Goal: Task Accomplishment & Management: Use online tool/utility

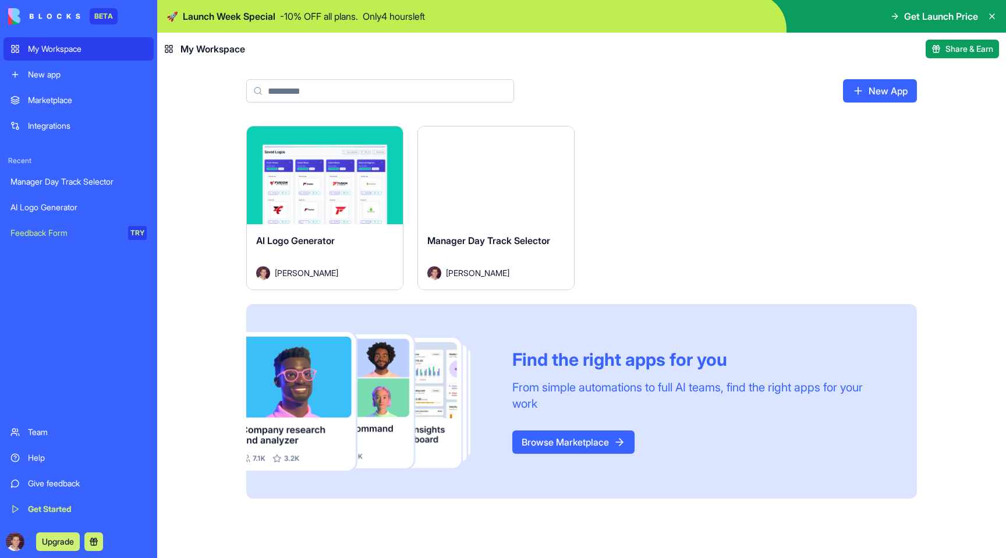
click at [30, 458] on div "Help" at bounding box center [87, 458] width 119 height 12
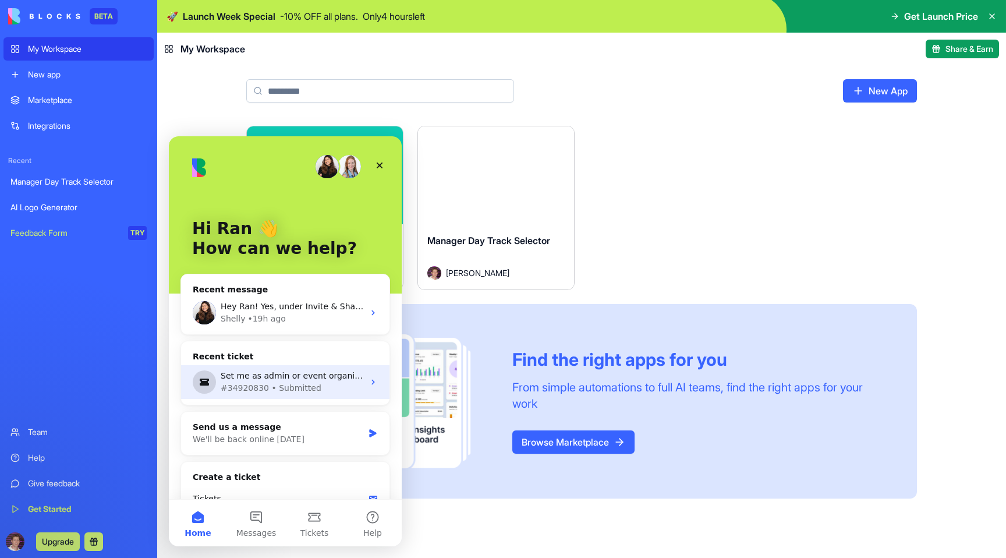
click at [255, 378] on div "Set me as admin or event organizer" at bounding box center [292, 376] width 143 height 12
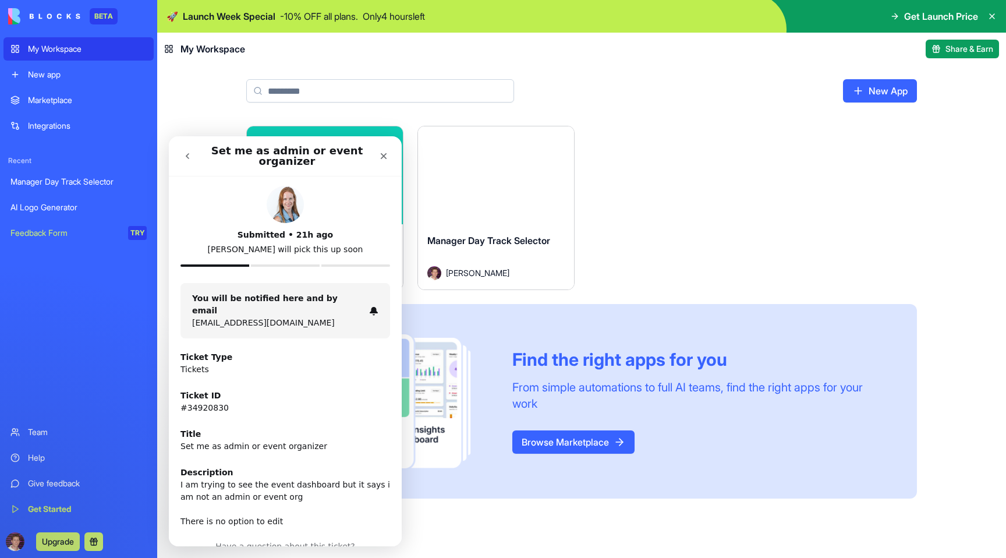
scroll to position [42, 0]
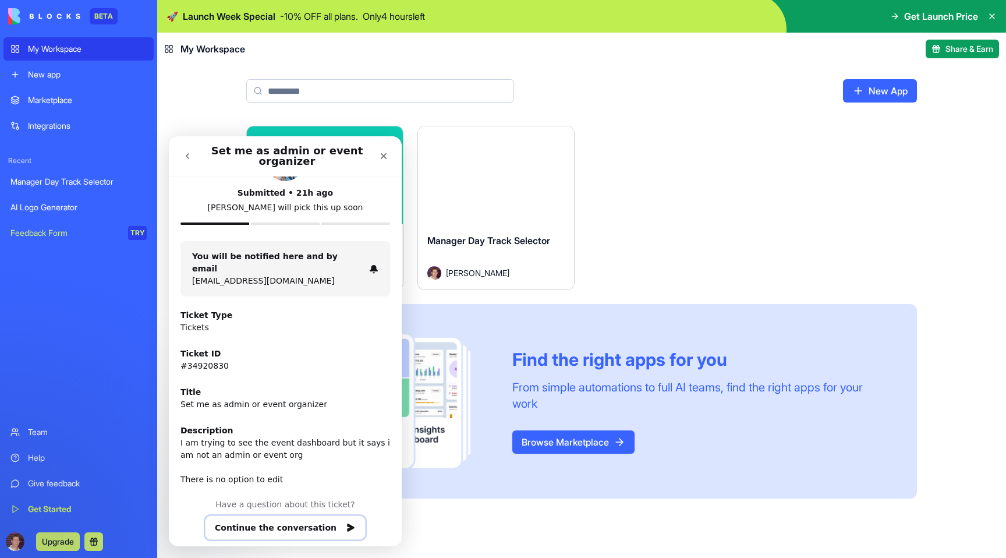
click at [278, 518] on button "Continue the conversation" at bounding box center [285, 527] width 161 height 24
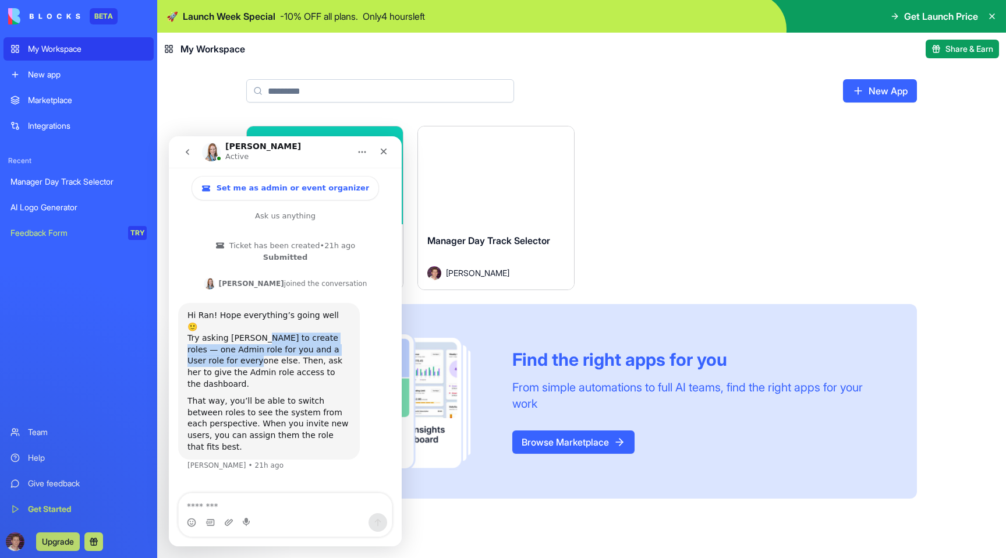
drag, startPoint x: 254, startPoint y: 325, endPoint x: 204, endPoint y: 349, distance: 55.2
click at [204, 349] on div "Try asking [PERSON_NAME] to create roles — one Admin role for you and a User ro…" at bounding box center [268, 360] width 163 height 57
copy div "create roles — one Admin role for you and a User role for everyone else."
click at [63, 181] on div "Manager Day Track Selector" at bounding box center [78, 182] width 136 height 12
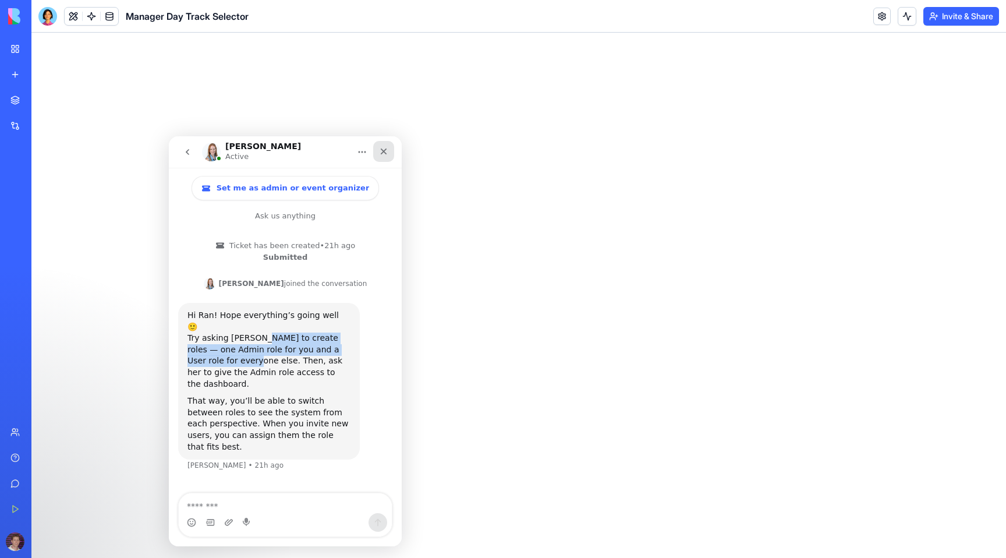
click at [384, 153] on icon "Close" at bounding box center [383, 151] width 9 height 9
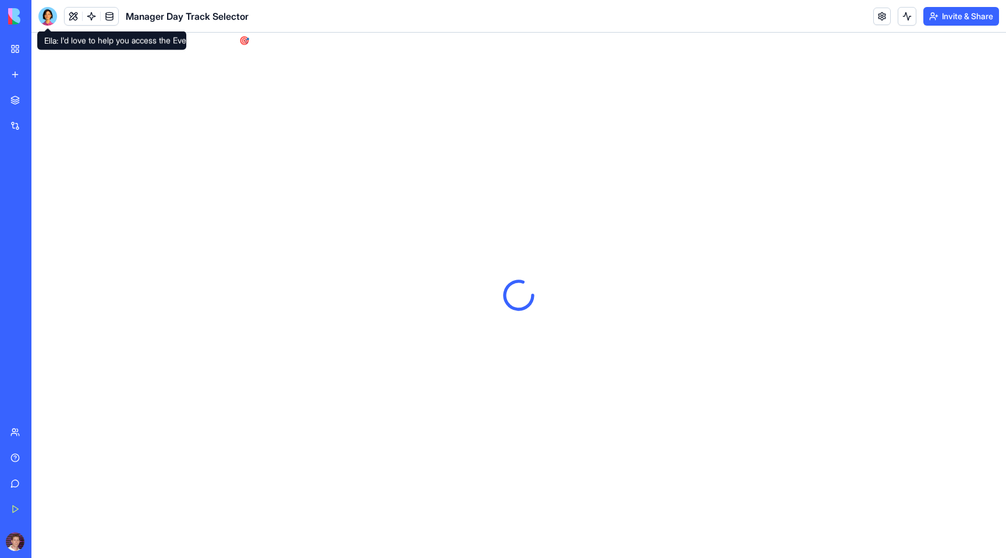
click at [48, 17] on div at bounding box center [47, 16] width 19 height 19
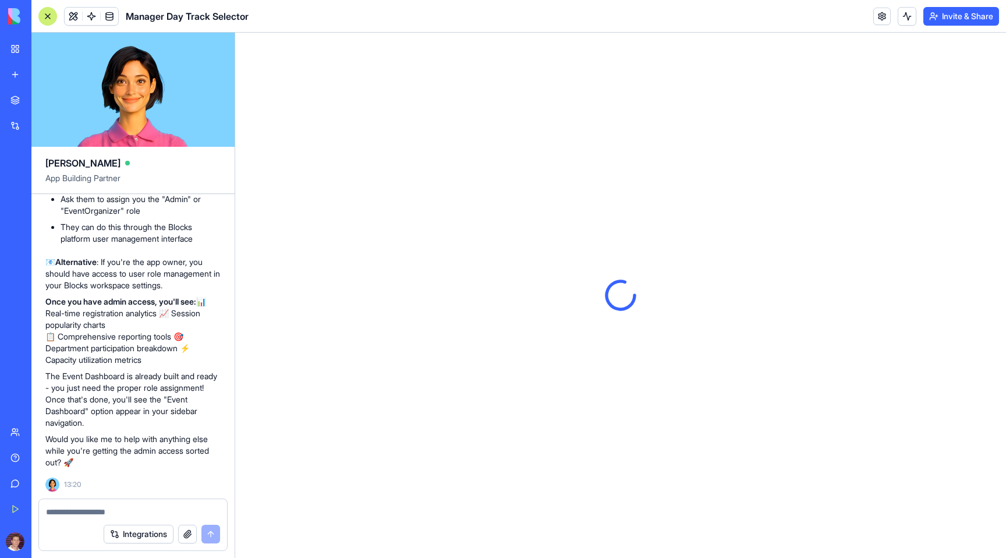
click at [65, 511] on textarea at bounding box center [133, 512] width 174 height 12
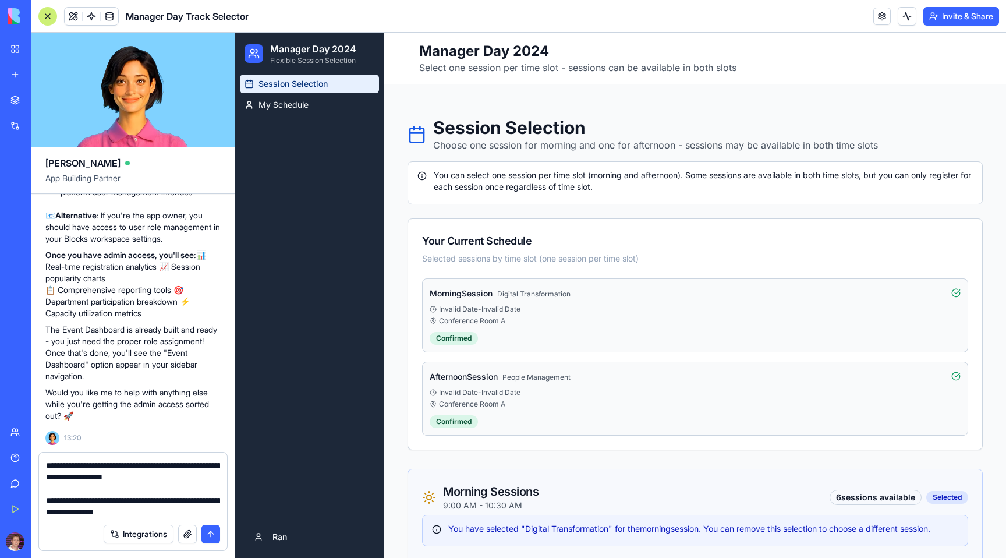
type textarea "**********"
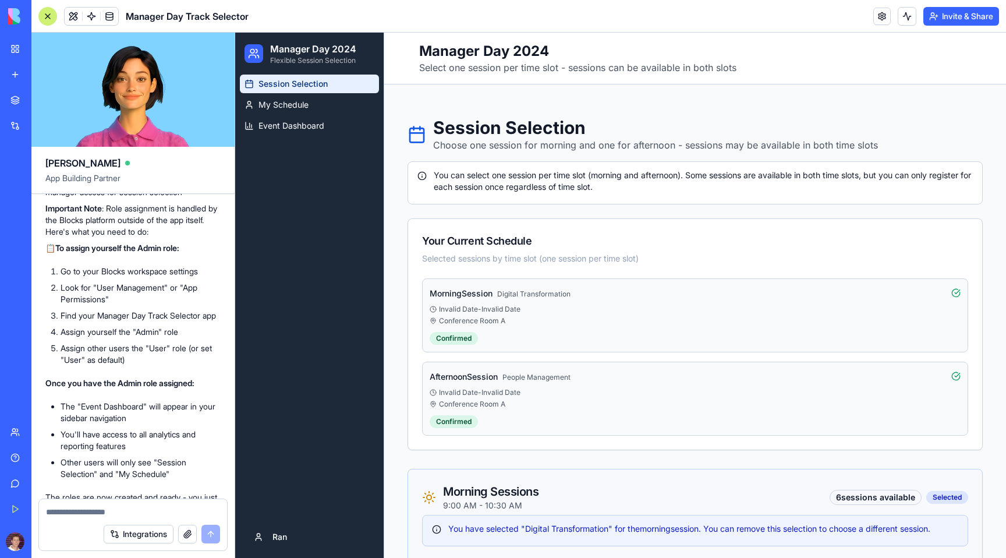
scroll to position [4531, 0]
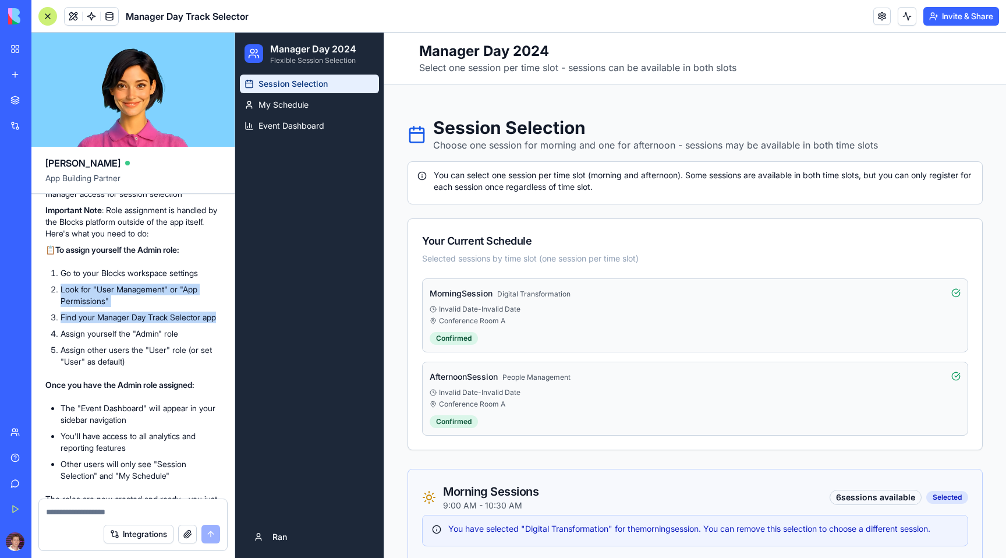
drag, startPoint x: 58, startPoint y: 416, endPoint x: 181, endPoint y: 452, distance: 128.4
click at [181, 367] on ol "Go to your Blocks workspace settings Look for "User Management" or "App Permiss…" at bounding box center [132, 317] width 175 height 100
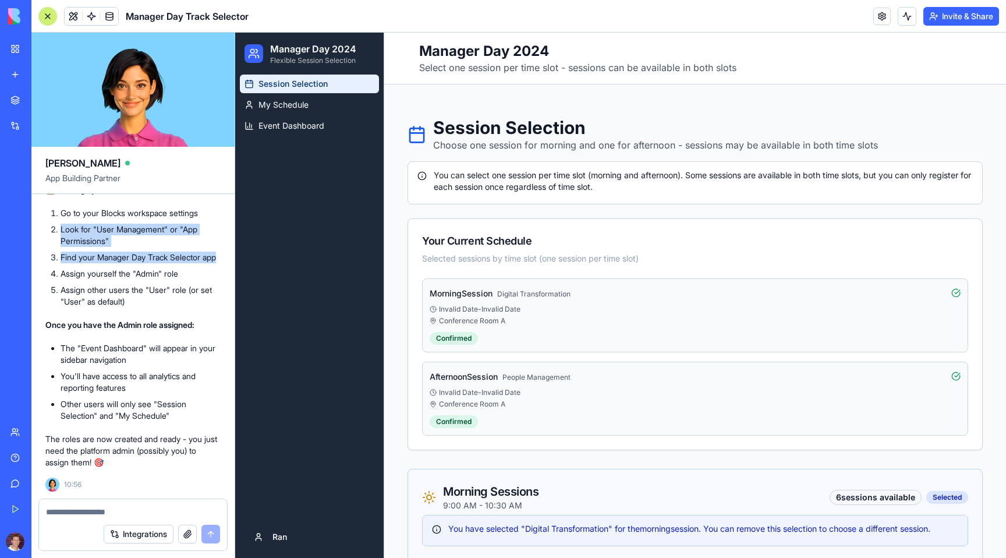
scroll to position [4730, 0]
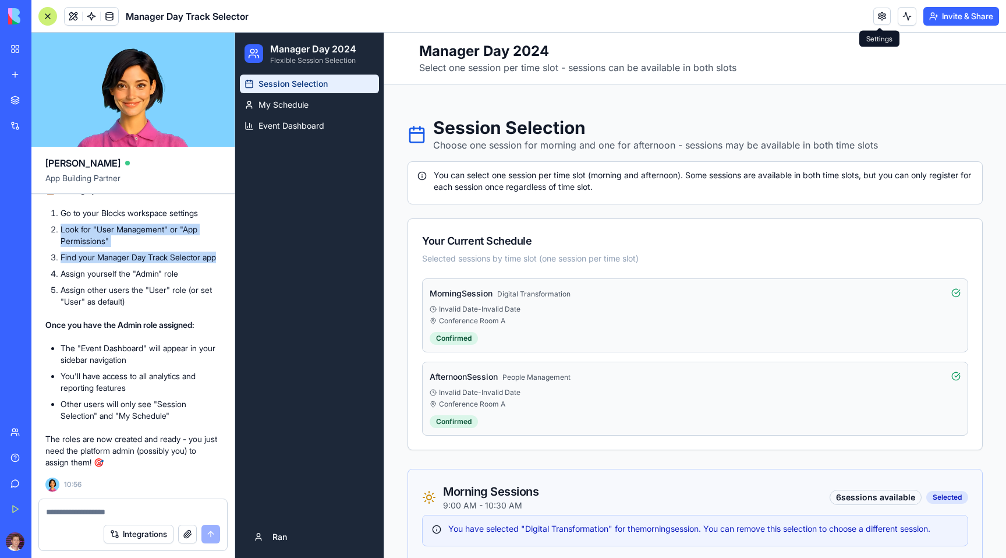
click at [873, 21] on link at bounding box center [881, 16] width 17 height 17
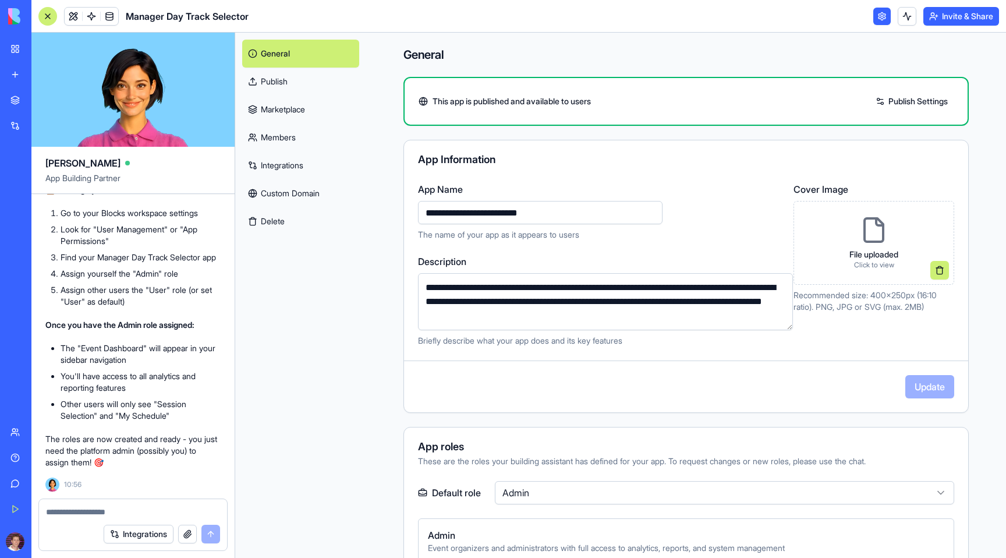
click at [278, 144] on link "Members" at bounding box center [300, 137] width 117 height 28
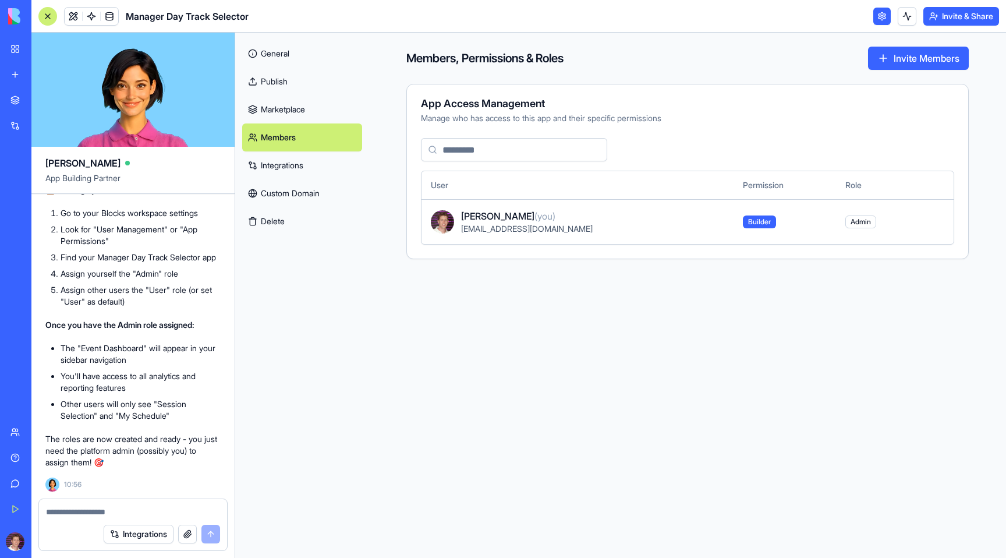
click at [845, 224] on span "Admin" at bounding box center [860, 221] width 31 height 13
click at [522, 215] on span "[PERSON_NAME] (you)" at bounding box center [508, 216] width 94 height 14
click at [552, 242] on td "[PERSON_NAME] (you) [EMAIL_ADDRESS][DOMAIN_NAME]" at bounding box center [578, 221] width 312 height 45
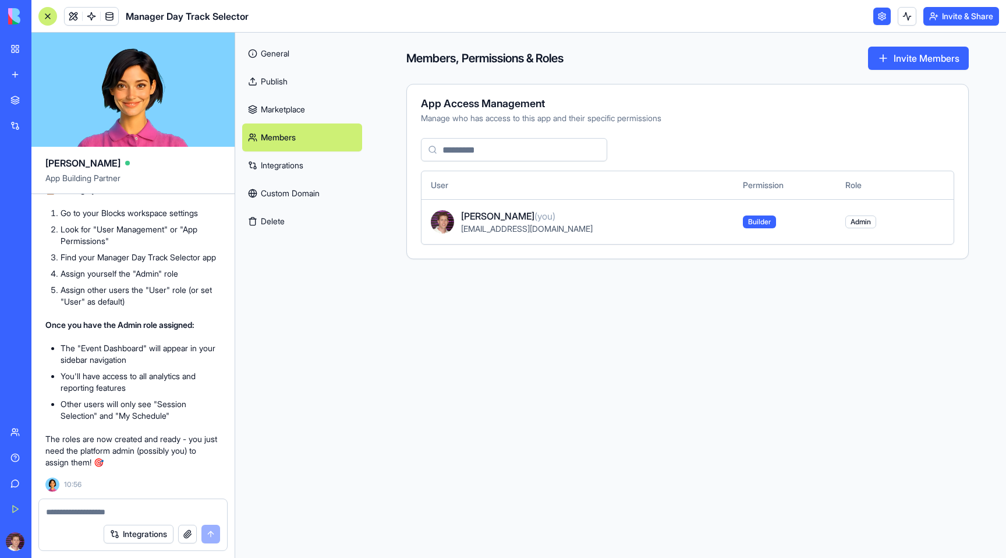
click at [849, 221] on span "Admin" at bounding box center [860, 221] width 31 height 13
click at [831, 256] on div "App Access Management Manage who has access to this app and their specific perm…" at bounding box center [687, 171] width 562 height 175
click at [920, 63] on button "Invite Members" at bounding box center [918, 58] width 101 height 23
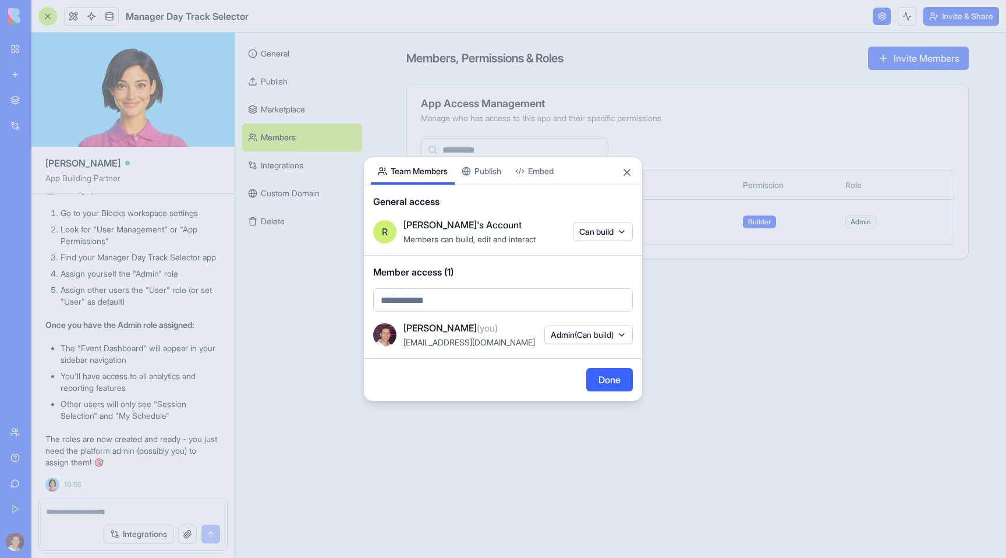
click at [602, 334] on span "(Can build)" at bounding box center [594, 335] width 39 height 10
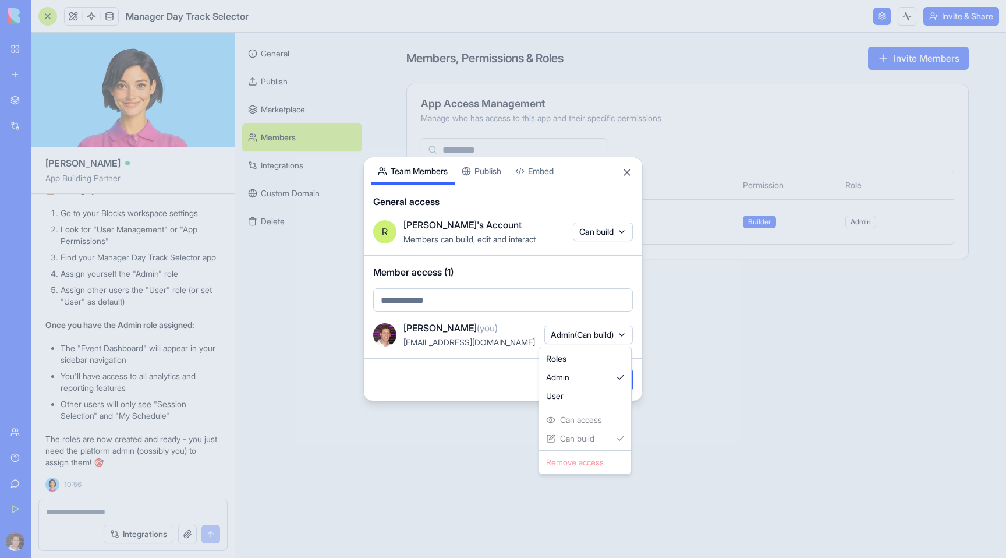
click at [441, 406] on div at bounding box center [503, 279] width 1006 height 558
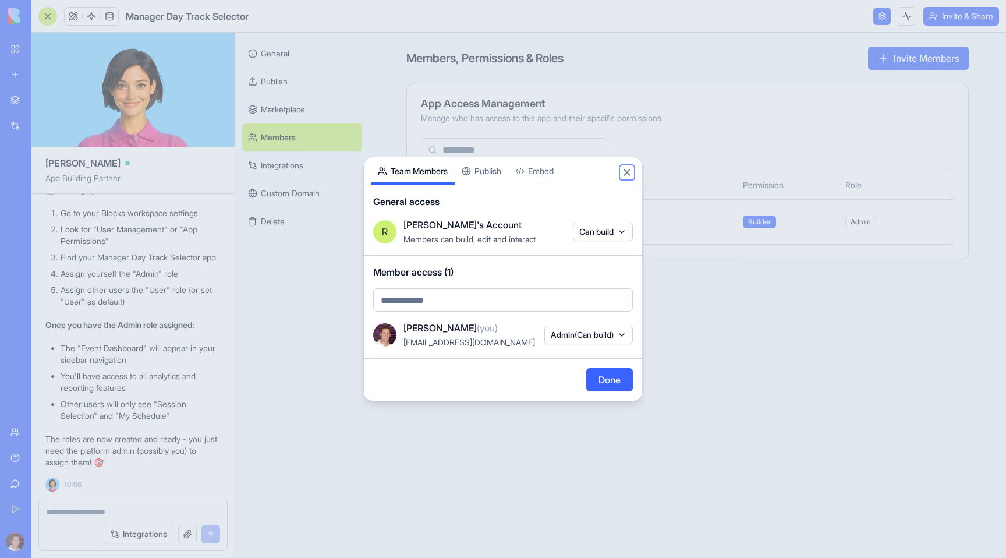
click at [622, 172] on button "Close" at bounding box center [627, 173] width 12 height 12
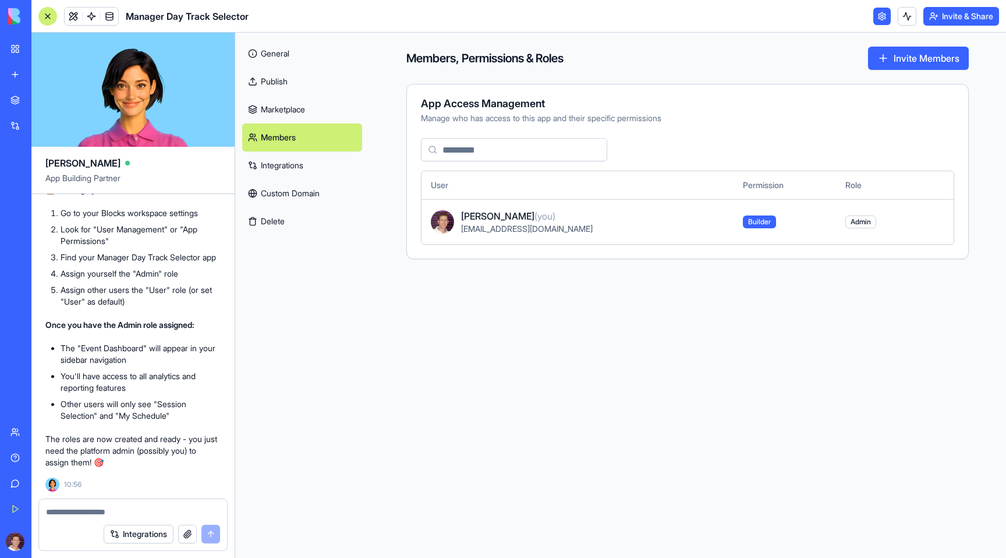
click at [877, 12] on link at bounding box center [881, 16] width 17 height 17
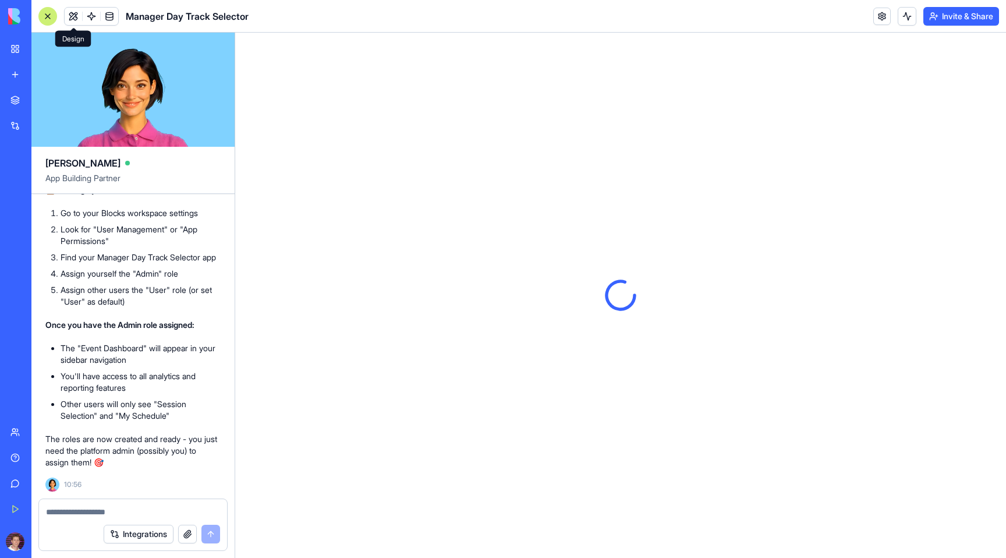
click at [73, 16] on button at bounding box center [73, 16] width 17 height 17
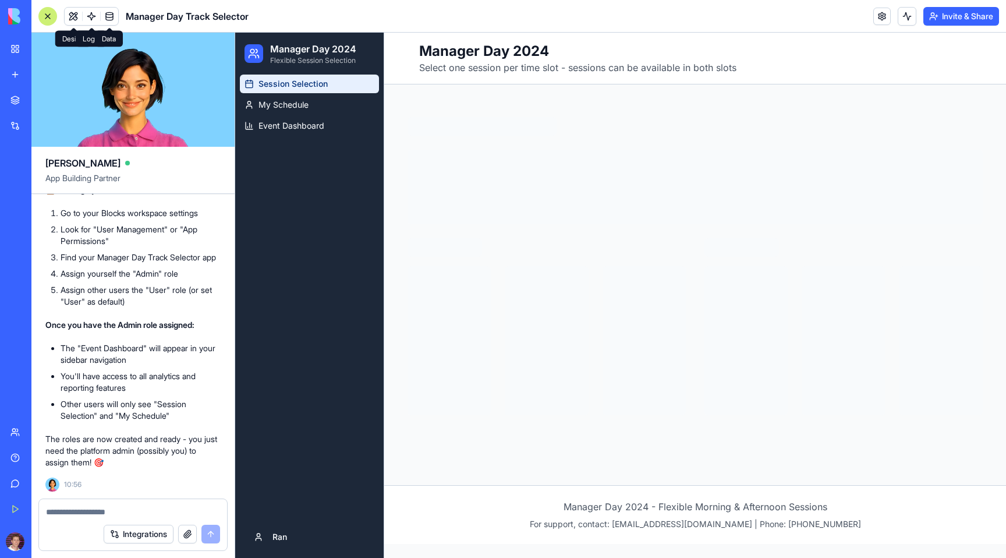
click at [110, 13] on link at bounding box center [109, 16] width 17 height 17
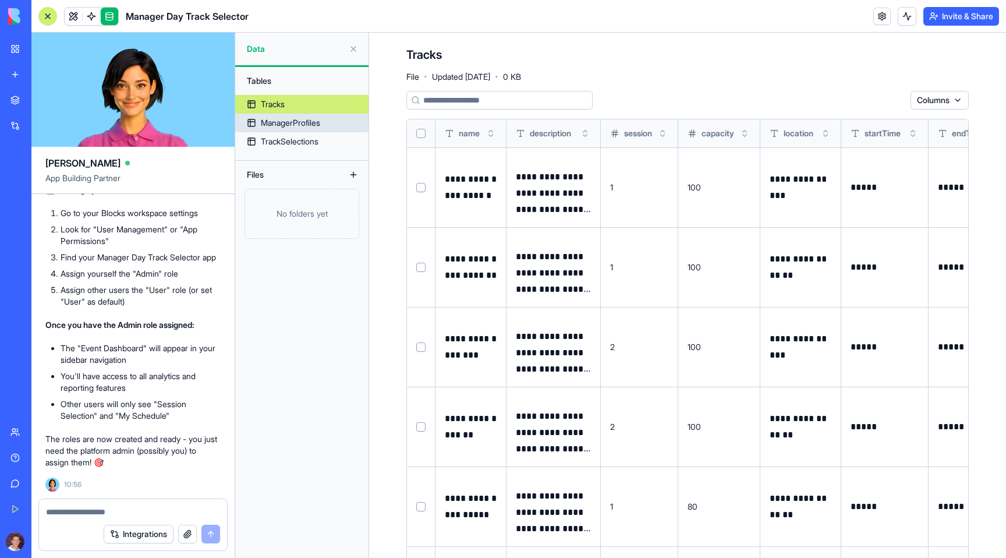
click at [288, 124] on div "ManagerProfiles" at bounding box center [290, 123] width 59 height 12
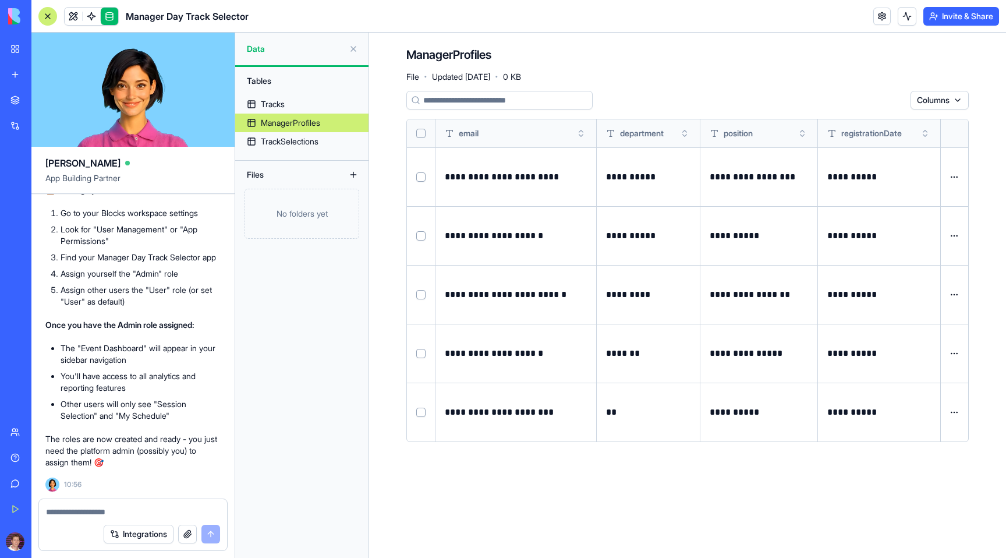
click at [487, 103] on input at bounding box center [499, 100] width 186 height 19
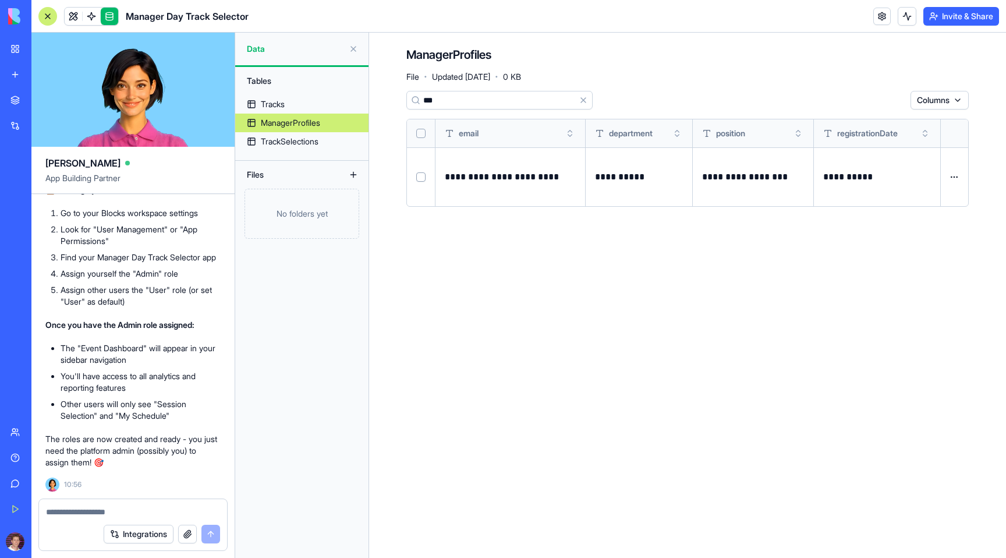
type input "***"
drag, startPoint x: 445, startPoint y: 178, endPoint x: 589, endPoint y: 178, distance: 143.8
click at [589, 178] on tr "**********" at bounding box center [687, 176] width 561 height 59
click at [272, 103] on div "Tracks" at bounding box center [273, 104] width 24 height 12
click at [352, 48] on button at bounding box center [353, 49] width 19 height 19
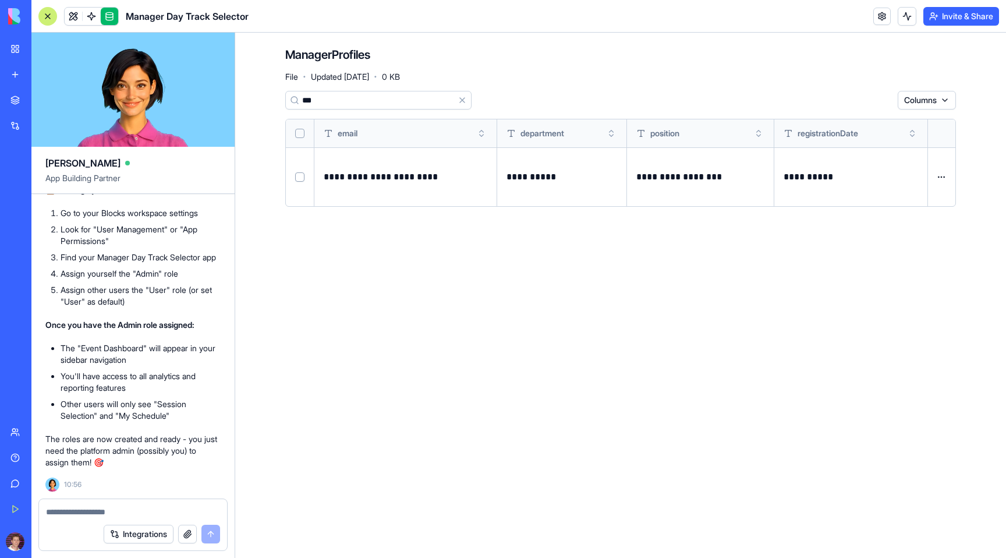
click at [391, 349] on main "**********" at bounding box center [620, 295] width 771 height 525
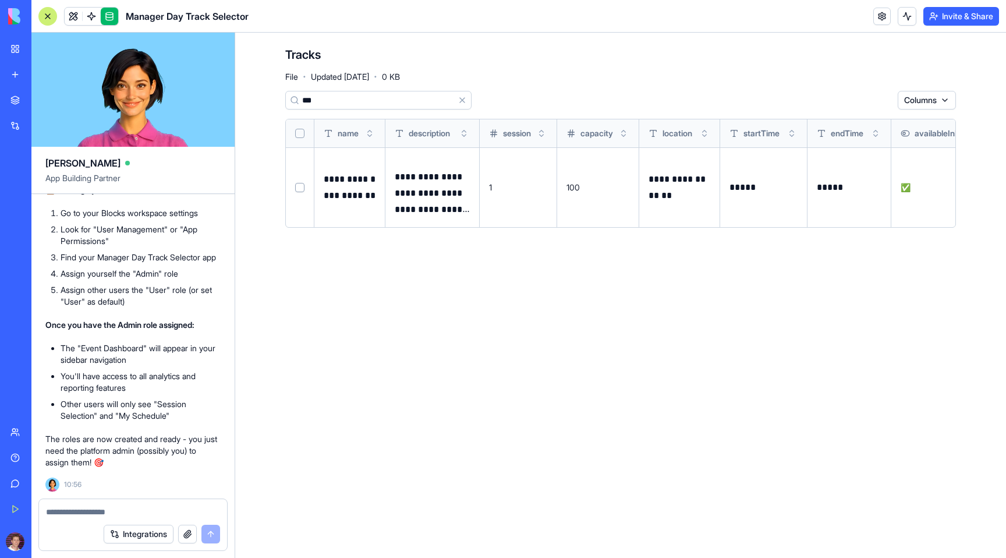
click at [105, 385] on li "You'll have access to all analytics and reporting features" at bounding box center [141, 381] width 160 height 23
click at [953, 21] on button "Invite & Share" at bounding box center [961, 16] width 76 height 19
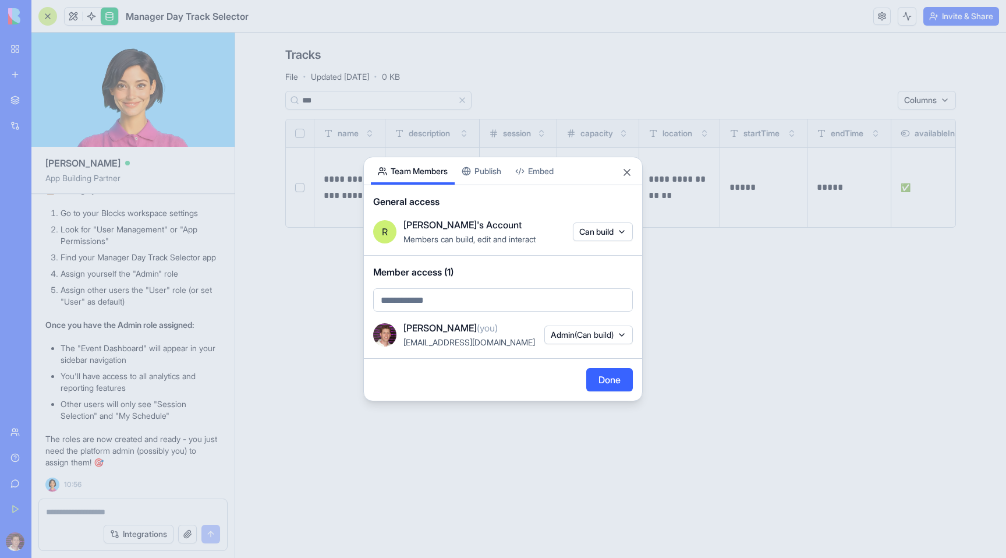
click at [496, 167] on div "Share App Team Members Publish Embed General access [PERSON_NAME]'s Account Mem…" at bounding box center [502, 279] width 279 height 245
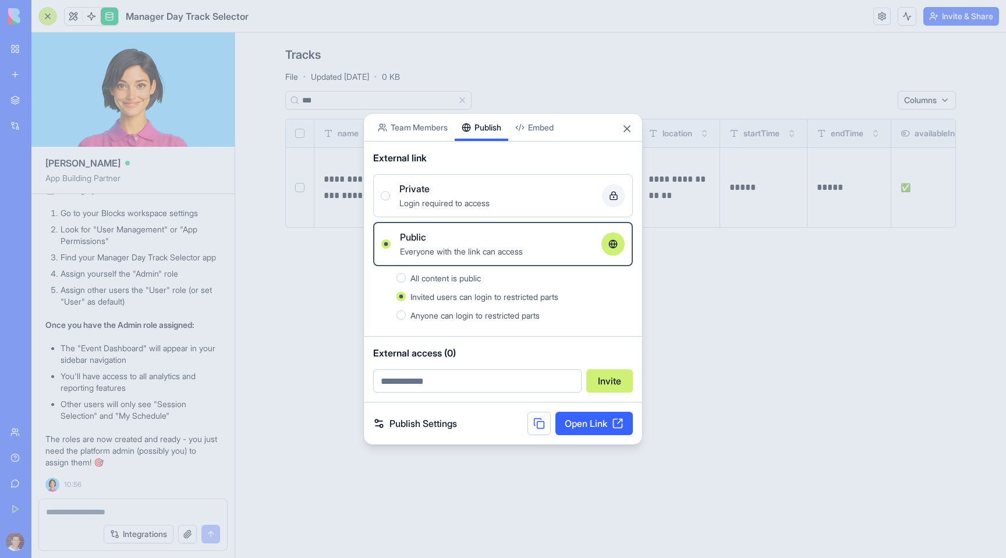
click at [597, 417] on link "Open Link" at bounding box center [593, 423] width 77 height 23
click at [332, 266] on div at bounding box center [503, 279] width 1006 height 558
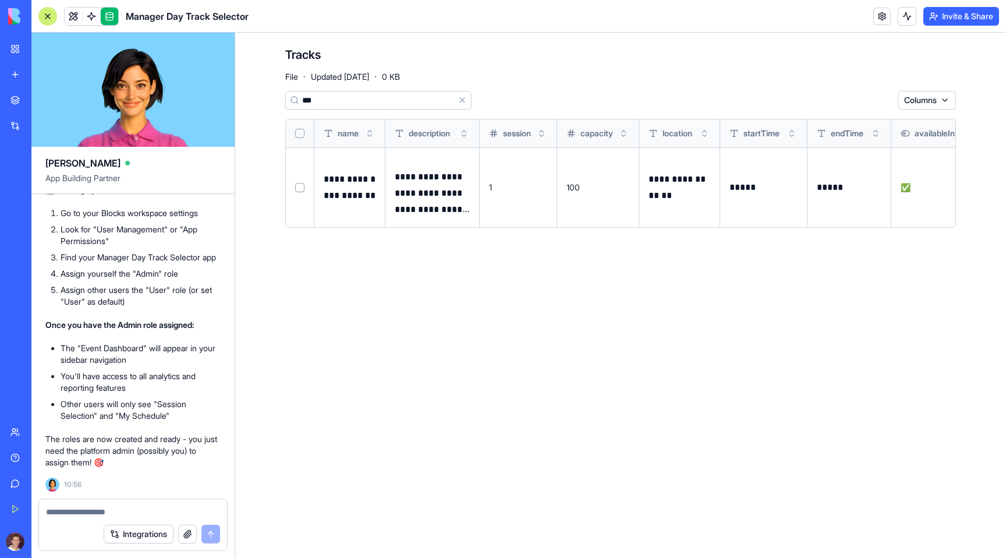
click at [106, 15] on link at bounding box center [109, 16] width 17 height 17
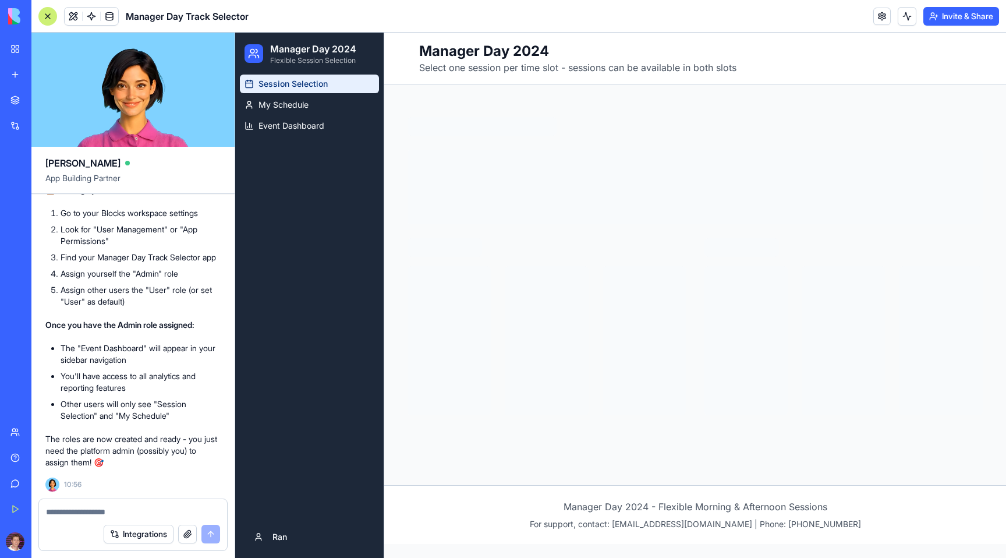
click at [45, 20] on div at bounding box center [47, 16] width 19 height 19
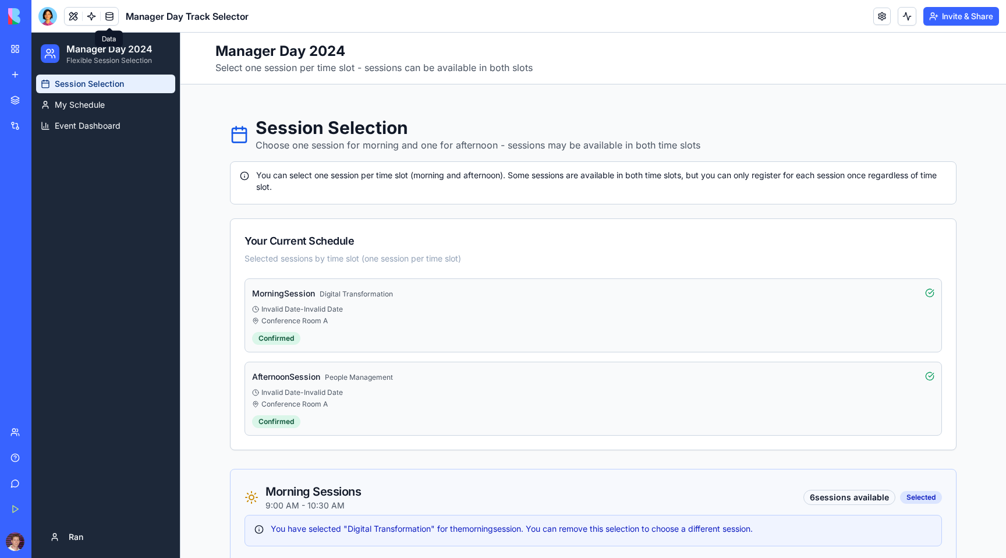
click at [112, 18] on link at bounding box center [109, 16] width 17 height 17
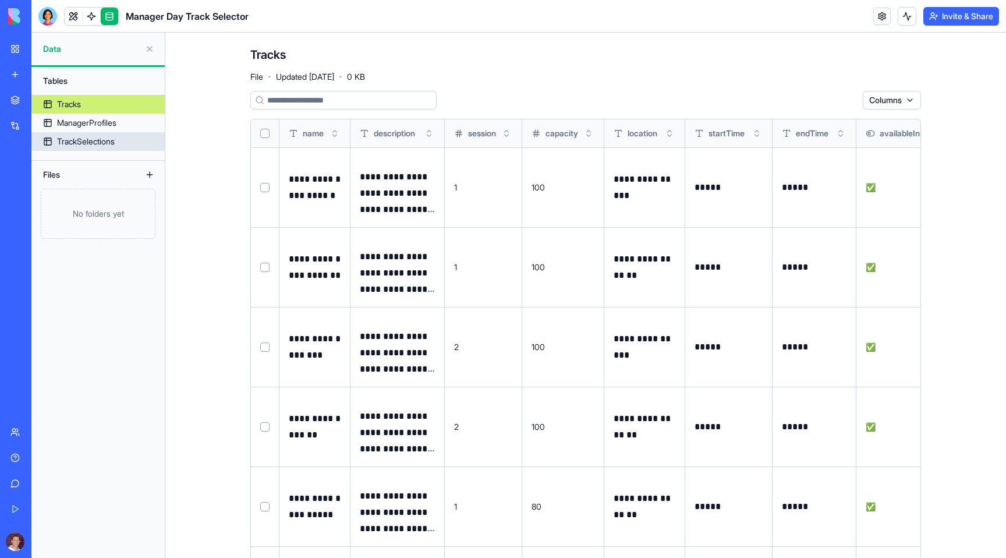
click at [100, 146] on div "TrackSelections" at bounding box center [86, 142] width 58 height 12
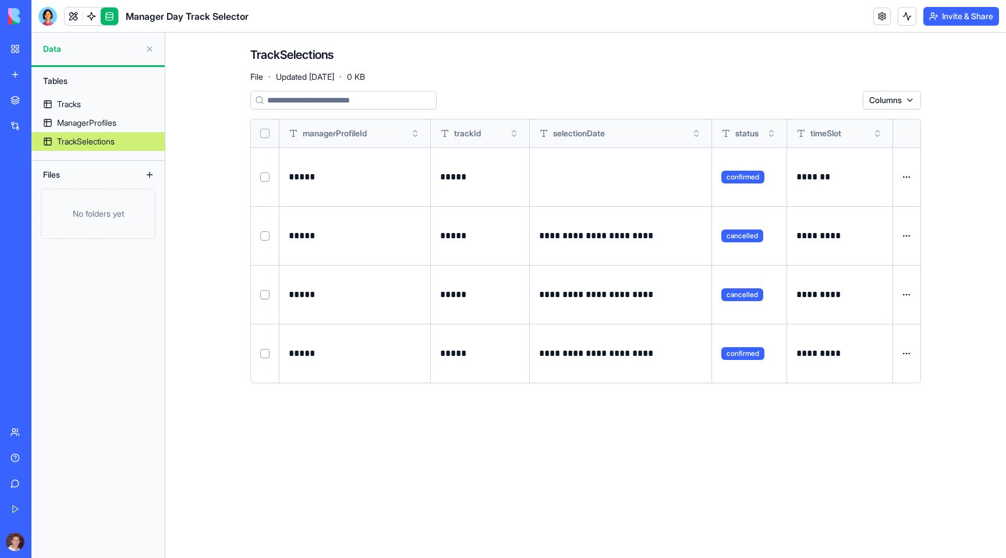
click at [309, 95] on input at bounding box center [343, 100] width 186 height 19
click at [451, 179] on p "*****" at bounding box center [478, 177] width 77 height 16
click at [590, 426] on main "**********" at bounding box center [585, 295] width 841 height 525
click at [48, 19] on div at bounding box center [47, 16] width 19 height 19
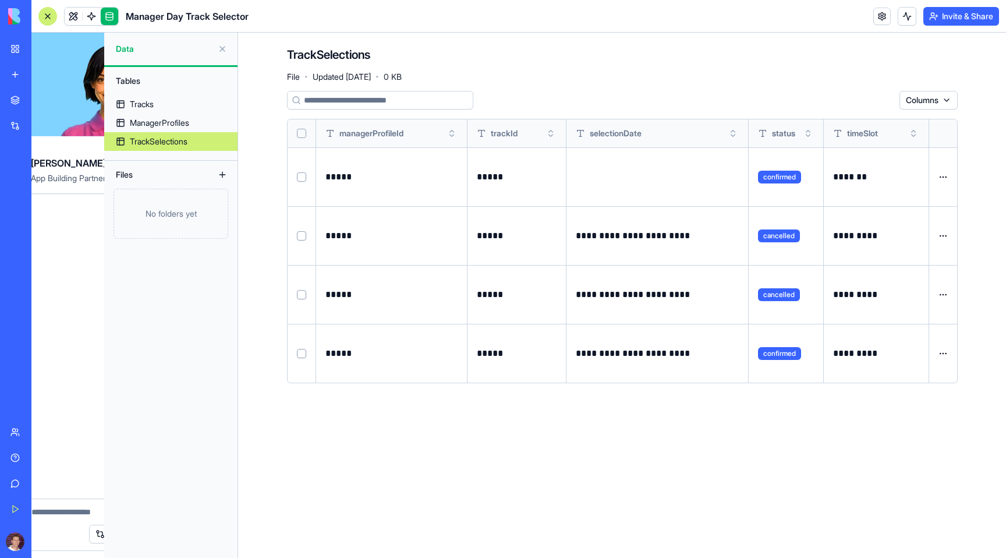
scroll to position [4730, 0]
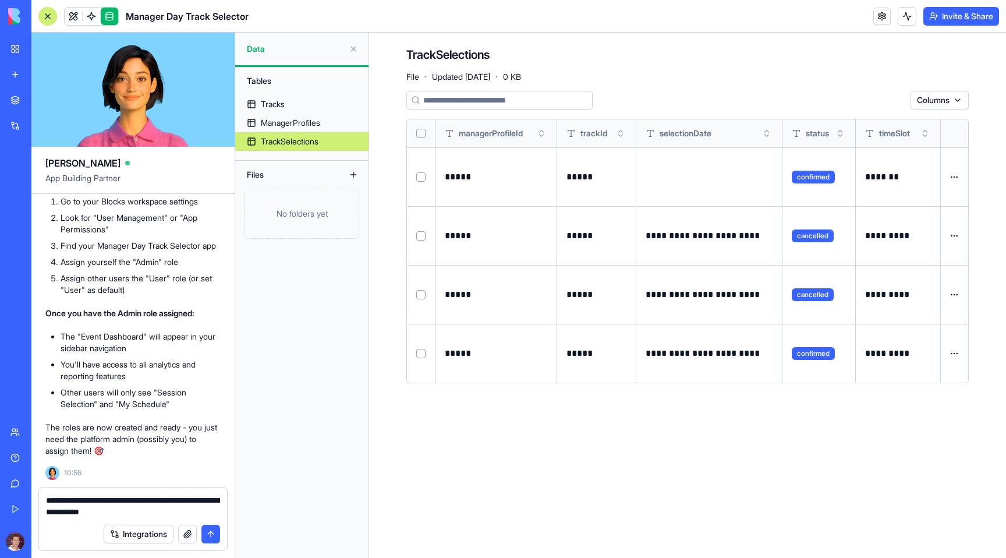
type textarea "**********"
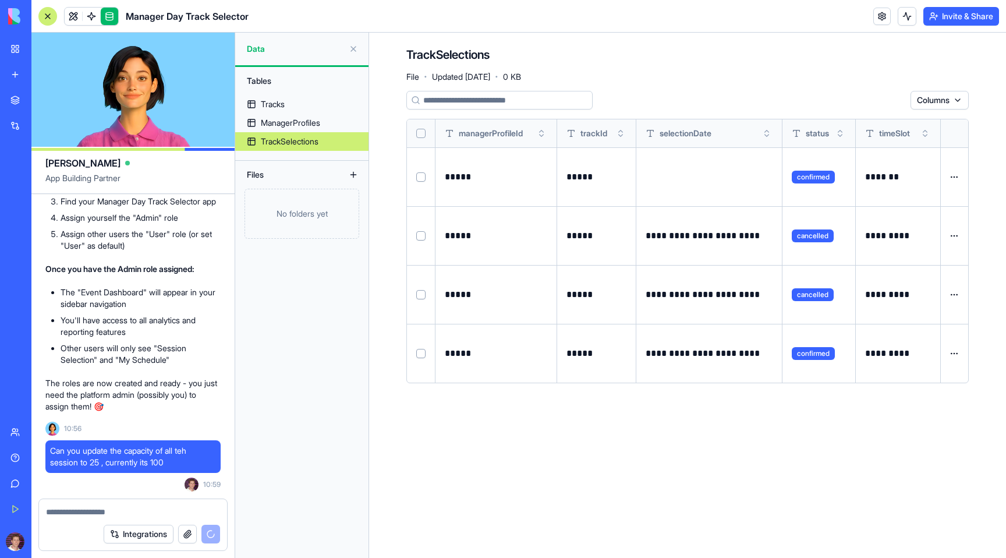
scroll to position [4863, 0]
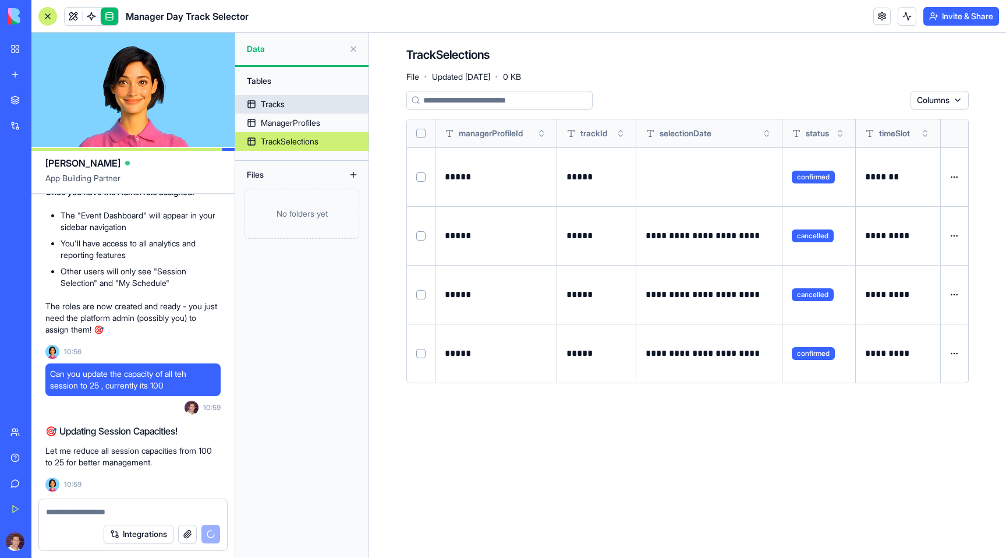
click at [280, 104] on div "Tracks" at bounding box center [273, 104] width 24 height 12
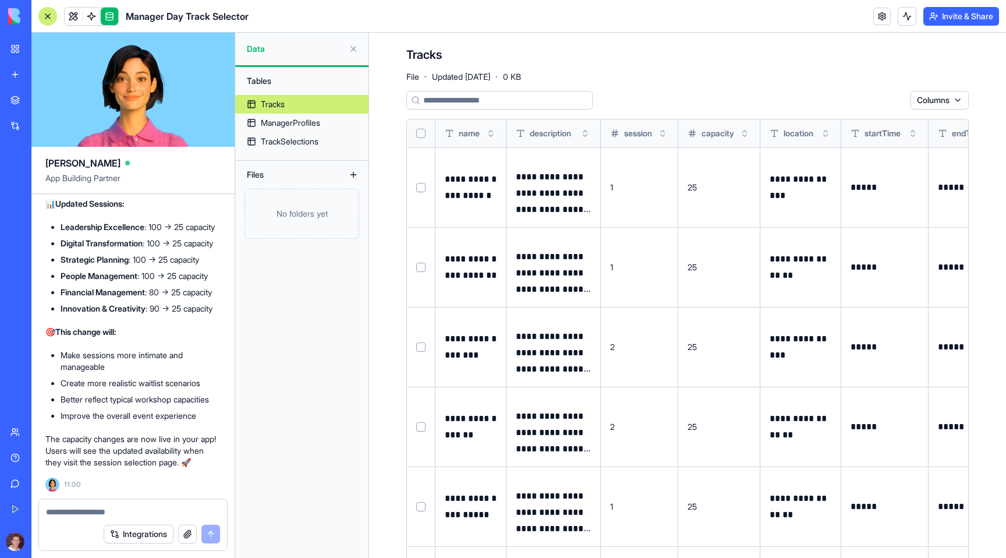
scroll to position [91, 0]
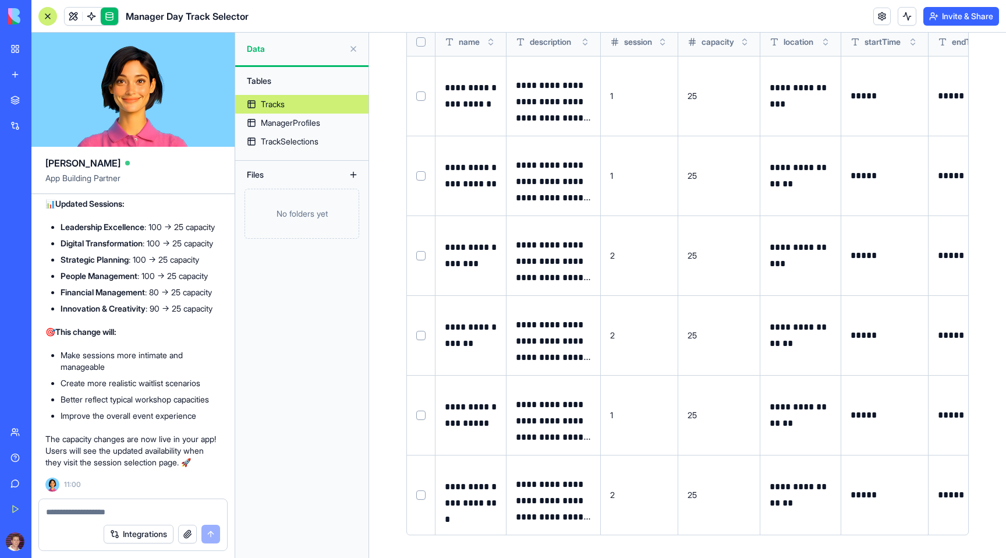
click at [702, 256] on td "25" at bounding box center [719, 255] width 82 height 80
click at [0, 0] on button at bounding box center [0, 0] width 0 height 0
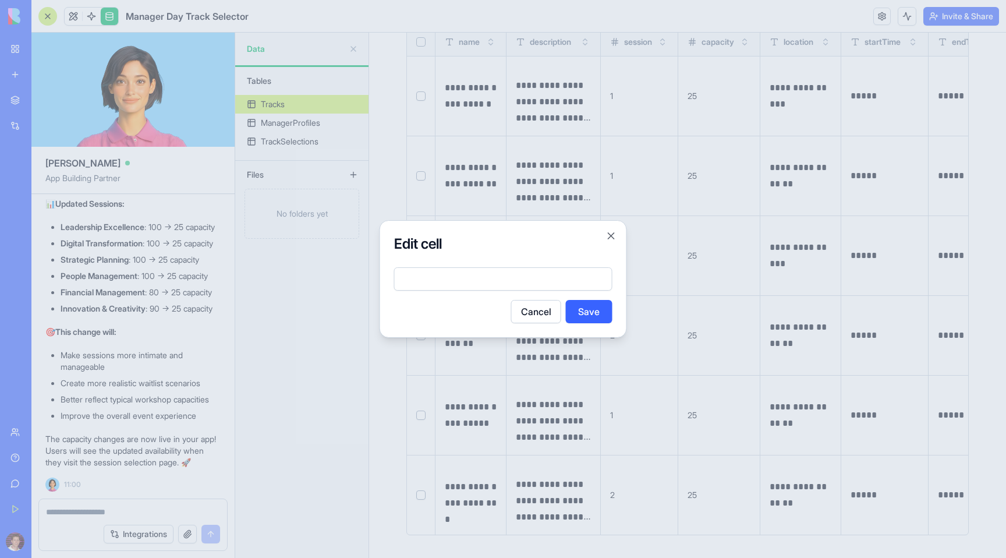
type input "*"
click at [586, 312] on button "Save" at bounding box center [589, 311] width 47 height 23
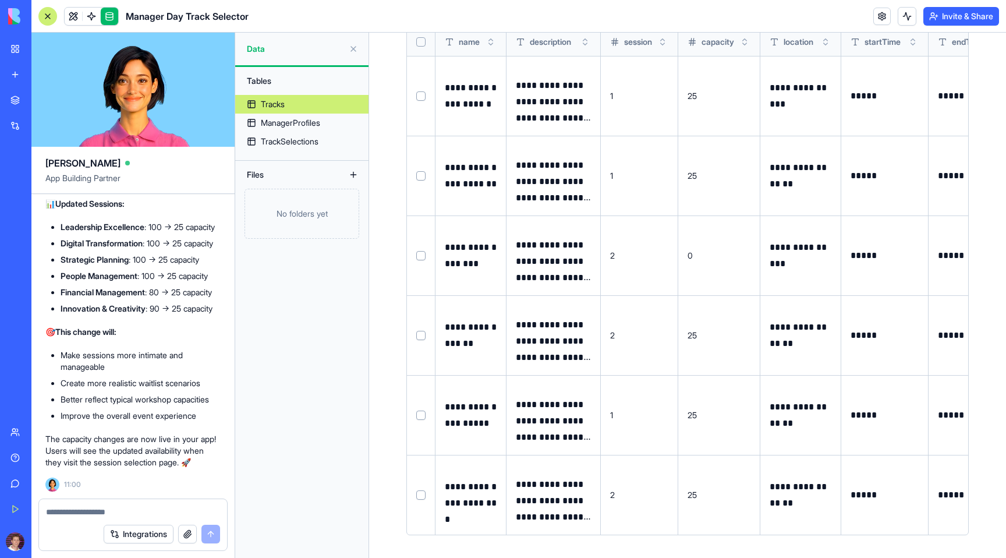
click at [110, 511] on textarea at bounding box center [133, 512] width 174 height 12
paste textarea "****"
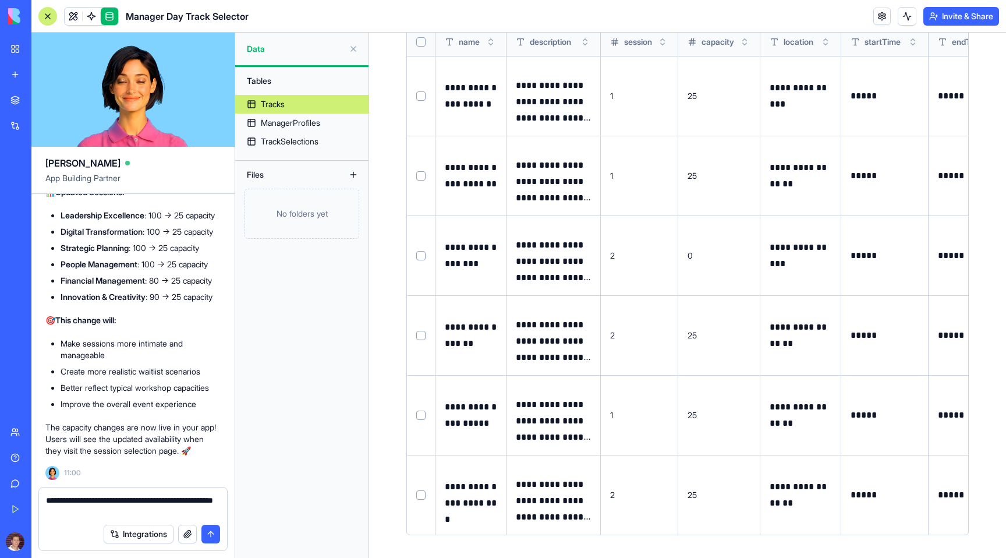
type textarea "**********"
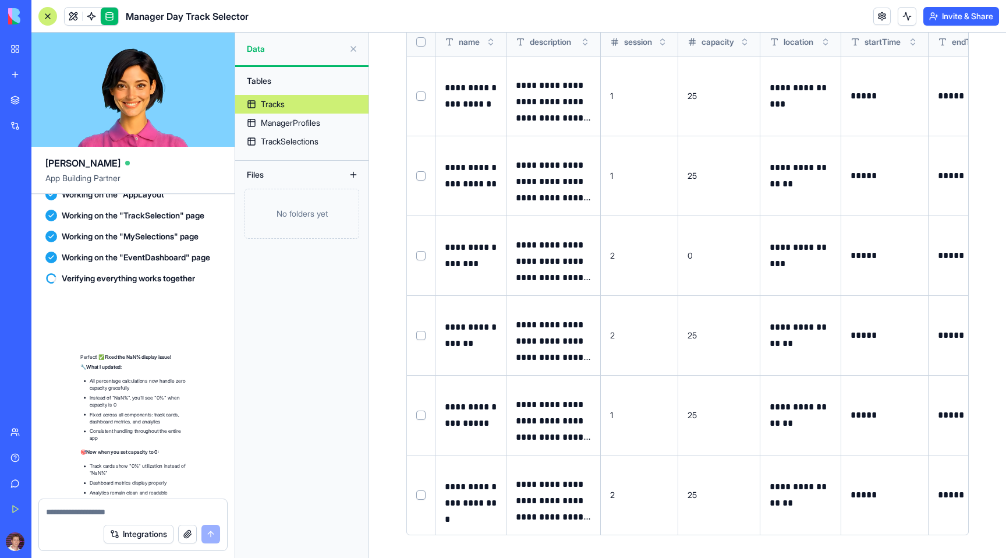
scroll to position [5832, 0]
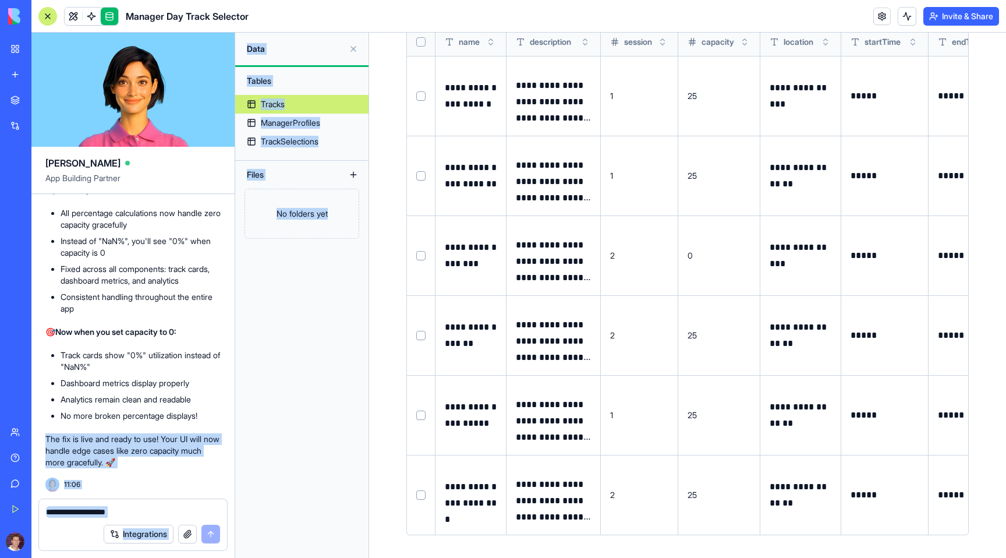
drag, startPoint x: 46, startPoint y: 440, endPoint x: 247, endPoint y: 494, distance: 207.9
click at [247, 494] on div "[PERSON_NAME] App Building Partner I am creating a manager day for 400 managers…" at bounding box center [518, 295] width 975 height 525
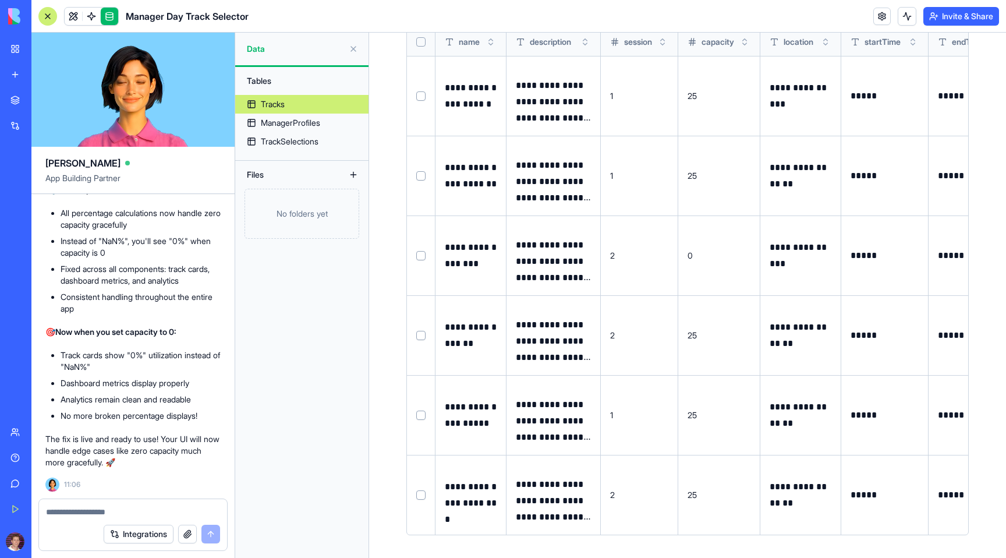
click at [110, 511] on textarea at bounding box center [133, 512] width 174 height 12
type textarea "**********"
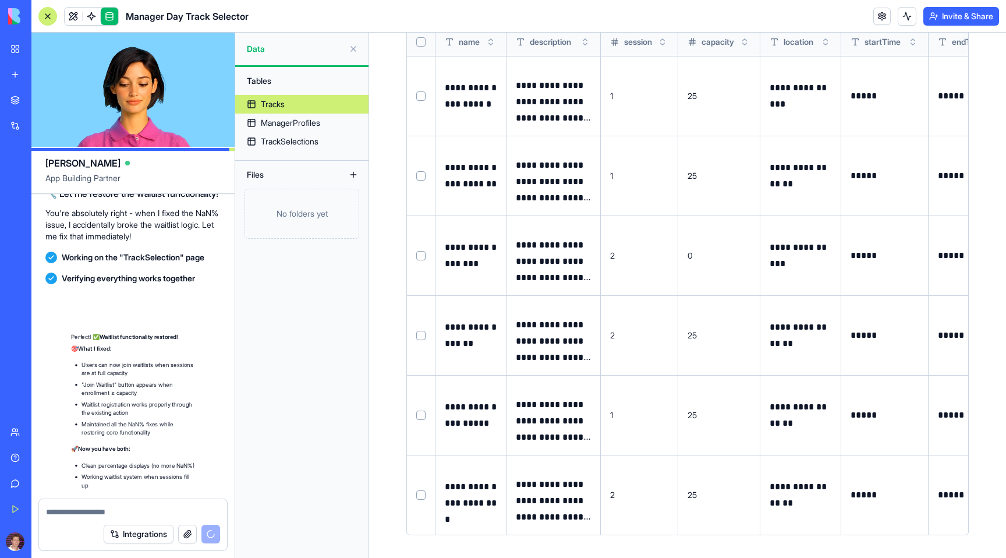
scroll to position [6295, 0]
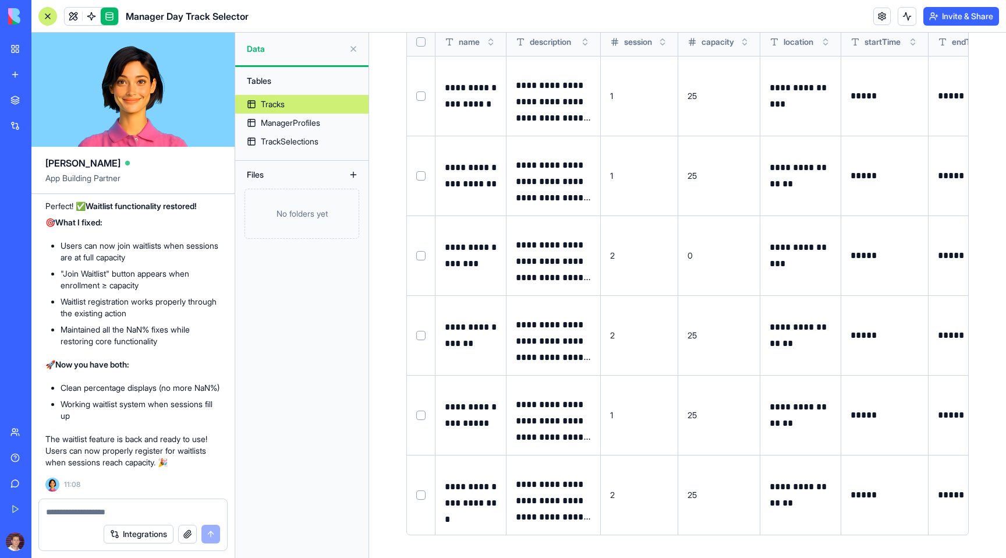
click at [90, 508] on textarea at bounding box center [133, 512] width 174 height 12
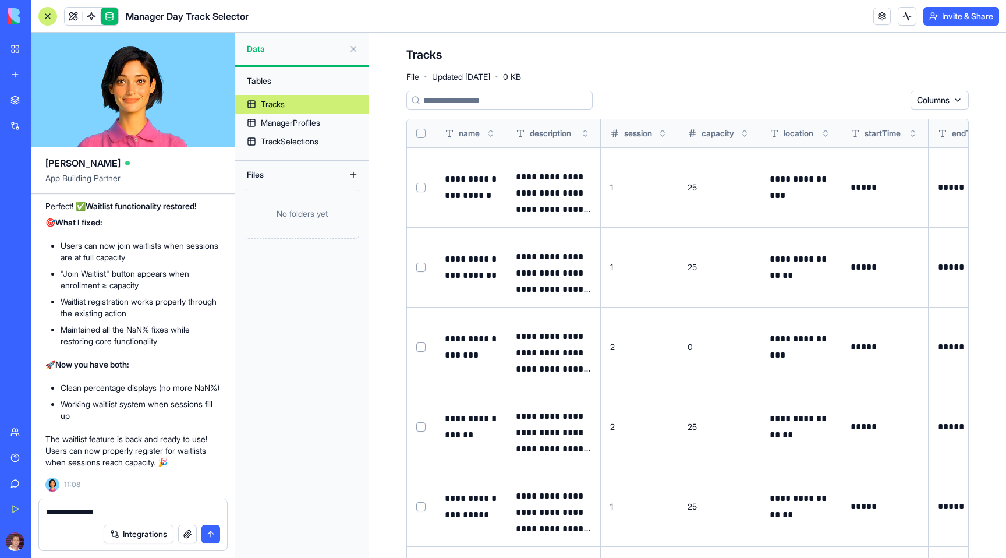
click at [117, 508] on textarea "**********" at bounding box center [133, 512] width 174 height 12
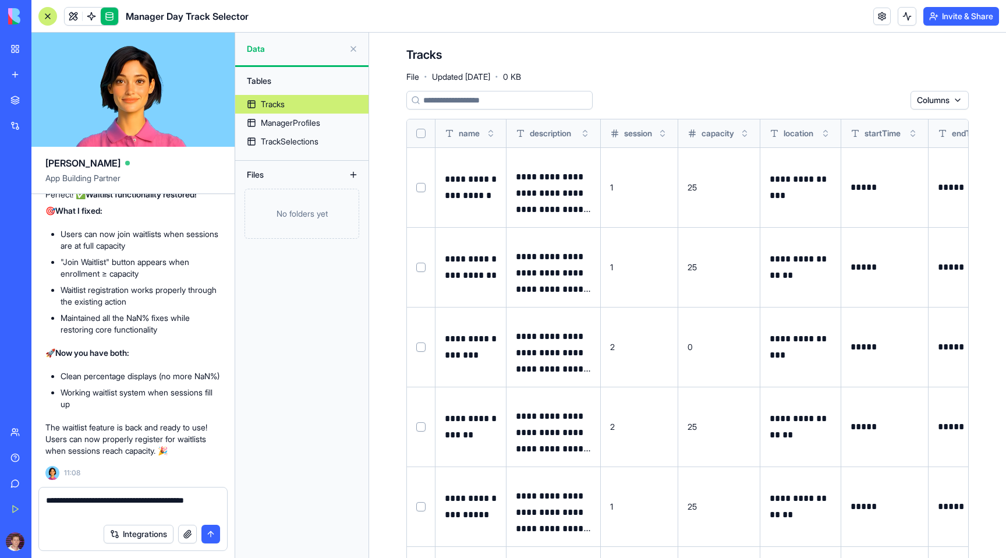
click at [151, 500] on textarea "**********" at bounding box center [133, 505] width 174 height 23
type textarea "**********"
click at [213, 536] on button "submit" at bounding box center [210, 534] width 19 height 19
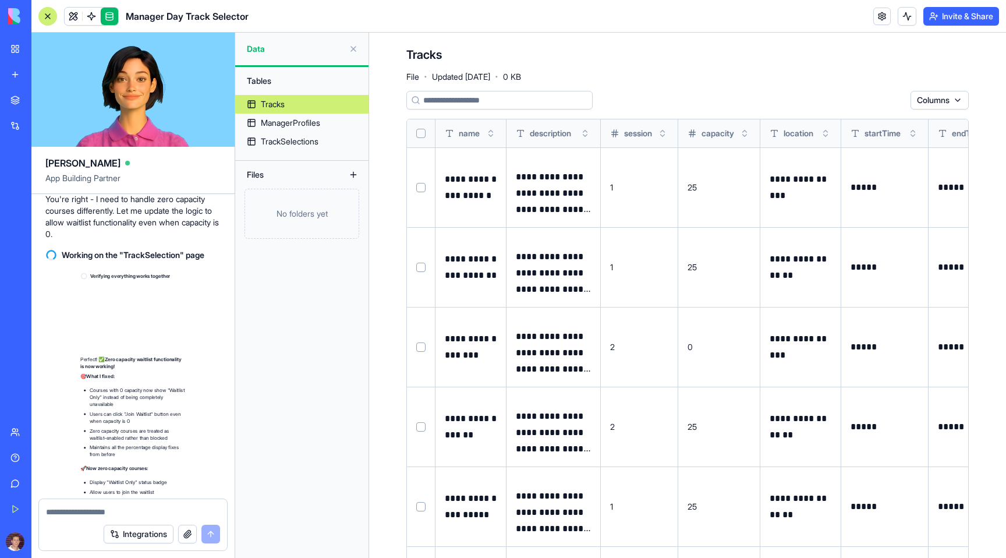
scroll to position [6840, 0]
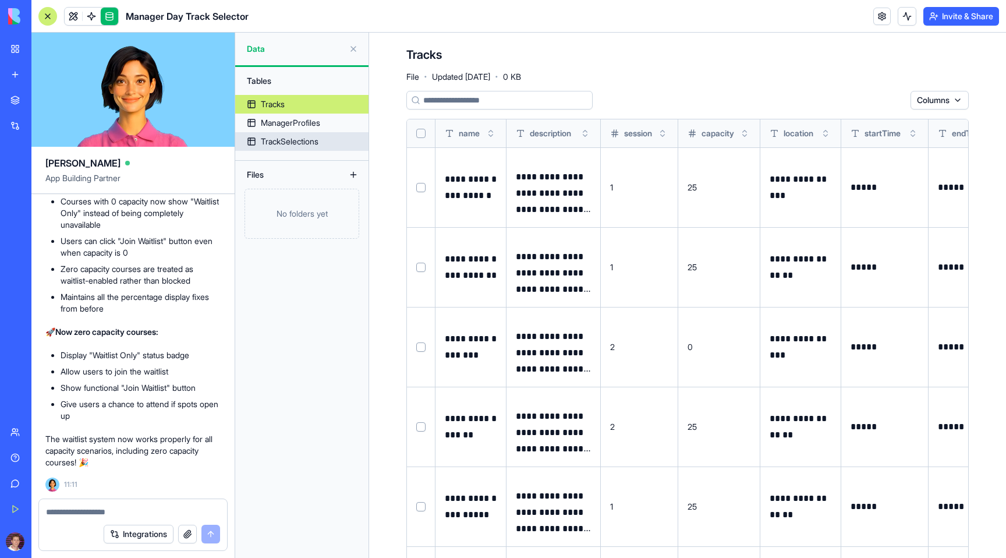
click at [293, 142] on div "TrackSelections" at bounding box center [290, 142] width 58 height 12
click at [299, 143] on div "TrackSelections" at bounding box center [290, 142] width 58 height 12
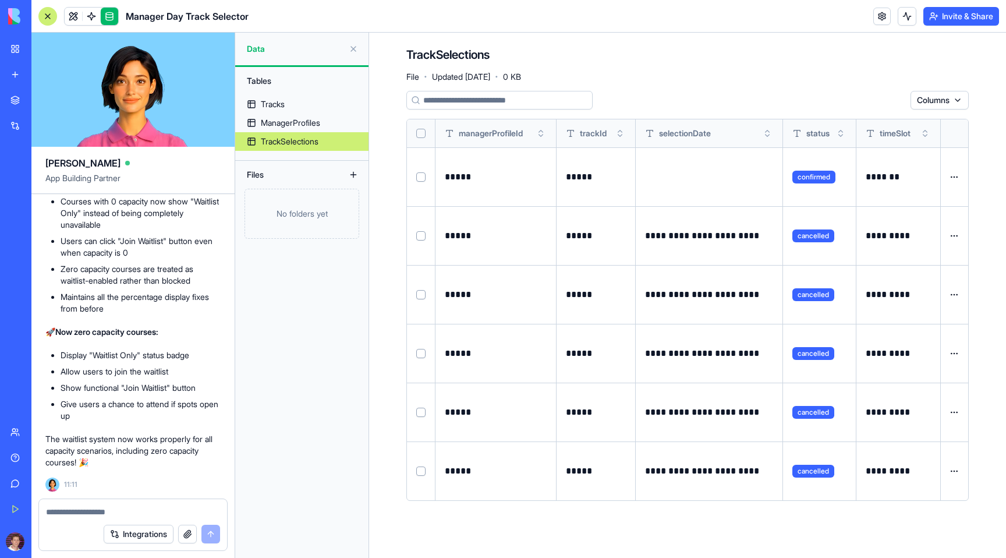
click at [66, 512] on textarea at bounding box center [133, 512] width 174 height 12
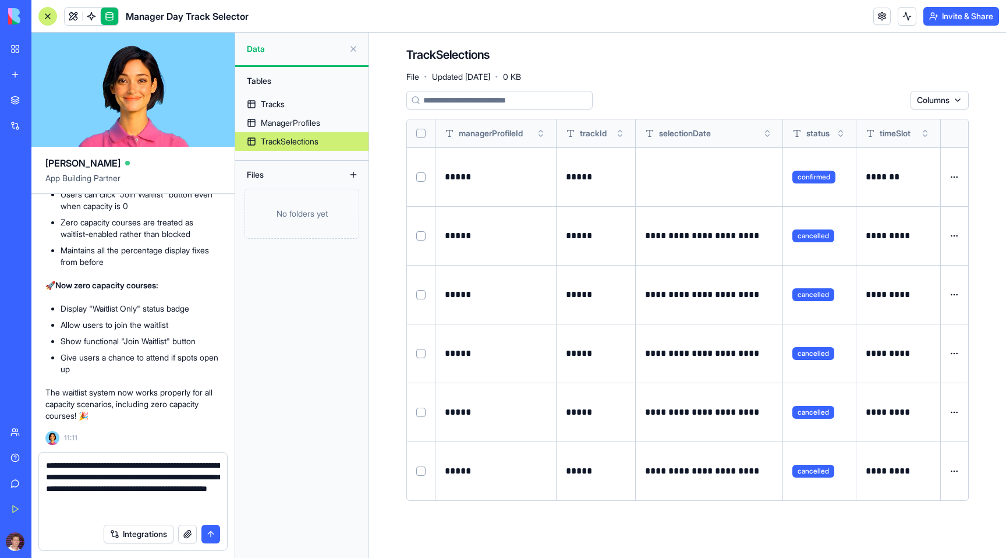
type textarea "**********"
click at [210, 536] on button "submit" at bounding box center [210, 534] width 19 height 19
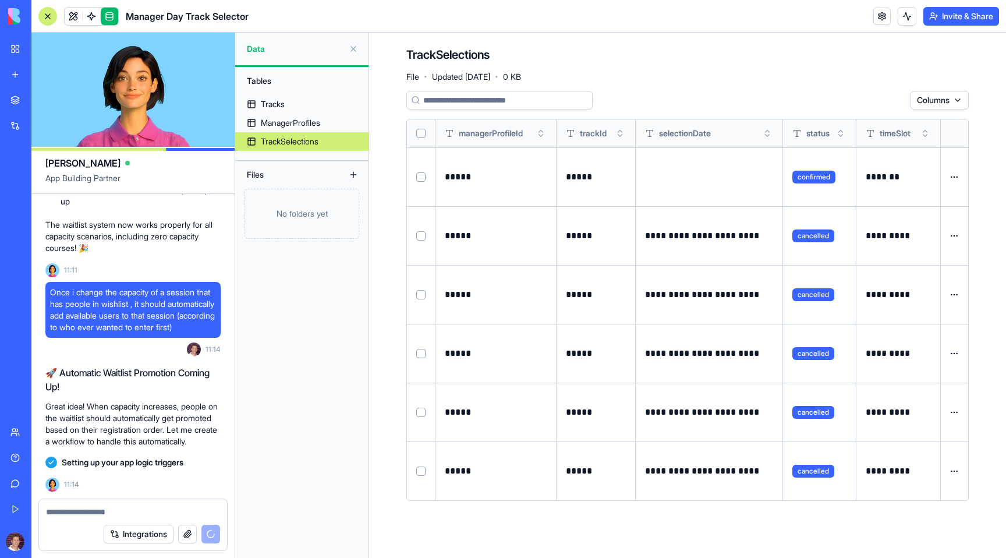
scroll to position [7490, 0]
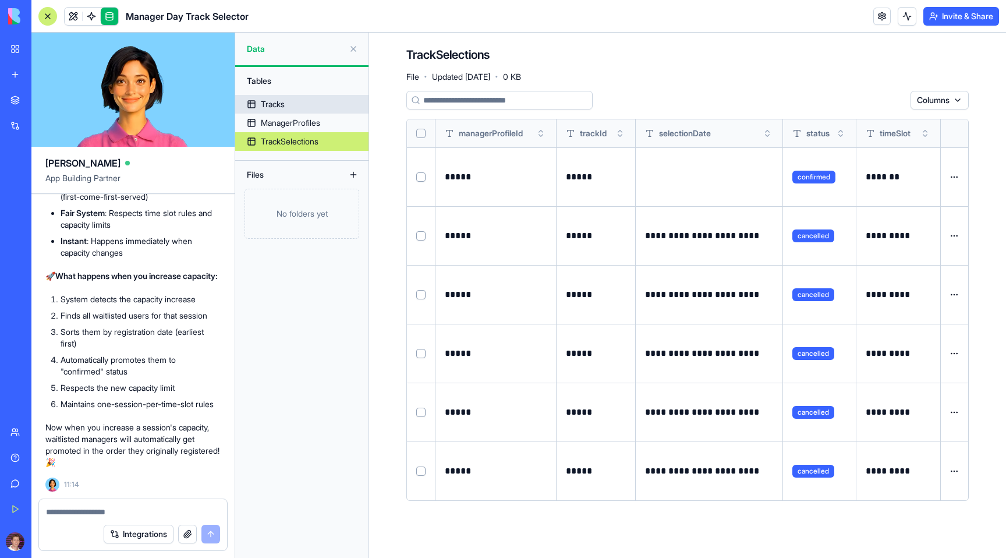
click at [280, 109] on div "Tracks" at bounding box center [273, 104] width 24 height 12
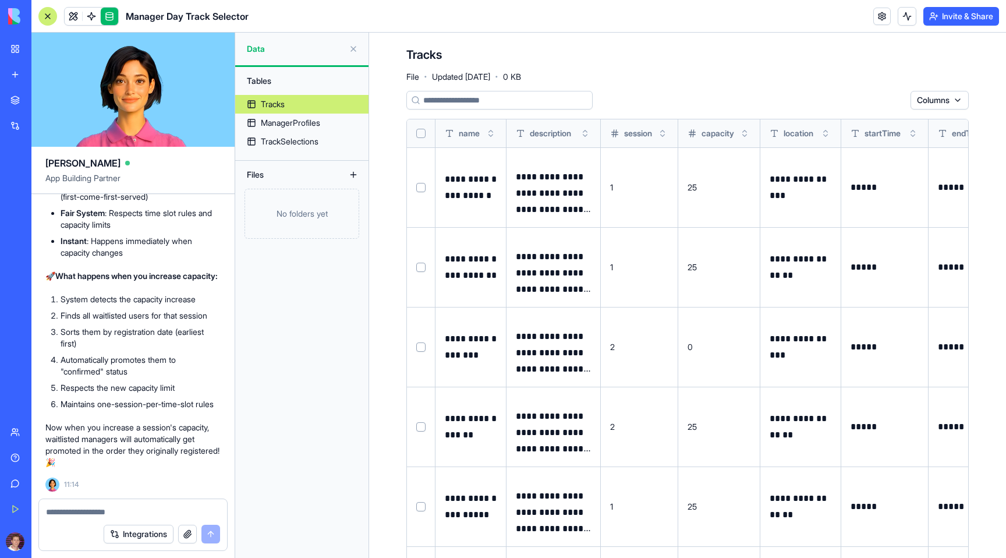
click at [708, 345] on td "0" at bounding box center [719, 347] width 82 height 80
click at [0, 0] on button at bounding box center [0, 0] width 0 height 0
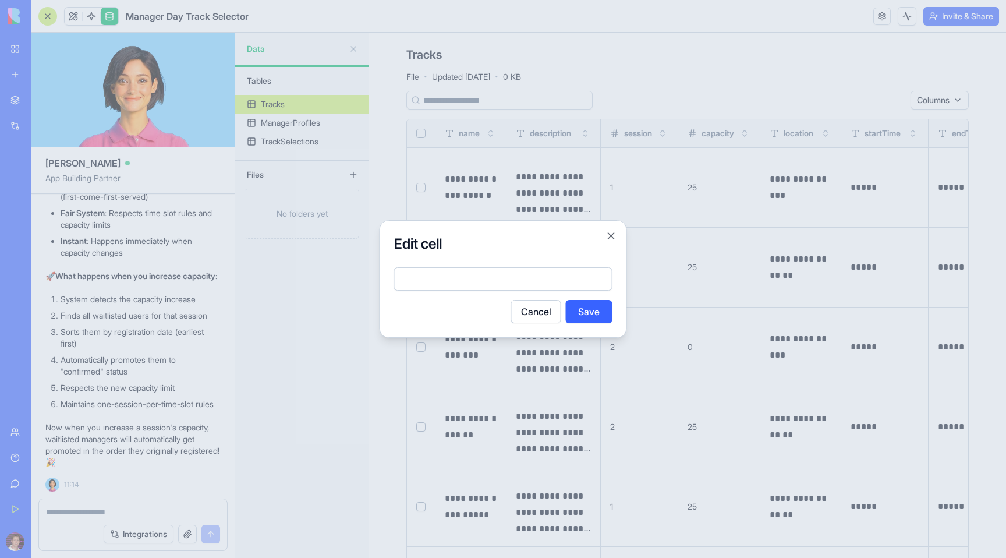
type input "*"
click at [585, 311] on button "Save" at bounding box center [589, 311] width 47 height 23
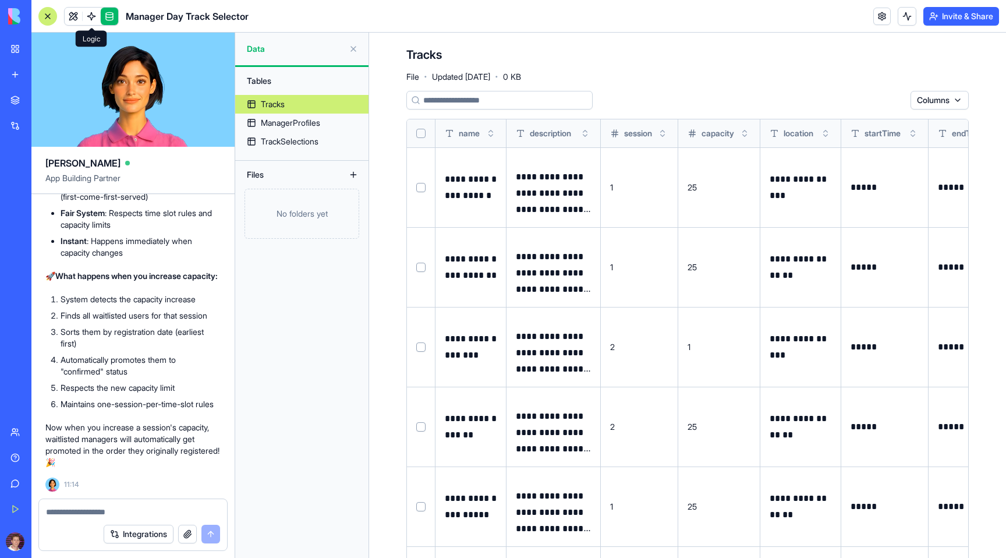
click at [87, 13] on span at bounding box center [91, 16] width 33 height 33
click at [90, 18] on span at bounding box center [91, 16] width 33 height 33
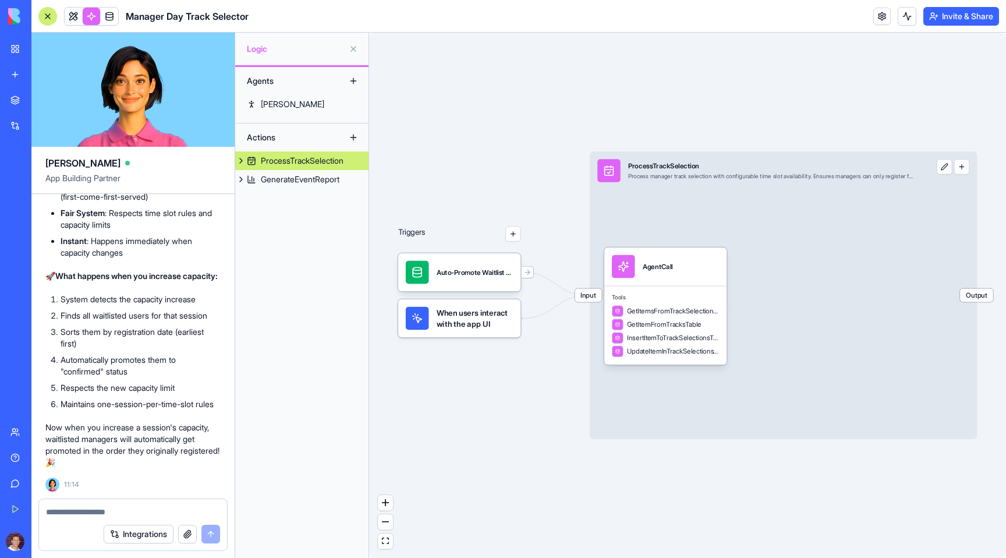
click at [467, 328] on span "When users interact with the app UI" at bounding box center [475, 318] width 77 height 23
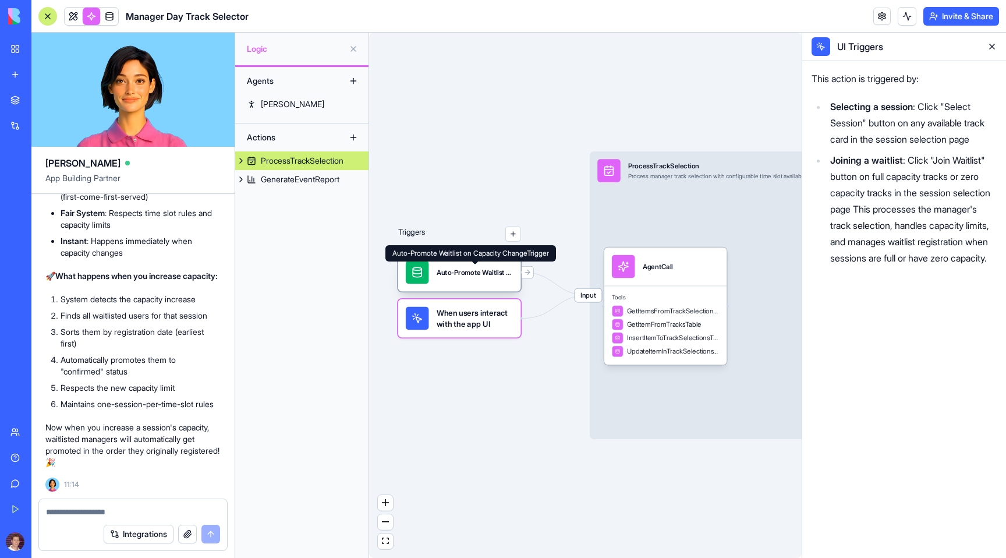
click at [457, 271] on div "Auto-Promote Waitlist on Capacity ChangeTrigger" at bounding box center [475, 271] width 77 height 9
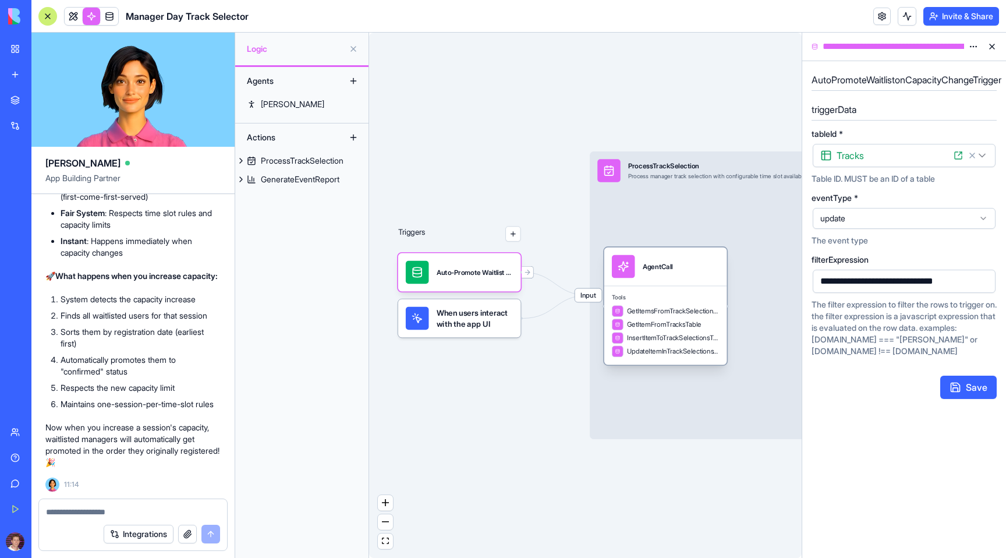
click at [679, 303] on div "Tools GetItemsFromTrackSelectionsTable GetItemFromTracksTable InsertItemToTrack…" at bounding box center [665, 325] width 123 height 79
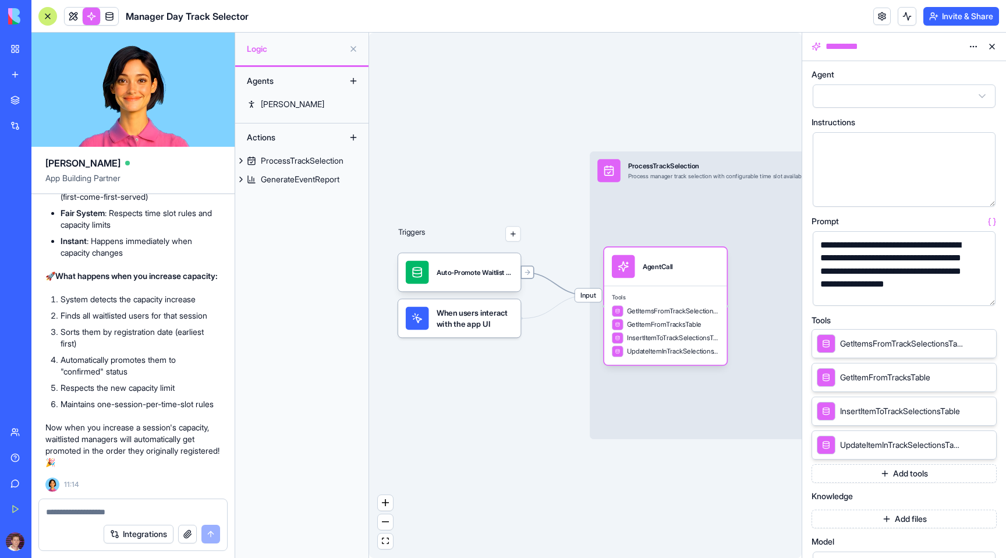
click at [530, 275] on icon at bounding box center [527, 272] width 8 height 8
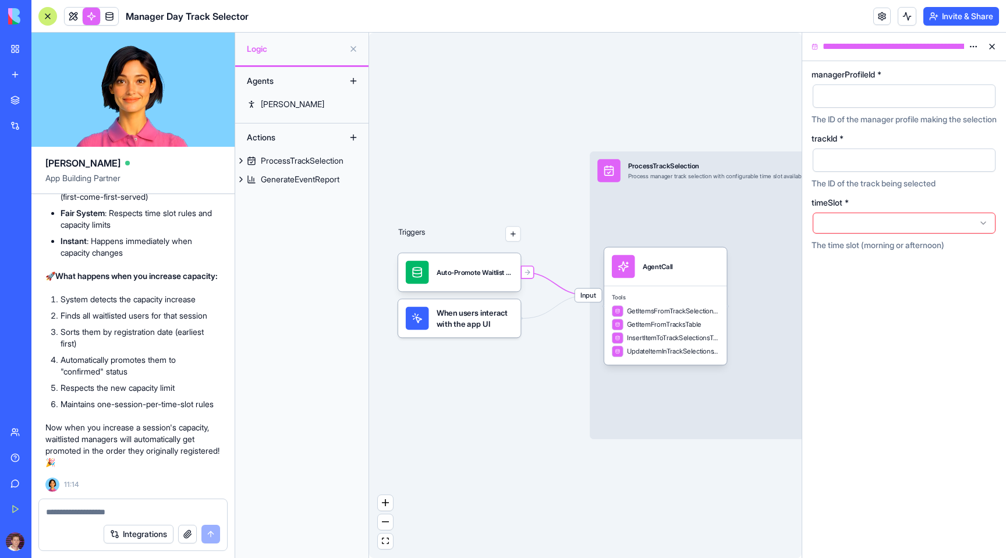
click at [454, 292] on div "Triggers" at bounding box center [459, 267] width 123 height 142
click at [466, 275] on div "Auto-Promote Waitlist on Capacity ChangeTrigger" at bounding box center [475, 271] width 77 height 9
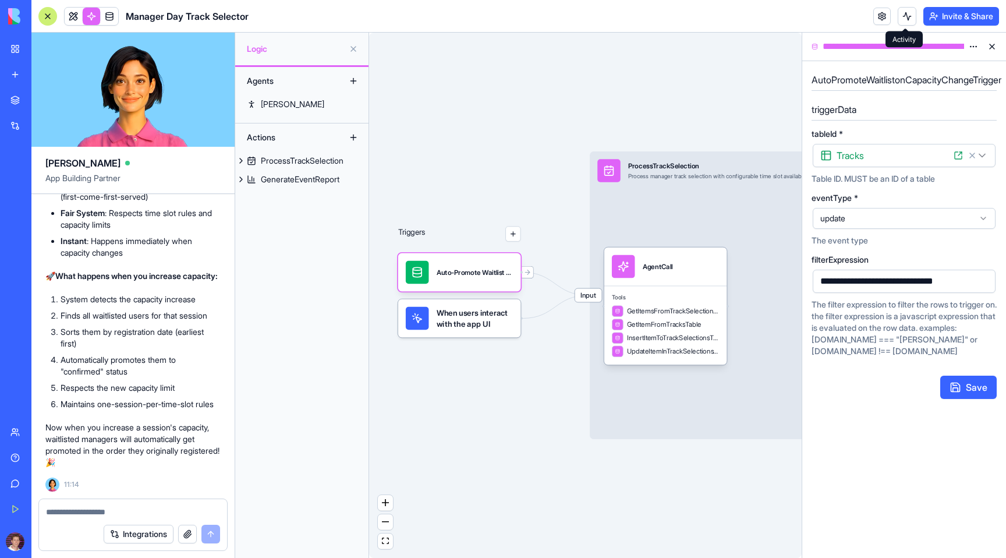
click at [906, 16] on button at bounding box center [907, 16] width 19 height 19
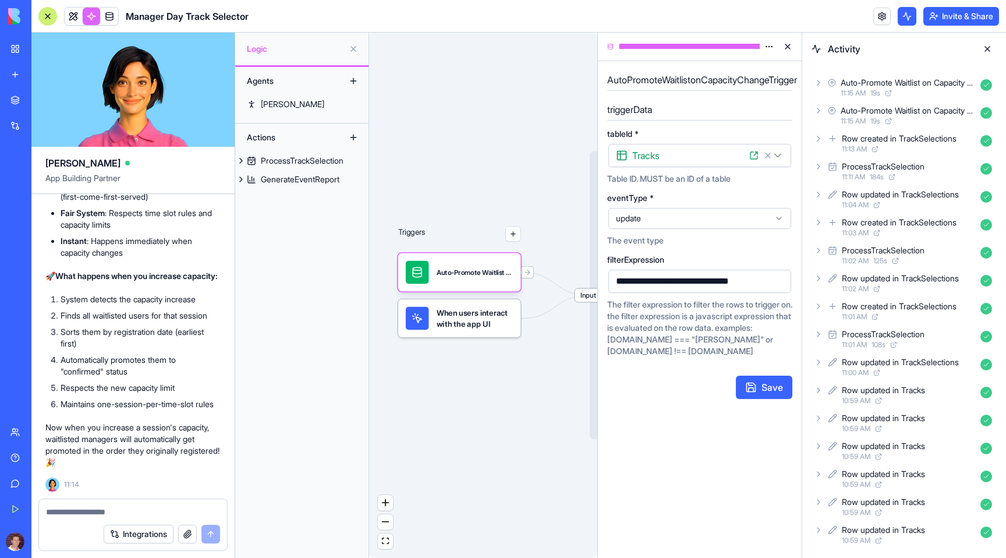
click at [820, 134] on icon at bounding box center [818, 138] width 9 height 9
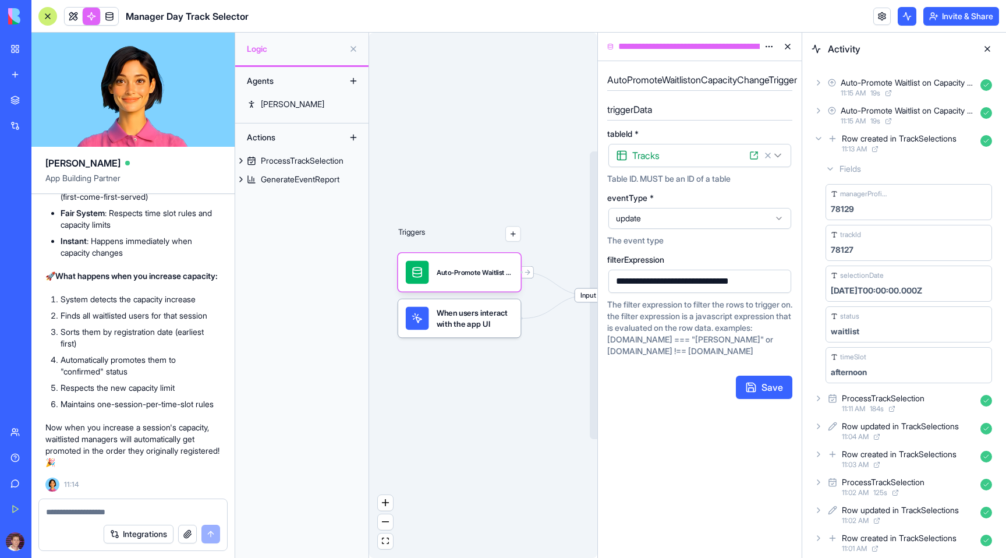
click at [820, 134] on icon at bounding box center [818, 138] width 9 height 9
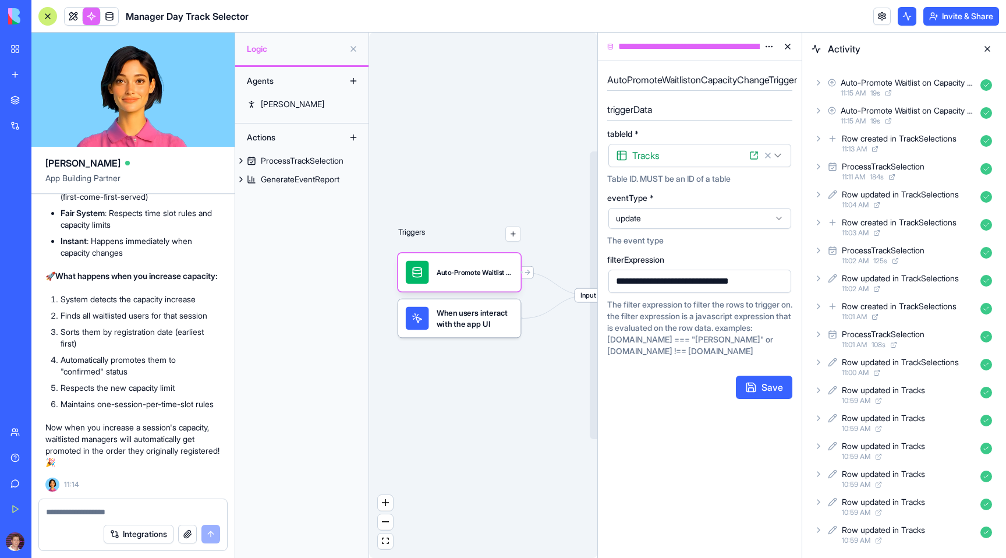
click at [819, 109] on icon at bounding box center [818, 110] width 9 height 9
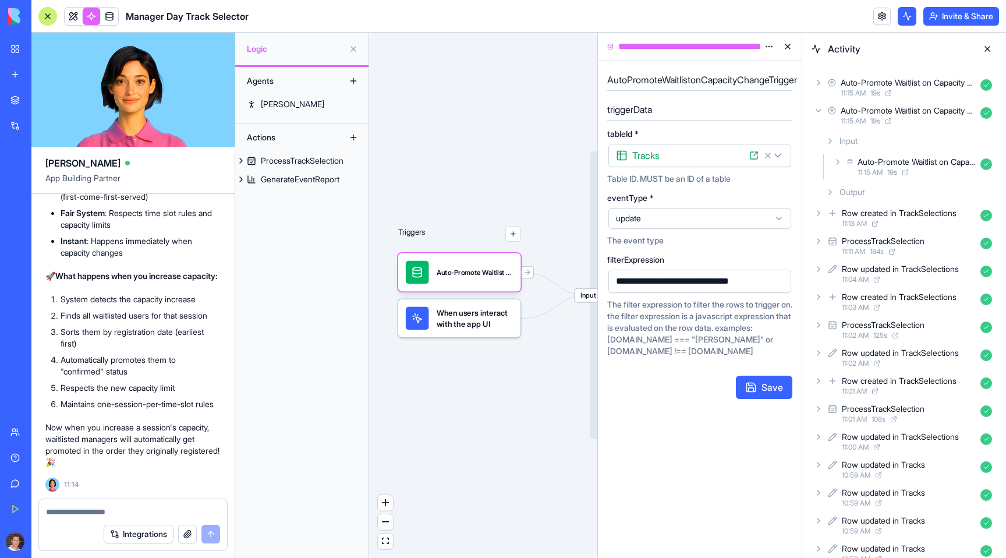
click at [819, 109] on icon at bounding box center [818, 110] width 9 height 9
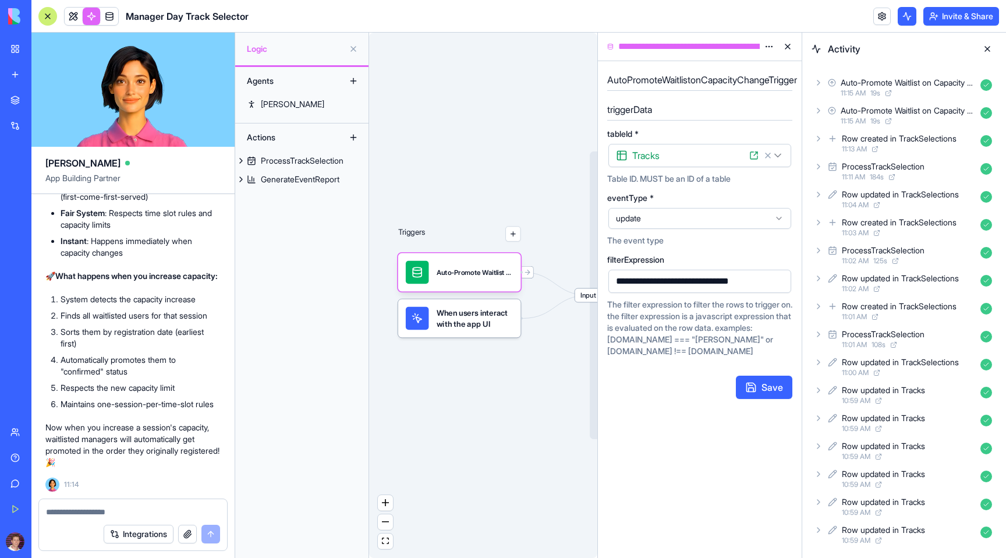
click at [816, 80] on icon at bounding box center [818, 82] width 9 height 9
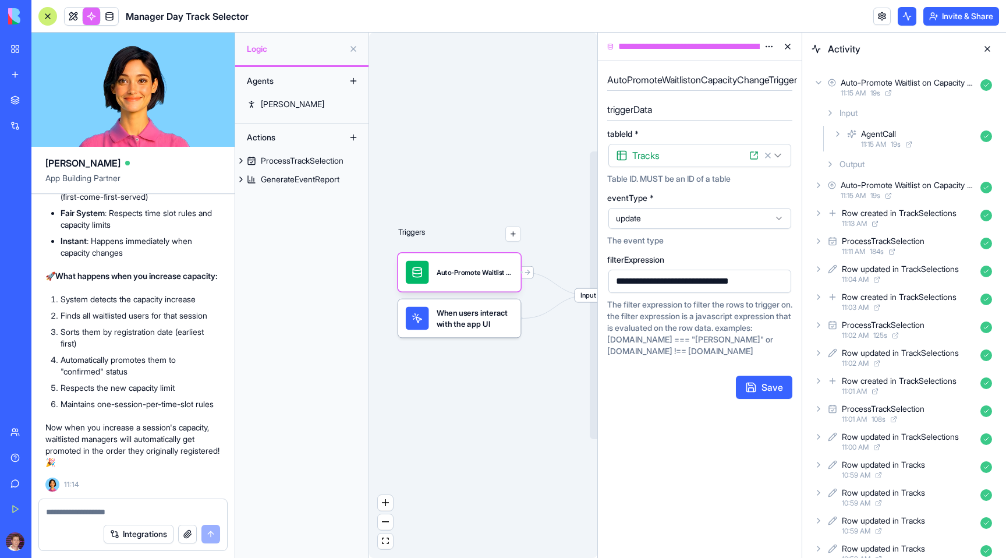
click at [816, 80] on icon at bounding box center [818, 82] width 9 height 9
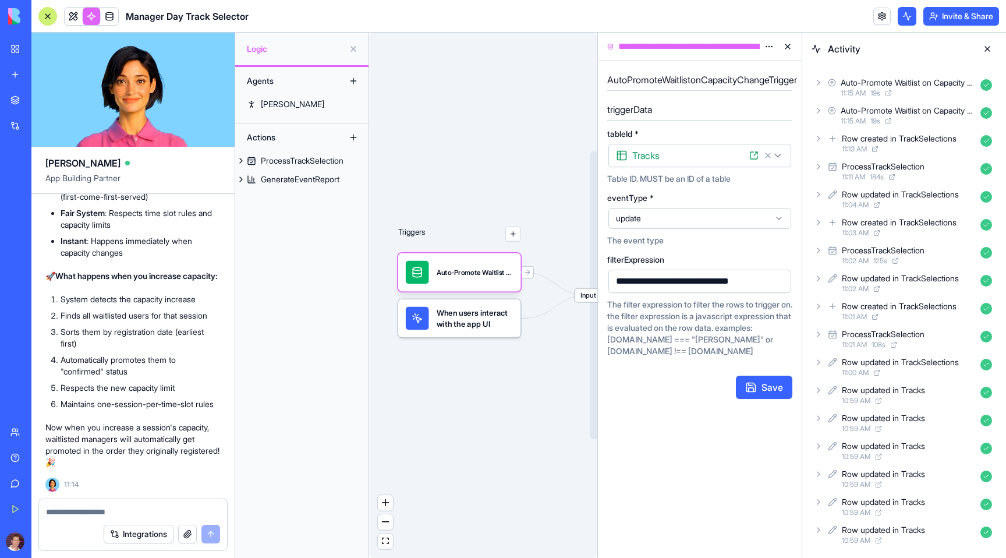
click at [819, 111] on icon at bounding box center [818, 110] width 2 height 5
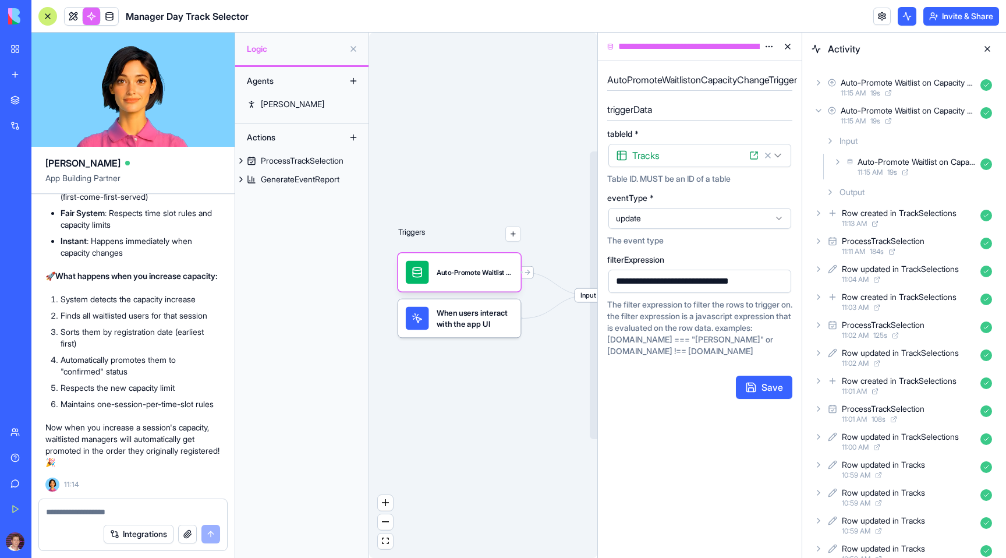
click at [888, 173] on div "11:15 AM 19 s" at bounding box center [917, 172] width 118 height 9
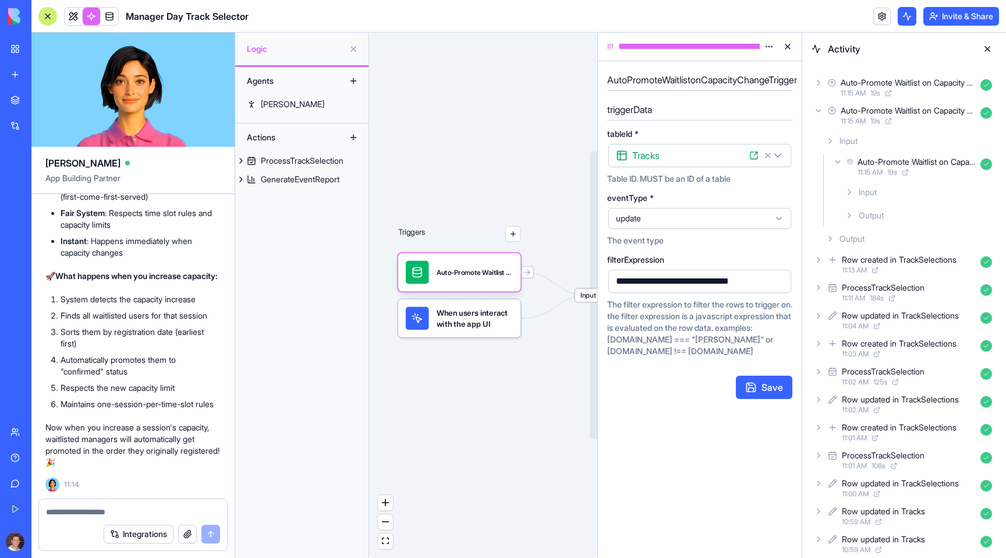
click at [851, 189] on icon at bounding box center [849, 191] width 9 height 9
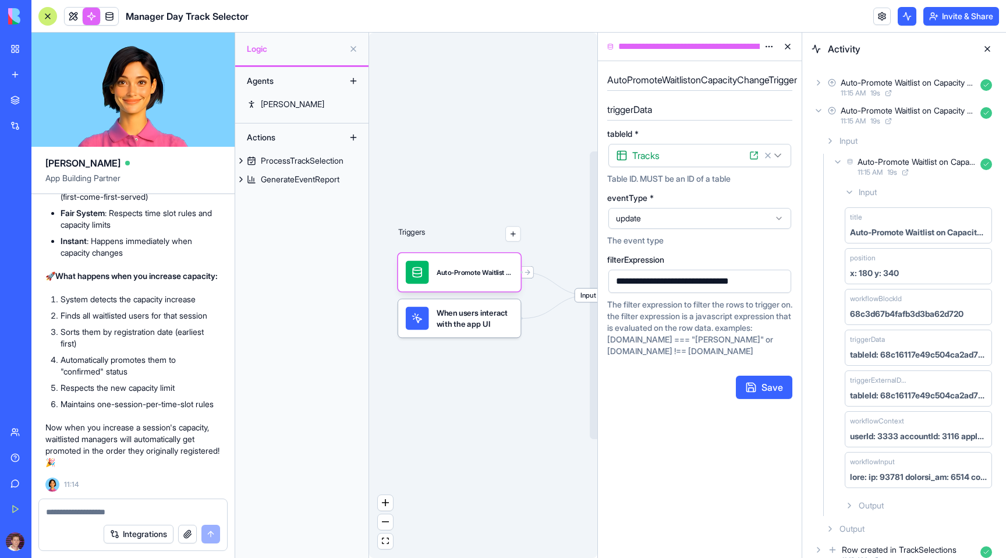
click at [852, 189] on icon at bounding box center [849, 191] width 9 height 9
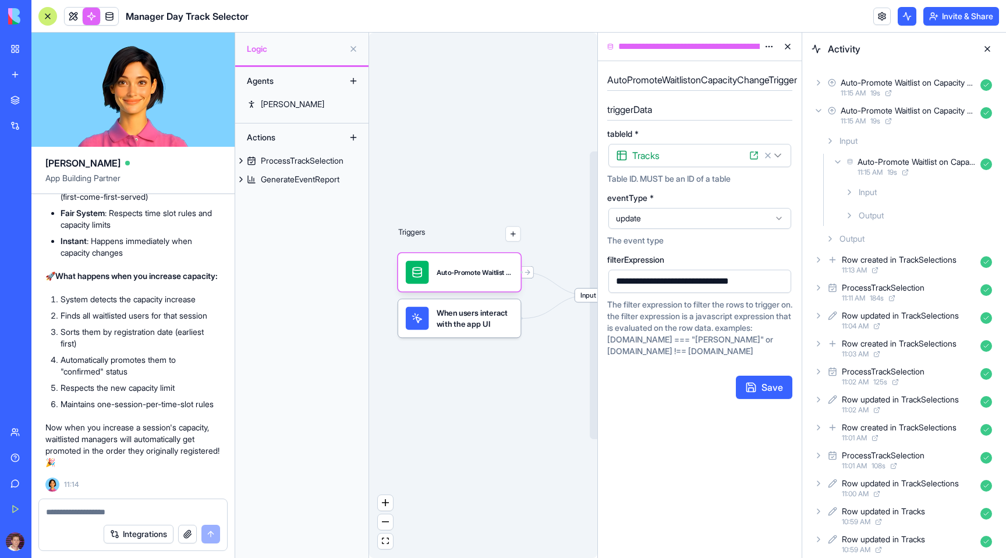
click at [849, 212] on icon at bounding box center [849, 215] width 9 height 9
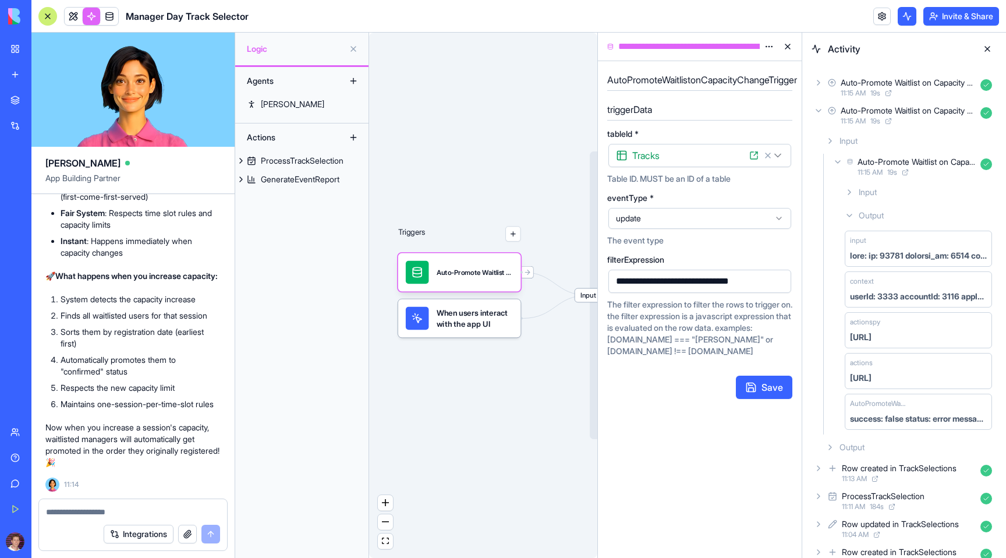
click at [817, 108] on icon at bounding box center [818, 110] width 9 height 9
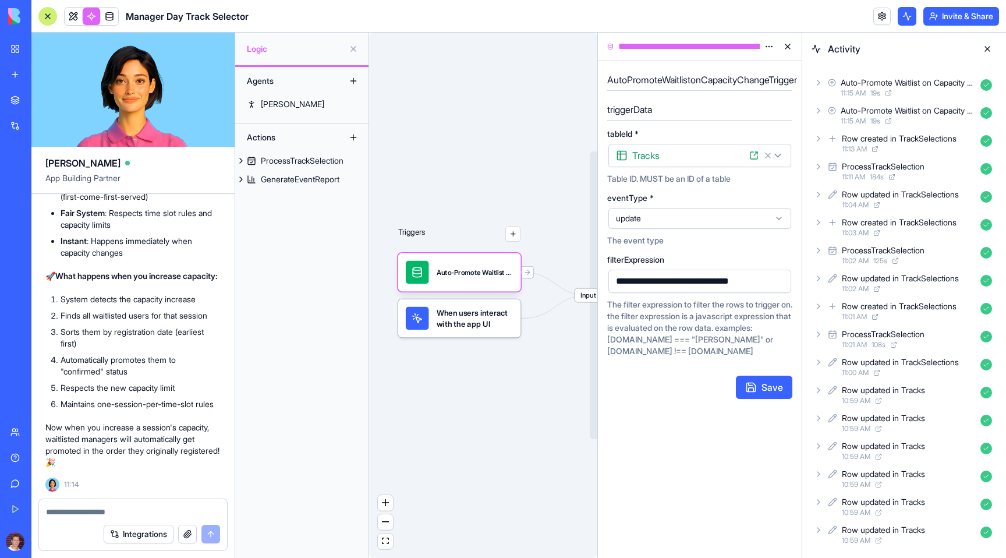
click at [817, 90] on div "Auto-Promote Waitlist on Capacity Change 11:15 AM 19 s" at bounding box center [904, 88] width 185 height 26
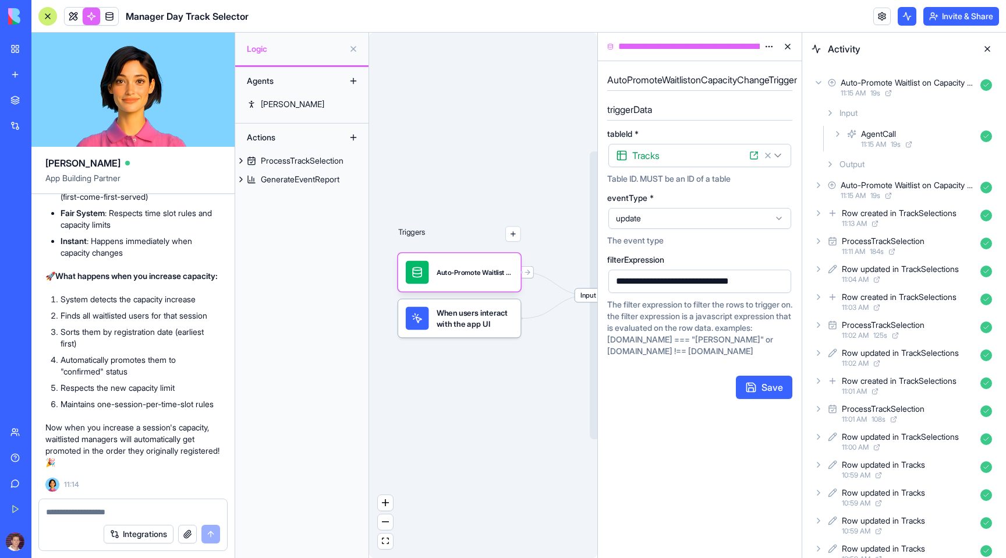
click at [834, 160] on icon at bounding box center [830, 164] width 9 height 9
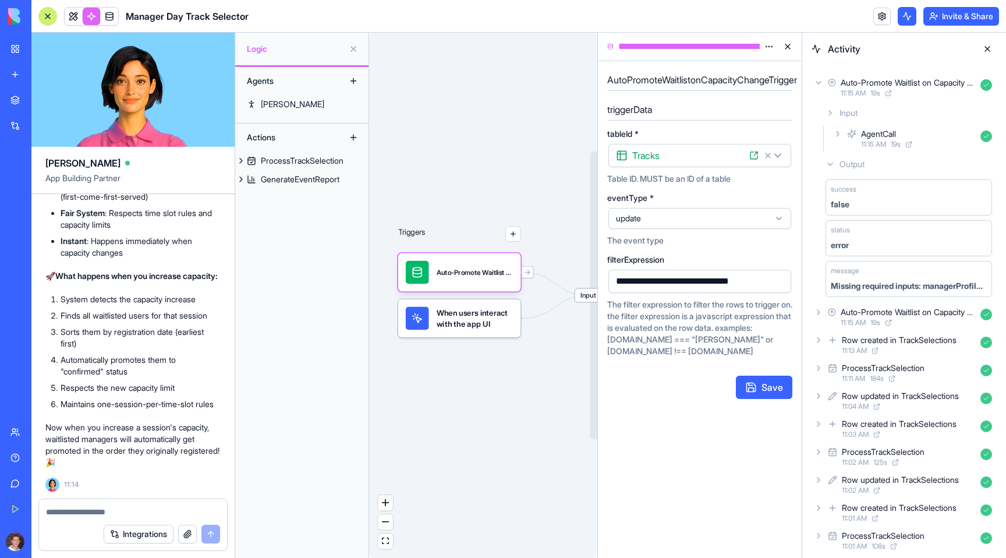
click at [838, 285] on div "Missing required inputs: managerProfileId, trackId, and timeSlot. Please provid…" at bounding box center [909, 286] width 156 height 12
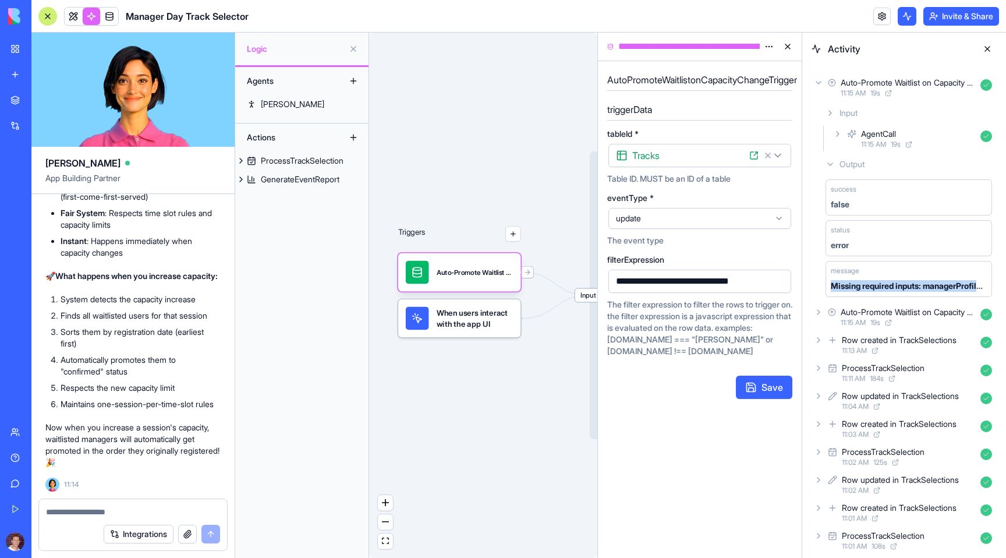
copy div "Missing required inputs: managerProfileId, trackId, and timeSlot. Please provid…"
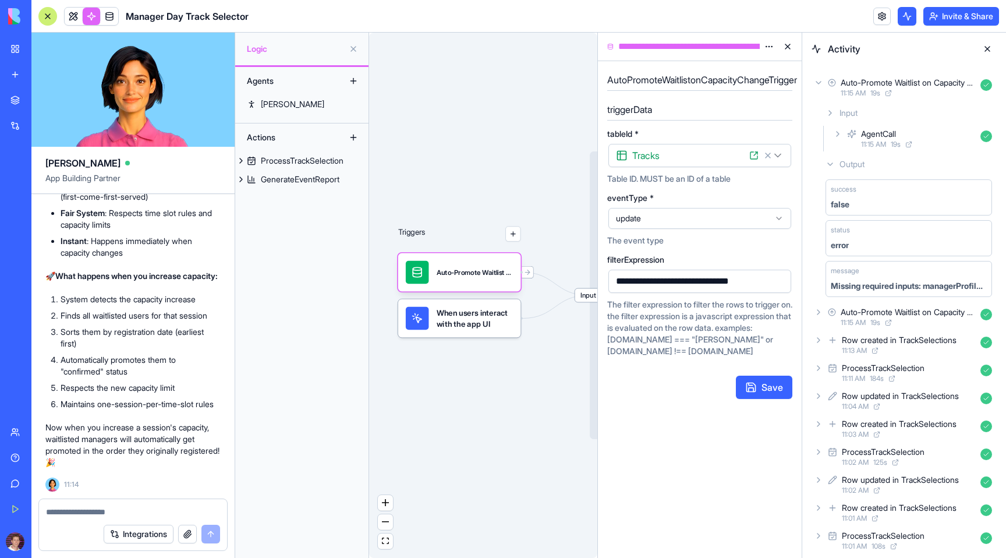
click at [70, 512] on textarea at bounding box center [133, 512] width 174 height 12
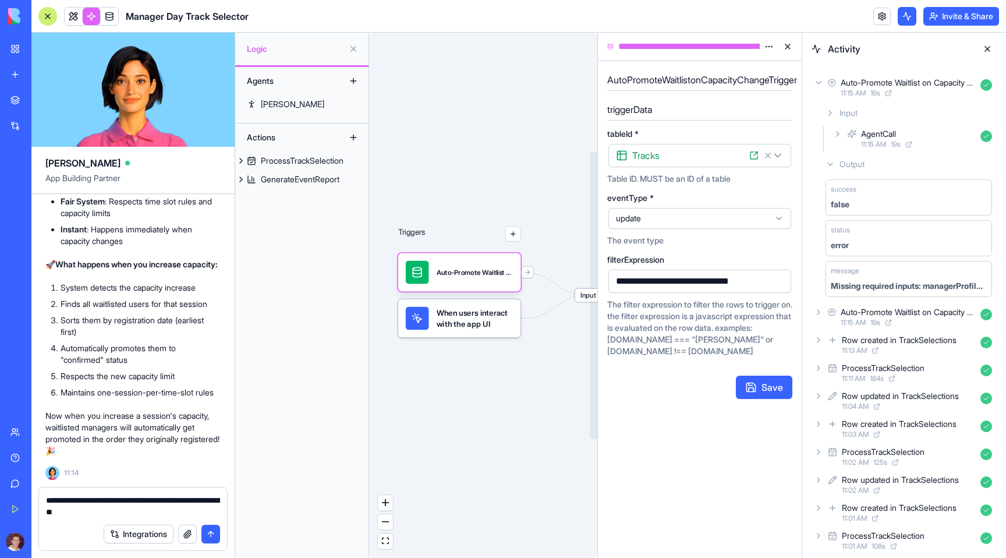
type textarea "**********"
click at [104, 525] on button "Integrations" at bounding box center [139, 534] width 70 height 19
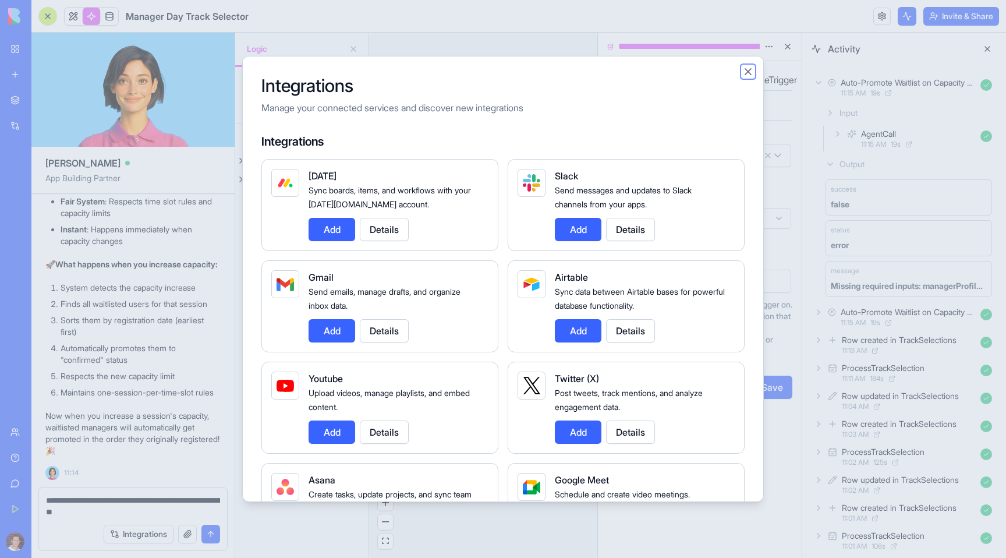
click at [750, 70] on button "Close" at bounding box center [748, 72] width 12 height 12
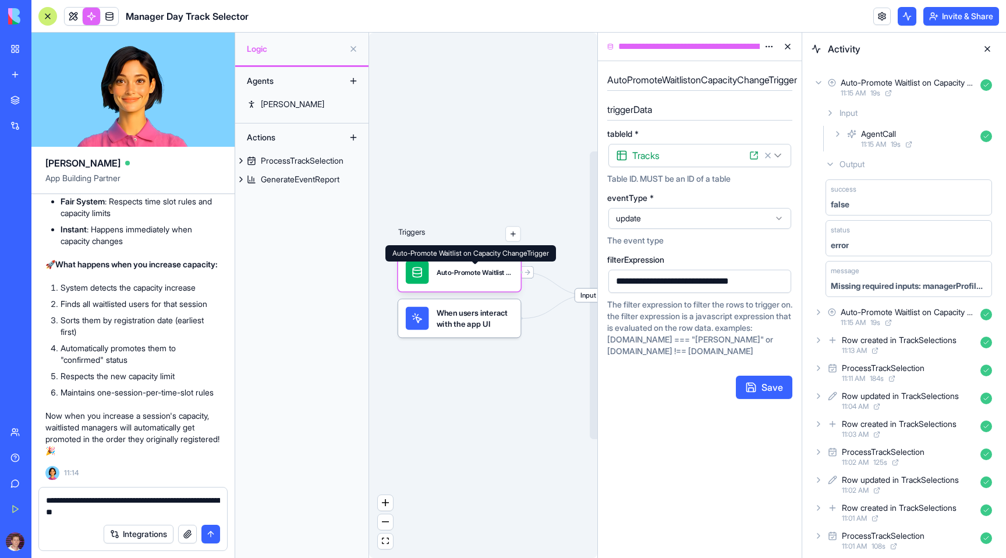
click at [148, 511] on textarea "**********" at bounding box center [133, 505] width 174 height 23
type textarea "**********"
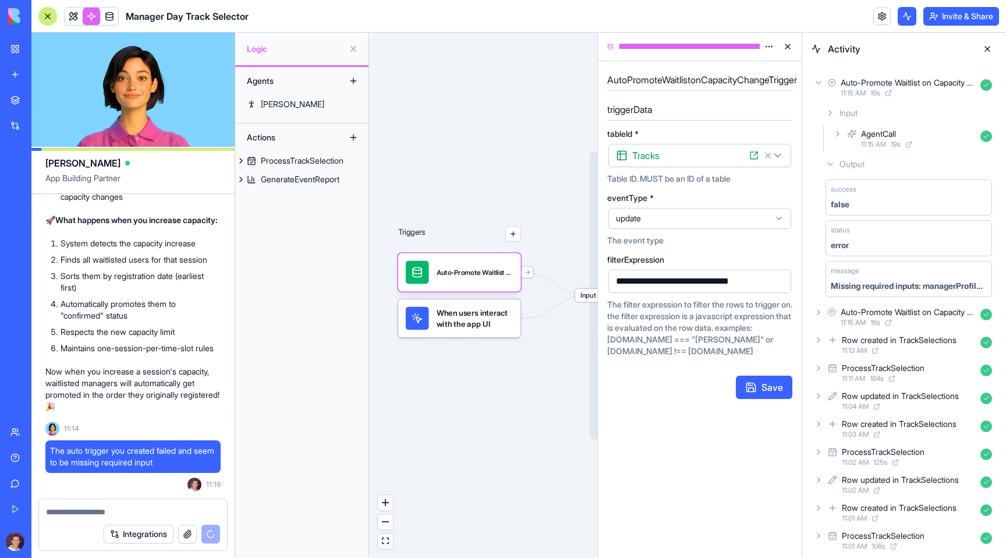
scroll to position [7669, 0]
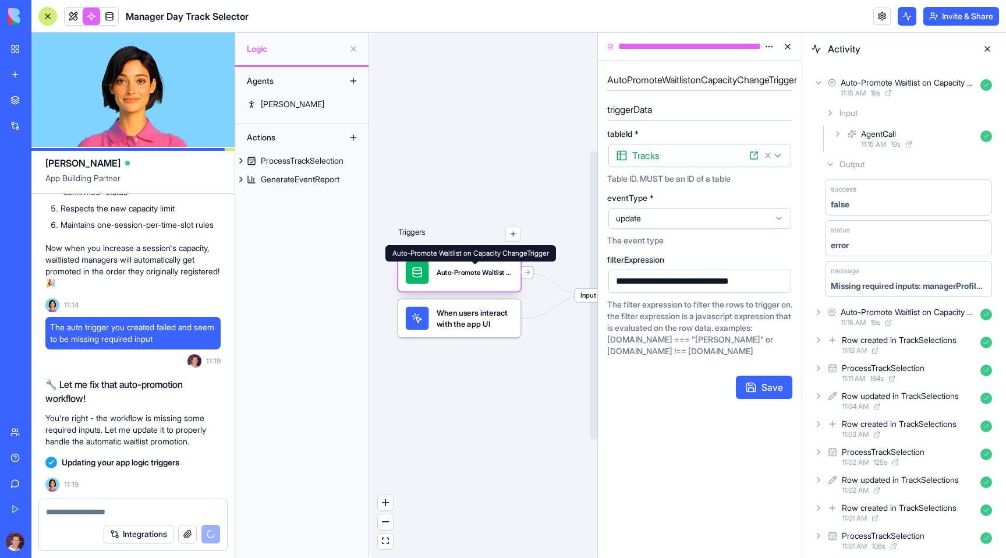
click at [477, 274] on div "Auto-Promote Waitlist on Capacity ChangeTrigger" at bounding box center [475, 271] width 77 height 9
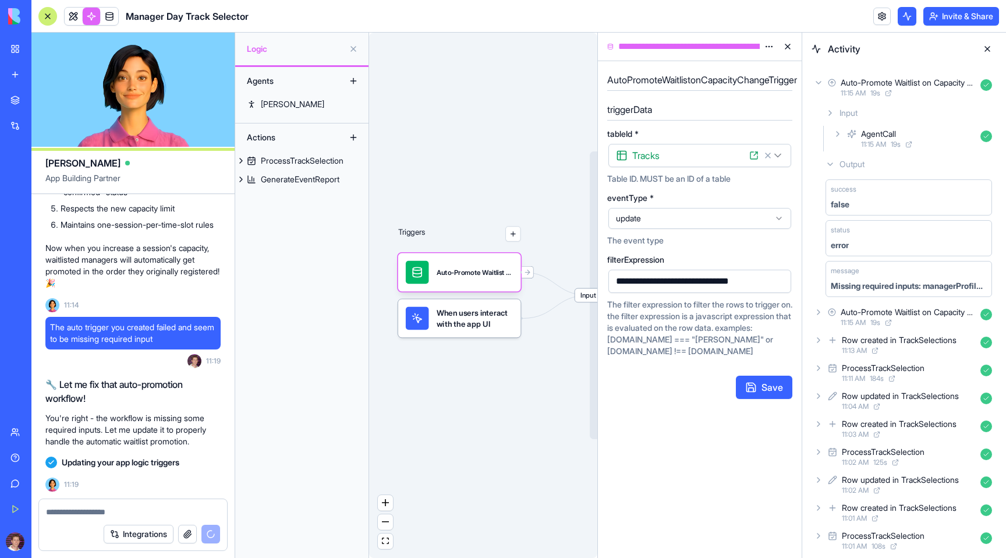
click at [986, 48] on button at bounding box center [987, 49] width 19 height 19
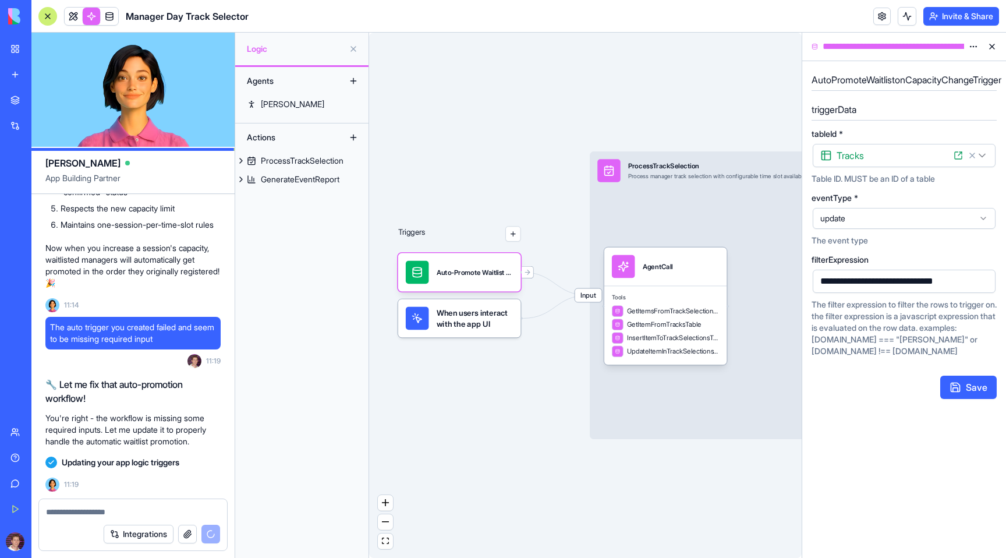
scroll to position [7748, 0]
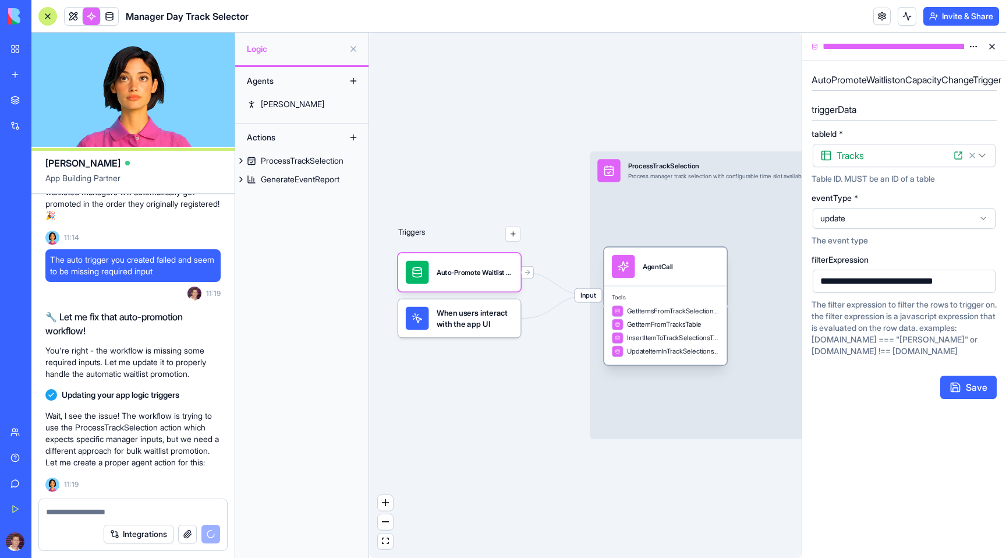
click at [663, 259] on div "AgentCall" at bounding box center [658, 266] width 30 height 23
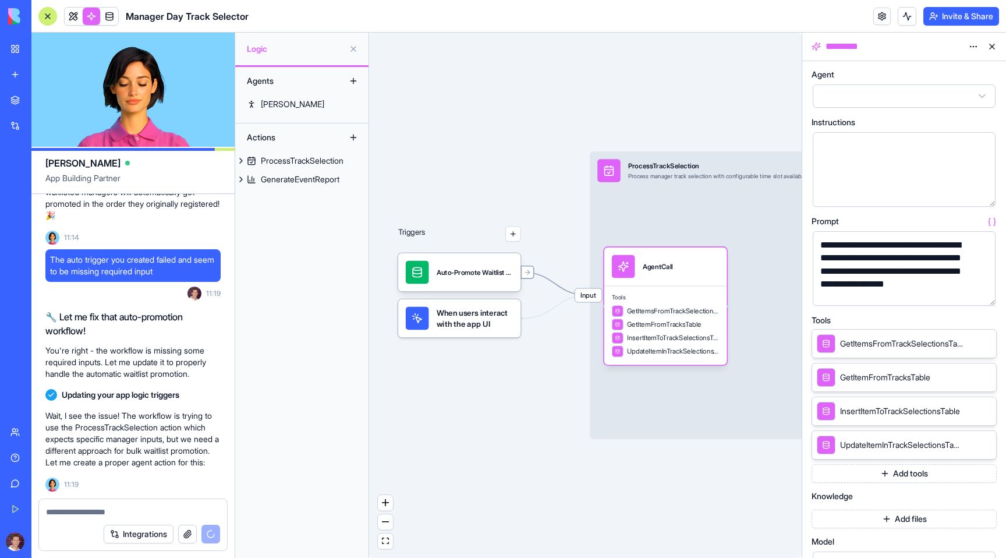
click at [530, 274] on icon at bounding box center [527, 272] width 8 height 8
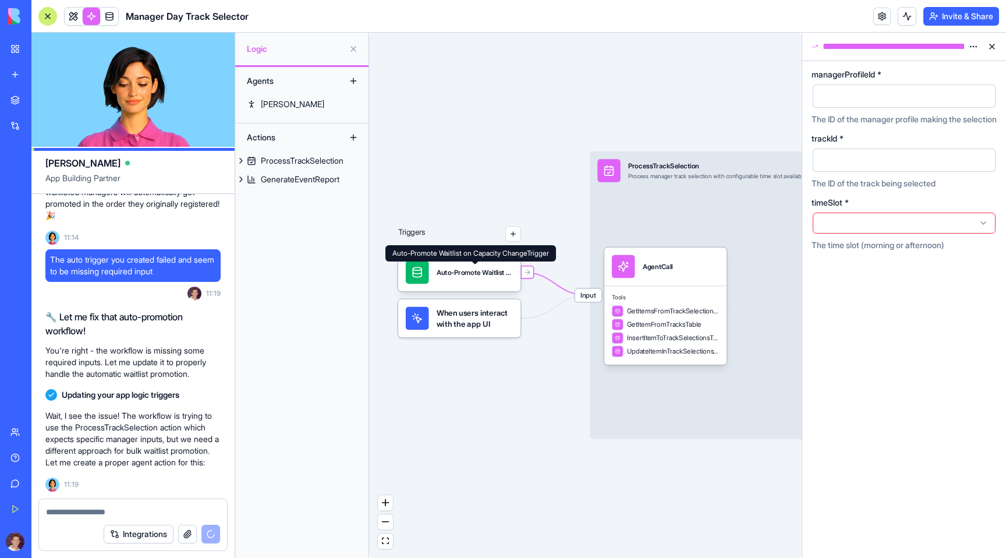
click at [470, 255] on div "Auto-Promote Waitlist on Capacity ChangeTrigger Auto-Promote Waitlist on Capaci…" at bounding box center [470, 253] width 171 height 16
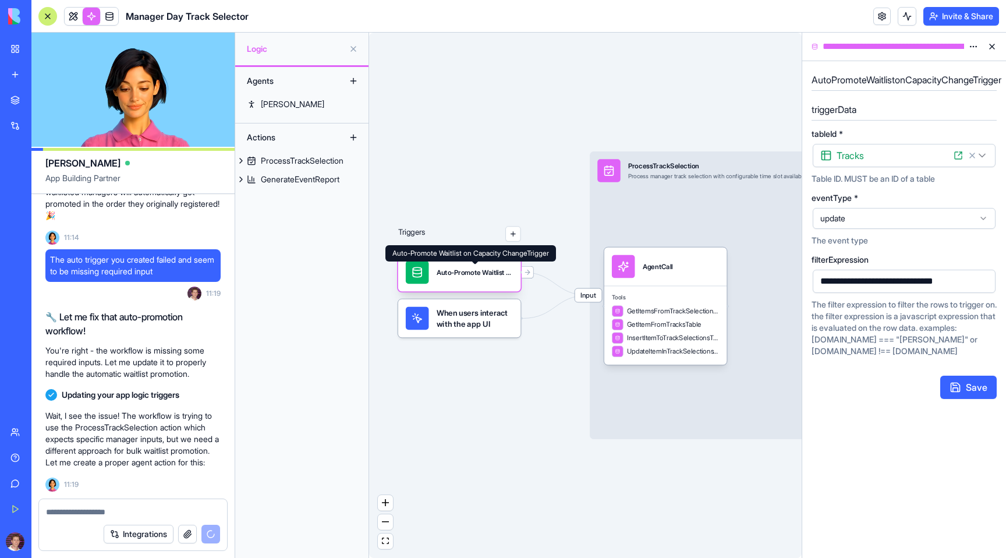
click at [459, 268] on div "Auto-Promote Waitlist on Capacity ChangeTrigger" at bounding box center [475, 271] width 77 height 9
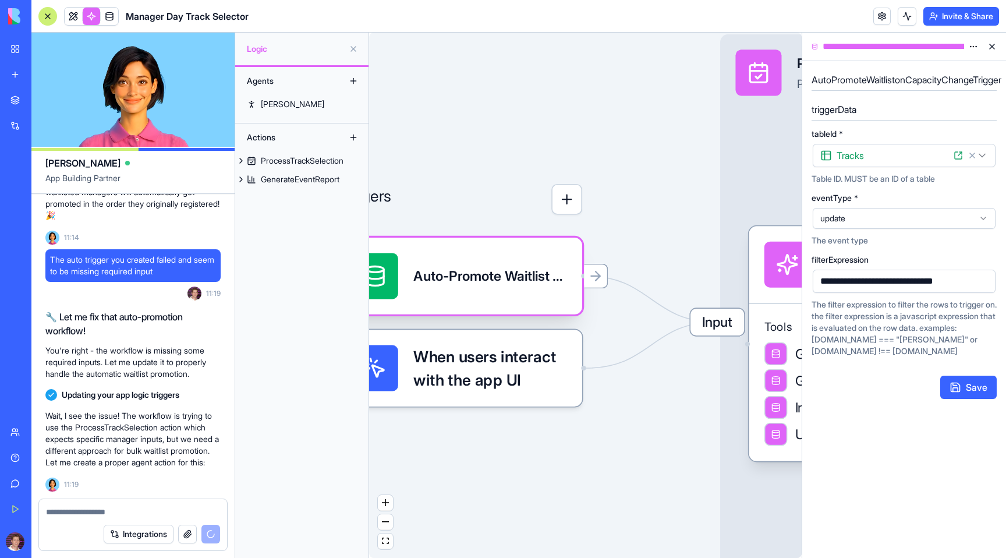
click at [495, 268] on div "Auto-Promote Waitlist on Capacity ChangeTrigger" at bounding box center [489, 275] width 153 height 19
drag, startPoint x: 490, startPoint y: 268, endPoint x: 512, endPoint y: 190, distance: 81.2
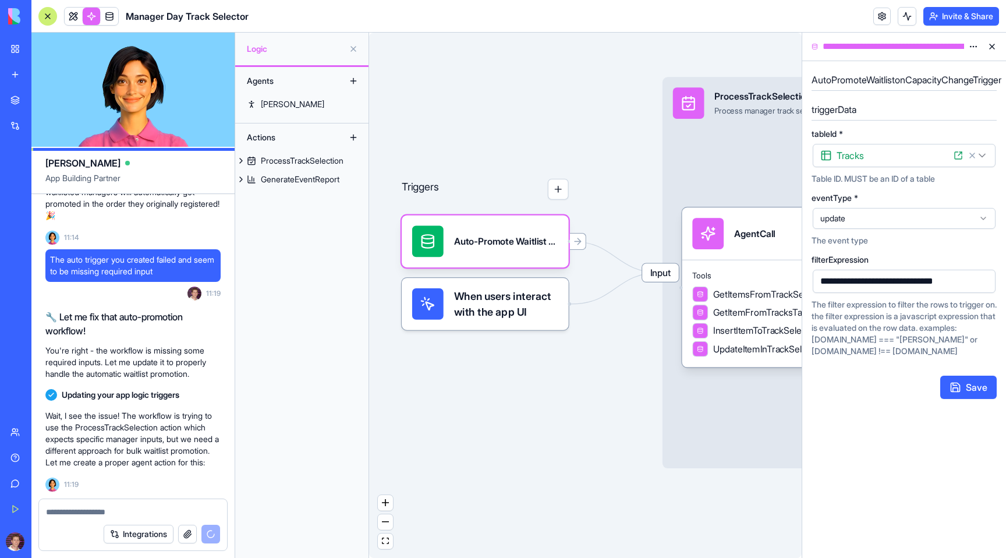
scroll to position [7769, 0]
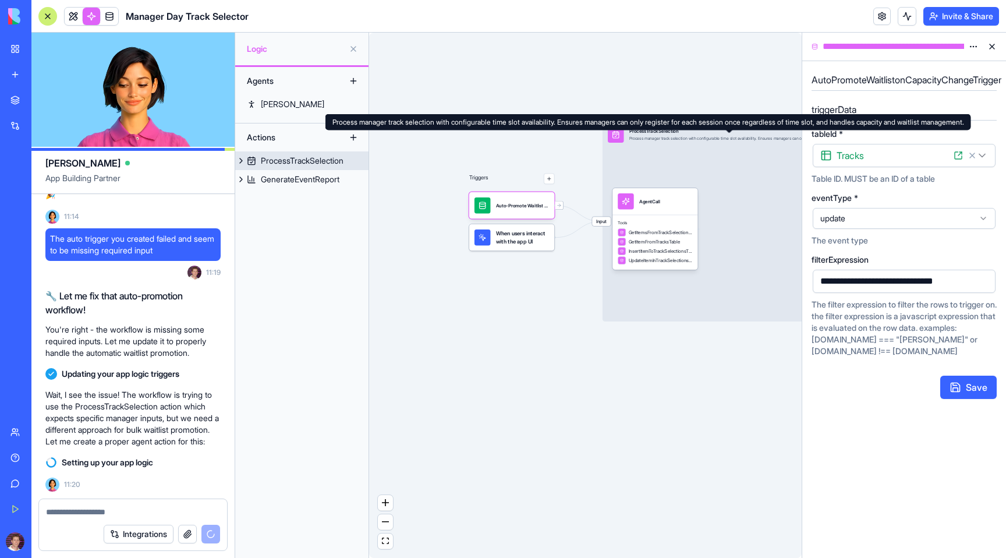
click at [717, 143] on div "Input ProcessTrackSelection Process manager track selection with configurable t…" at bounding box center [719, 134] width 232 height 27
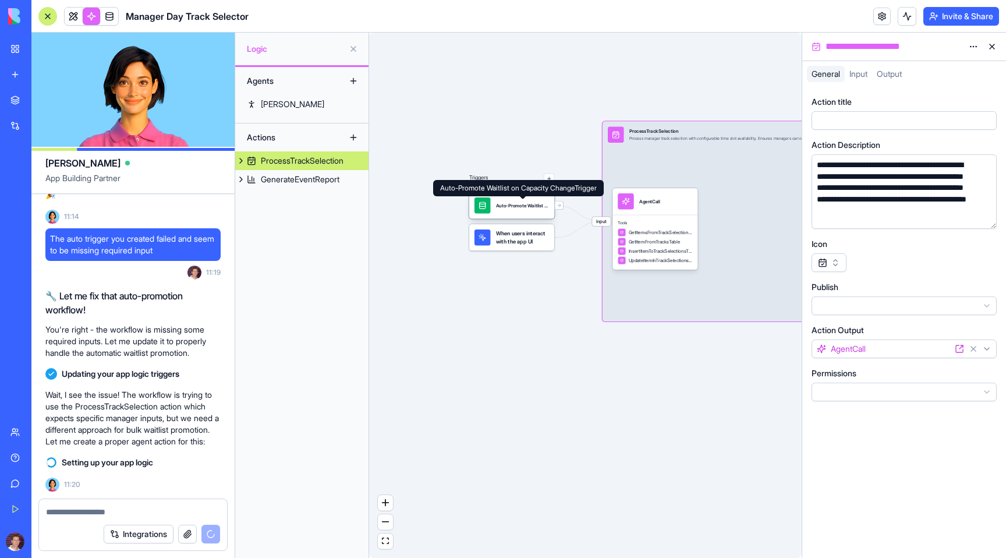
click at [518, 215] on div "Auto-Promote Waitlist on Capacity ChangeTrigger" at bounding box center [512, 205] width 86 height 27
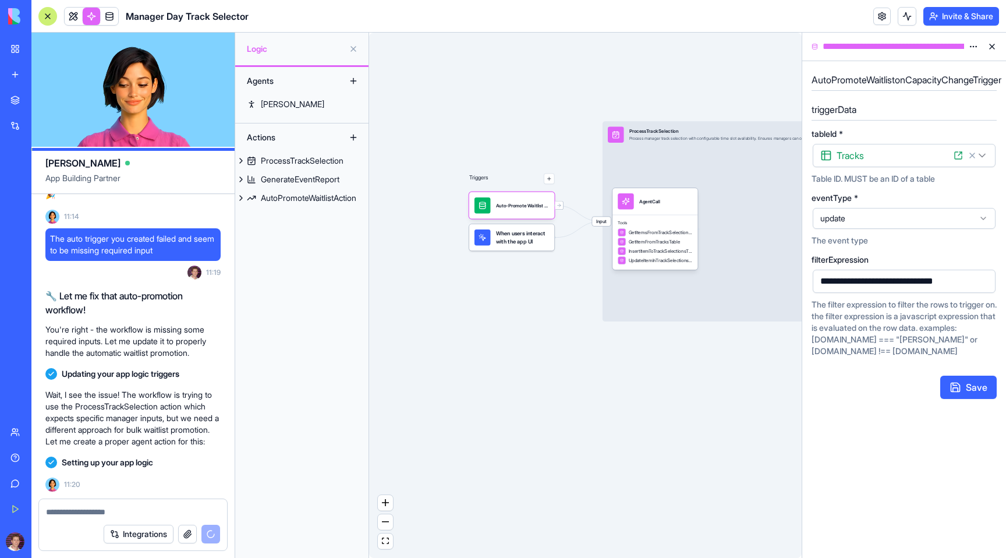
click at [518, 243] on span "When users interact with the app UI" at bounding box center [523, 237] width 54 height 16
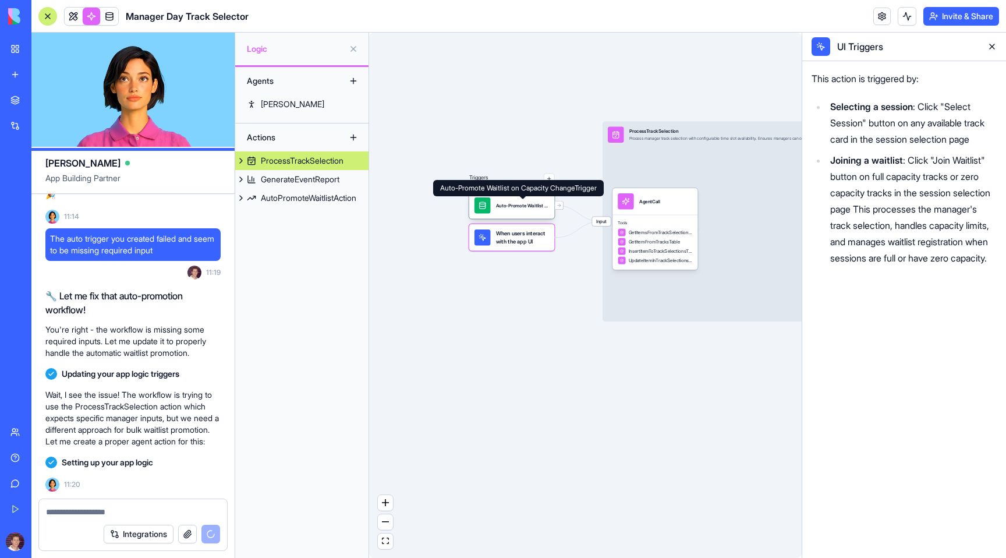
click at [518, 198] on div "Auto-Promote Waitlist on Capacity ChangeTrigger" at bounding box center [523, 205] width 54 height 16
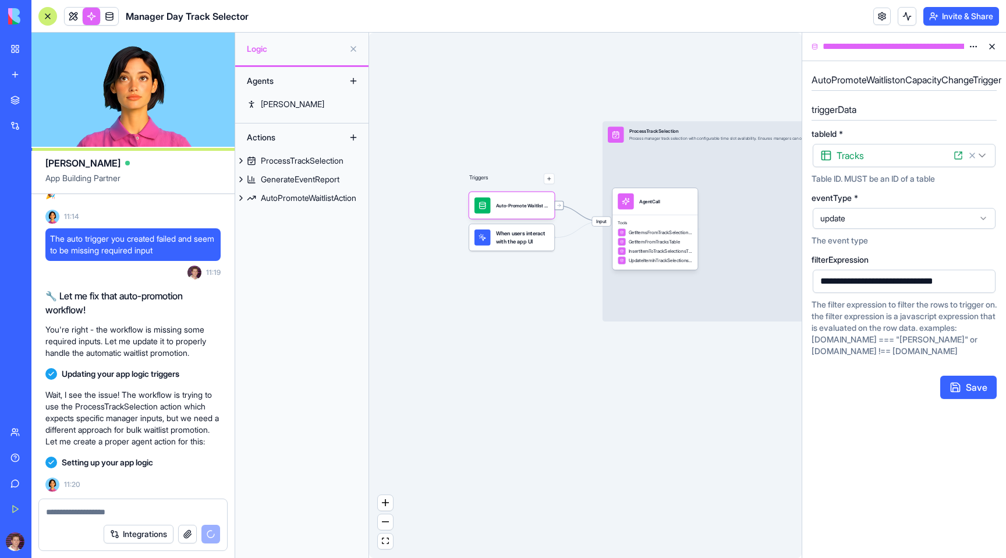
click at [583, 214] on icon "Edge from 68c3d67b4fafb3d3ba62d723 to 68c16139989e42d3b295767e" at bounding box center [578, 214] width 45 height 16
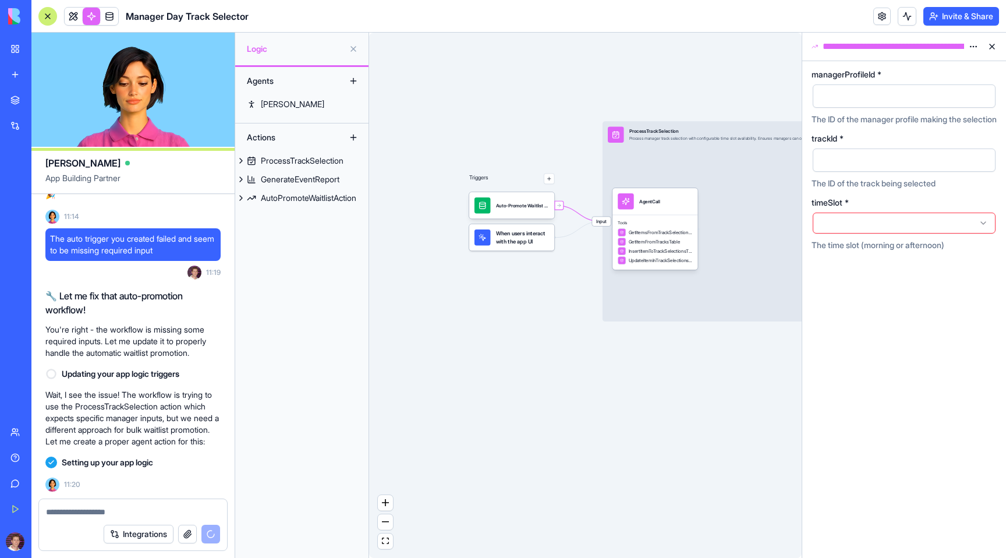
scroll to position [7802, 0]
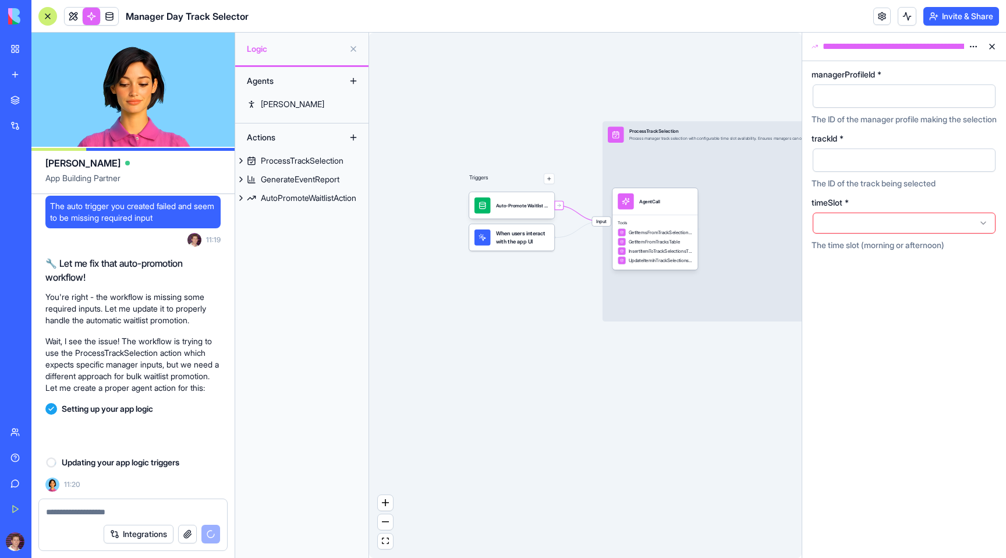
click at [578, 228] on icon "Edge from UI_TRIGGERS to 68c16139989e42d3b295767e" at bounding box center [578, 229] width 45 height 16
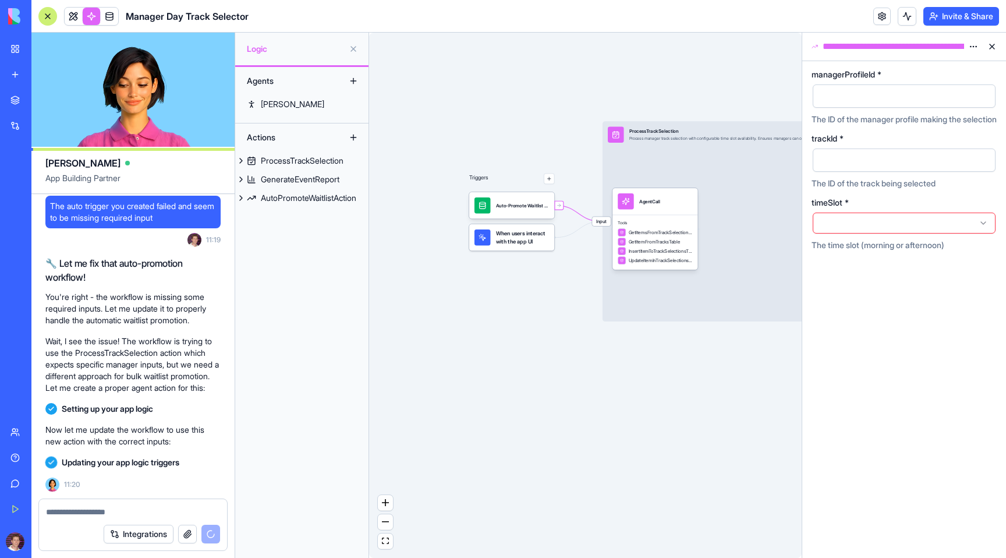
click at [577, 231] on icon "Edge from UI_TRIGGERS to 68c16139989e42d3b295767e" at bounding box center [578, 229] width 45 height 16
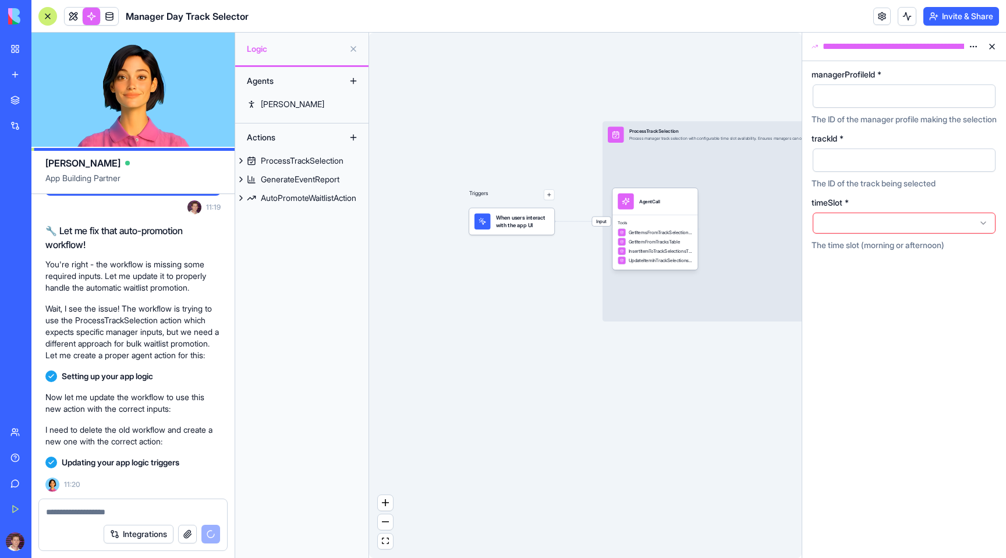
scroll to position [7855, 0]
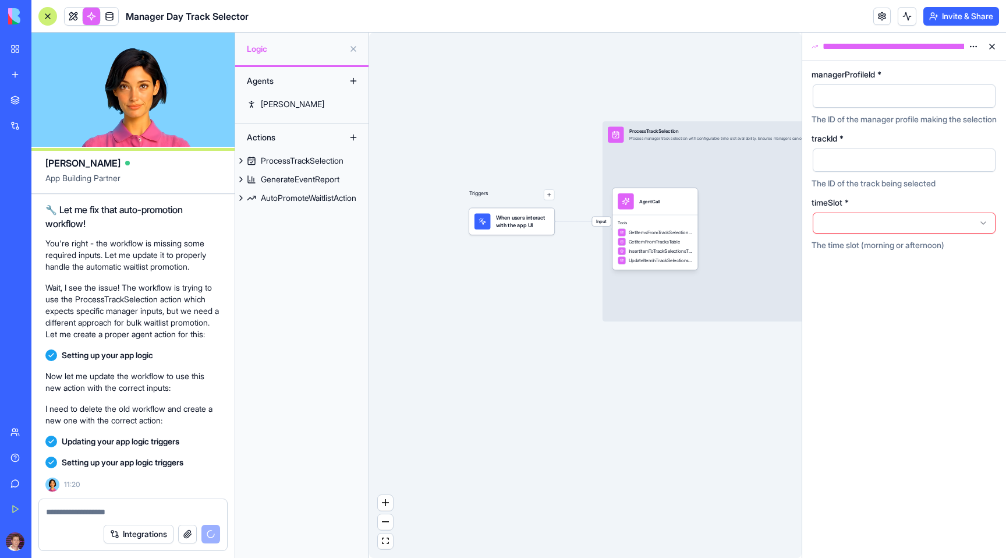
click at [991, 44] on button at bounding box center [992, 46] width 19 height 19
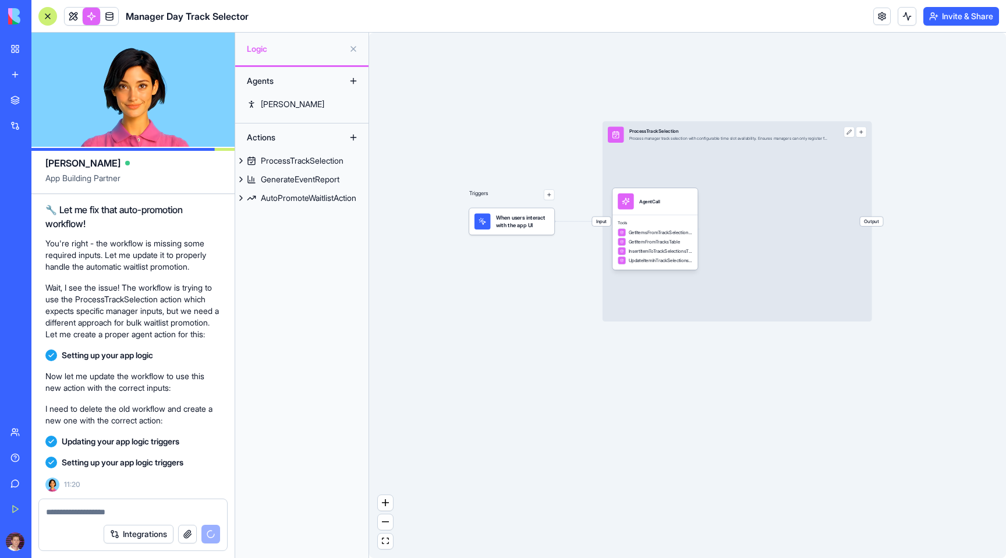
click at [904, 24] on body "BETA My Workspace New app Marketplace Integrations Recent Manager Day Track Sel…" at bounding box center [503, 279] width 1006 height 558
click at [904, 24] on button at bounding box center [907, 16] width 19 height 19
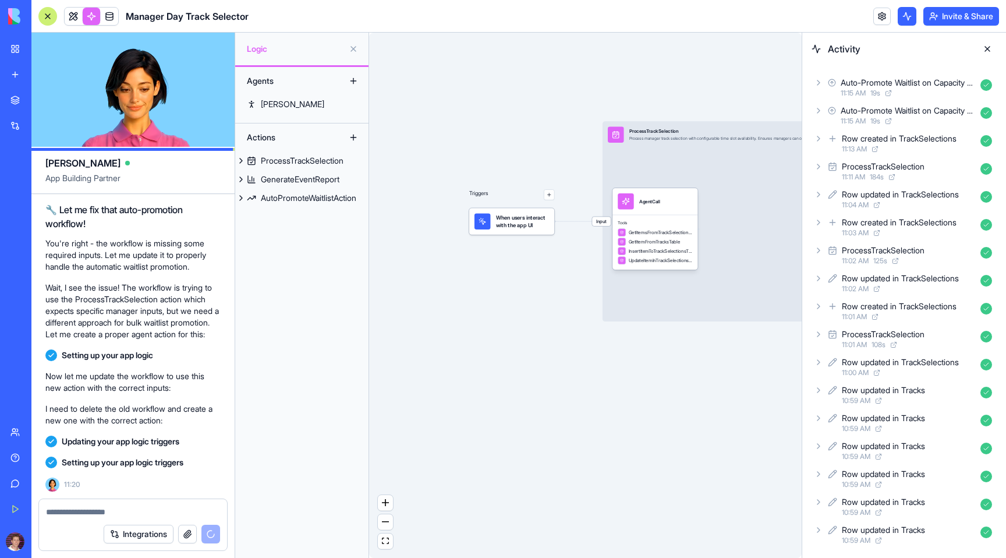
scroll to position [8280, 0]
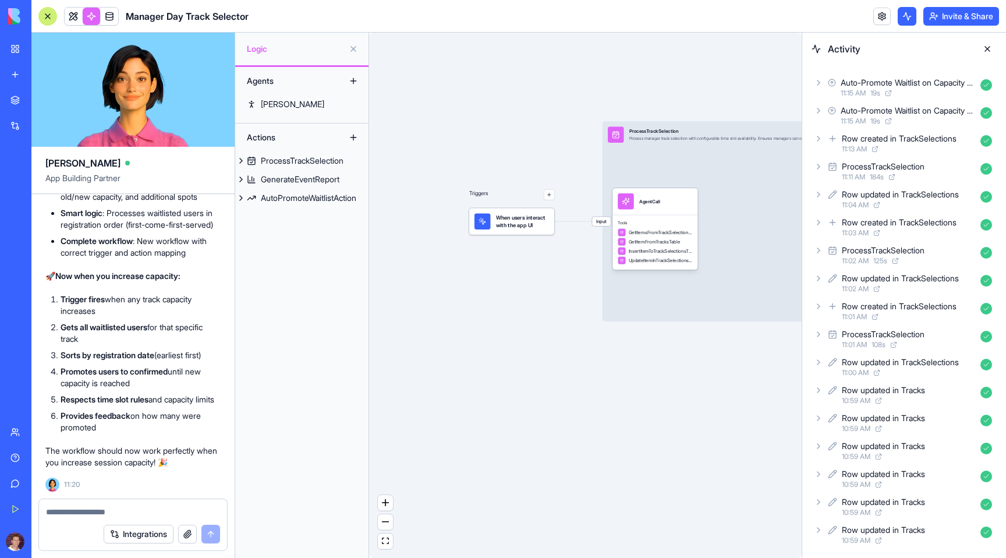
click at [826, 139] on div "Row created in TrackSelections 11:13 AM" at bounding box center [904, 143] width 185 height 26
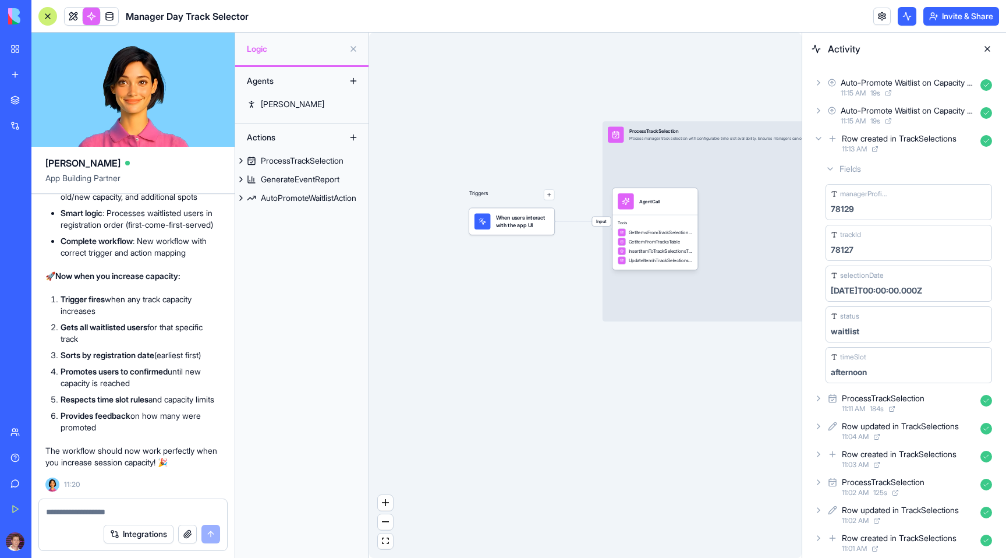
click at [826, 139] on div "Row created in TrackSelections 11:13 AM" at bounding box center [904, 143] width 185 height 26
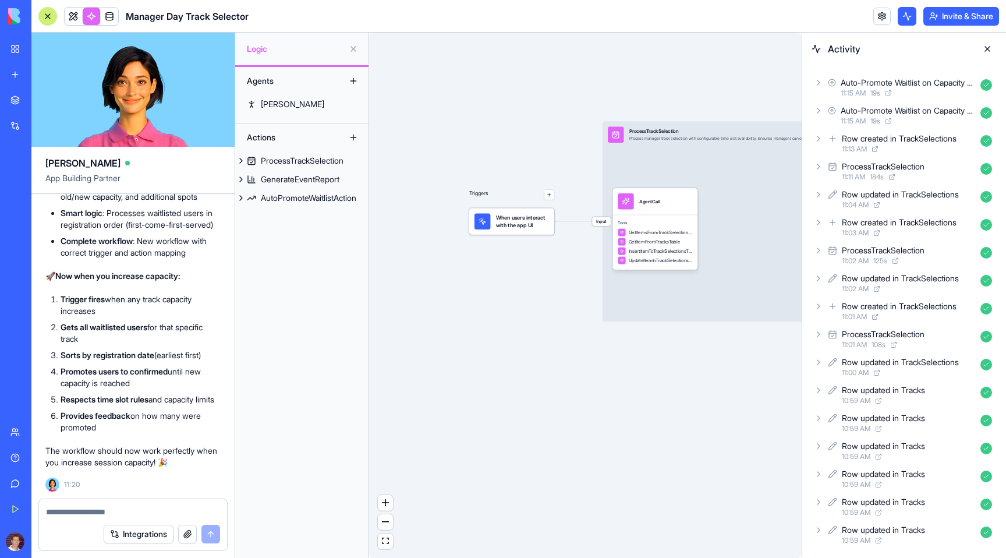
click at [828, 306] on icon at bounding box center [832, 306] width 9 height 14
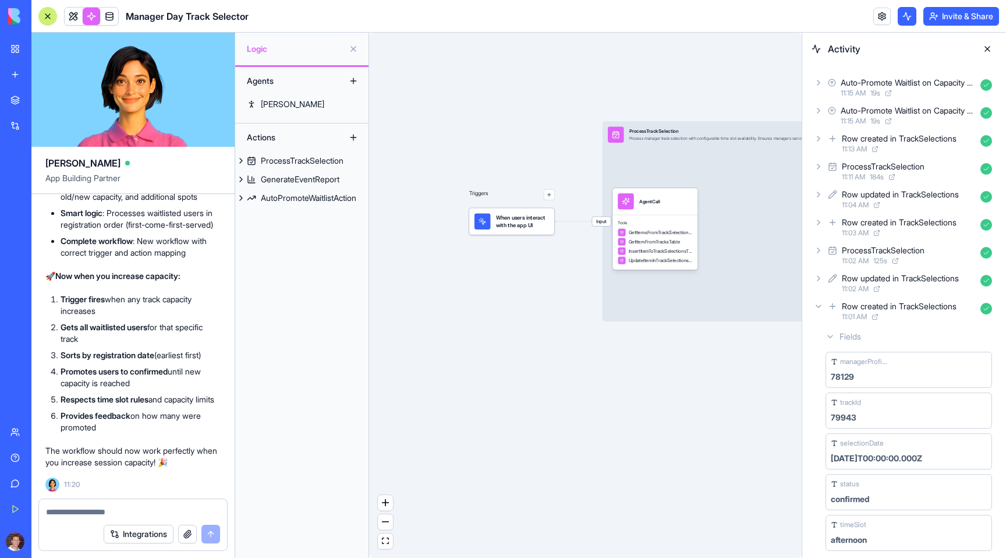
click at [818, 277] on icon at bounding box center [818, 278] width 2 height 5
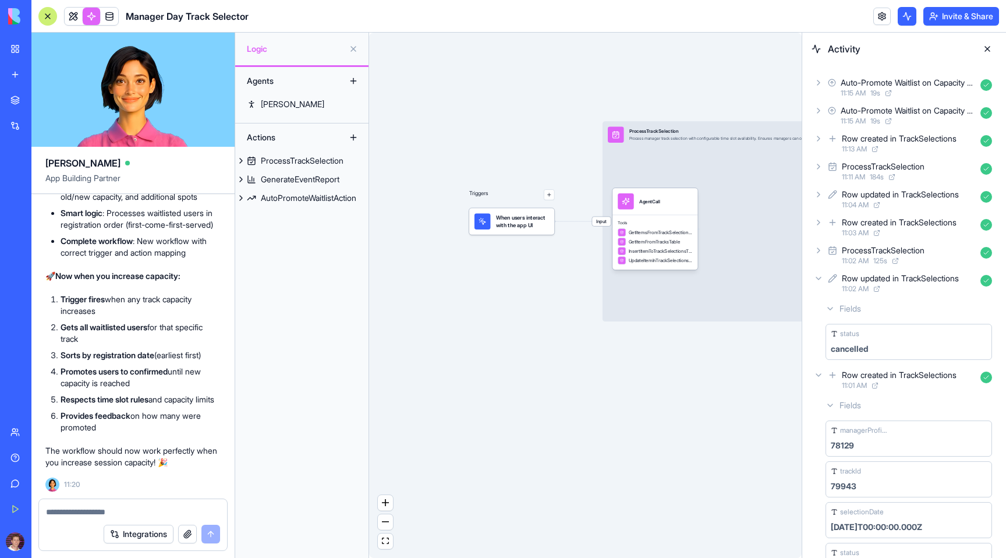
click at [818, 277] on icon at bounding box center [818, 278] width 9 height 9
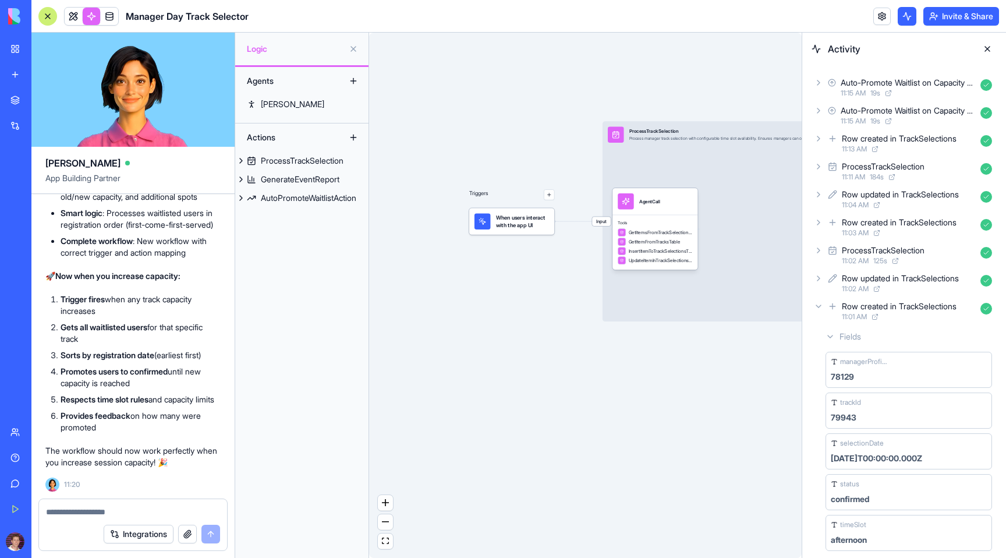
click at [816, 305] on icon at bounding box center [818, 306] width 5 height 2
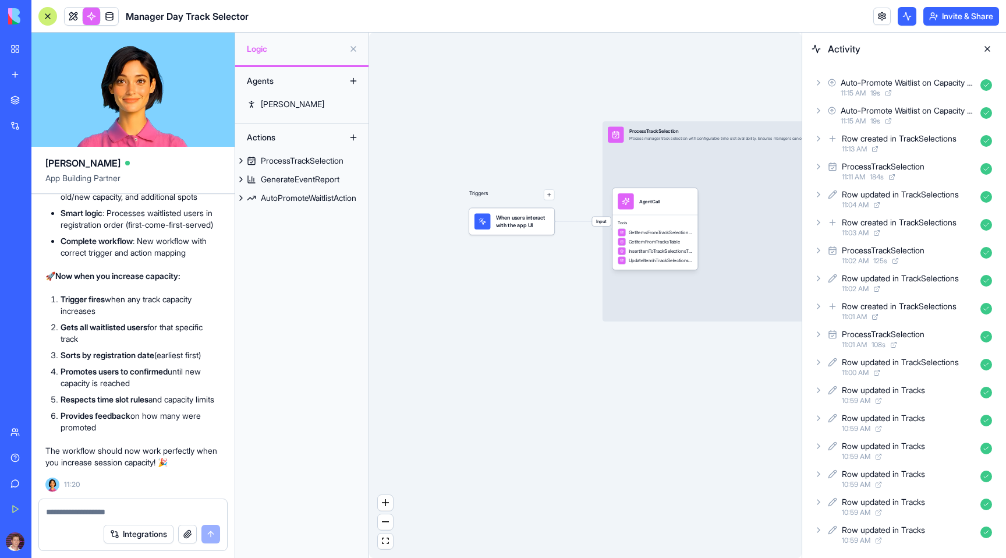
click at [817, 334] on icon at bounding box center [818, 334] width 9 height 9
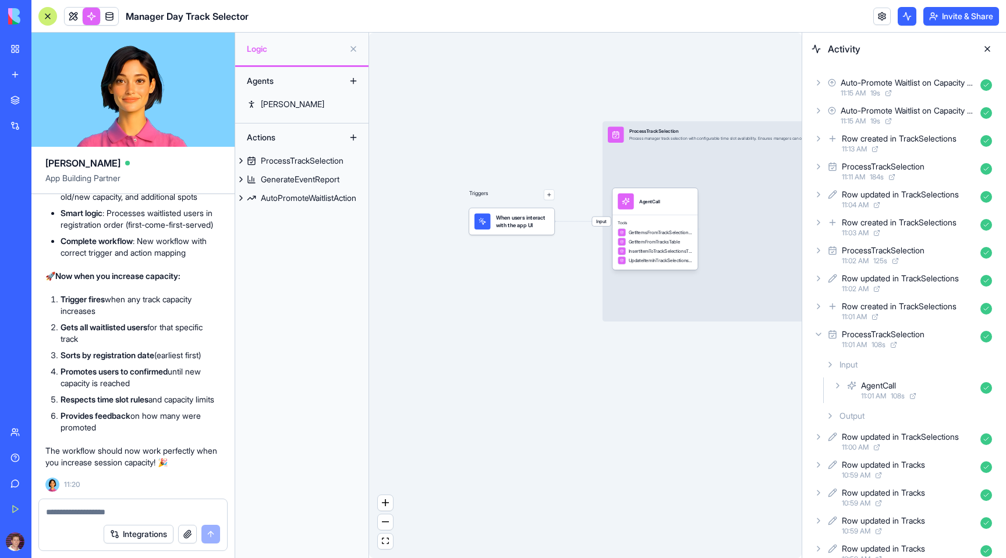
click at [817, 334] on icon at bounding box center [818, 334] width 9 height 9
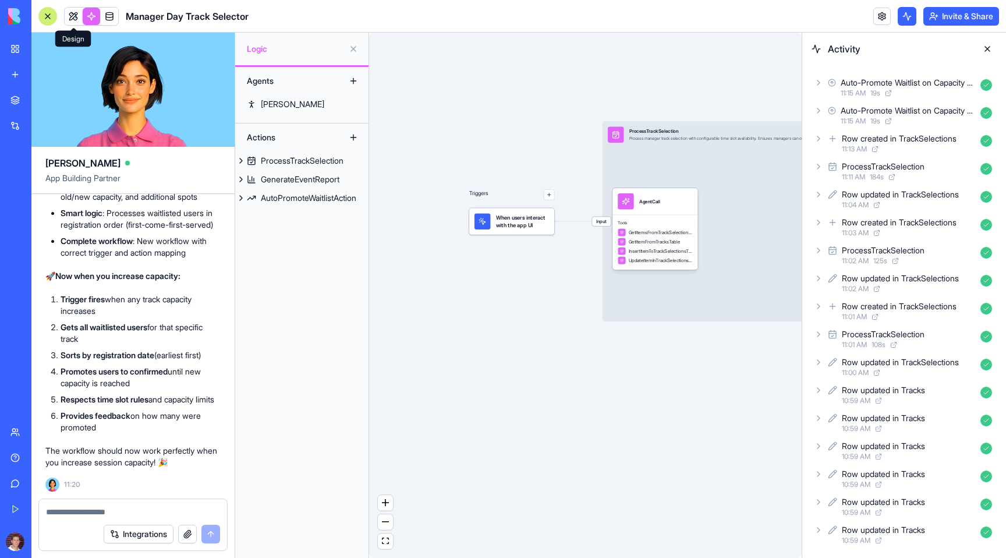
click at [71, 13] on span at bounding box center [73, 16] width 33 height 33
click at [72, 17] on span at bounding box center [73, 16] width 33 height 33
click at [986, 42] on button at bounding box center [987, 49] width 19 height 19
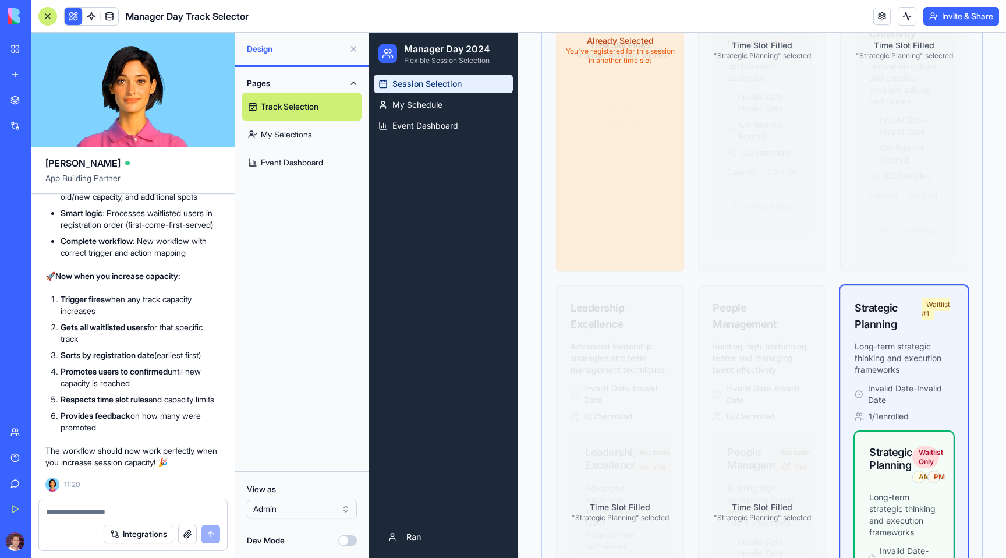
scroll to position [1850, 0]
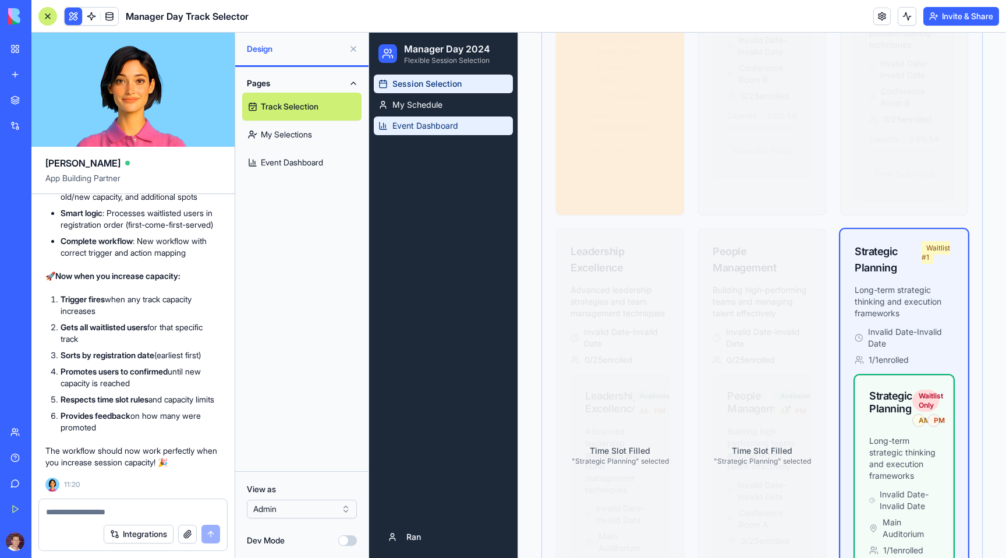
click at [420, 123] on span "Event Dashboard" at bounding box center [425, 126] width 66 height 12
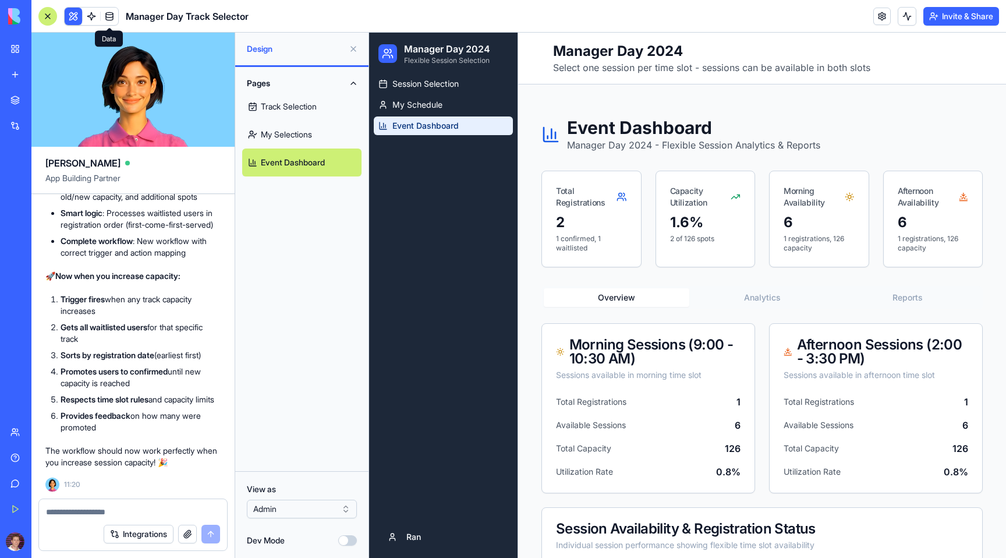
click at [107, 17] on link at bounding box center [109, 16] width 17 height 17
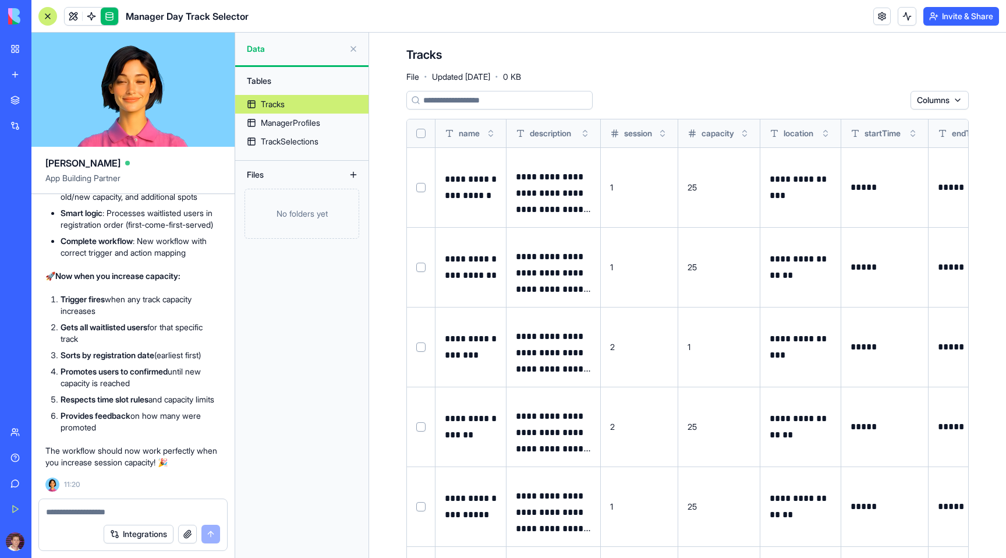
click at [711, 342] on td "1" at bounding box center [719, 347] width 82 height 80
click at [0, 0] on button at bounding box center [0, 0] width 0 height 0
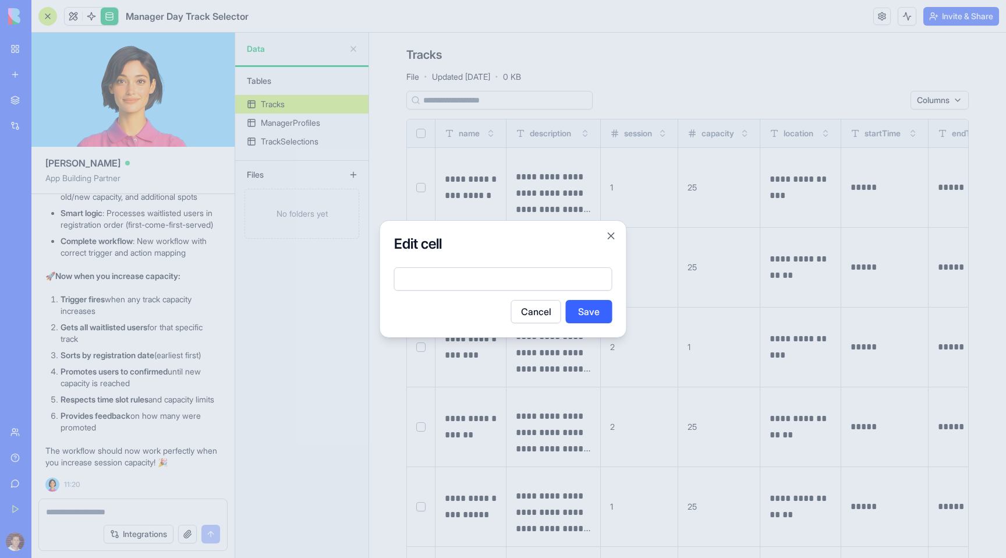
type input "*"
click at [588, 316] on button "Save" at bounding box center [589, 311] width 47 height 23
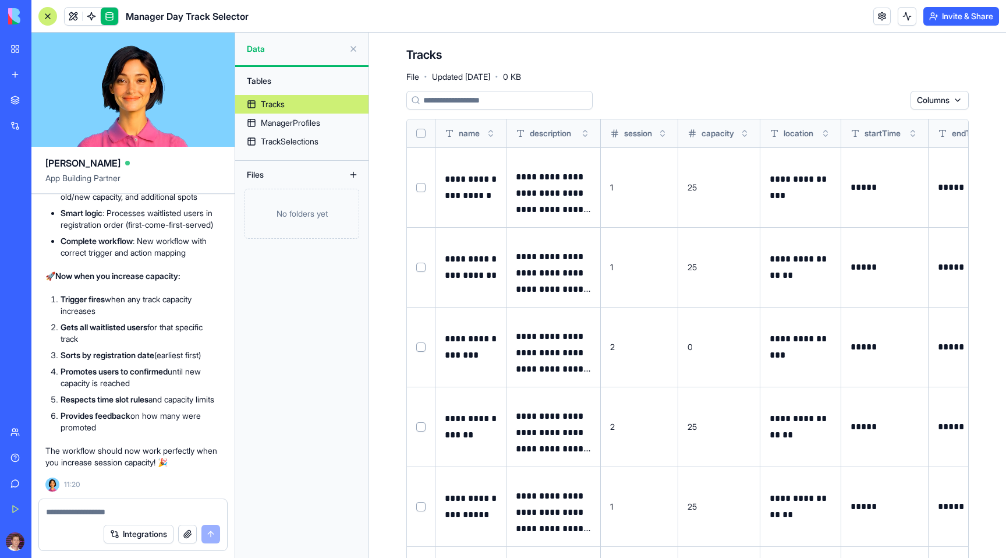
click at [898, 16] on button at bounding box center [907, 16] width 19 height 19
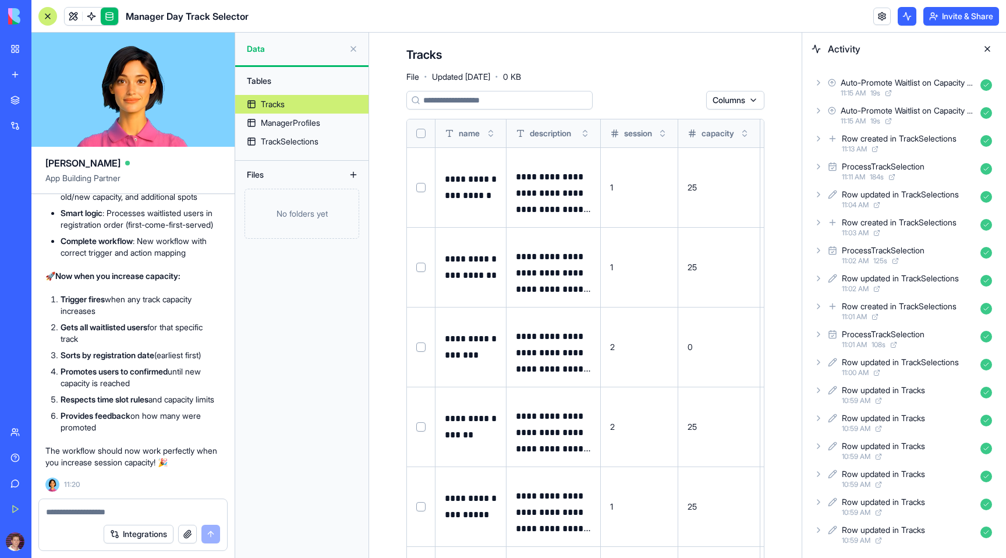
click at [986, 45] on button at bounding box center [987, 49] width 19 height 19
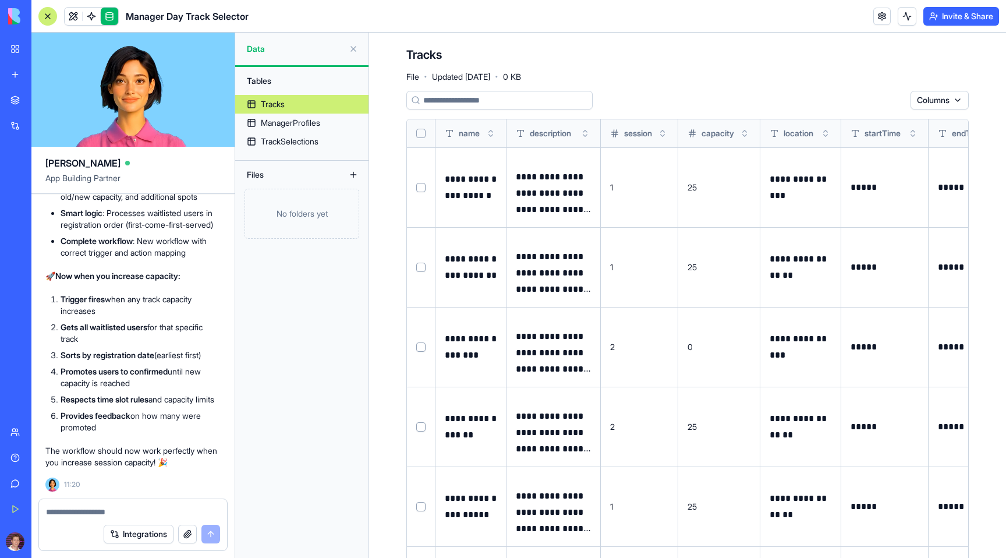
click at [914, 13] on div at bounding box center [907, 16] width 19 height 19
click at [899, 15] on button at bounding box center [907, 16] width 19 height 19
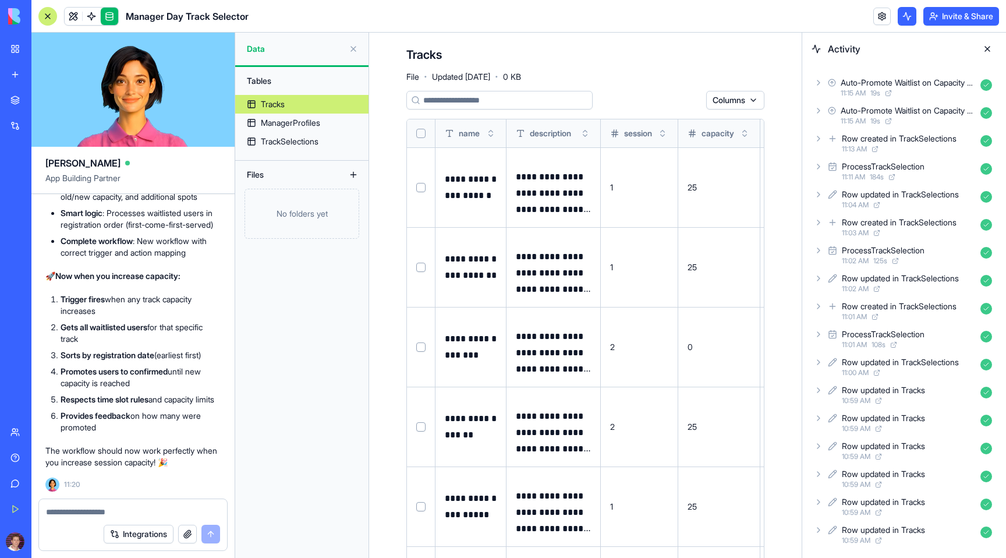
click at [0, 0] on button at bounding box center [0, 0] width 0 height 0
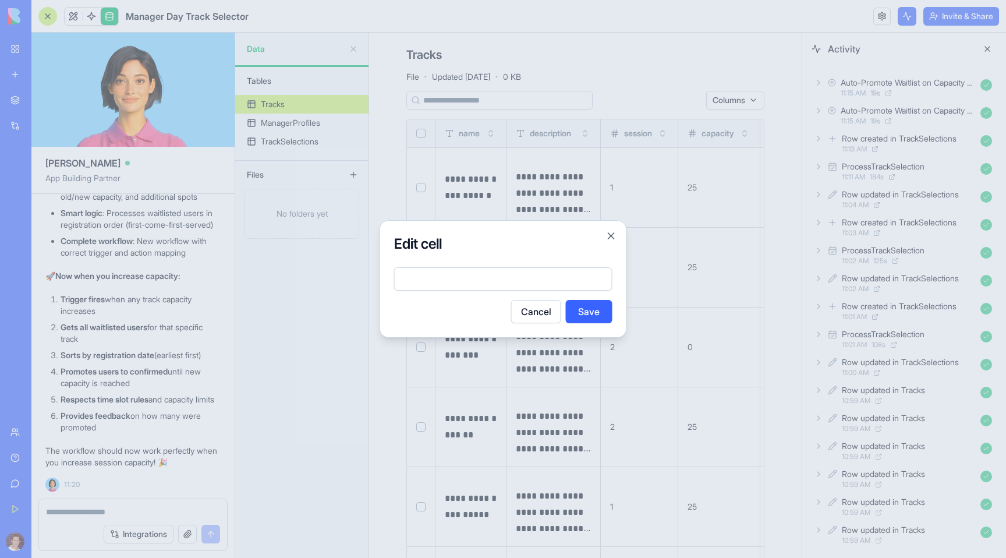
type input "*"
click at [593, 309] on button "Save" at bounding box center [589, 311] width 47 height 23
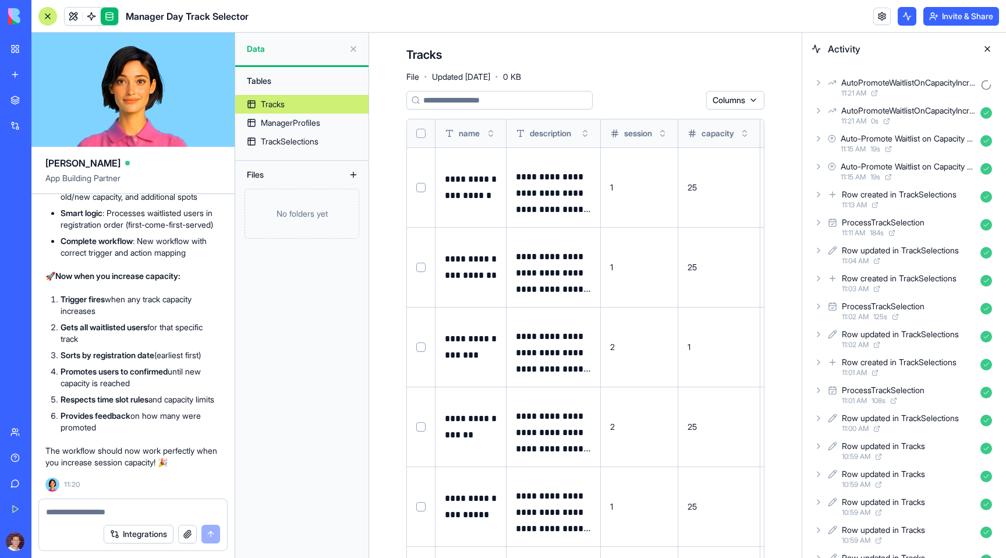
click at [816, 86] on icon at bounding box center [818, 82] width 9 height 9
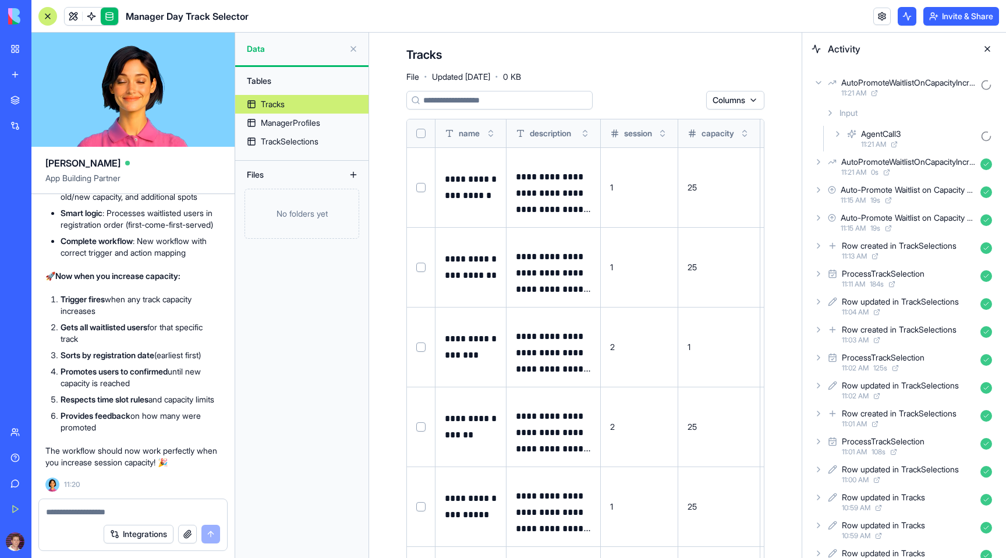
click at [817, 160] on icon at bounding box center [818, 162] width 2 height 5
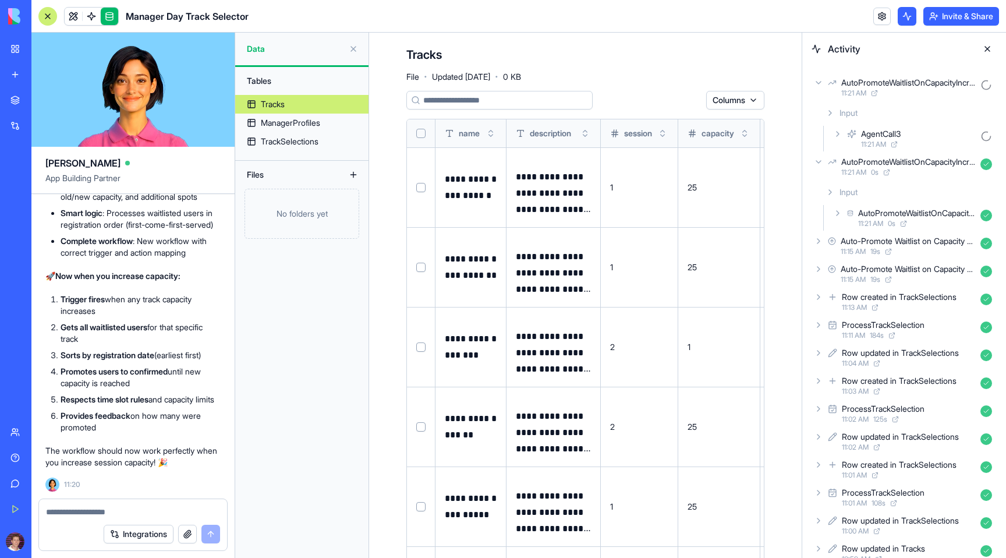
click at [838, 213] on icon at bounding box center [837, 212] width 9 height 9
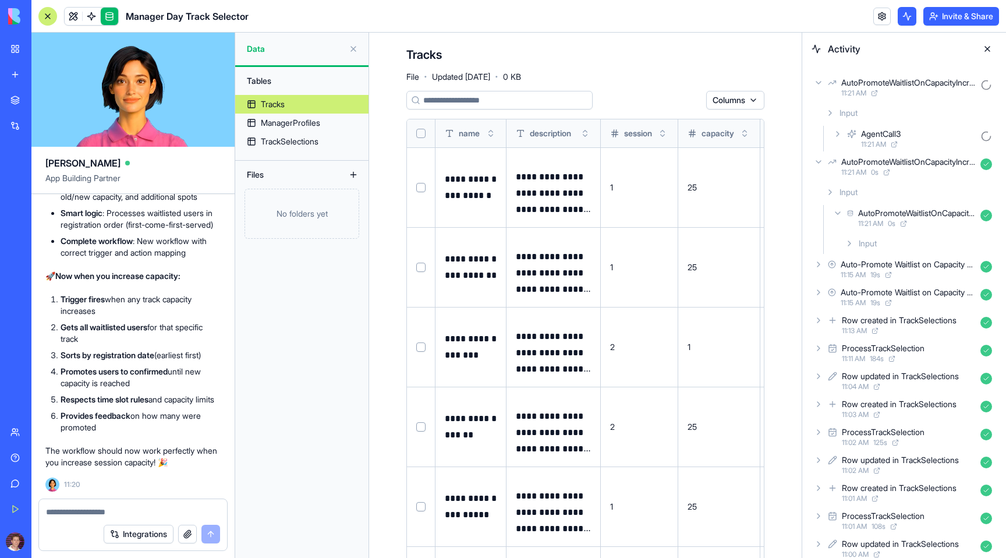
click at [852, 239] on icon at bounding box center [849, 243] width 9 height 9
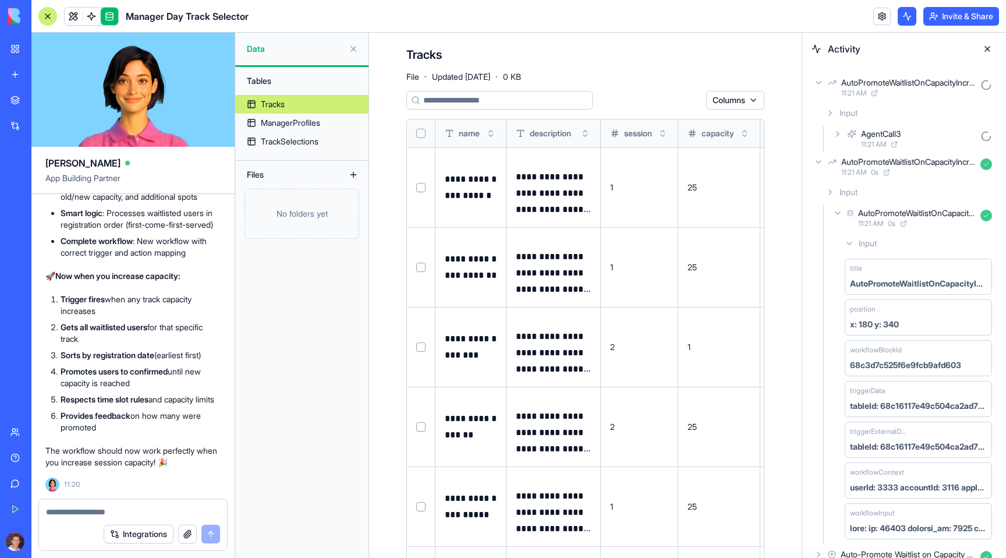
click at [837, 211] on icon at bounding box center [837, 212] width 9 height 9
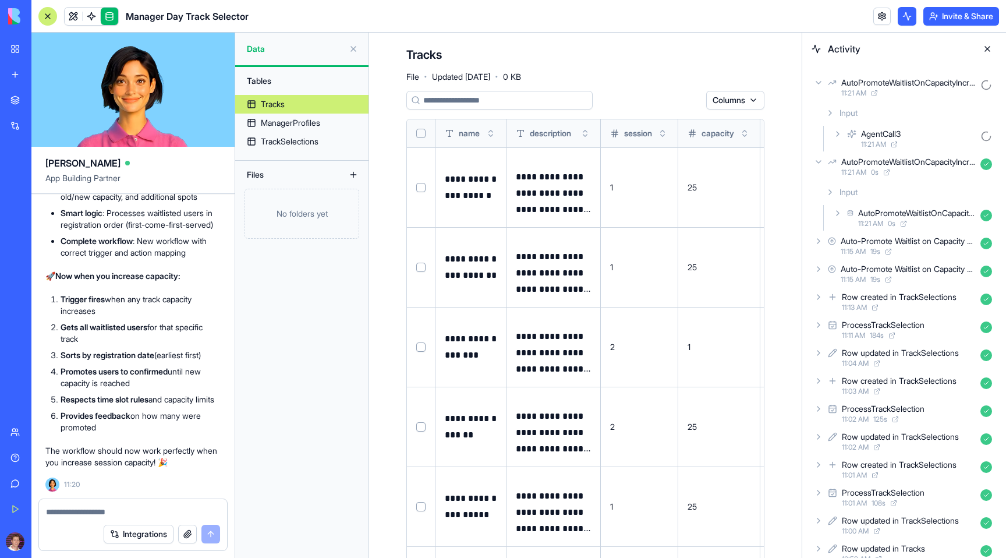
click at [820, 164] on icon at bounding box center [818, 161] width 9 height 9
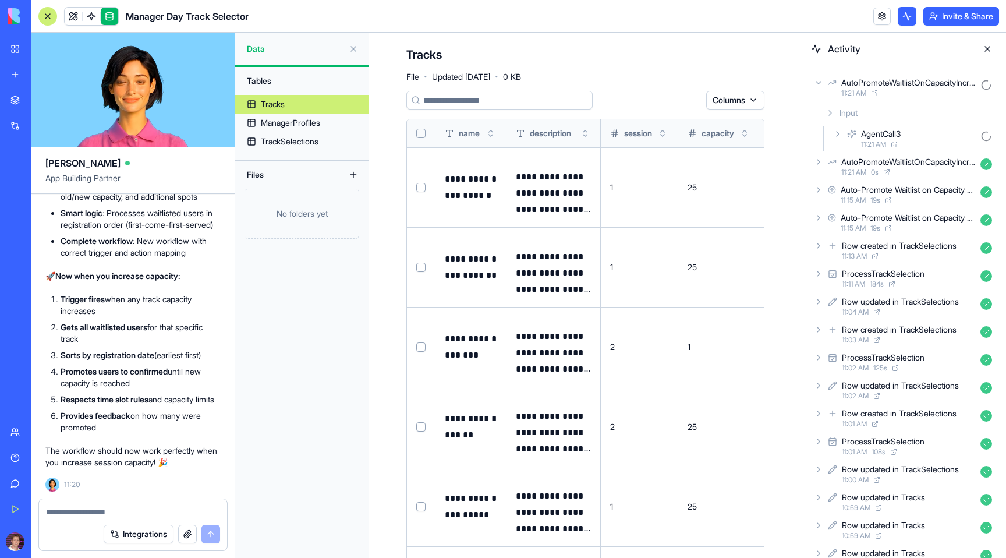
click at [819, 80] on icon at bounding box center [818, 82] width 9 height 9
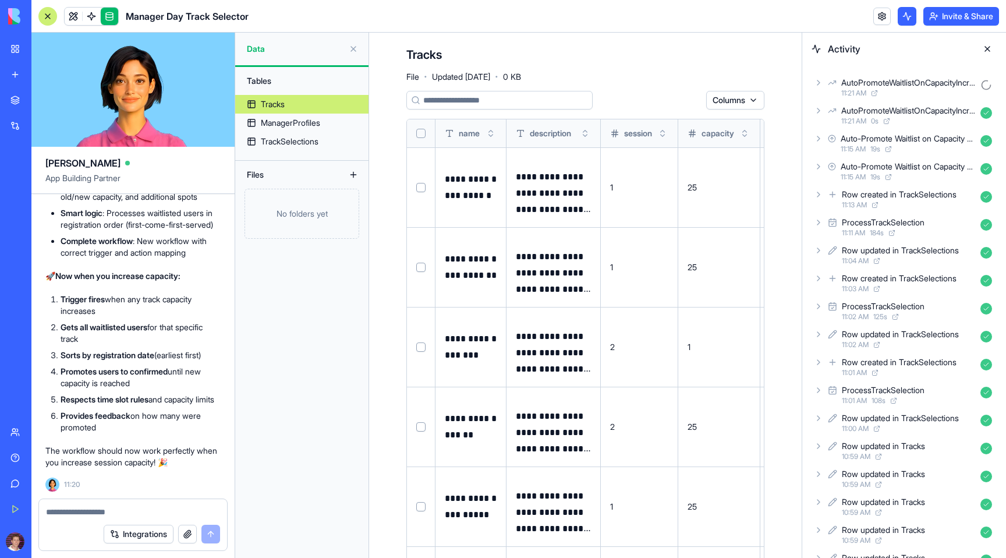
click at [819, 80] on icon at bounding box center [818, 82] width 9 height 9
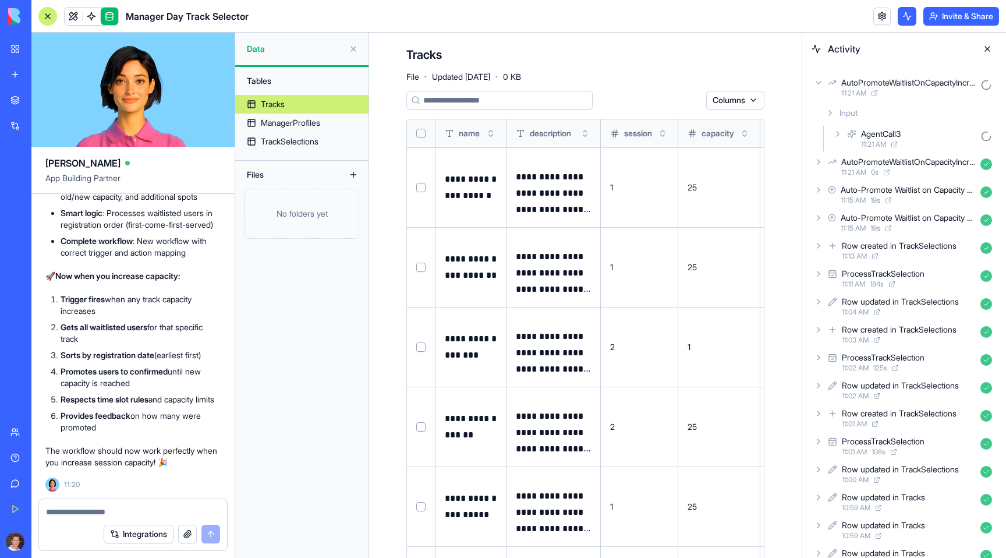
click at [841, 137] on icon at bounding box center [837, 133] width 9 height 9
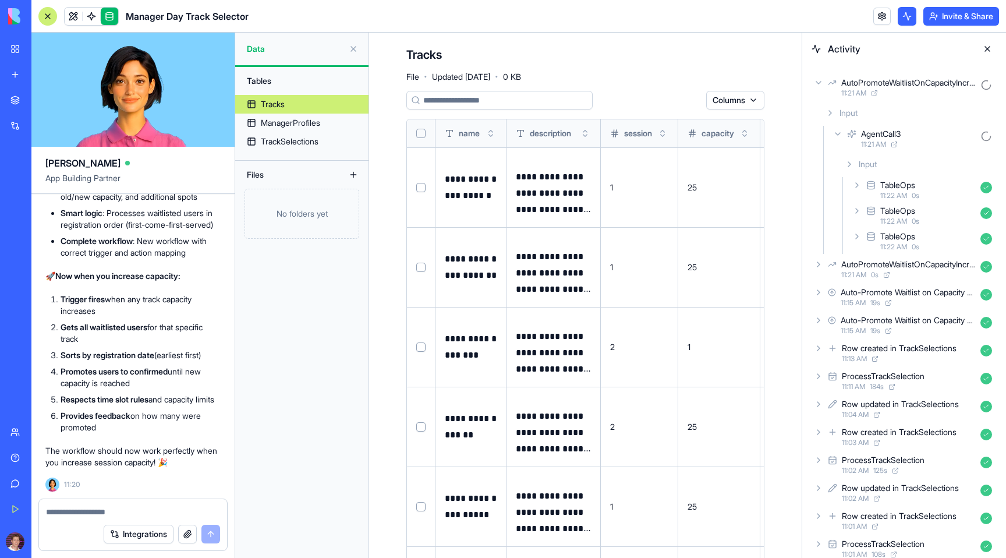
click at [856, 186] on icon at bounding box center [857, 185] width 2 height 5
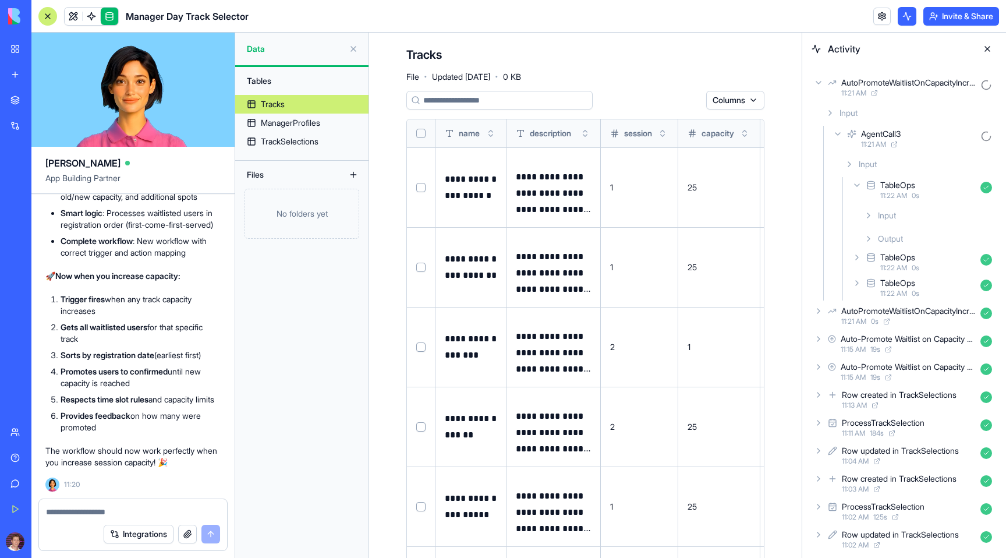
click at [872, 214] on icon at bounding box center [868, 215] width 9 height 9
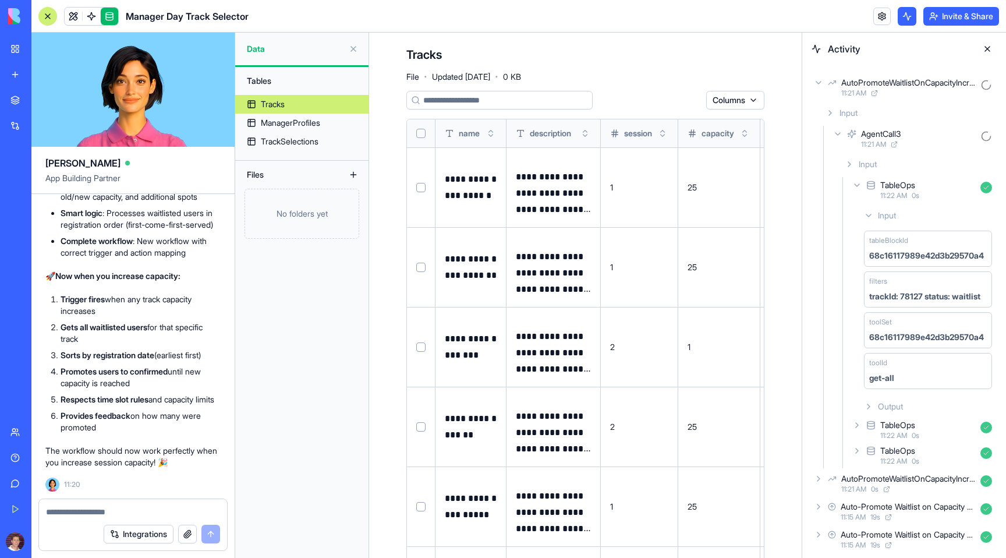
click at [856, 182] on icon at bounding box center [856, 184] width 9 height 9
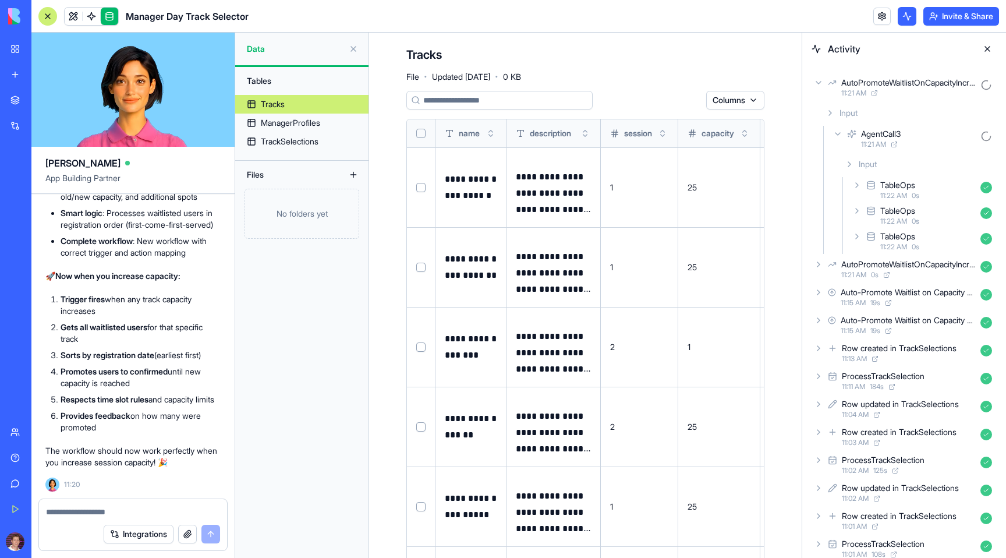
click at [856, 215] on icon at bounding box center [856, 210] width 9 height 9
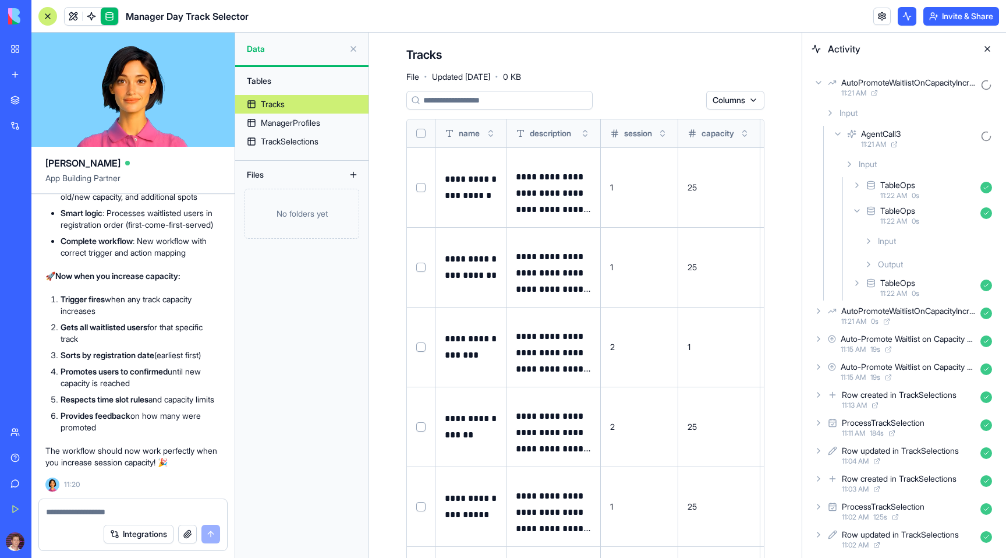
click at [869, 243] on icon at bounding box center [868, 240] width 9 height 9
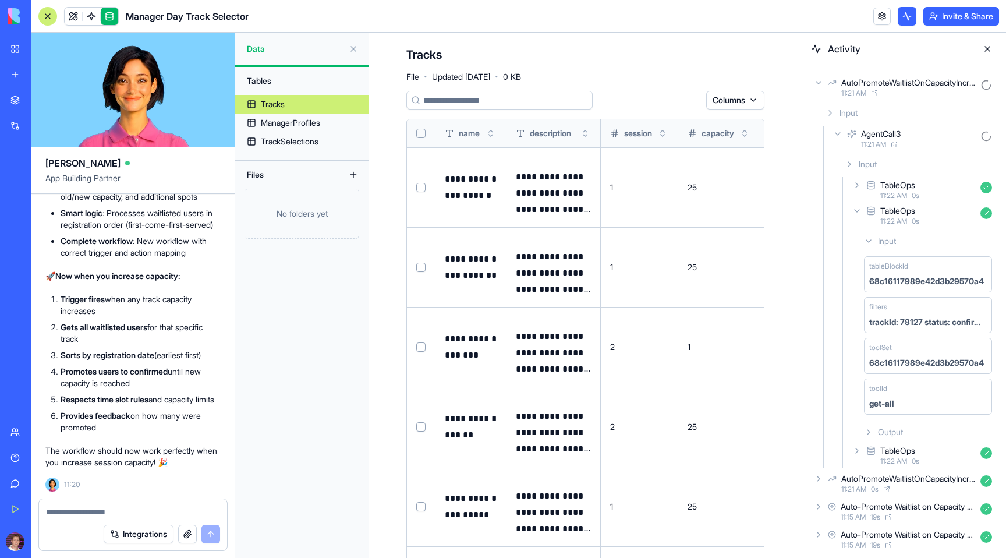
click at [869, 243] on icon at bounding box center [868, 240] width 9 height 9
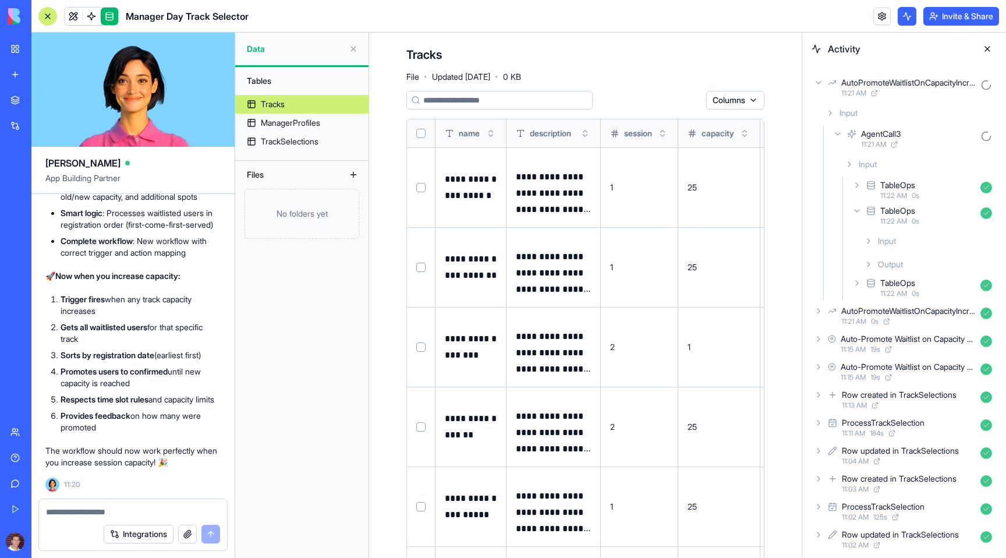
click at [872, 263] on icon at bounding box center [868, 264] width 9 height 9
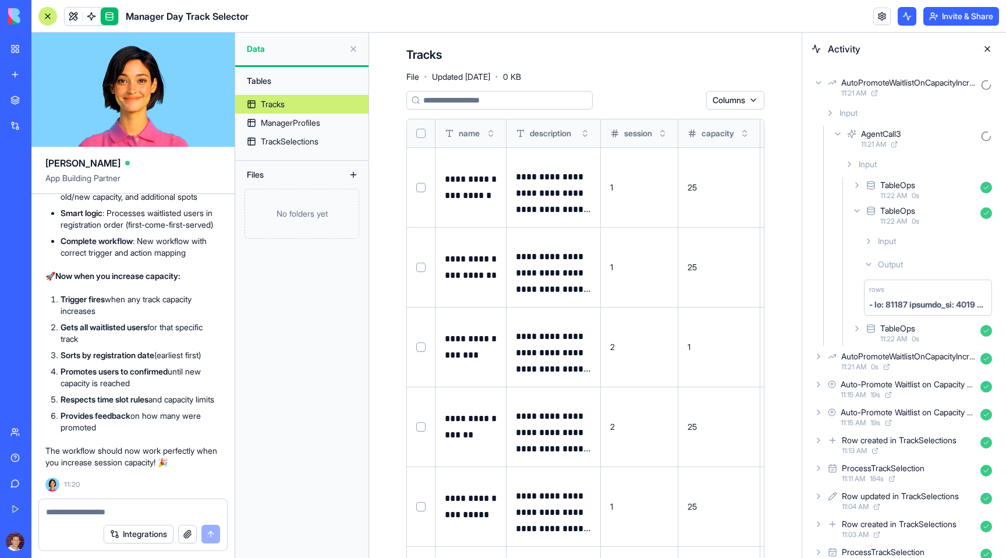
click at [859, 211] on icon at bounding box center [856, 210] width 9 height 9
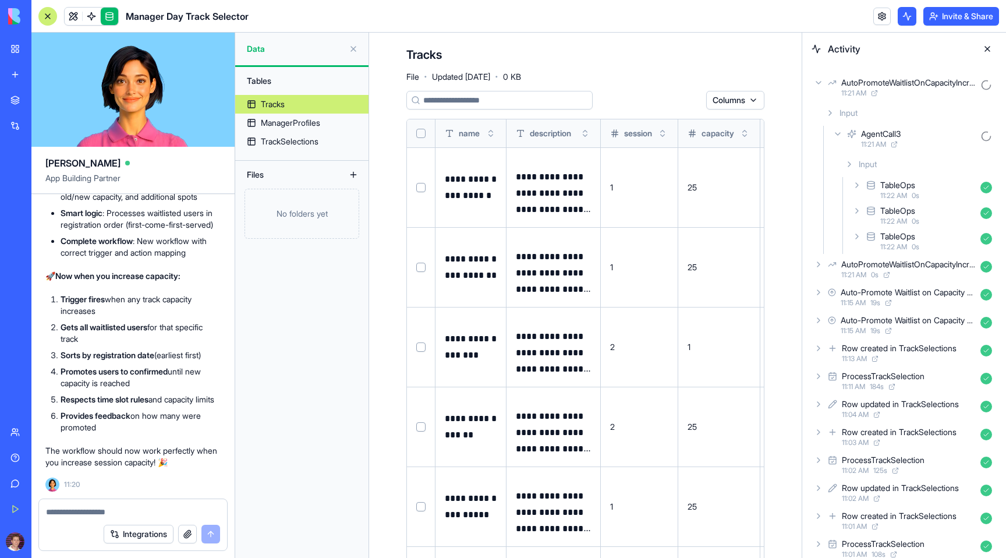
click at [850, 168] on icon at bounding box center [849, 164] width 9 height 9
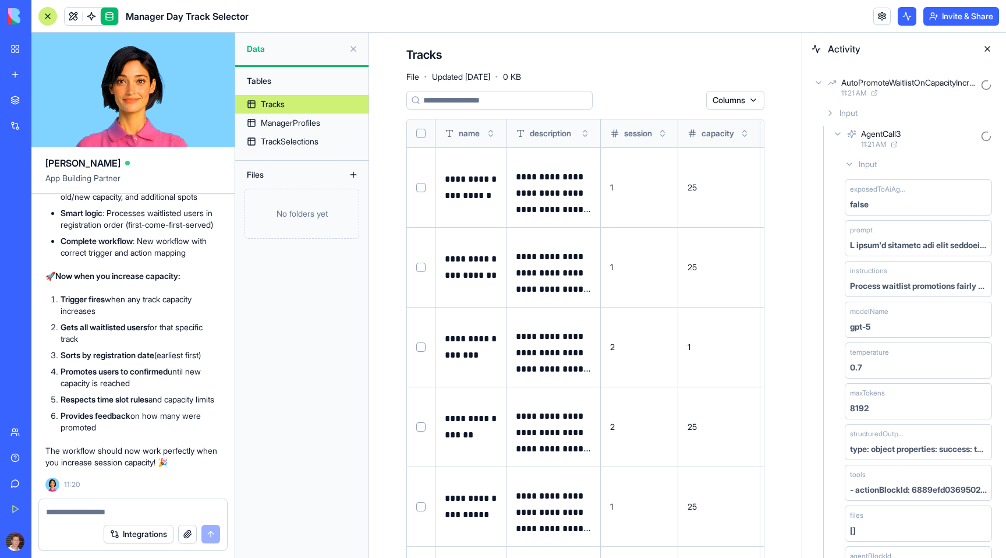
click at [850, 168] on icon at bounding box center [849, 164] width 9 height 9
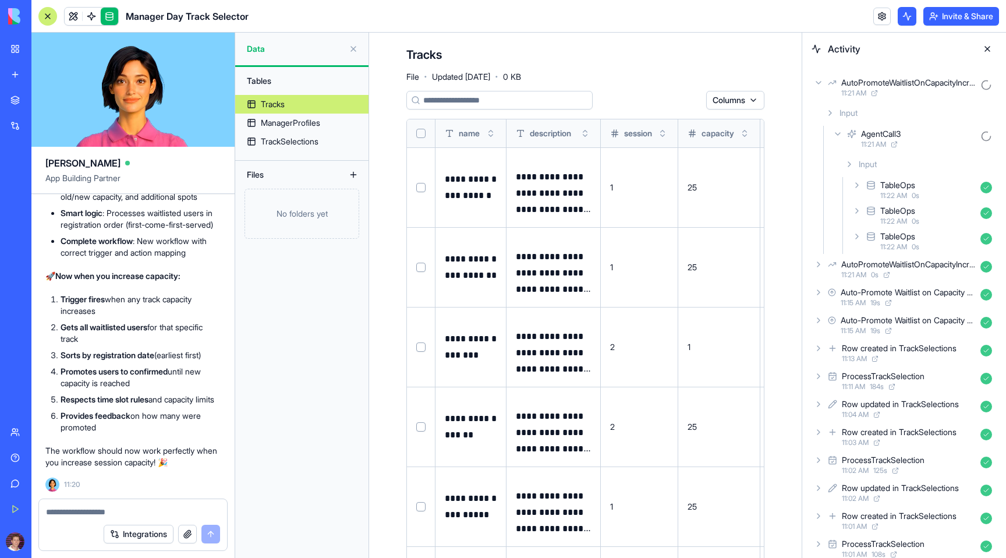
click at [859, 238] on icon at bounding box center [856, 236] width 9 height 9
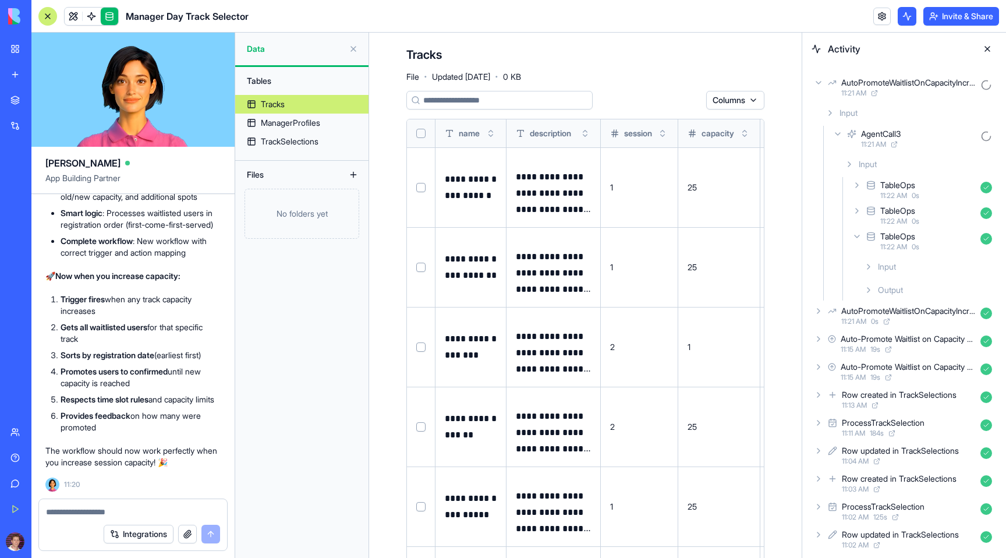
click at [869, 288] on icon at bounding box center [868, 289] width 9 height 9
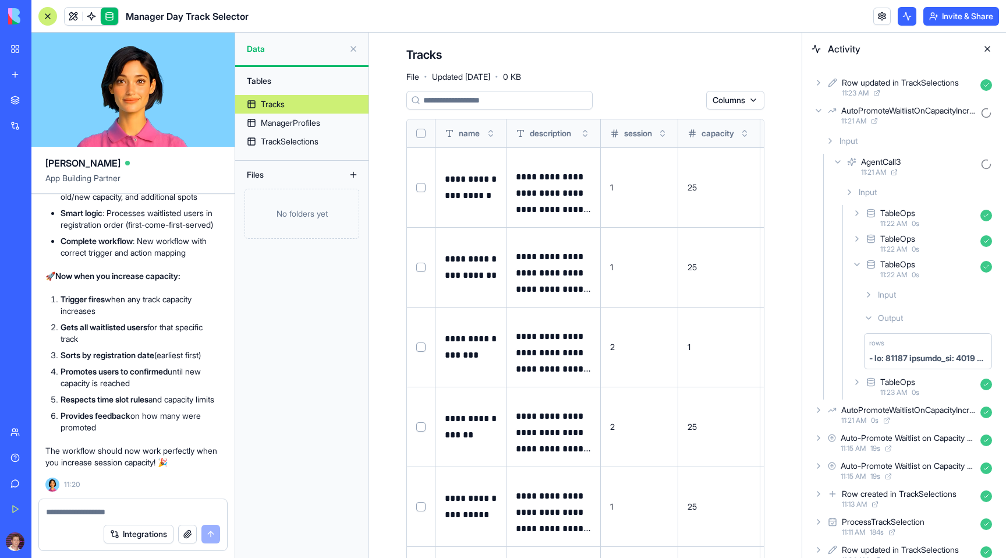
click at [858, 260] on icon at bounding box center [856, 264] width 9 height 9
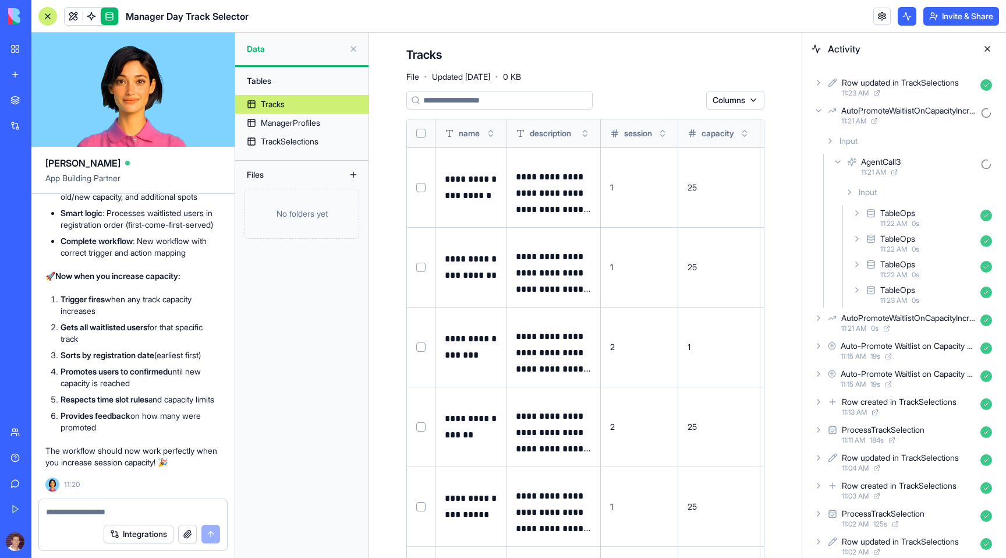
click at [847, 191] on icon at bounding box center [849, 191] width 9 height 9
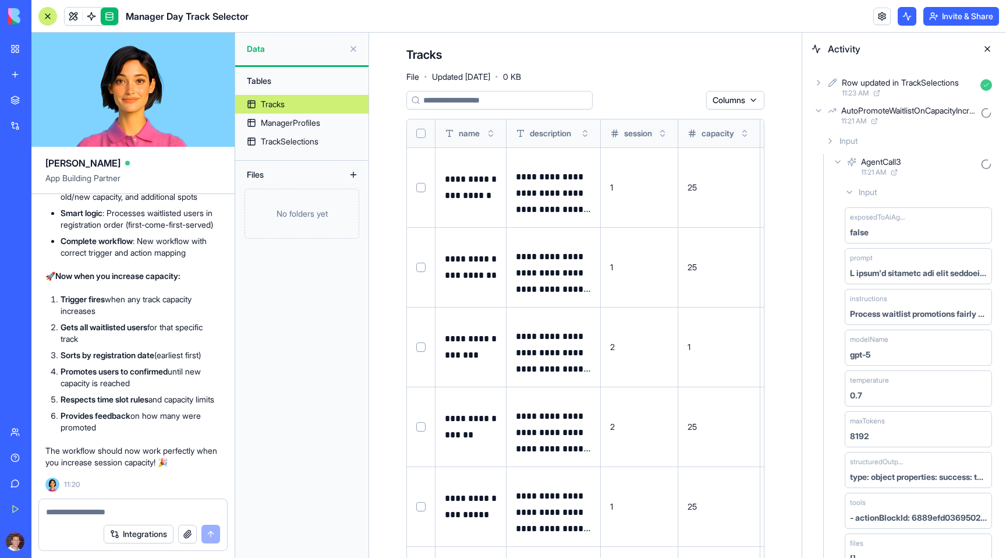
click at [847, 191] on icon at bounding box center [849, 192] width 5 height 2
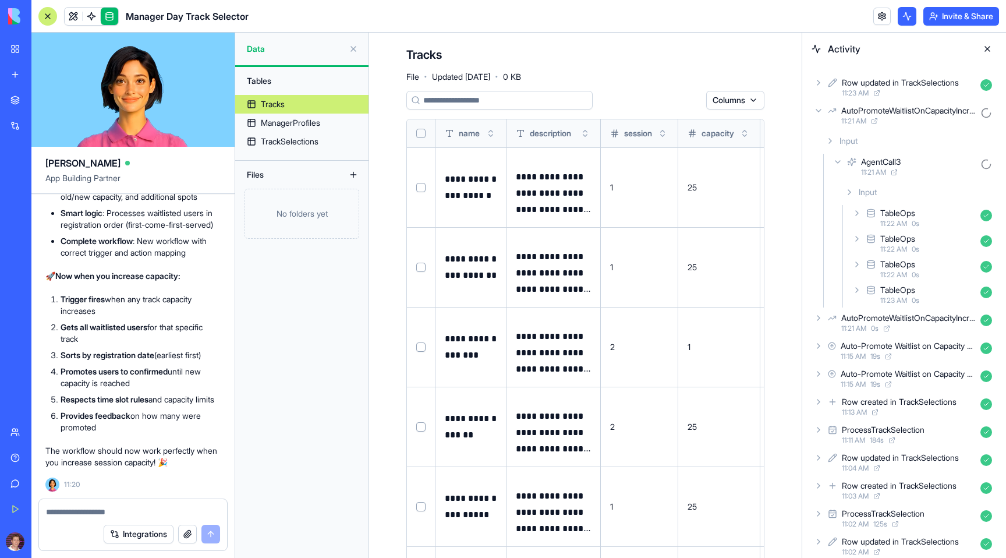
click at [834, 164] on icon at bounding box center [837, 161] width 9 height 9
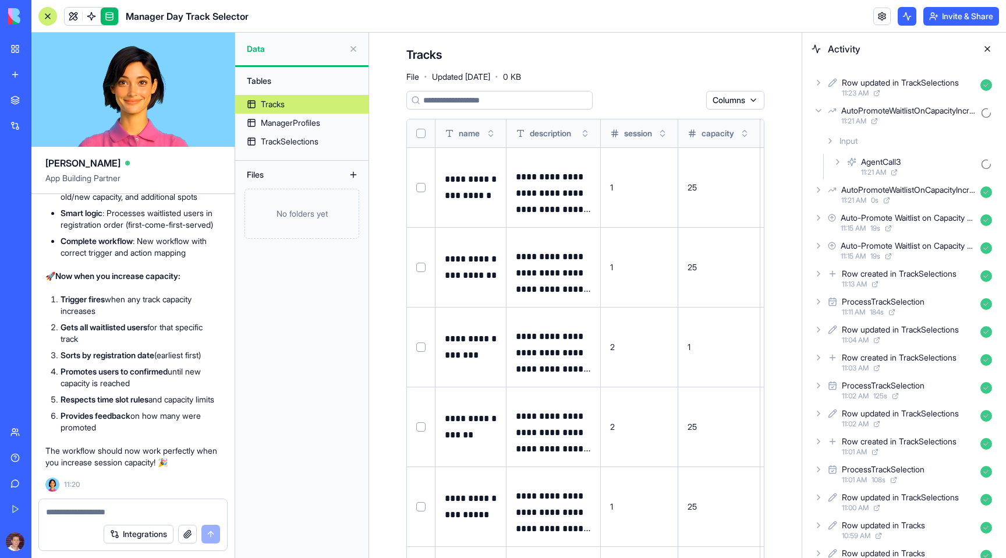
click at [820, 113] on icon at bounding box center [818, 110] width 9 height 9
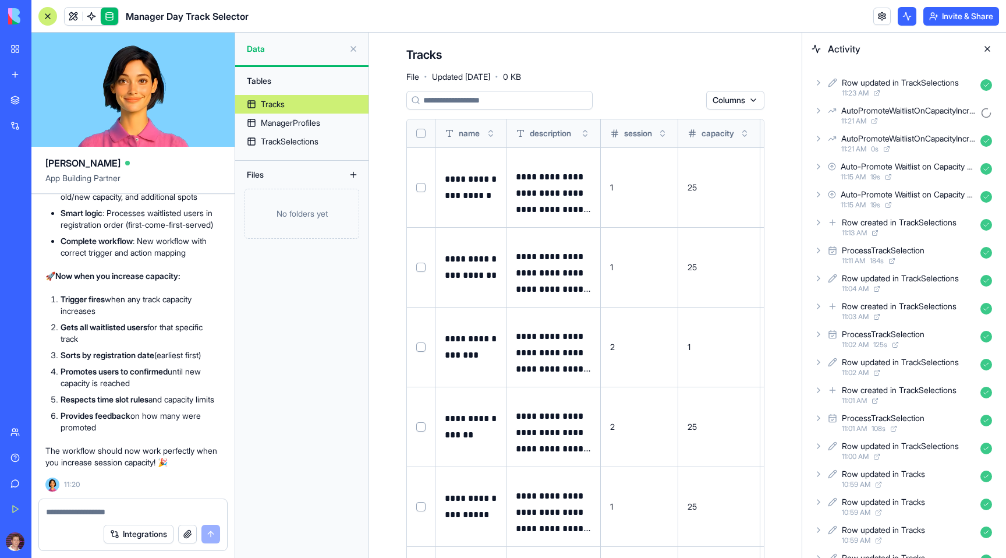
click at [819, 79] on icon at bounding box center [818, 82] width 9 height 9
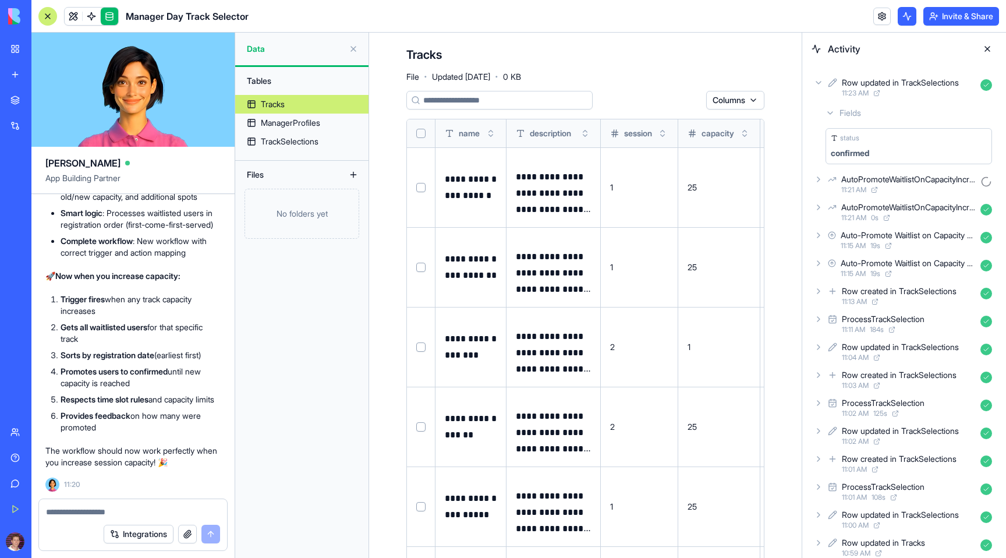
click at [835, 114] on div "Fields" at bounding box center [909, 112] width 176 height 21
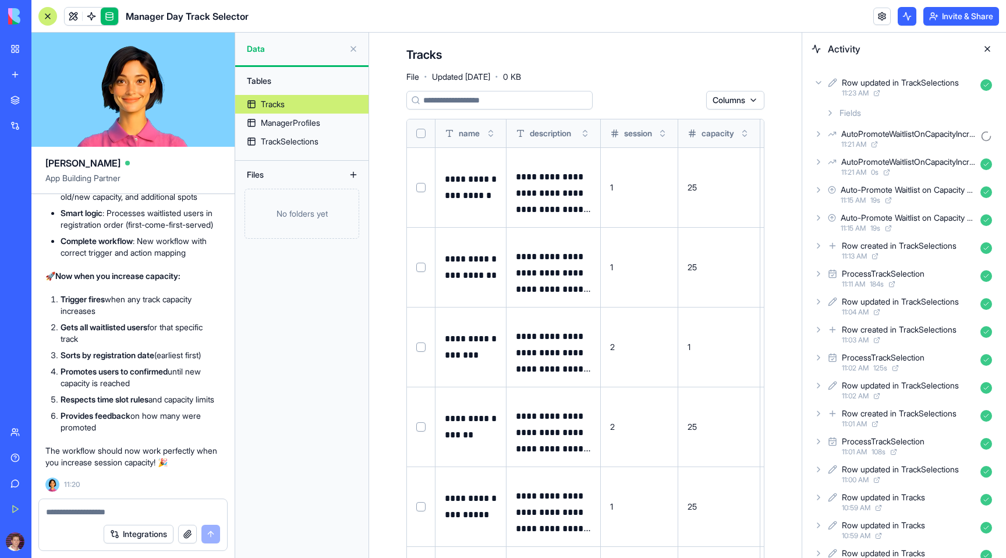
click at [835, 114] on div "Fields" at bounding box center [909, 112] width 176 height 21
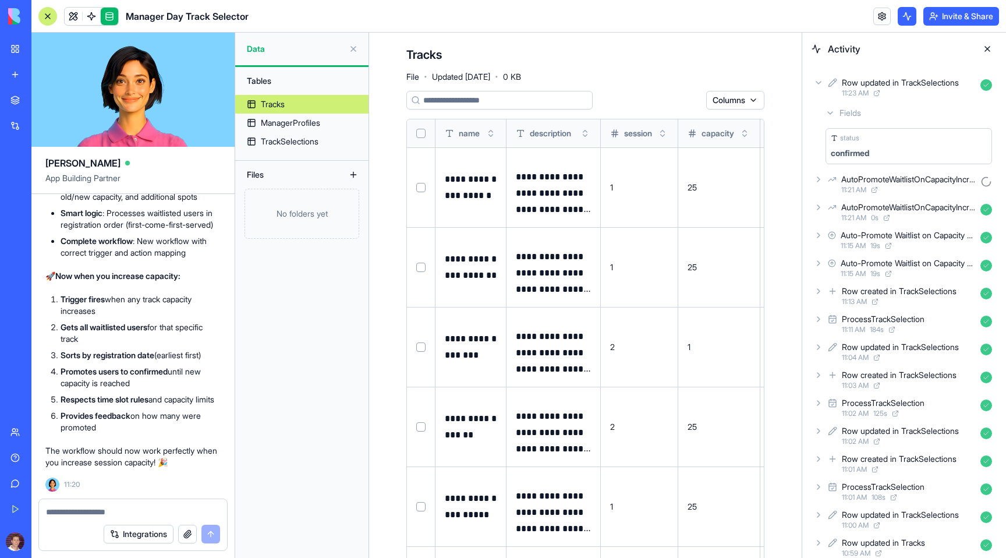
click at [833, 82] on icon at bounding box center [832, 83] width 9 height 14
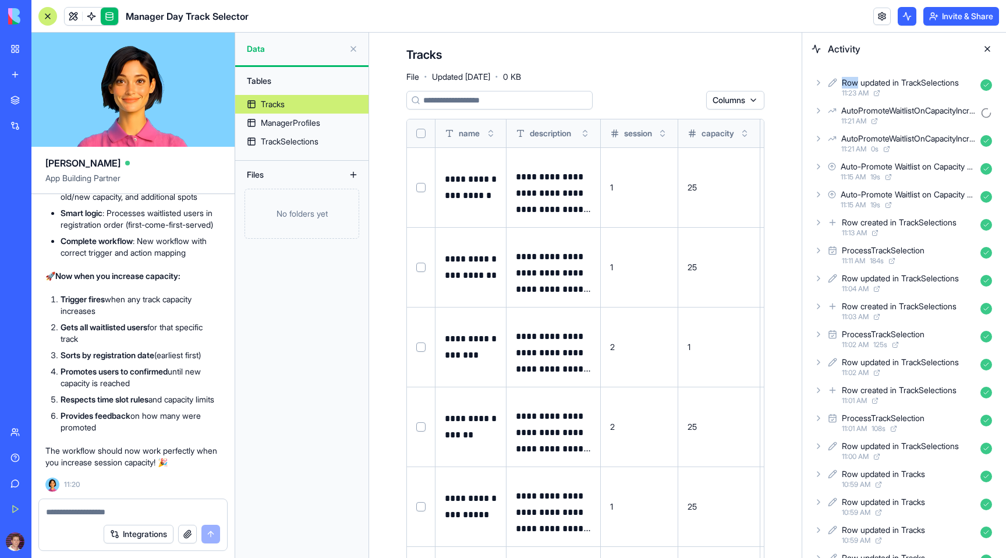
click at [833, 82] on icon at bounding box center [832, 83] width 9 height 14
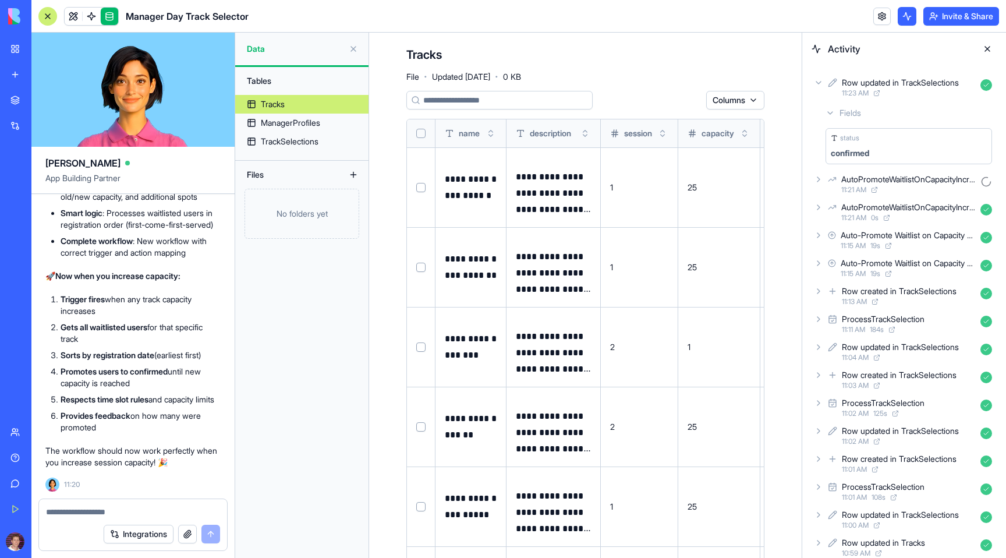
click at [833, 82] on icon at bounding box center [832, 83] width 9 height 14
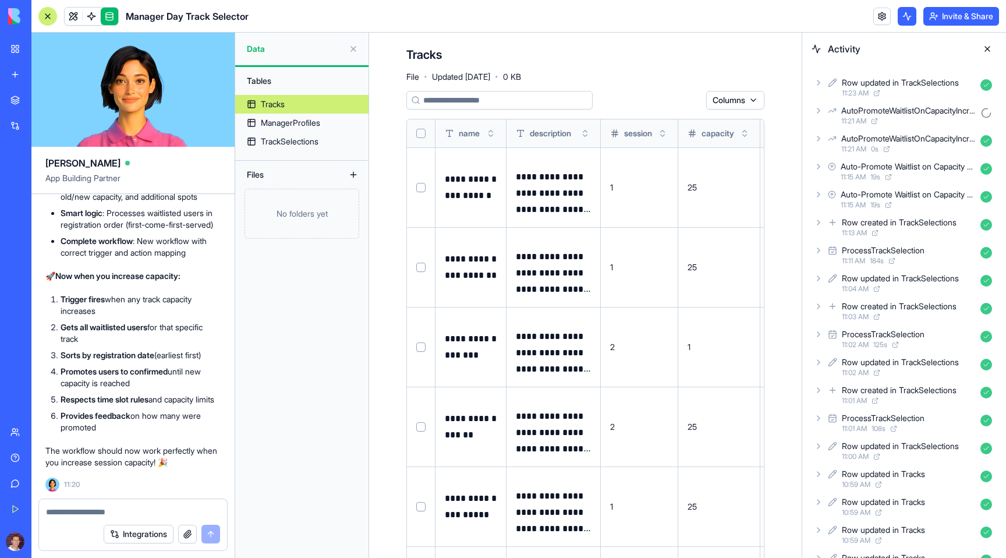
click at [830, 112] on icon at bounding box center [832, 111] width 9 height 14
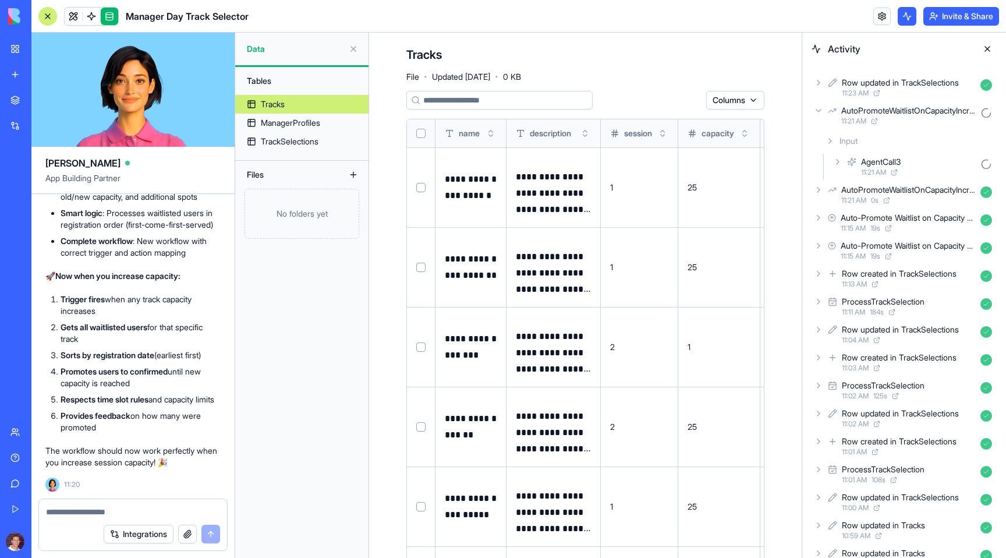
click at [841, 164] on icon at bounding box center [837, 161] width 9 height 9
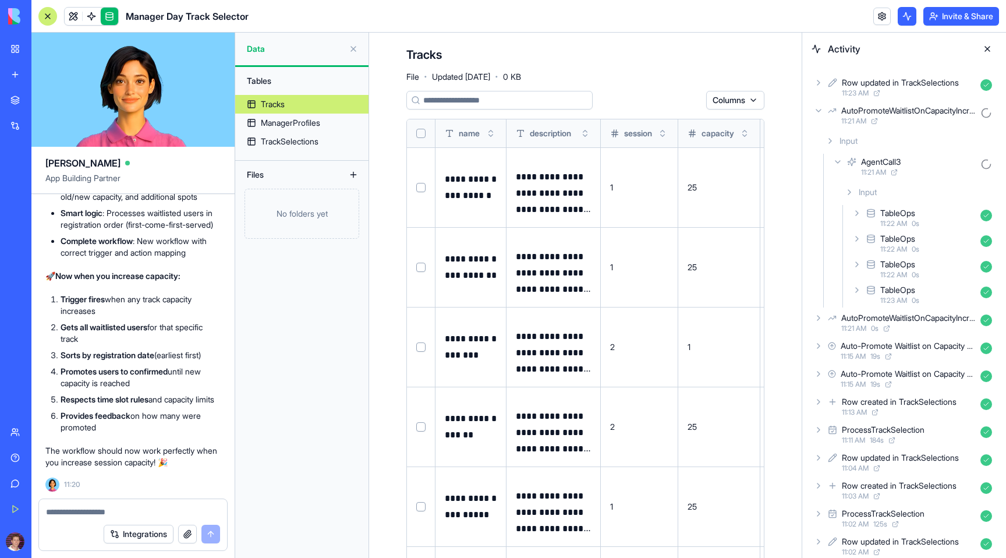
click at [852, 287] on icon at bounding box center [856, 289] width 9 height 9
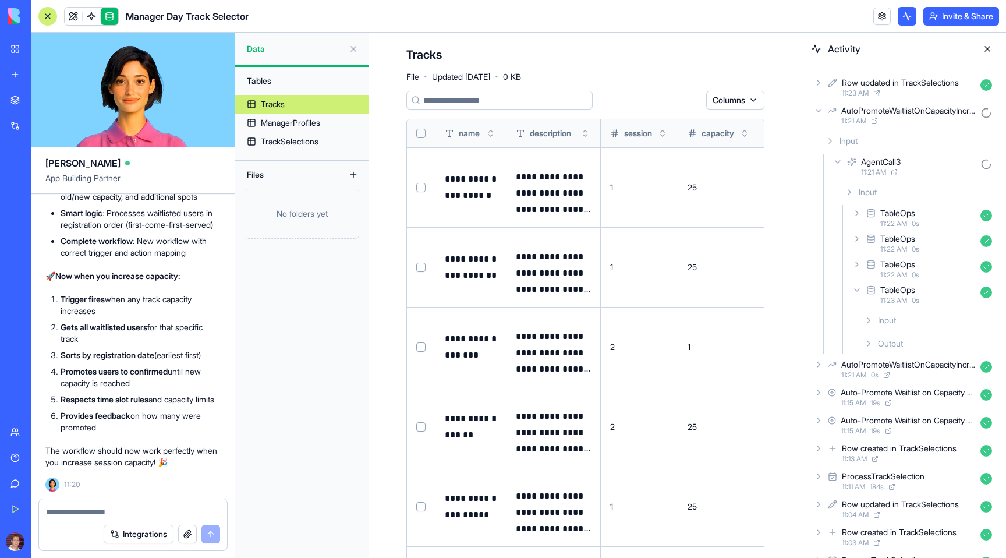
click at [870, 342] on icon at bounding box center [868, 343] width 9 height 9
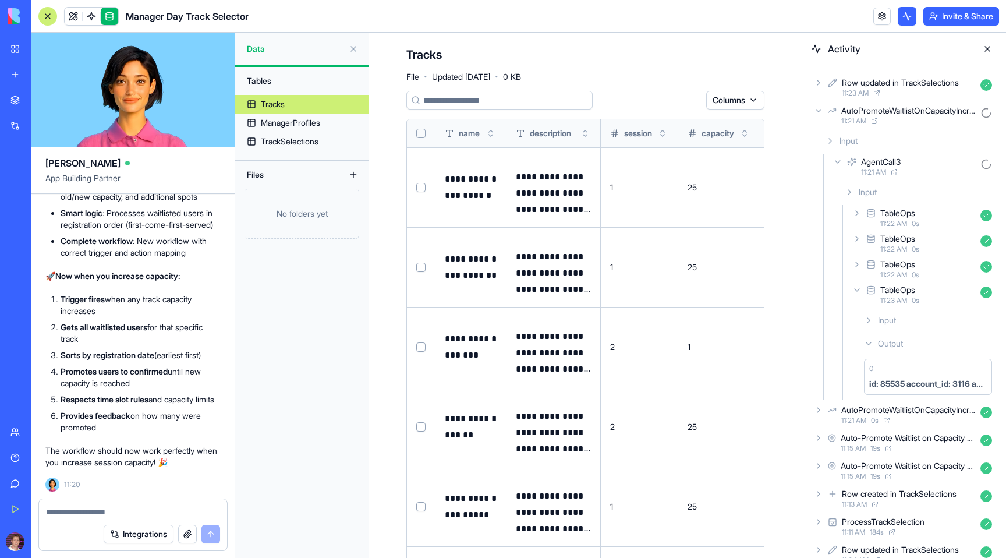
click at [870, 321] on icon at bounding box center [868, 320] width 9 height 9
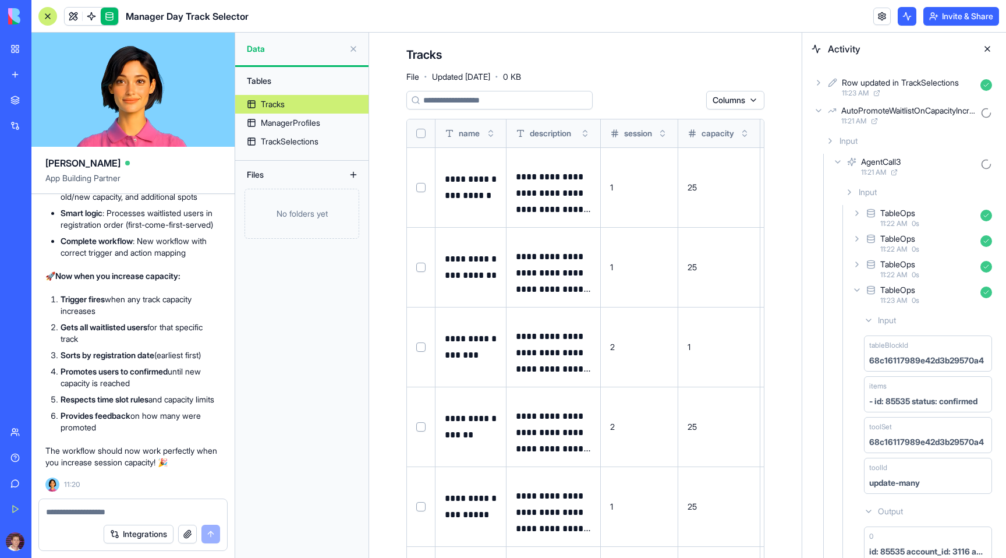
click at [907, 399] on div "- id: 85535 status: confirmed" at bounding box center [923, 401] width 108 height 12
click at [824, 139] on div "Input" at bounding box center [909, 140] width 176 height 21
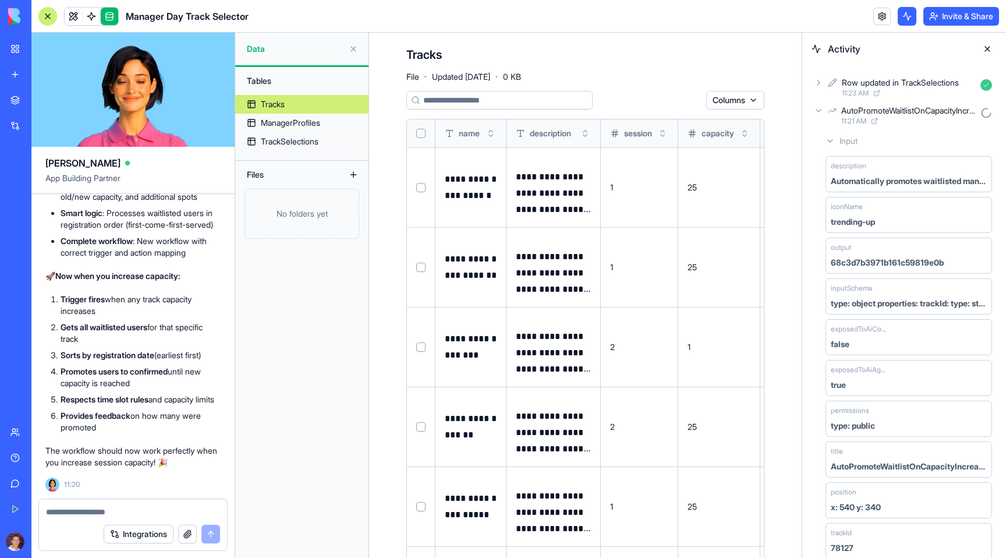
click at [816, 108] on icon at bounding box center [818, 110] width 9 height 9
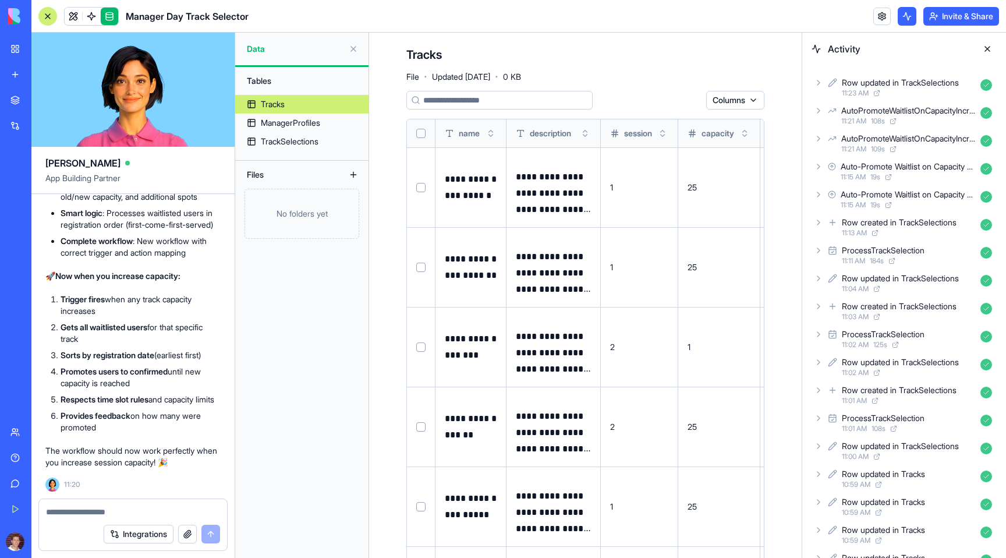
click at [84, 516] on textarea at bounding box center [133, 512] width 174 height 12
click at [86, 515] on textarea at bounding box center [133, 512] width 174 height 12
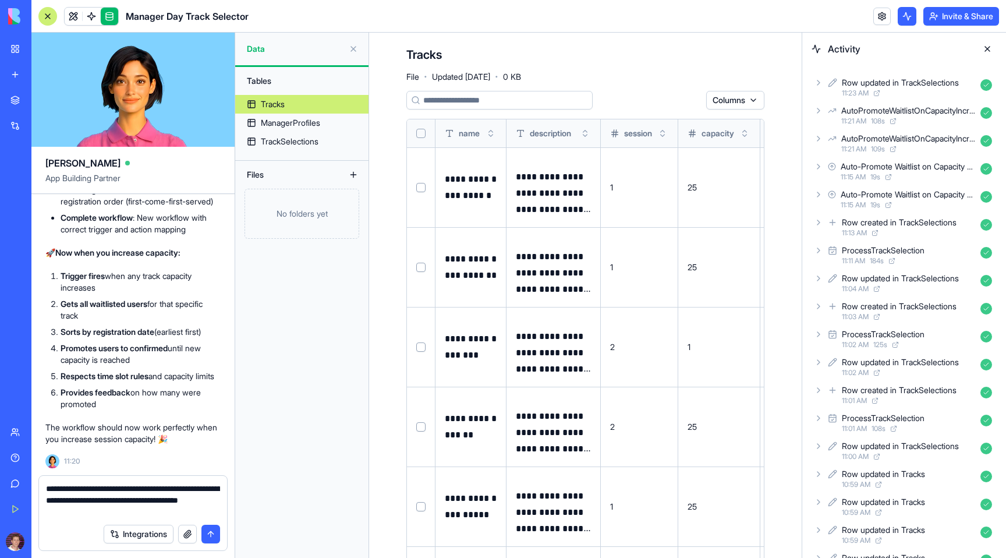
type textarea "**********"
click at [212, 536] on button "submit" at bounding box center [210, 534] width 19 height 19
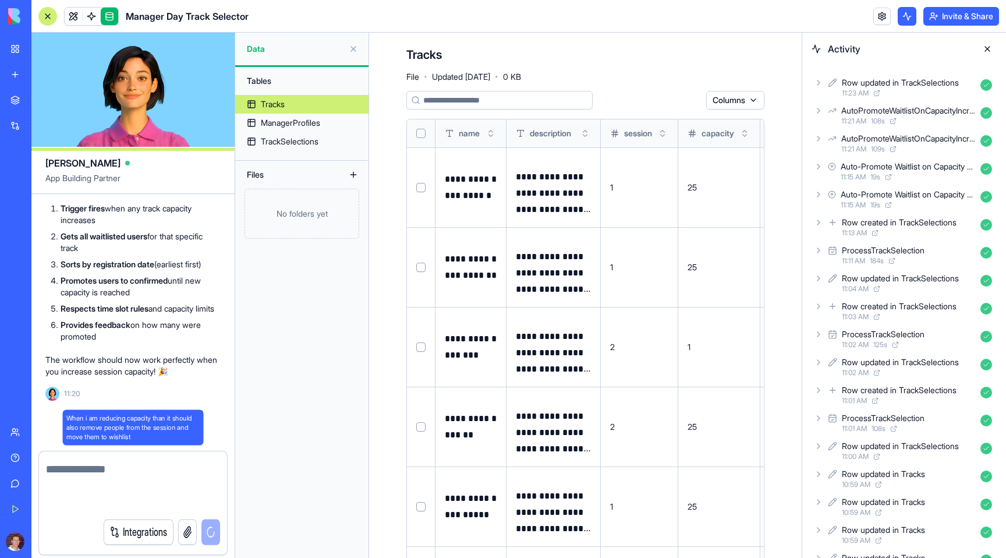
scroll to position [8347, 0]
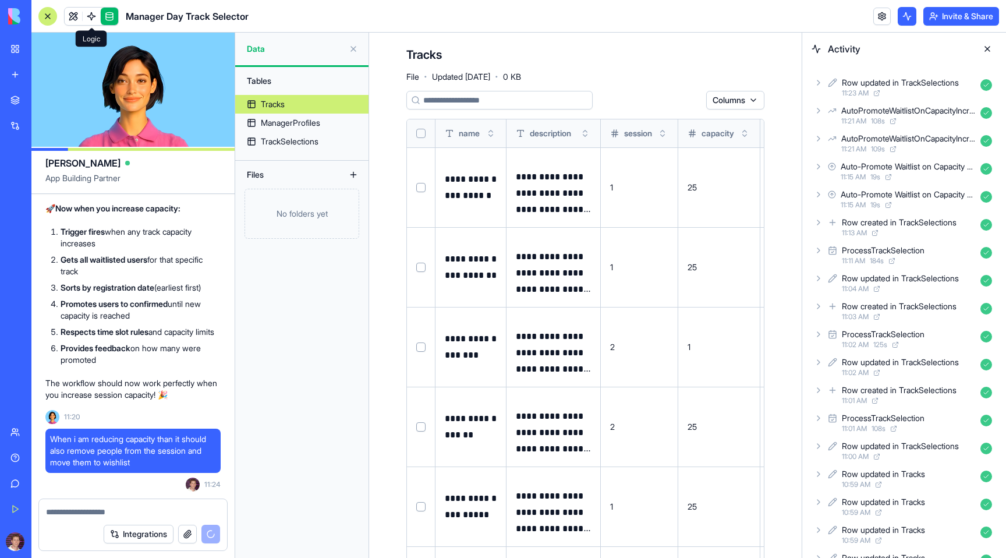
click at [93, 16] on link at bounding box center [91, 16] width 17 height 17
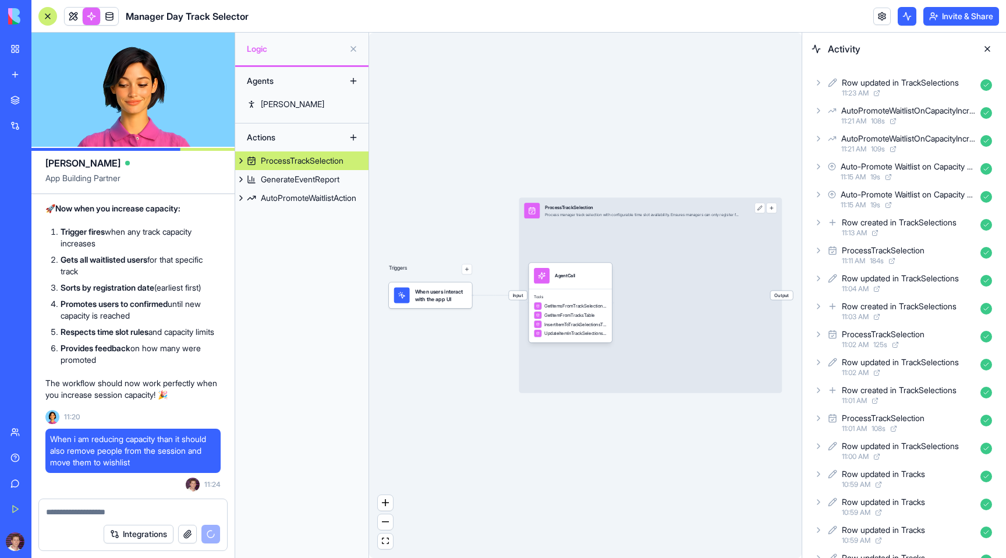
drag, startPoint x: 429, startPoint y: 250, endPoint x: 501, endPoint y: 209, distance: 82.4
click at [501, 209] on div "Triggers When users interact with the app UI Input ProcessTrackSelection Proces…" at bounding box center [585, 295] width 433 height 525
click at [434, 294] on span "When users interact with the app UI" at bounding box center [441, 296] width 52 height 16
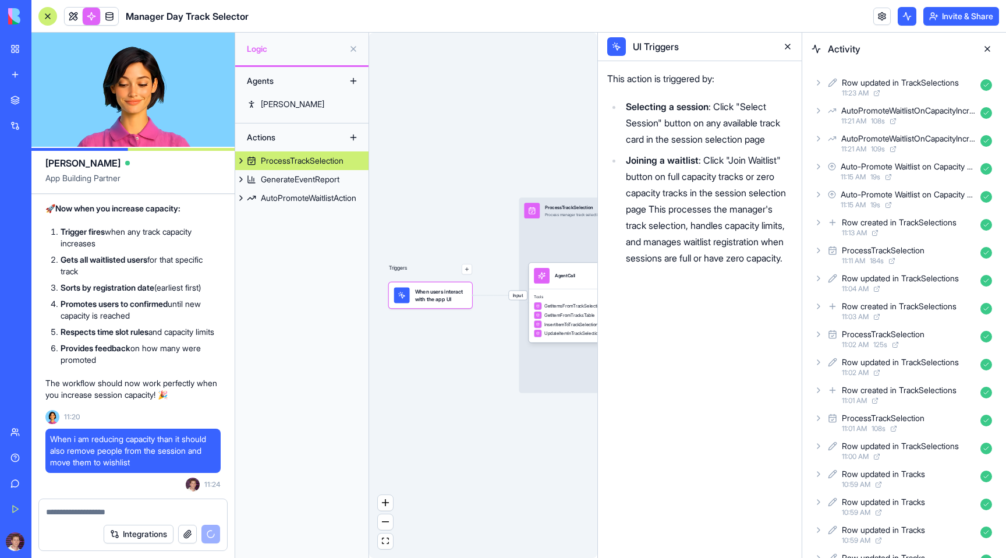
click at [470, 271] on button "button" at bounding box center [467, 269] width 10 height 10
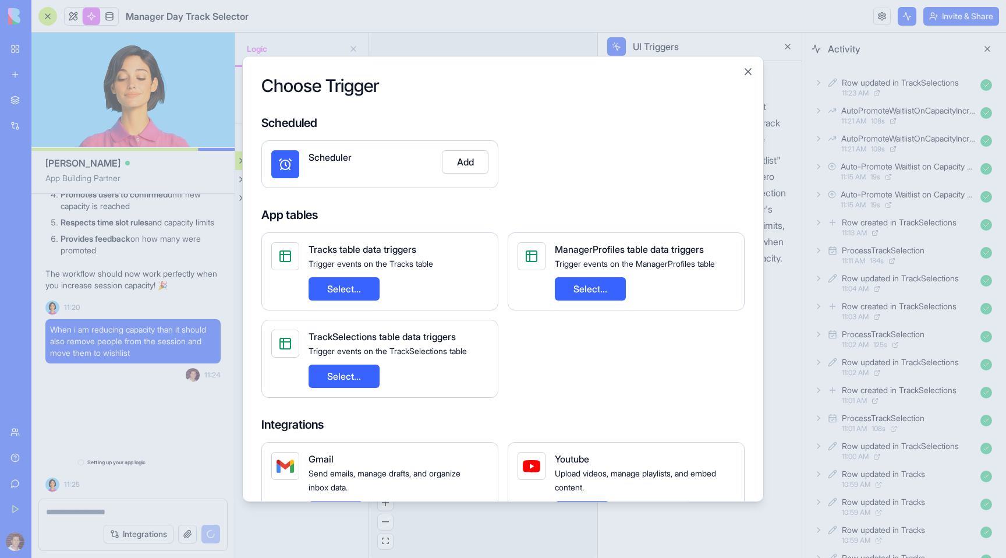
scroll to position [8457, 0]
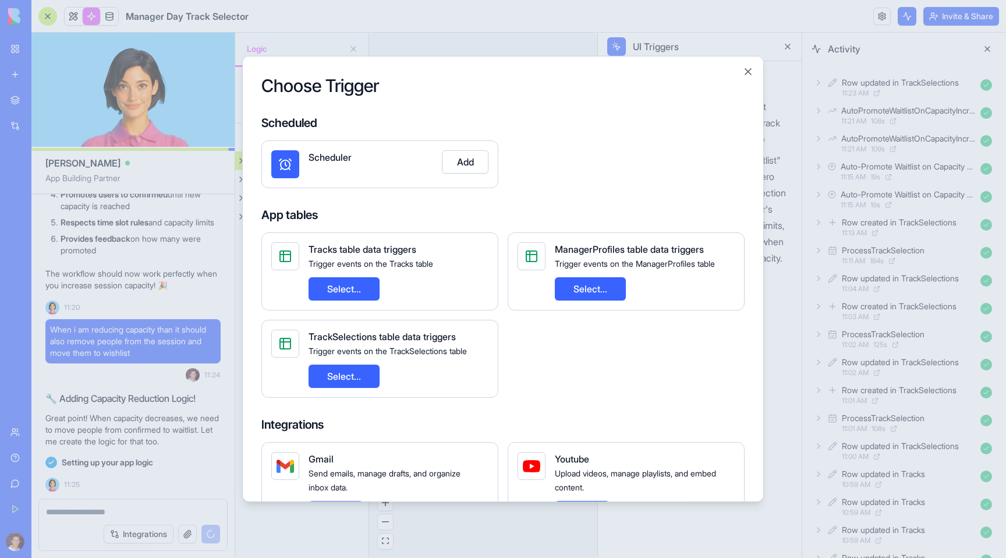
click at [755, 70] on div "Choose Trigger Scheduled Scheduler Add App tables Tracks table data triggers Tr…" at bounding box center [503, 279] width 522 height 446
click at [750, 65] on div "Choose Trigger Scheduled Scheduler Add App tables Tracks table data triggers Tr…" at bounding box center [503, 279] width 522 height 446
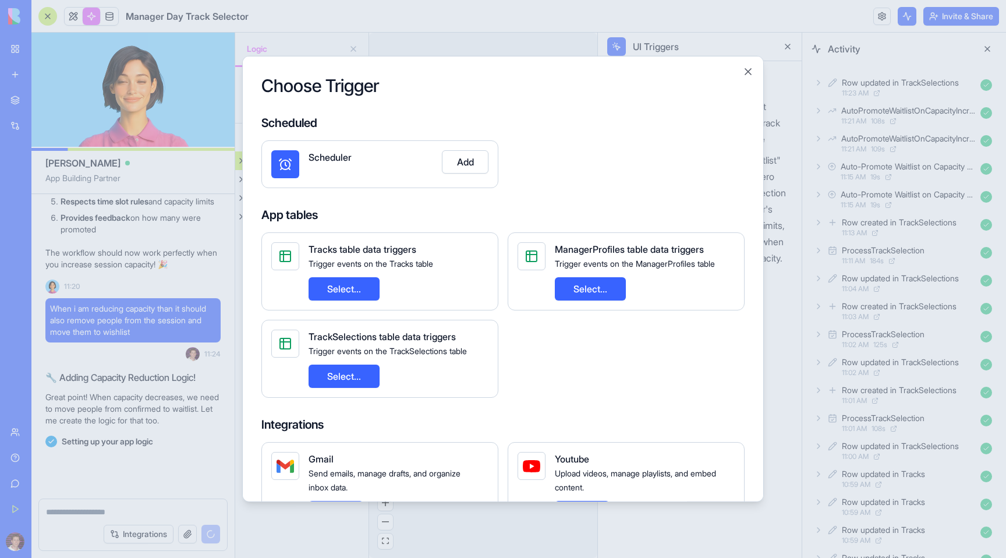
click at [743, 79] on h2 "Choose Trigger" at bounding box center [502, 85] width 483 height 21
click at [747, 72] on button "Close" at bounding box center [748, 72] width 12 height 12
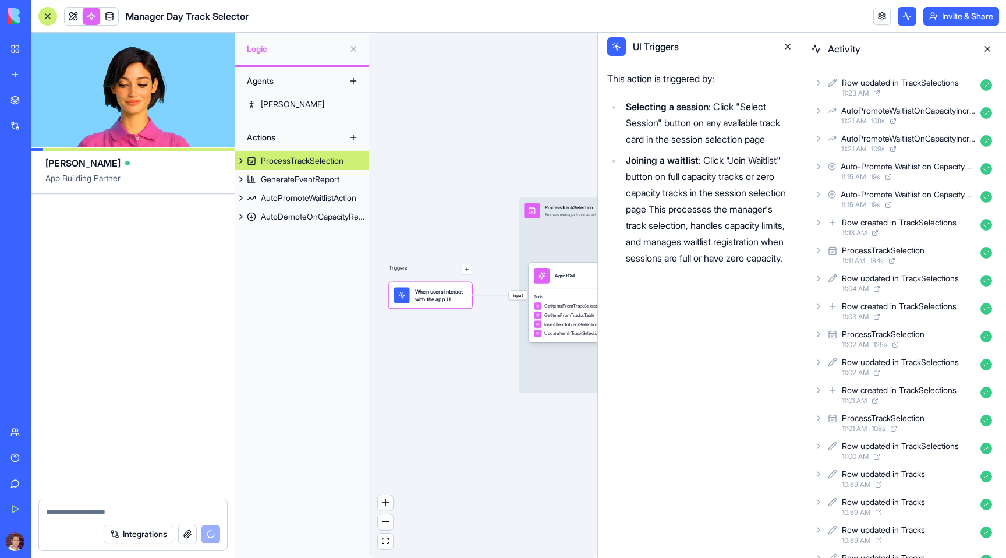
scroll to position [9067, 0]
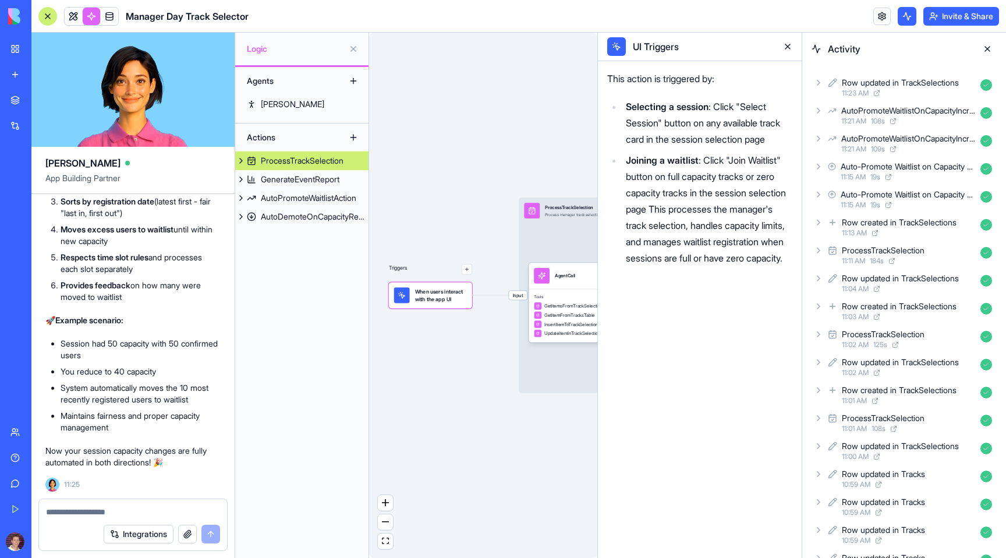
click at [986, 46] on button at bounding box center [987, 49] width 19 height 19
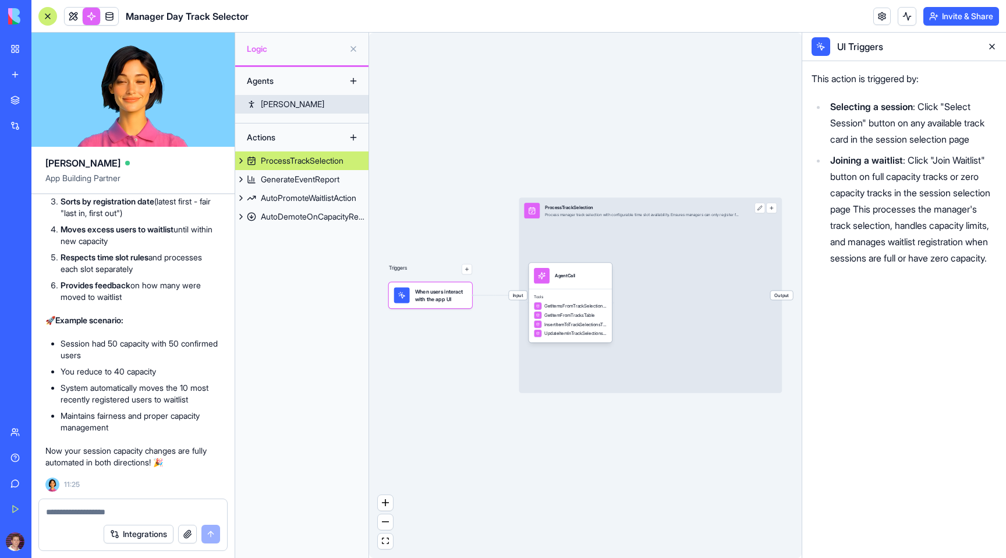
click at [288, 105] on div "[PERSON_NAME]" at bounding box center [292, 104] width 63 height 12
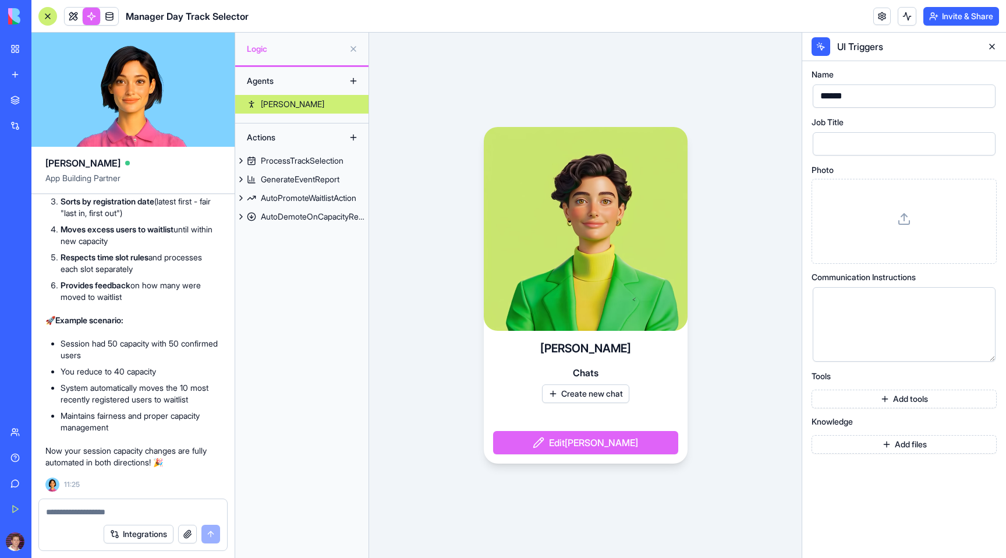
click at [278, 132] on div "Actions" at bounding box center [287, 137] width 93 height 19
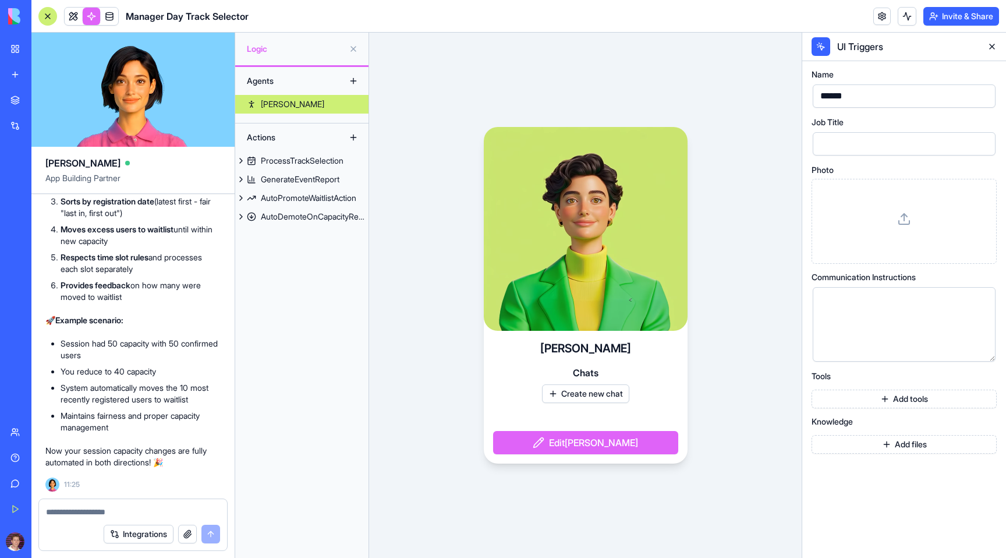
click at [270, 82] on div "Agents" at bounding box center [287, 81] width 93 height 19
click at [279, 45] on span "Logic" at bounding box center [295, 49] width 97 height 12
click at [270, 137] on div "Actions" at bounding box center [287, 137] width 93 height 19
click at [990, 44] on button at bounding box center [992, 46] width 19 height 19
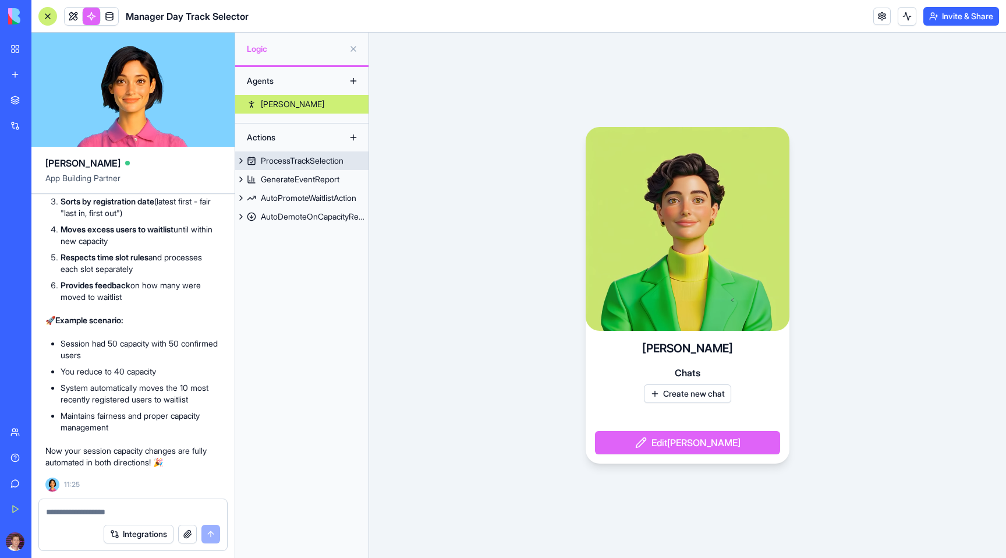
click at [291, 153] on link "ProcessTrackSelection" at bounding box center [301, 160] width 133 height 19
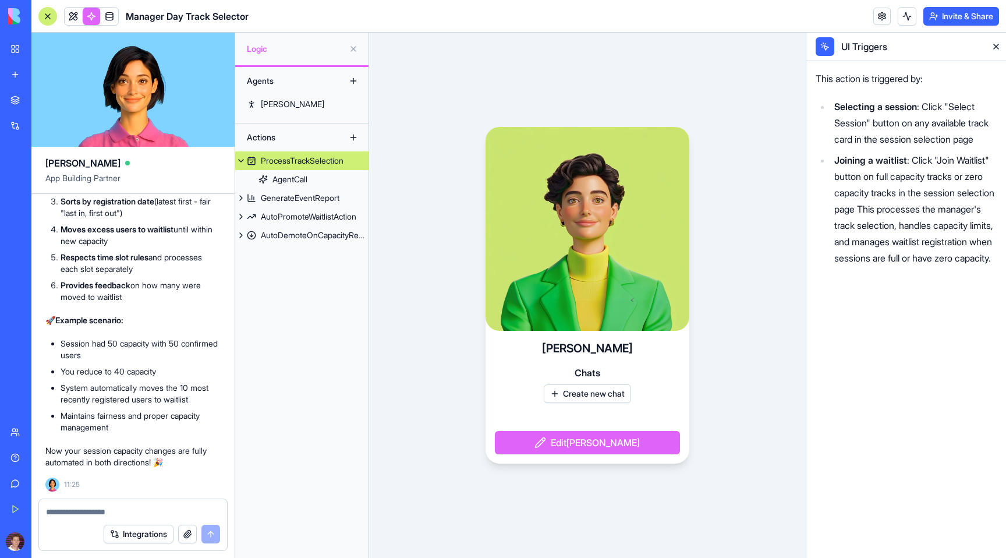
click at [291, 153] on link "ProcessTrackSelection" at bounding box center [301, 160] width 133 height 19
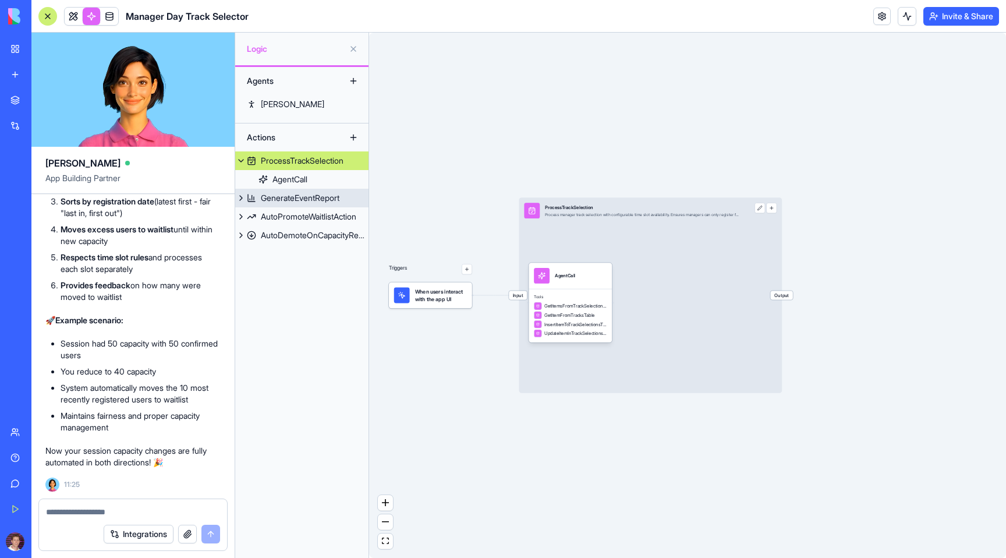
click at [289, 203] on div "GenerateEventReport" at bounding box center [300, 198] width 79 height 12
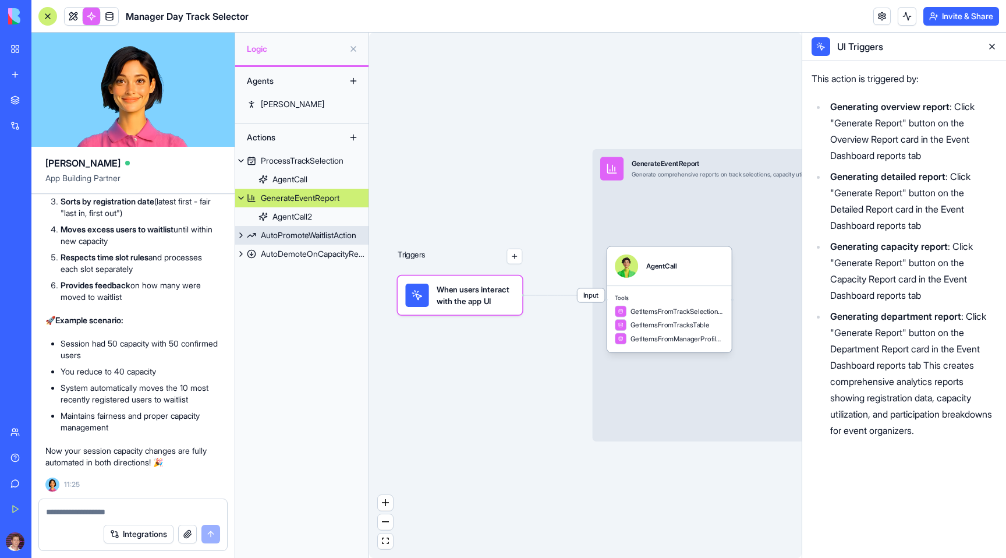
click at [309, 236] on div "AutoPromoteWaitlistAction" at bounding box center [308, 235] width 95 height 12
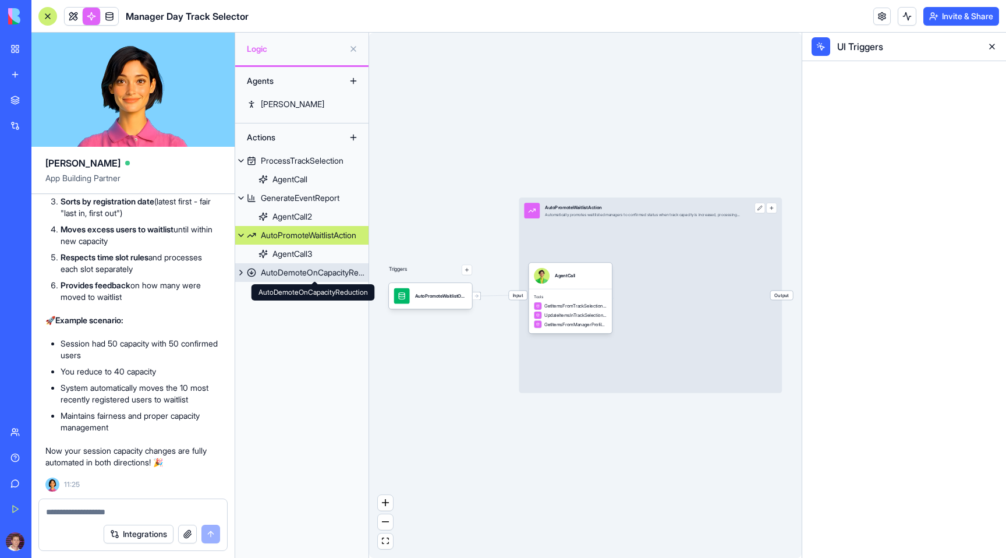
click at [285, 272] on div "AutoDemoteOnCapacityReduction" at bounding box center [315, 273] width 108 height 12
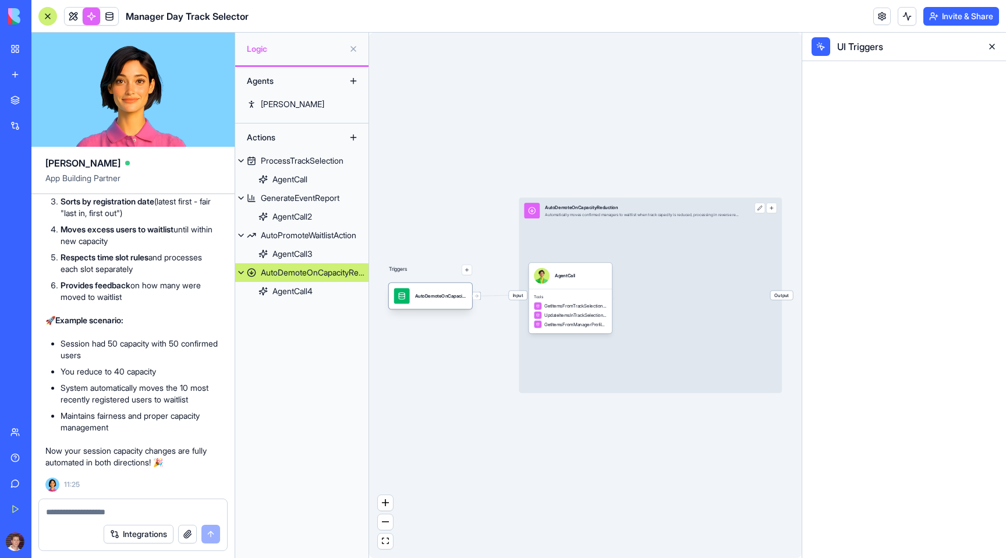
click at [437, 302] on div "AutoDemoteOnCapacityReductionTrigger" at bounding box center [441, 296] width 52 height 16
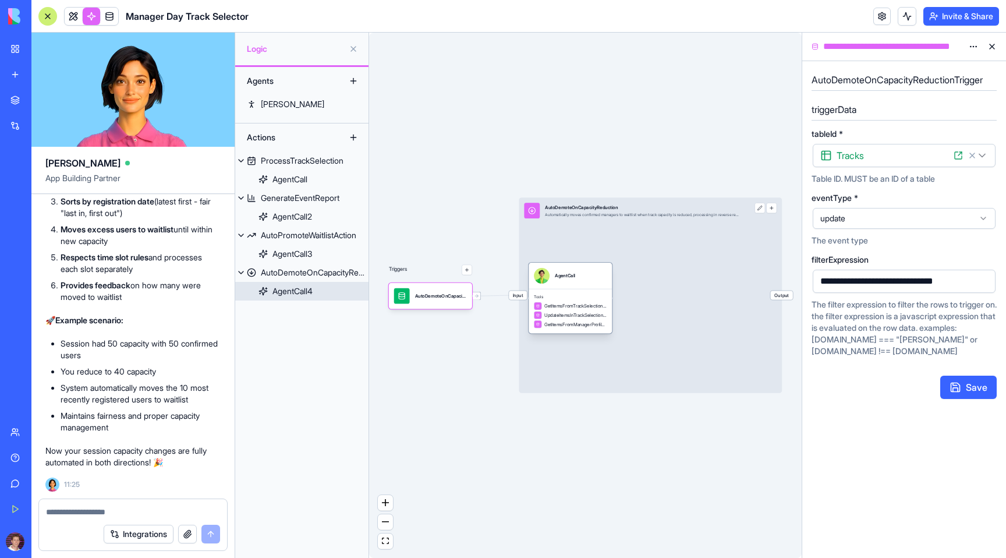
click at [587, 278] on div "AgentCall" at bounding box center [570, 276] width 73 height 16
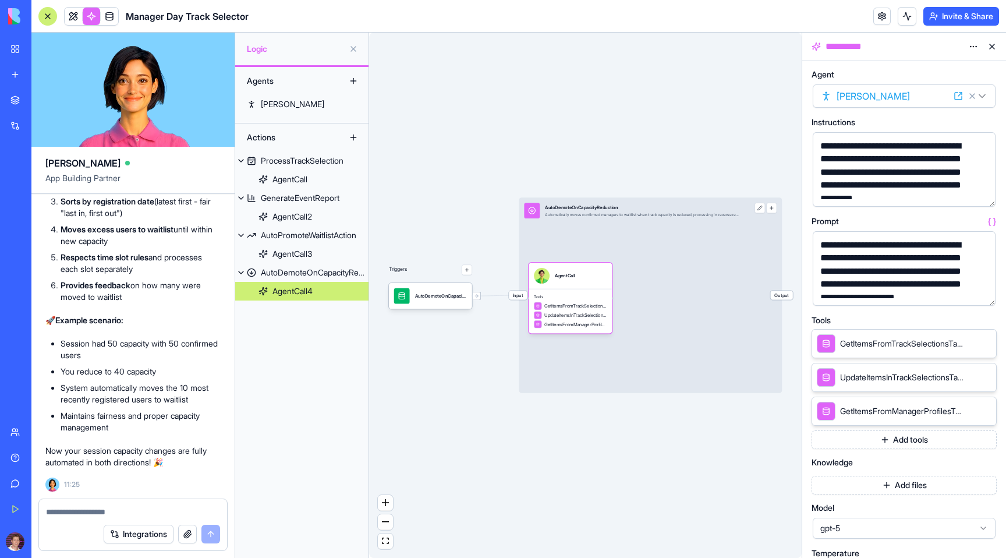
click at [987, 193] on button "button" at bounding box center [984, 195] width 19 height 19
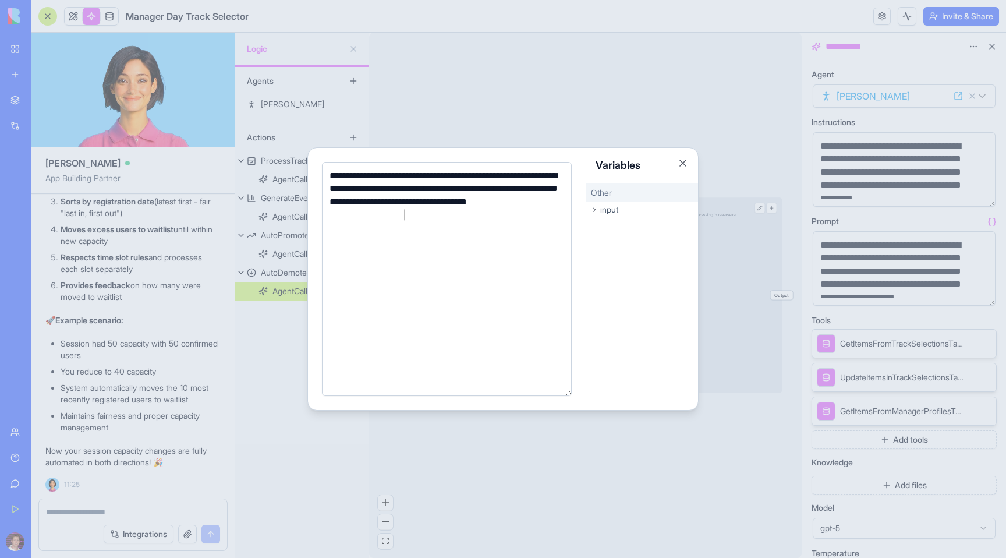
click at [625, 94] on div at bounding box center [503, 279] width 1006 height 558
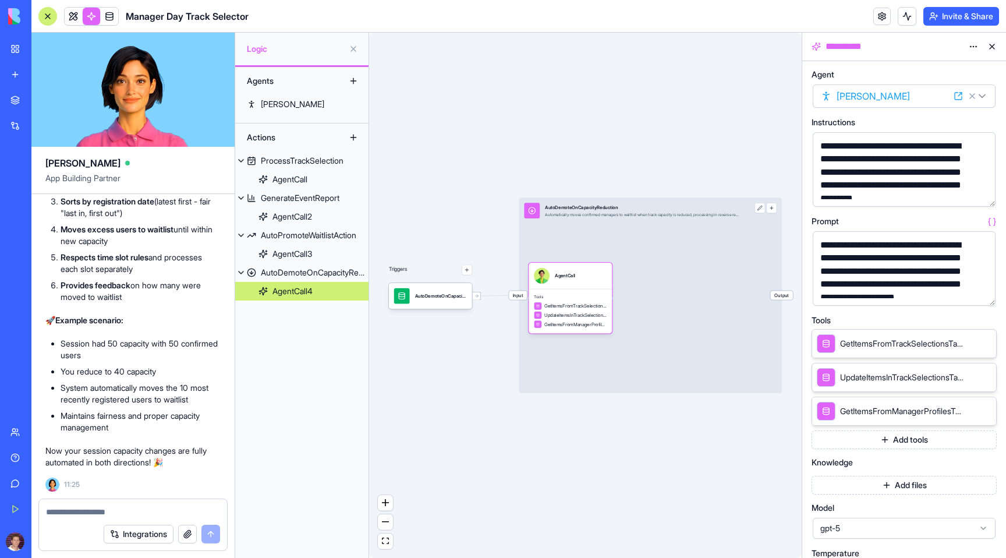
click at [984, 293] on button "button" at bounding box center [984, 294] width 19 height 19
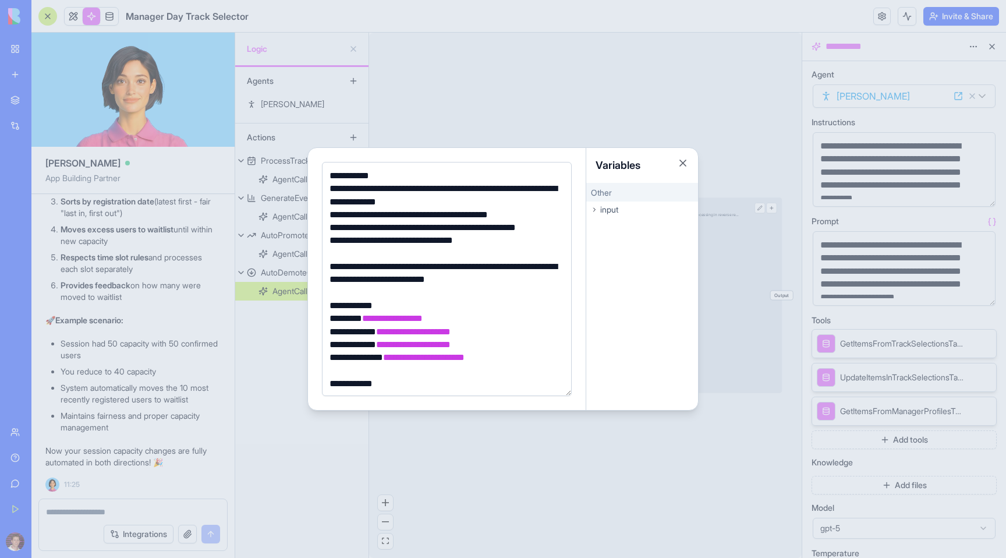
scroll to position [277, 0]
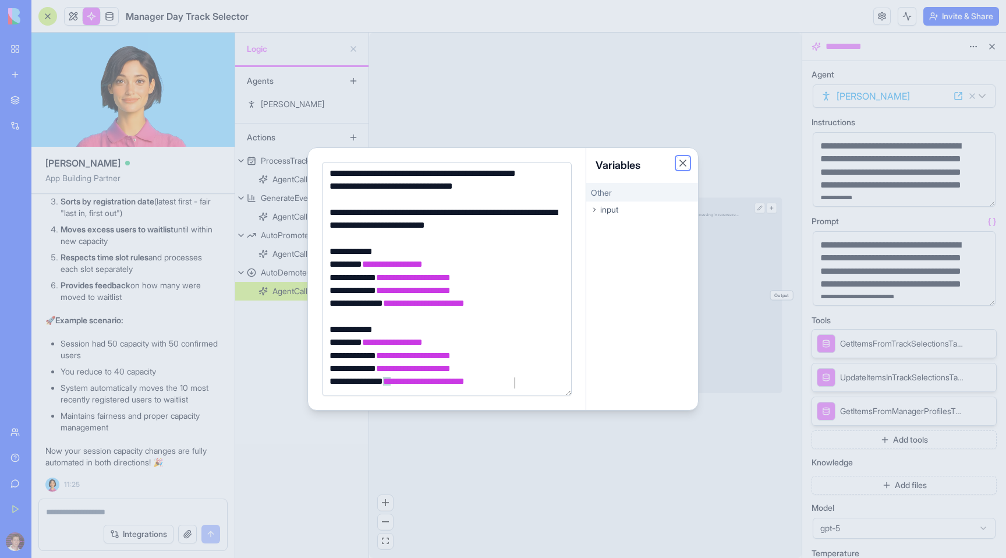
click at [686, 162] on button "Close" at bounding box center [683, 163] width 12 height 12
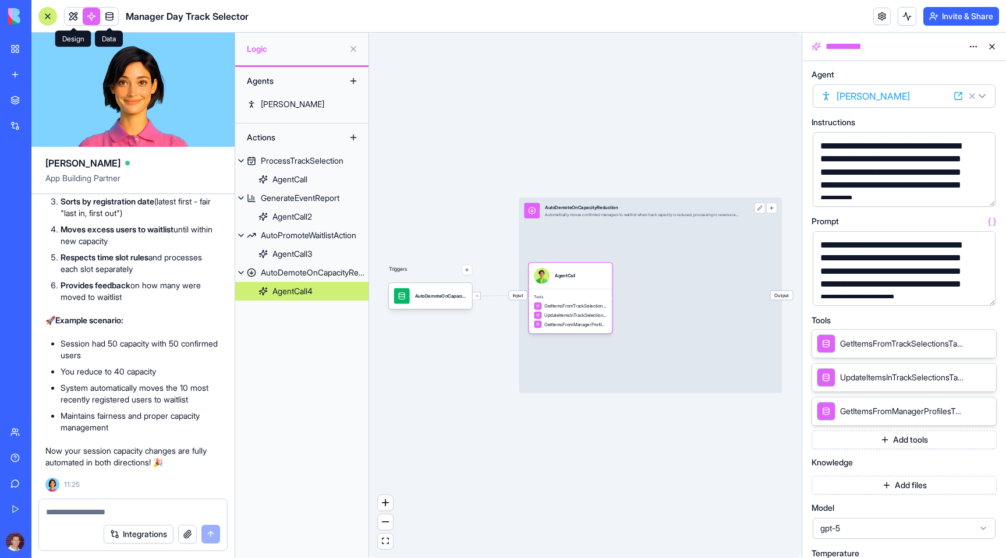
click at [111, 20] on link at bounding box center [109, 16] width 17 height 17
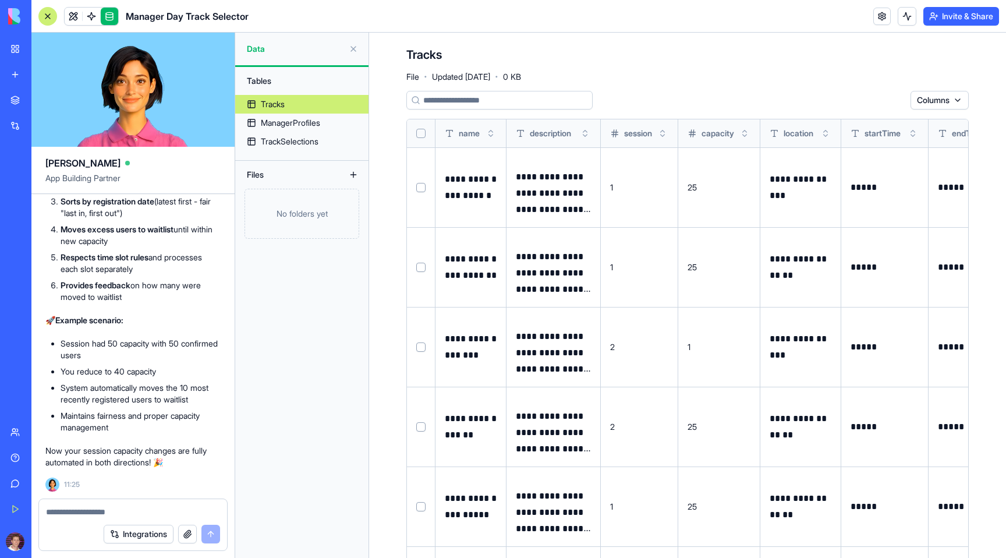
click at [899, 25] on header "Manager Day Track Selector Invite & Share" at bounding box center [518, 16] width 975 height 33
click at [902, 19] on button at bounding box center [907, 16] width 19 height 19
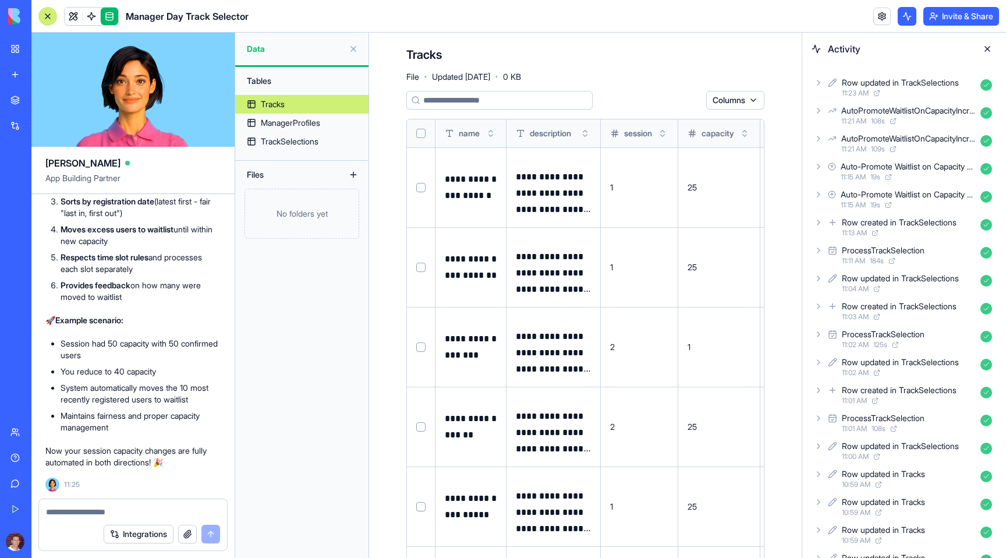
click at [0, 0] on button at bounding box center [0, 0] width 0 height 0
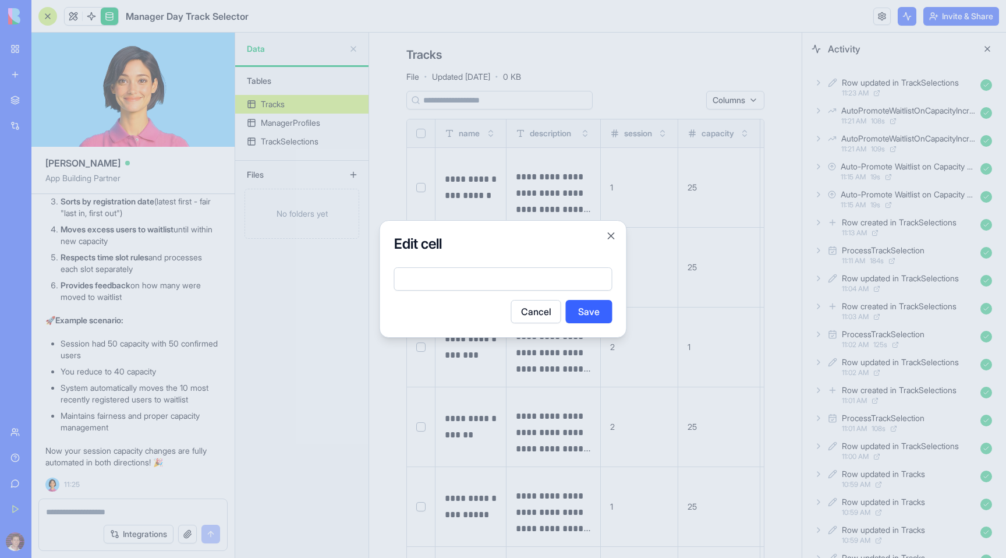
type input "*"
click at [585, 311] on button "Save" at bounding box center [589, 311] width 47 height 23
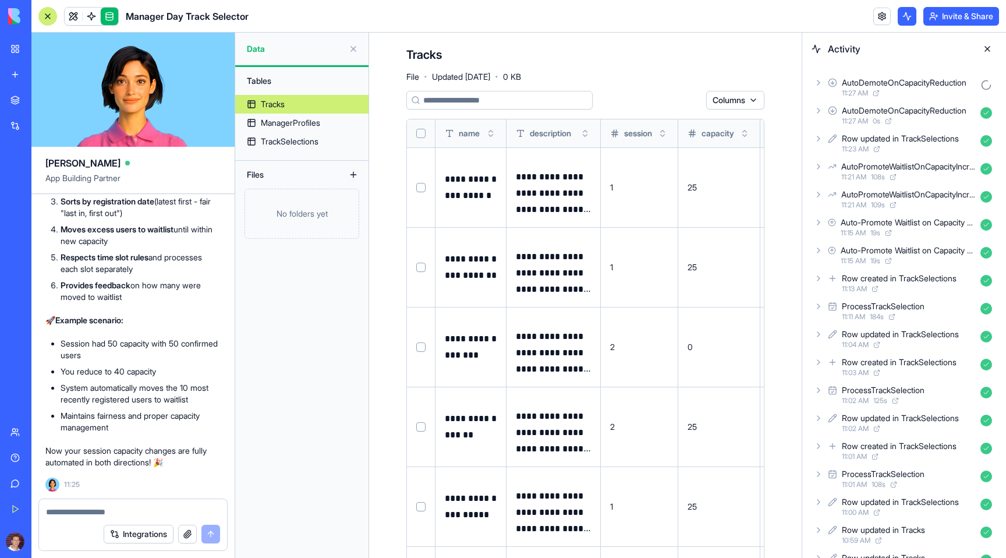
click at [821, 78] on icon at bounding box center [818, 82] width 9 height 9
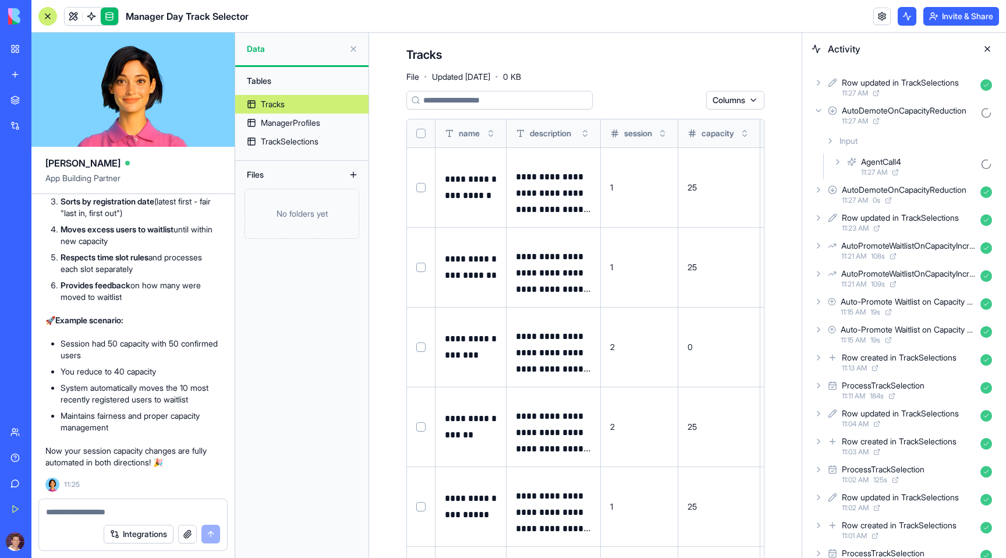
click at [820, 112] on icon at bounding box center [818, 110] width 9 height 9
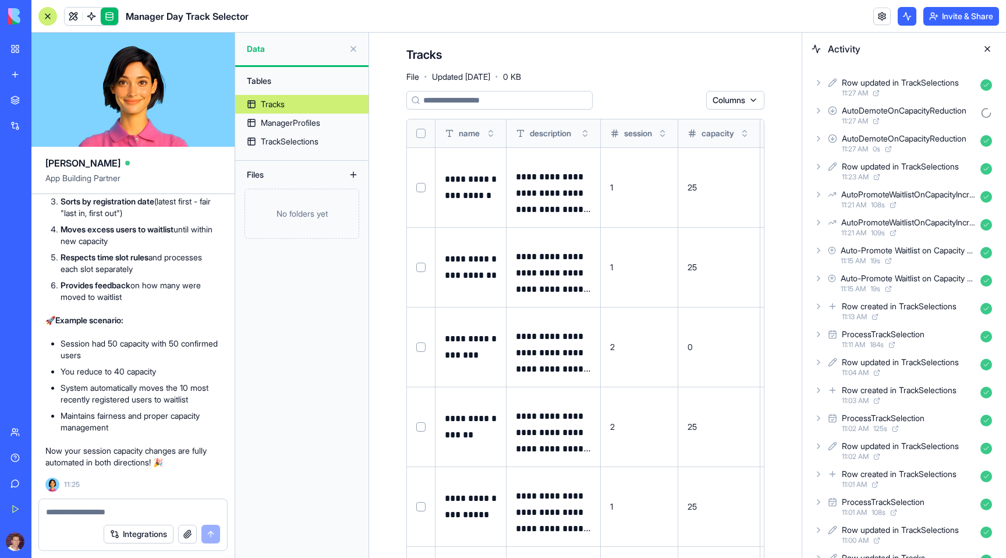
click at [816, 172] on div "Row updated in TrackSelections 11:23 AM" at bounding box center [904, 171] width 185 height 26
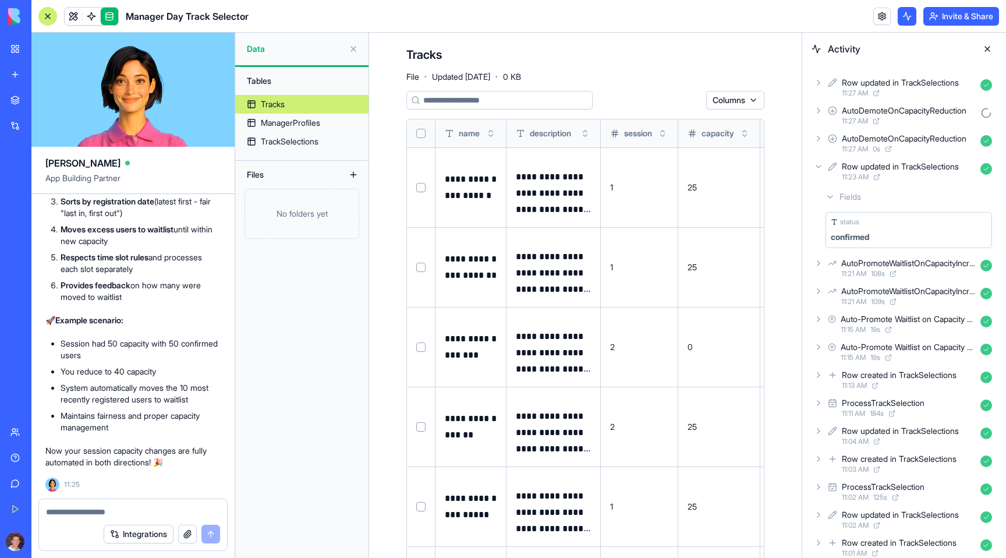
click at [819, 170] on icon at bounding box center [818, 166] width 9 height 9
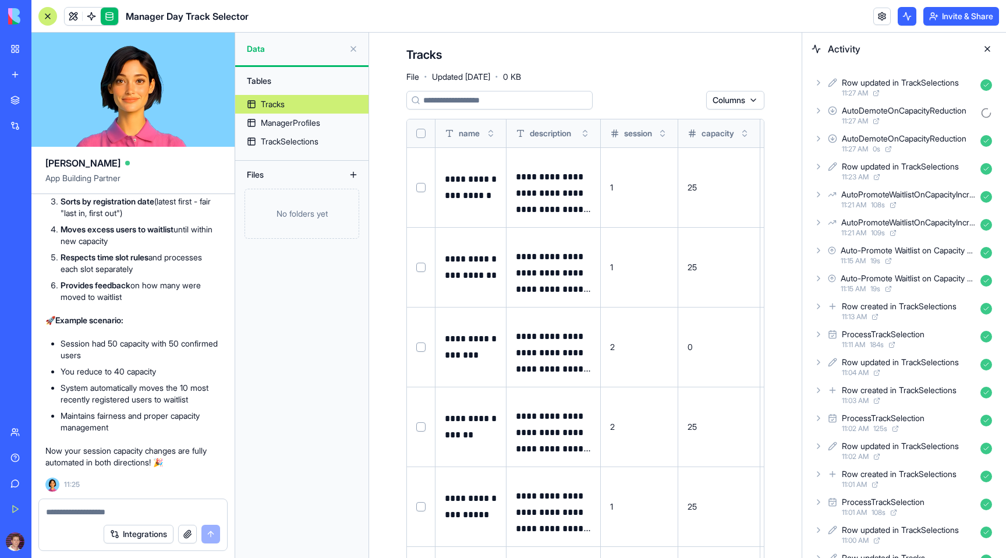
click at [821, 204] on div "AutoPromoteWaitlistOnCapacityIncrease 11:21 AM 108 s" at bounding box center [904, 199] width 185 height 26
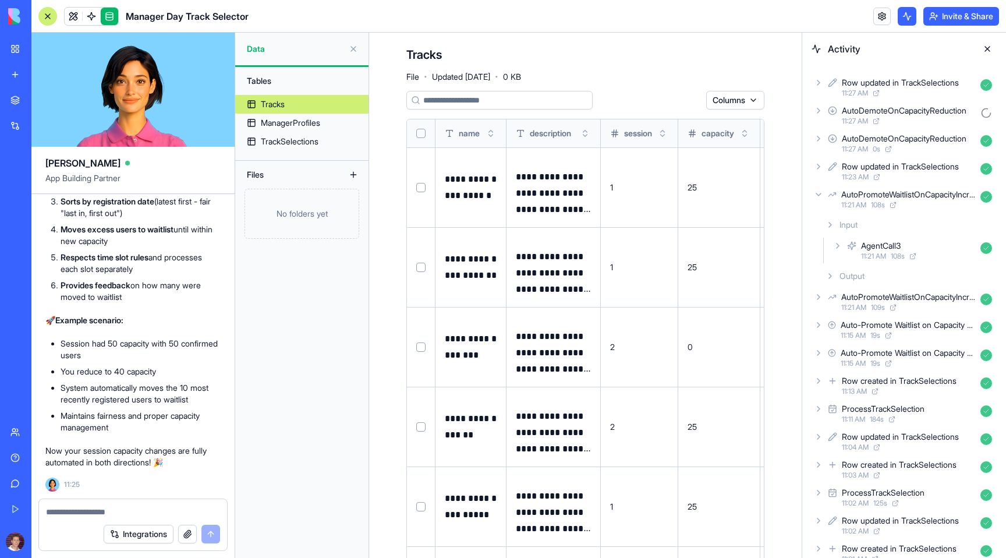
click at [820, 195] on icon at bounding box center [818, 194] width 9 height 9
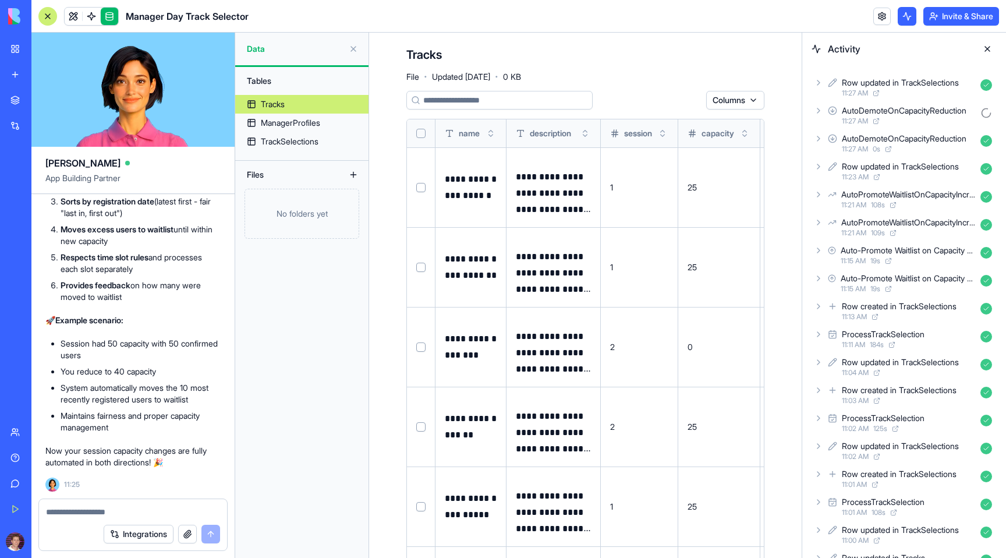
click at [819, 101] on div "Row updated in TrackSelections 11:27 AM AutoDemoteOnCapacityReduction 11:27 AM …" at bounding box center [904, 395] width 185 height 640
click at [819, 109] on icon at bounding box center [818, 110] width 9 height 9
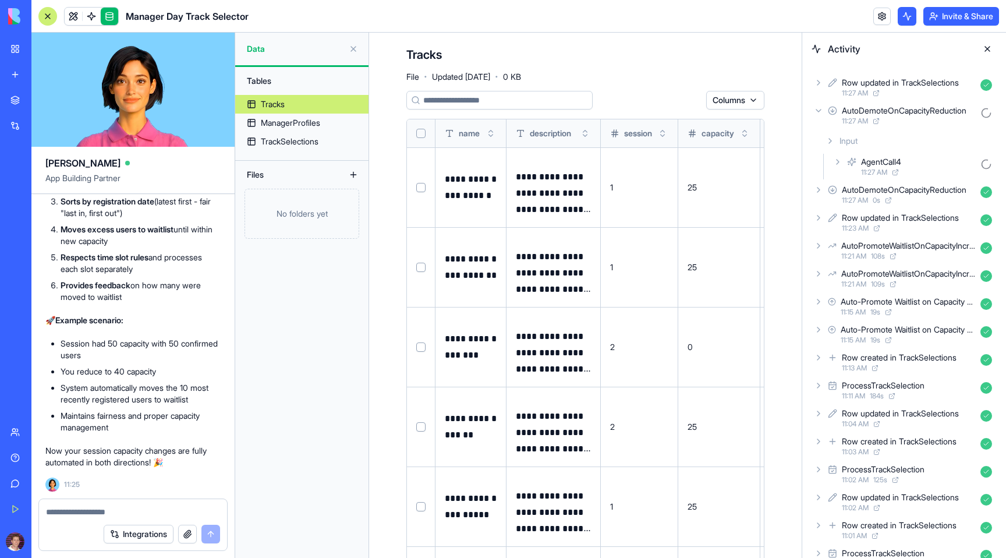
click at [837, 161] on icon at bounding box center [837, 161] width 9 height 9
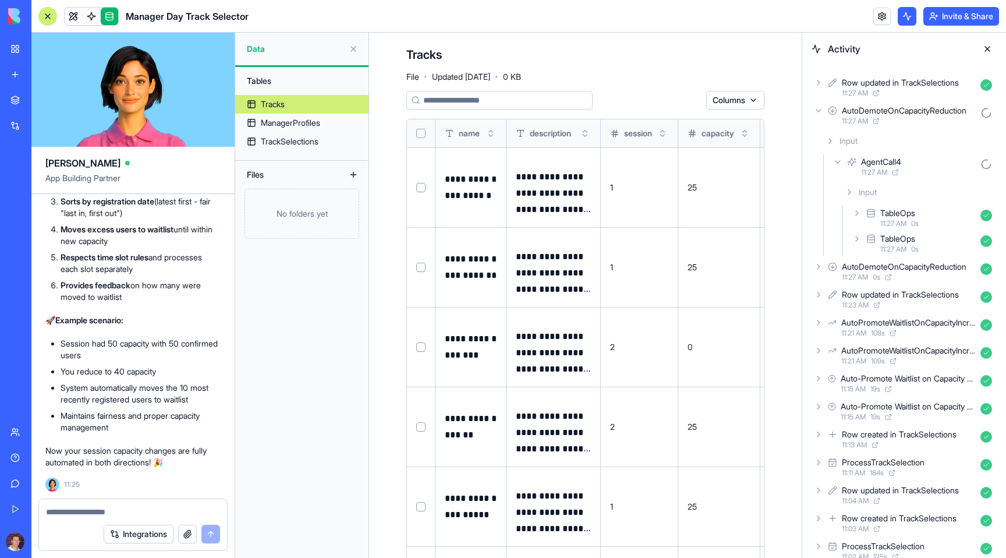
click at [856, 238] on icon at bounding box center [857, 238] width 2 height 5
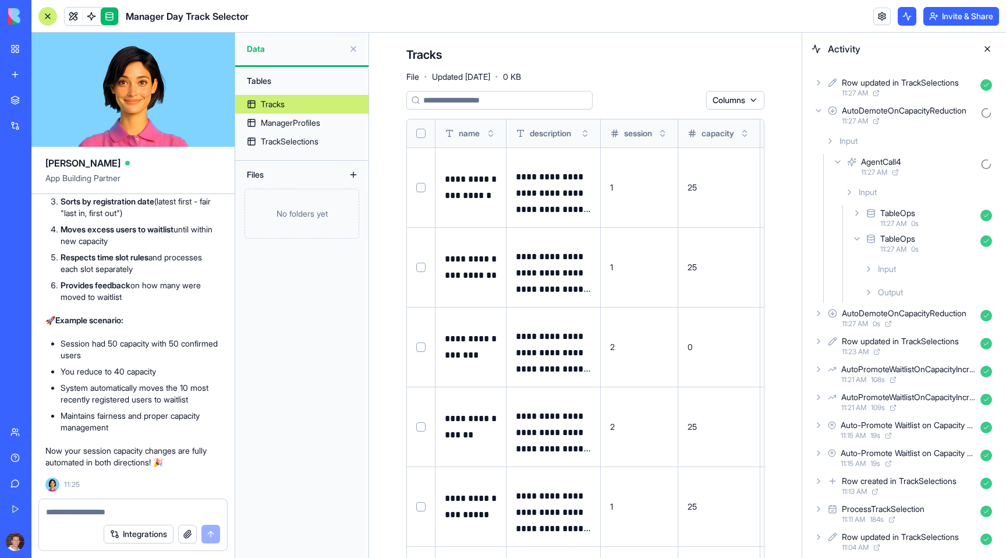
click at [856, 238] on icon at bounding box center [856, 238] width 9 height 9
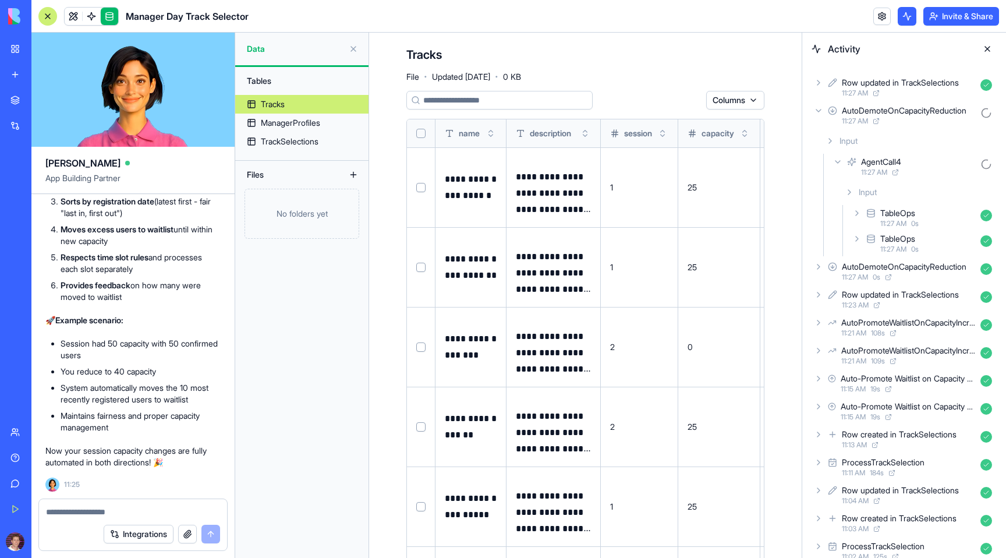
click at [841, 164] on icon at bounding box center [837, 161] width 9 height 9
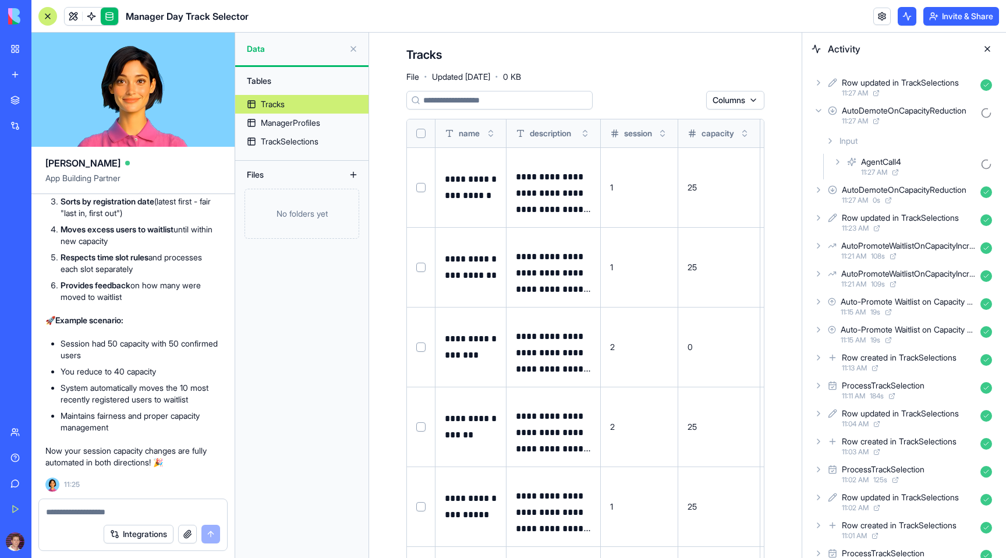
click at [824, 114] on div "AutoDemoteOnCapacityReduction 11:27 AM" at bounding box center [904, 115] width 185 height 26
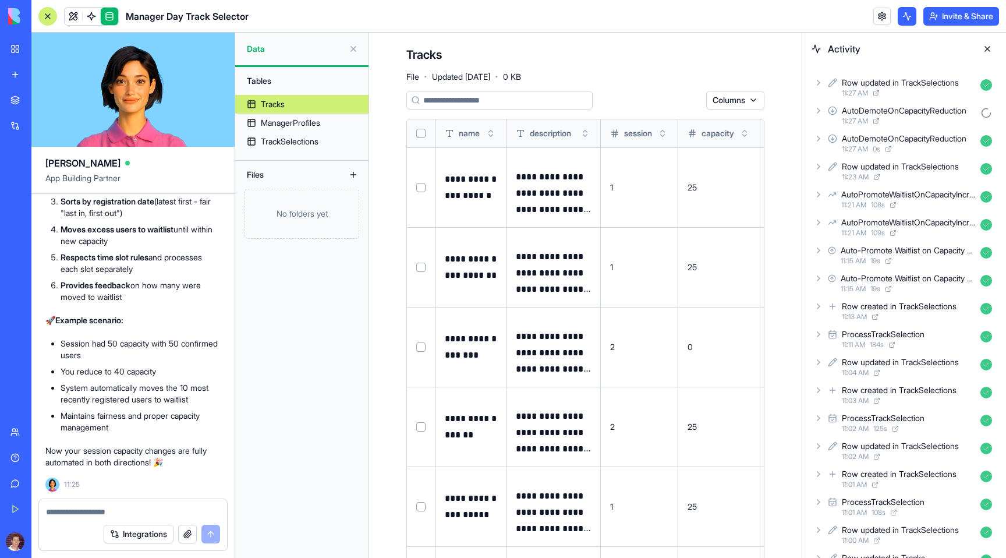
click at [0, 0] on button at bounding box center [0, 0] width 0 height 0
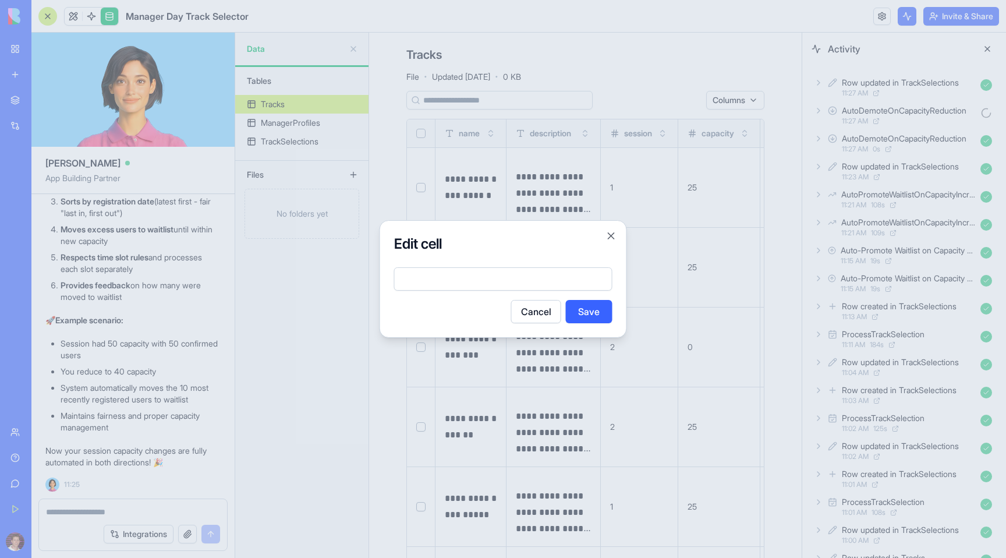
type input "*"
click at [585, 310] on button "Save" at bounding box center [589, 311] width 47 height 23
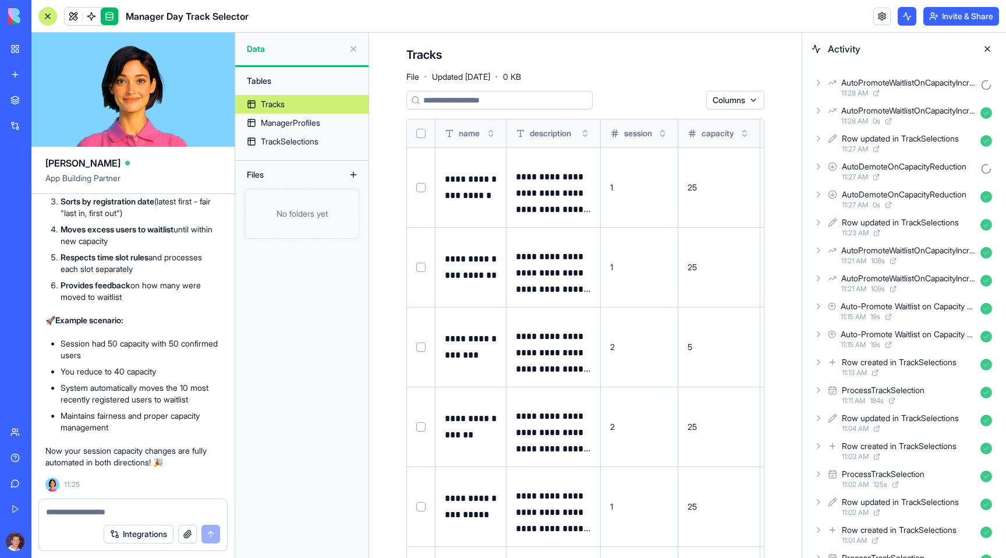
click at [821, 83] on icon at bounding box center [818, 82] width 9 height 9
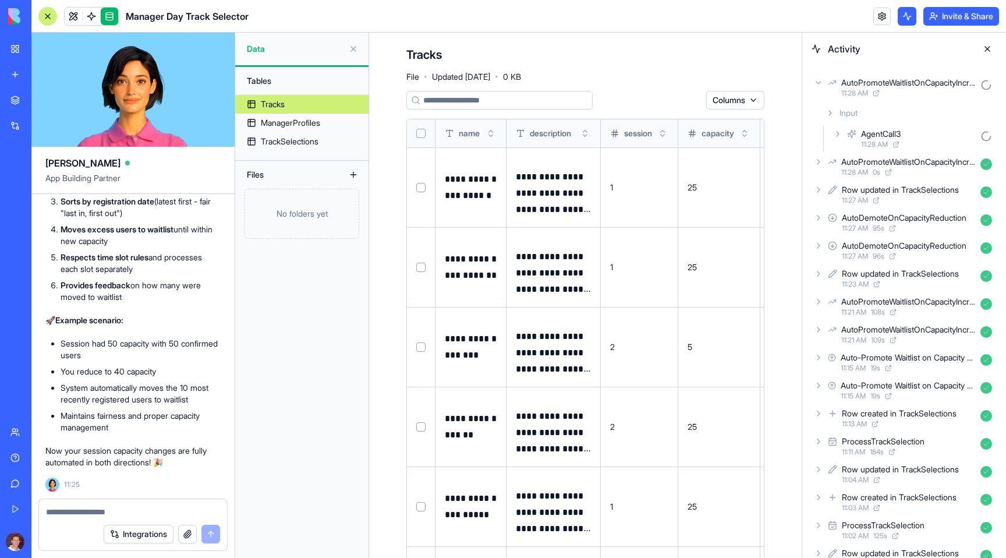
click at [841, 126] on div "AgentCall3 11:28 AM" at bounding box center [914, 139] width 166 height 26
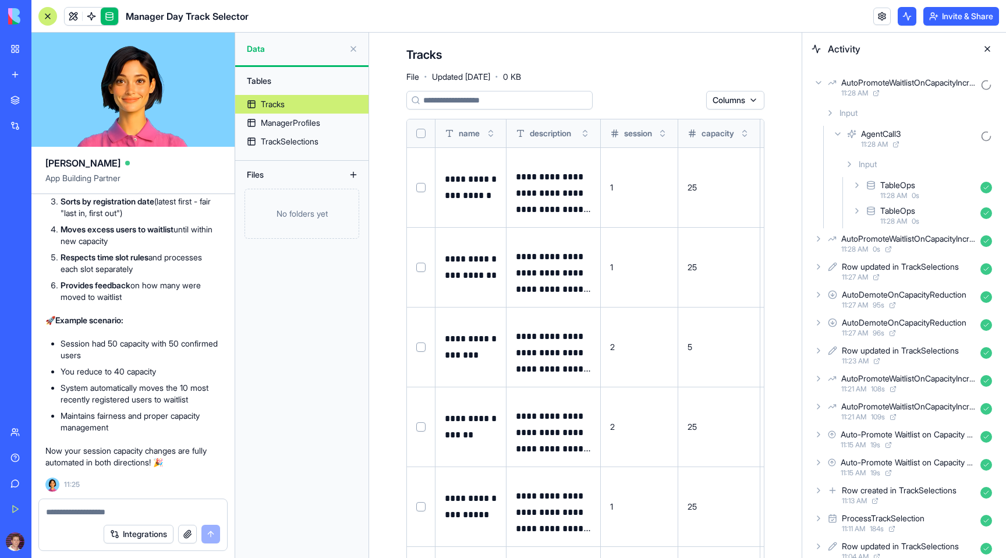
click at [858, 212] on icon at bounding box center [856, 210] width 9 height 9
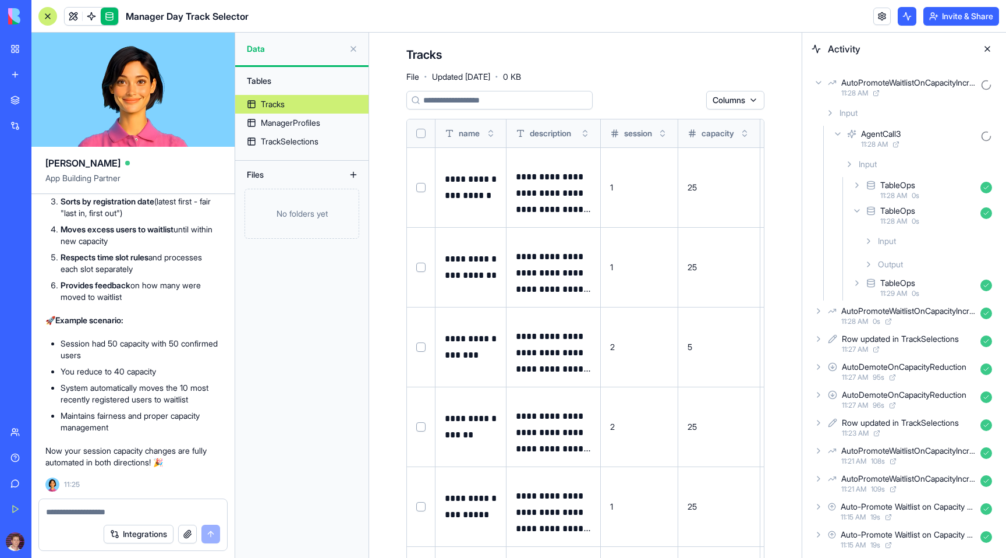
click at [865, 240] on icon at bounding box center [868, 240] width 9 height 9
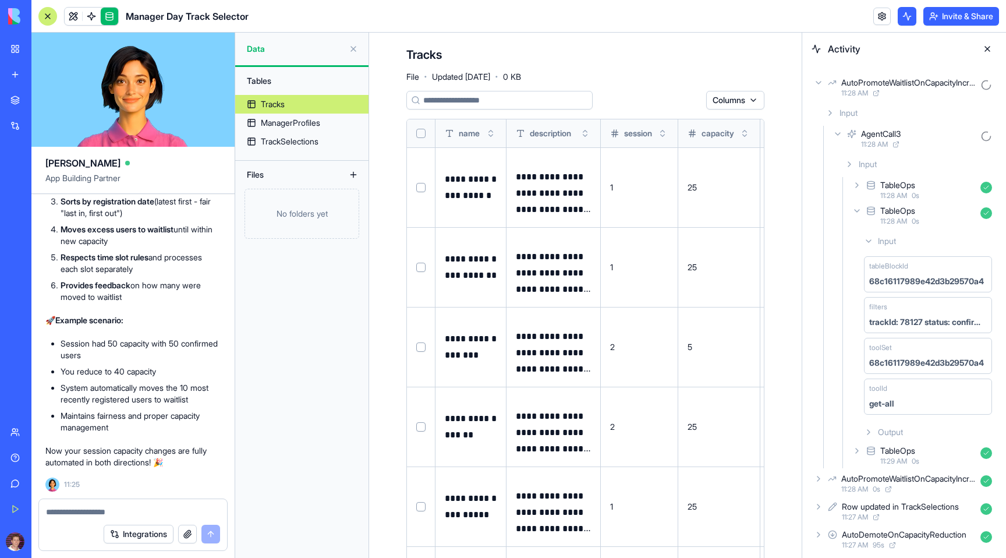
click at [865, 240] on icon at bounding box center [868, 240] width 9 height 9
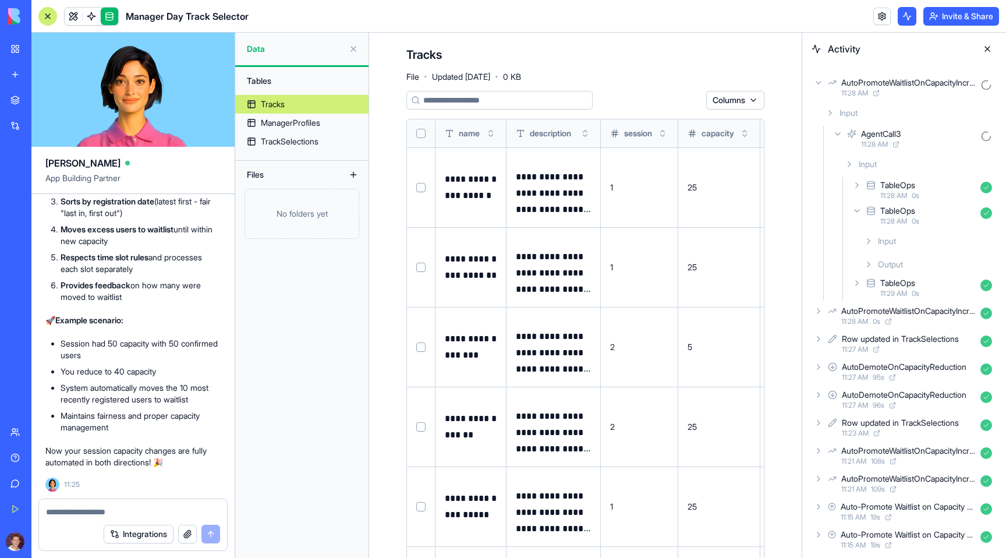
click at [858, 283] on icon at bounding box center [857, 283] width 2 height 5
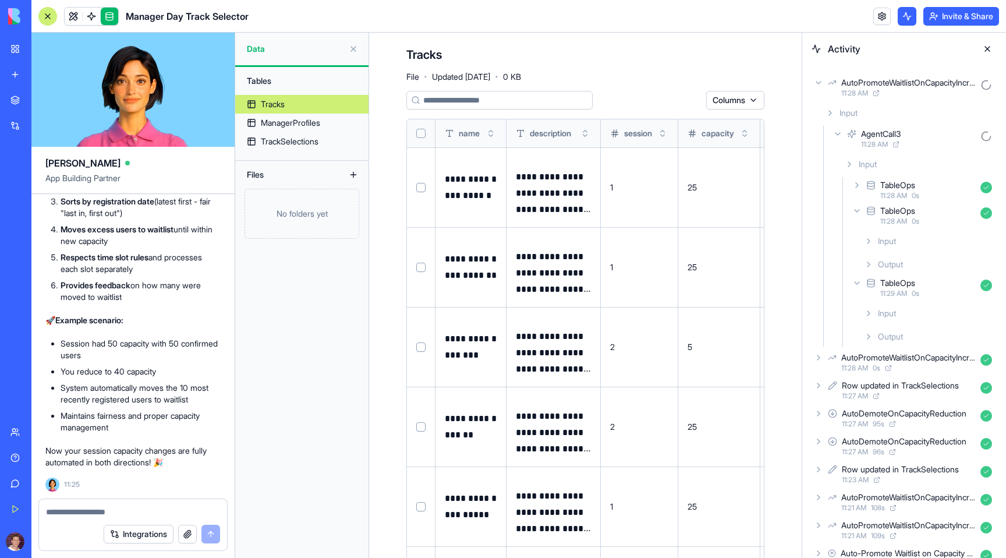
click at [867, 337] on icon at bounding box center [868, 336] width 9 height 9
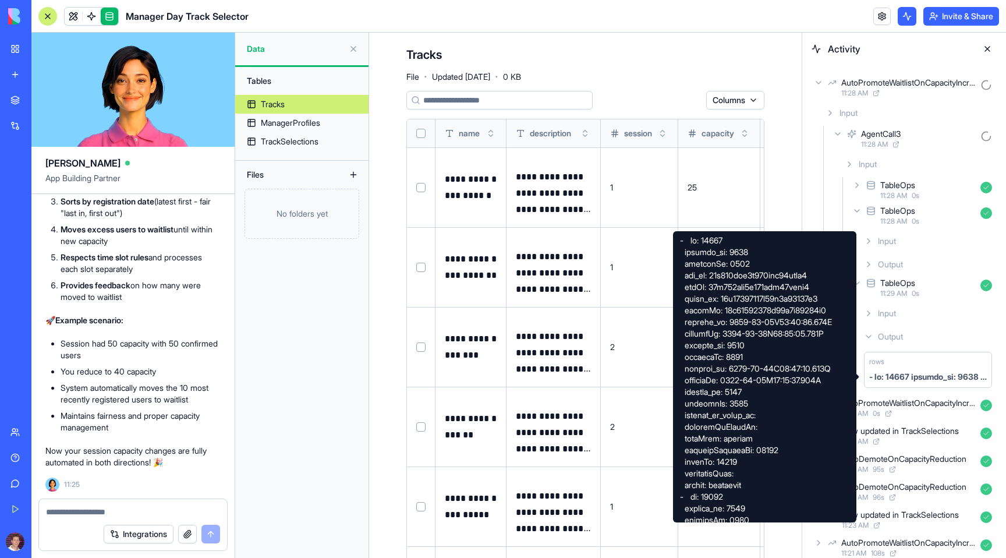
click at [867, 314] on icon at bounding box center [868, 313] width 9 height 9
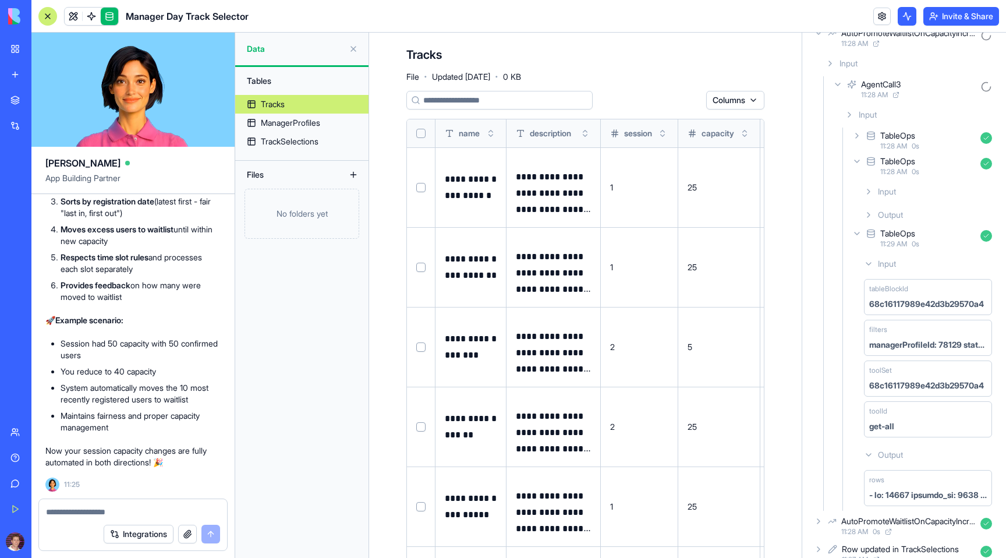
scroll to position [26, 0]
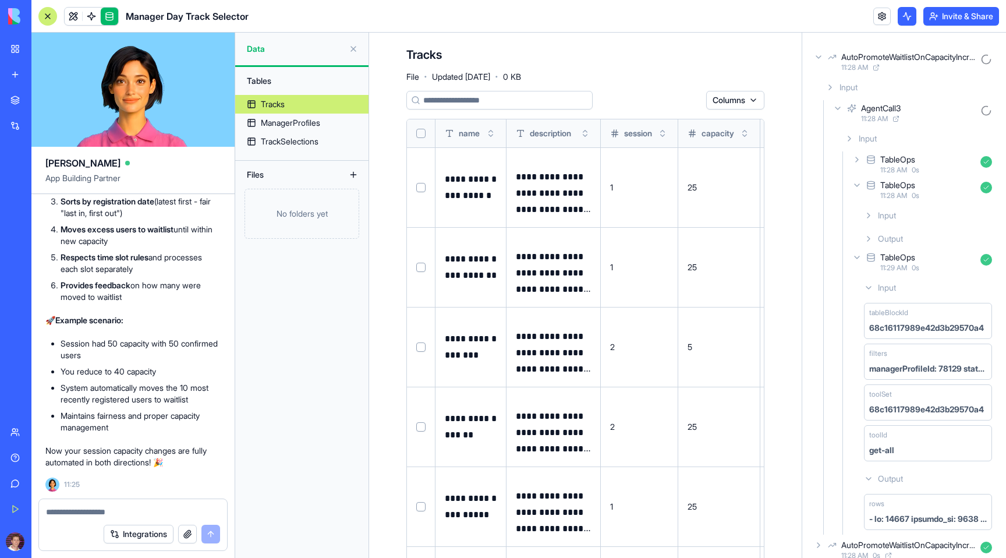
click at [853, 257] on icon at bounding box center [856, 257] width 9 height 9
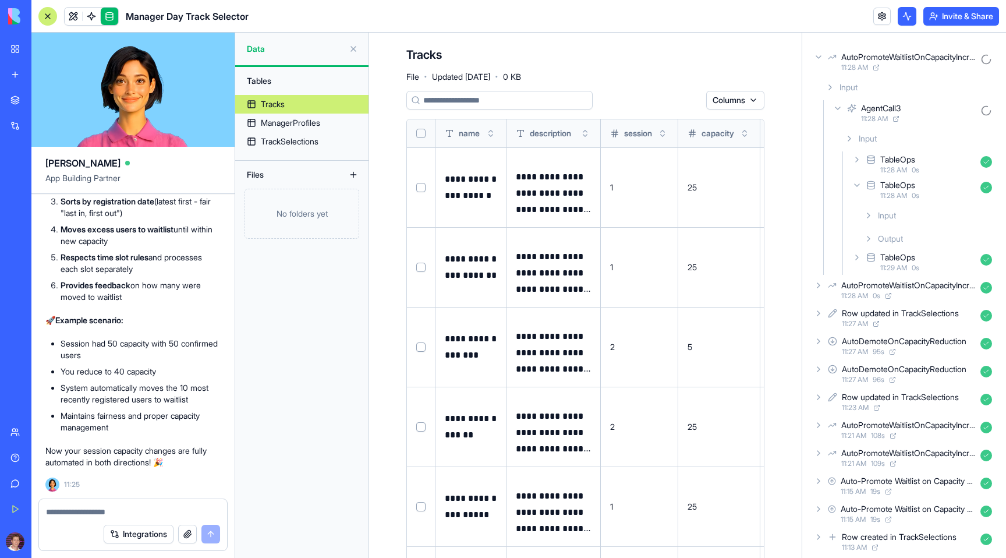
click at [855, 189] on icon at bounding box center [856, 184] width 9 height 9
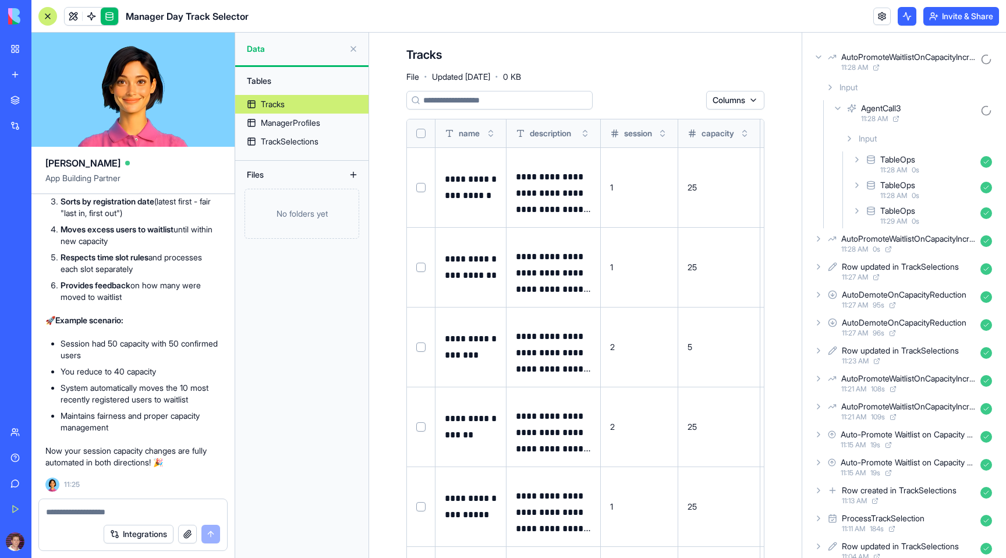
click at [845, 138] on icon at bounding box center [849, 138] width 9 height 9
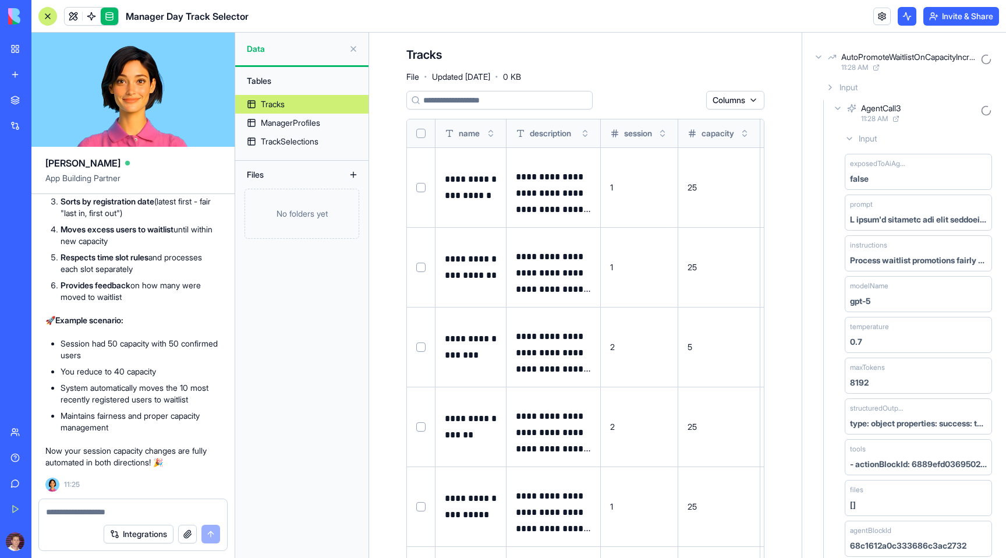
click at [845, 138] on icon at bounding box center [849, 138] width 9 height 9
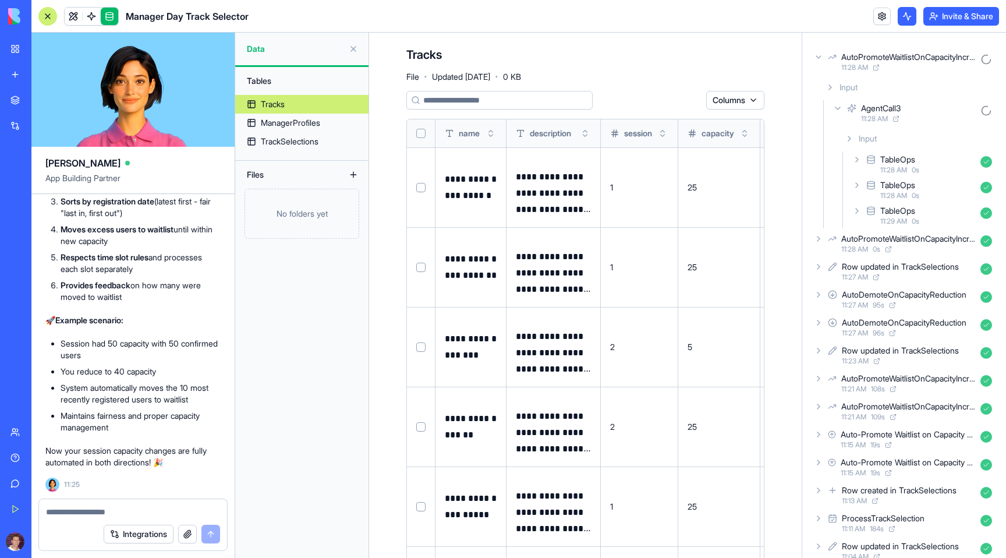
click at [836, 111] on icon at bounding box center [837, 108] width 9 height 9
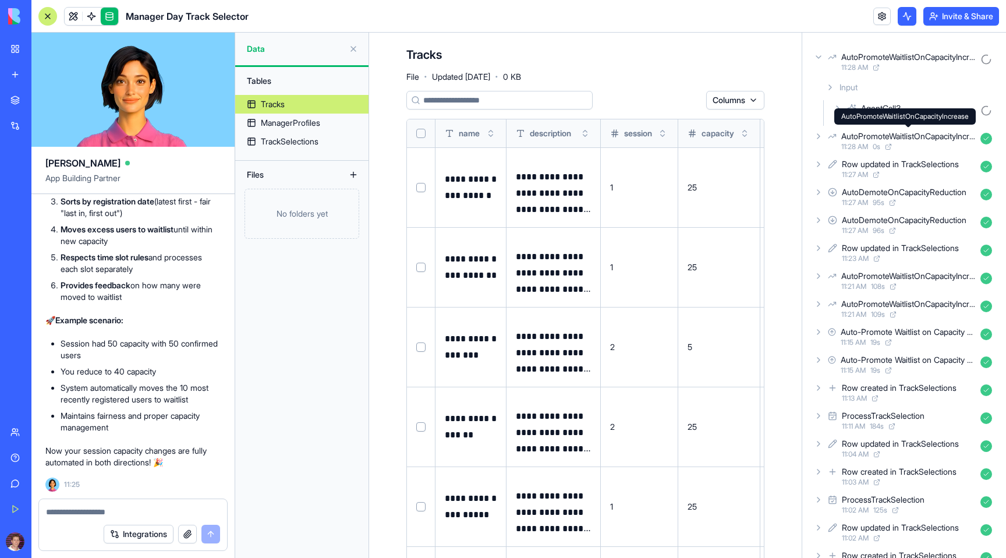
scroll to position [0, 0]
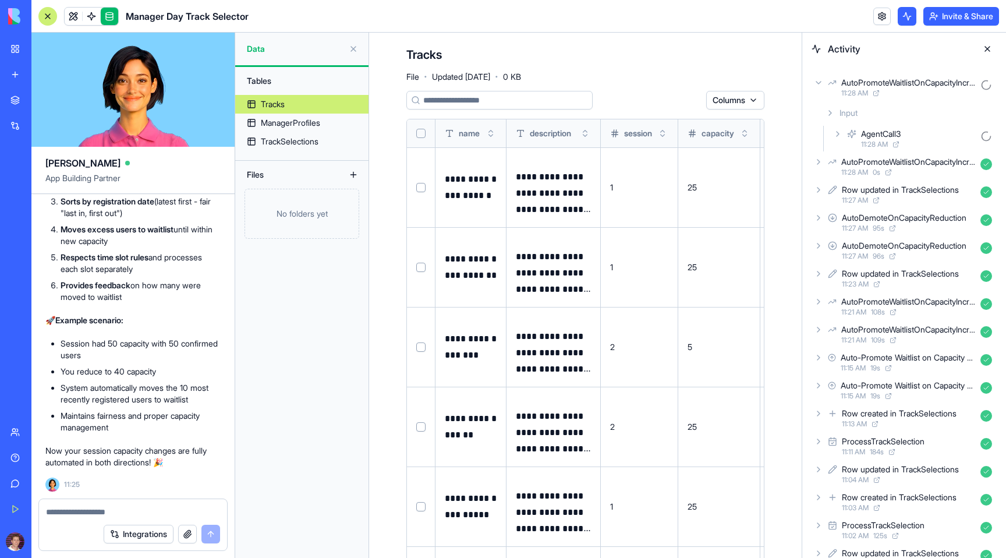
click at [816, 82] on icon at bounding box center [818, 82] width 9 height 9
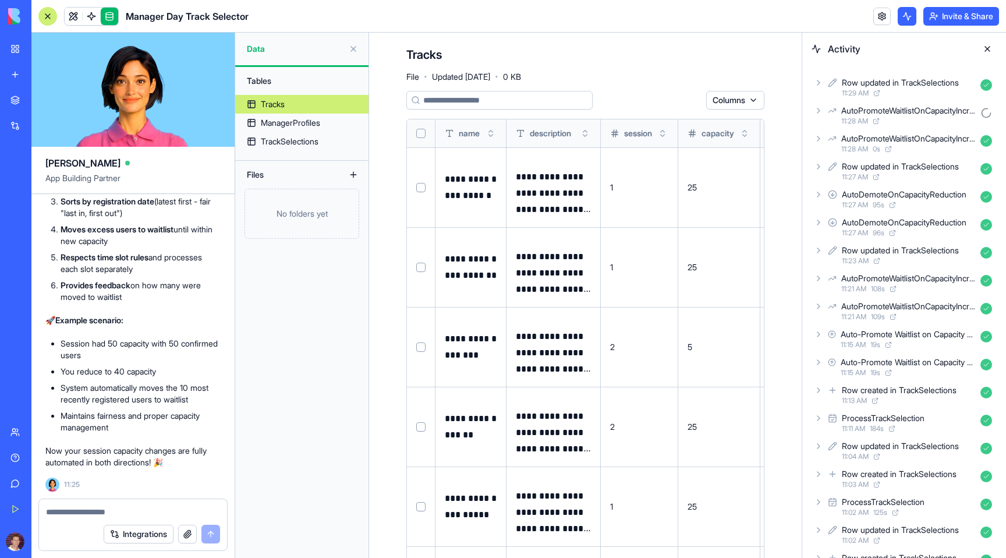
click at [126, 504] on div at bounding box center [133, 508] width 188 height 19
click at [116, 508] on textarea at bounding box center [133, 512] width 174 height 12
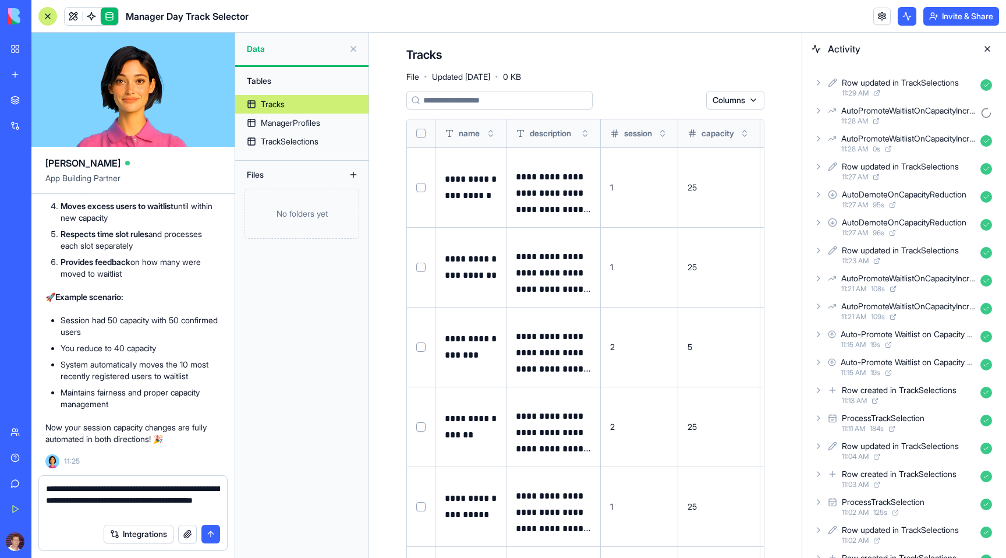
type textarea "**********"
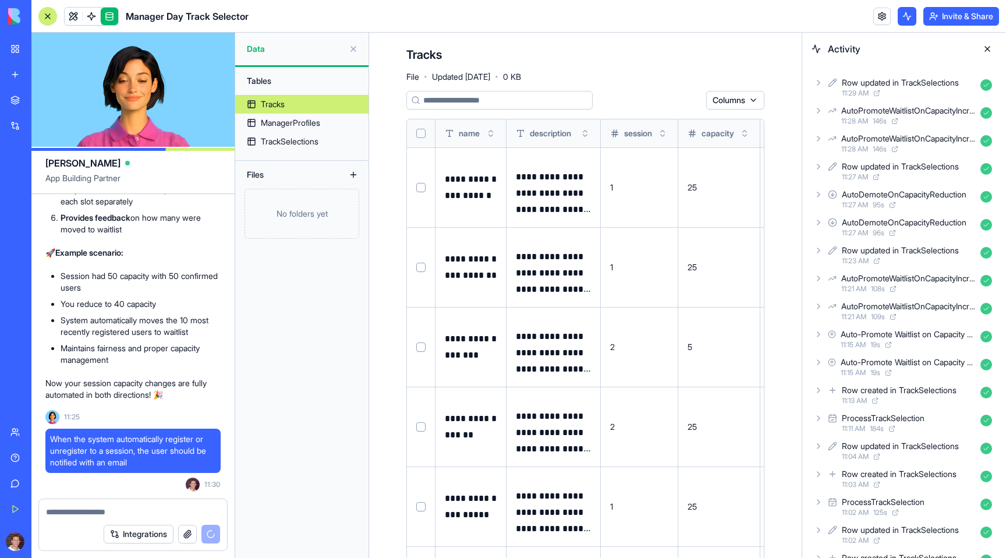
scroll to position [9270, 0]
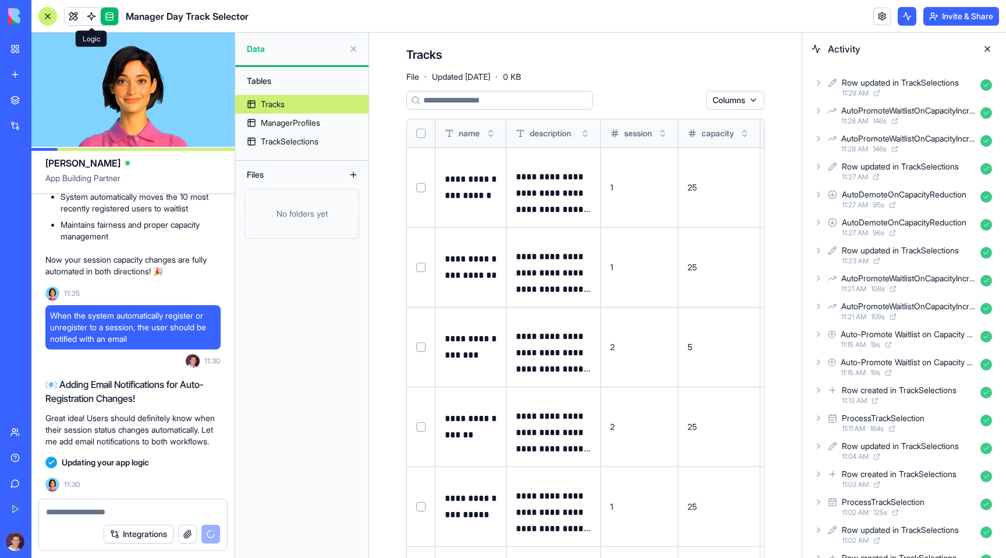
click at [92, 18] on span at bounding box center [91, 16] width 33 height 33
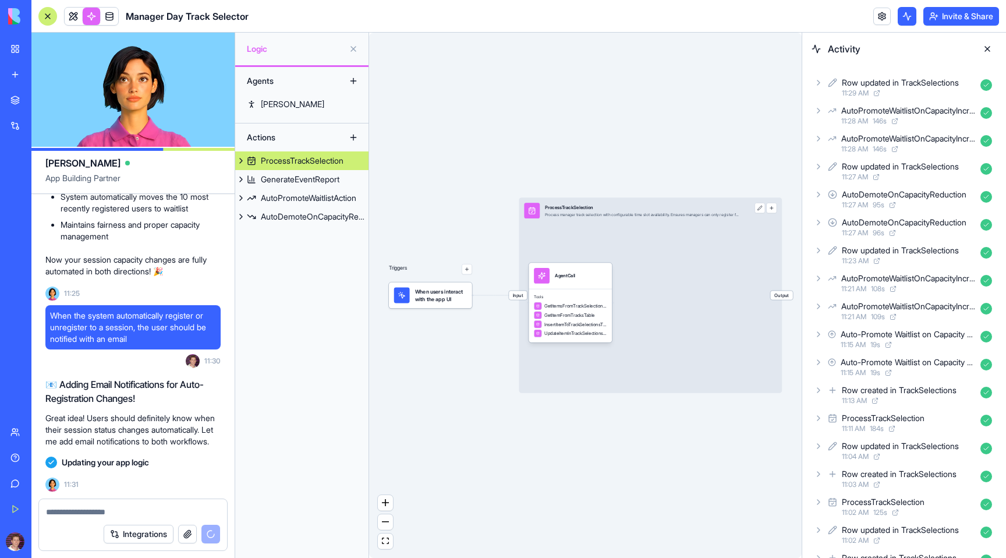
click at [40, 483] on div "Give feedback" at bounding box center [35, 483] width 15 height 12
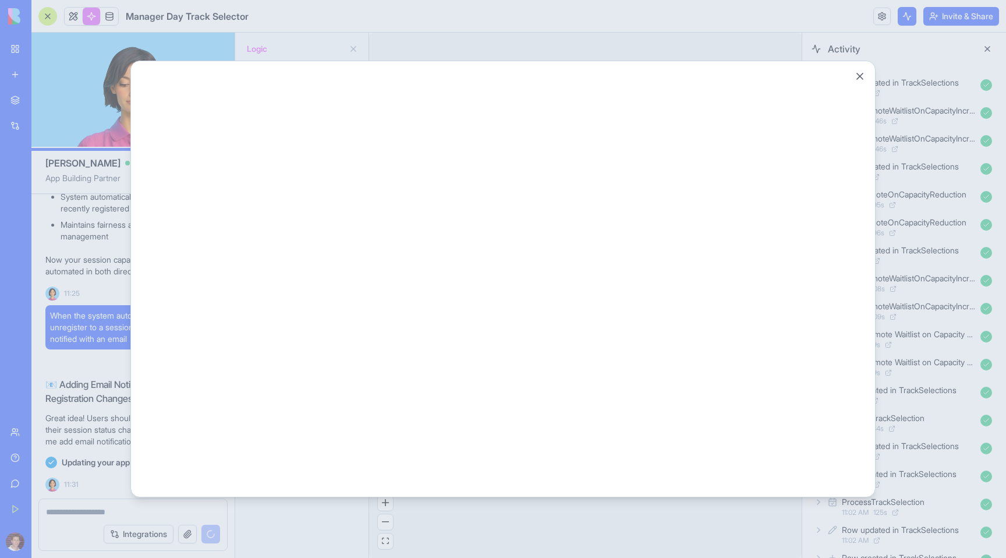
scroll to position [9898, 0]
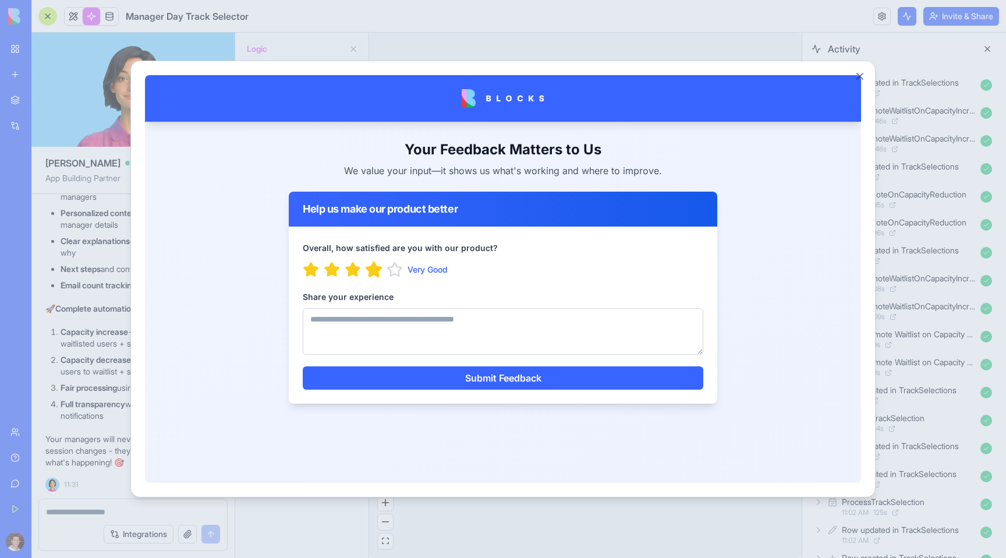
click at [370, 270] on icon "button" at bounding box center [373, 269] width 15 height 14
click at [352, 337] on textarea "Share your experience" at bounding box center [503, 331] width 401 height 47
click at [358, 319] on textarea "**********" at bounding box center [503, 331] width 401 height 47
click at [339, 348] on textarea "**********" at bounding box center [503, 331] width 401 height 47
click at [347, 316] on textarea "**********" at bounding box center [503, 331] width 401 height 47
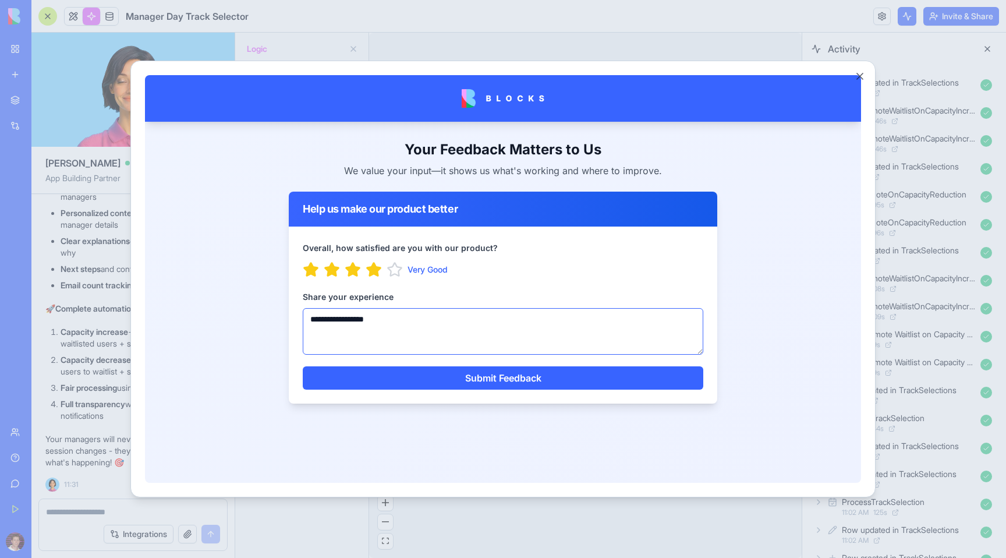
click at [347, 316] on textarea "**********" at bounding box center [503, 331] width 401 height 47
click at [342, 316] on textarea "**********" at bounding box center [503, 331] width 401 height 47
click at [323, 327] on textarea "**********" at bounding box center [503, 331] width 401 height 47
click at [316, 341] on textarea "**********" at bounding box center [503, 331] width 401 height 47
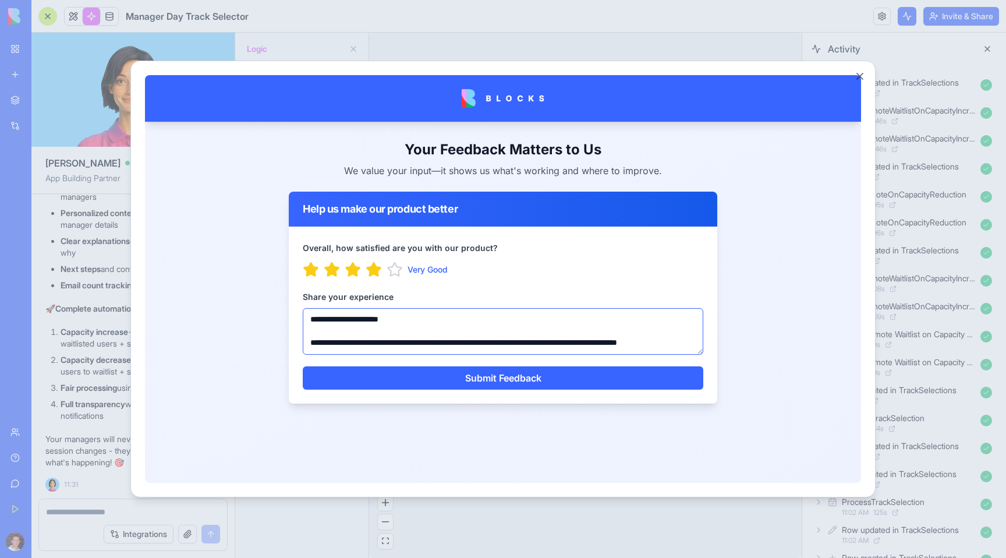
scroll to position [5, 0]
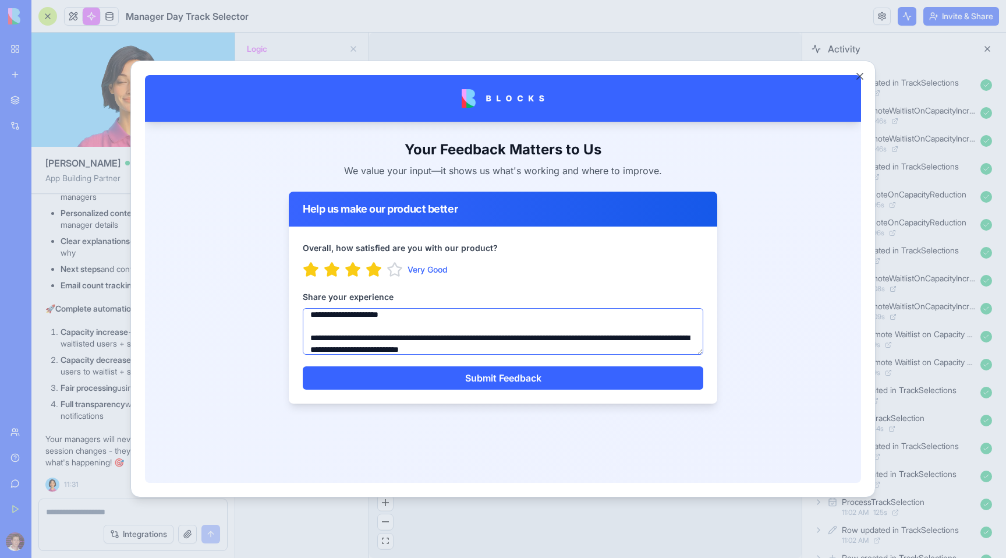
type textarea "**********"
click at [502, 366] on form "**********" at bounding box center [503, 314] width 401 height 149
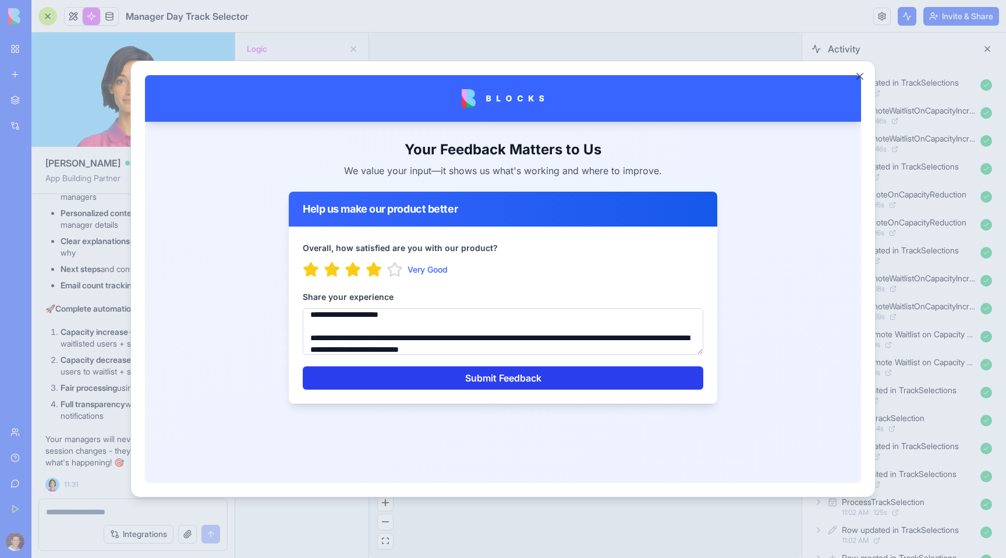
click at [504, 374] on button "Submit Feedback" at bounding box center [503, 377] width 401 height 23
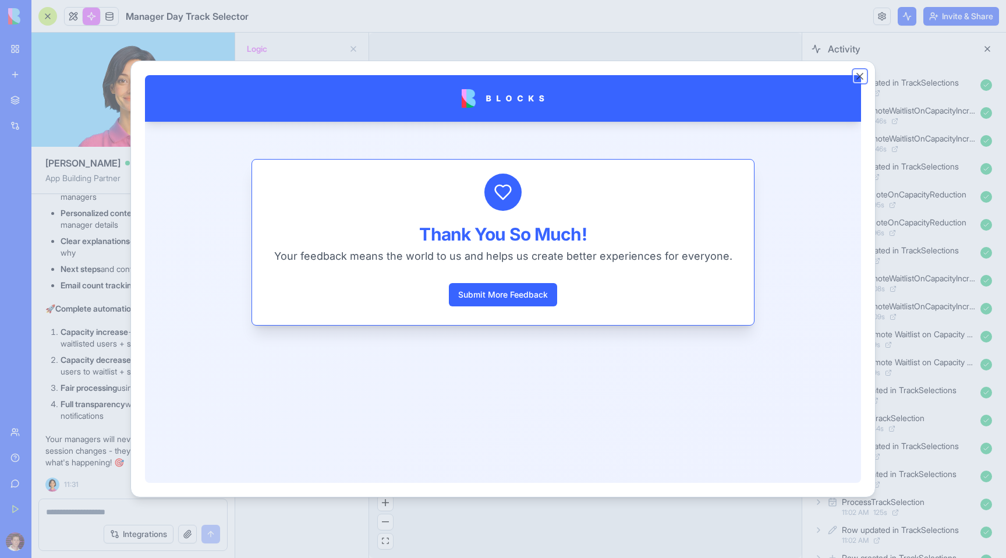
click at [858, 75] on button "Close" at bounding box center [860, 76] width 12 height 12
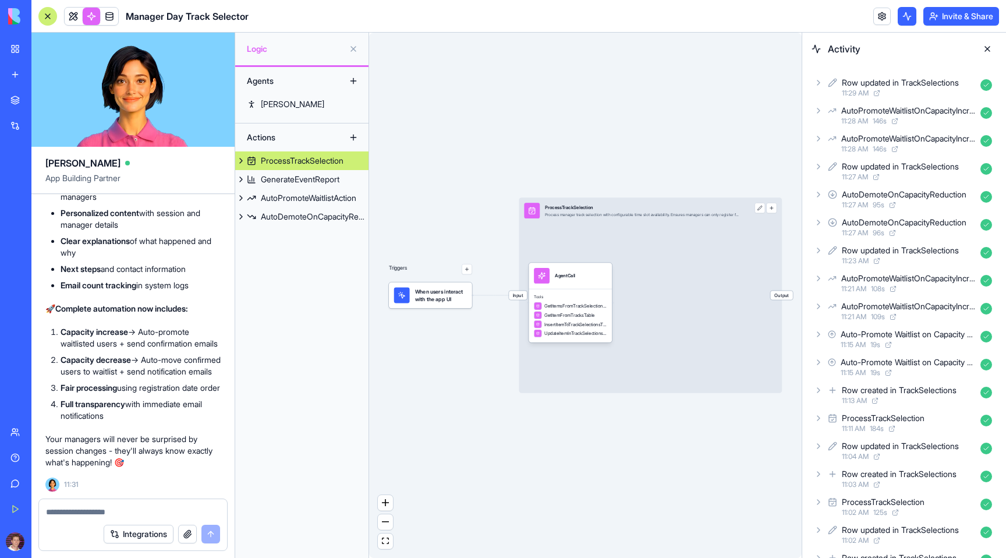
scroll to position [9898, 0]
click at [93, 17] on link at bounding box center [91, 16] width 17 height 17
click at [267, 161] on div "ProcessTrackSelection" at bounding box center [302, 161] width 83 height 12
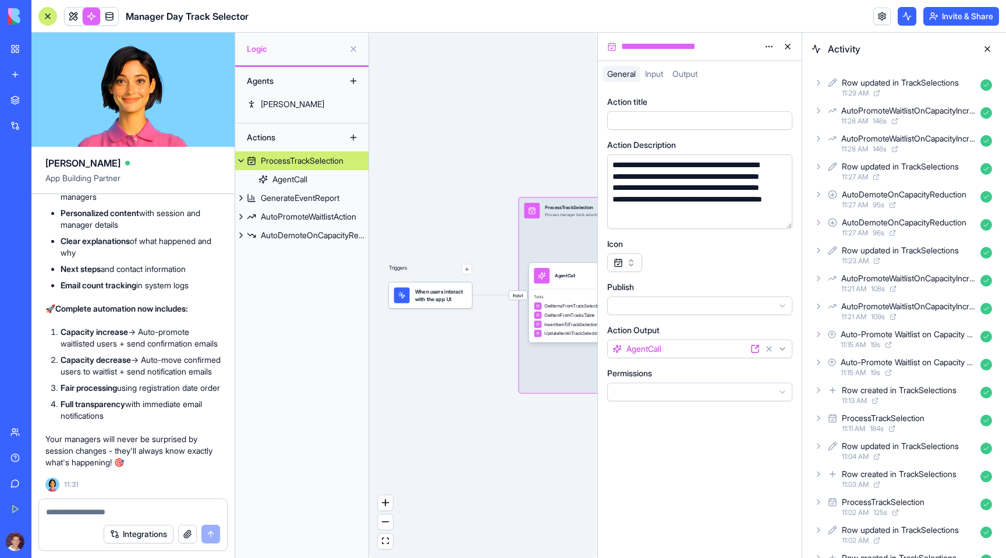
click at [267, 161] on div "ProcessTrackSelection" at bounding box center [302, 161] width 83 height 12
click at [277, 225] on link "AutoPromoteWaitlistAction" at bounding box center [301, 216] width 133 height 19
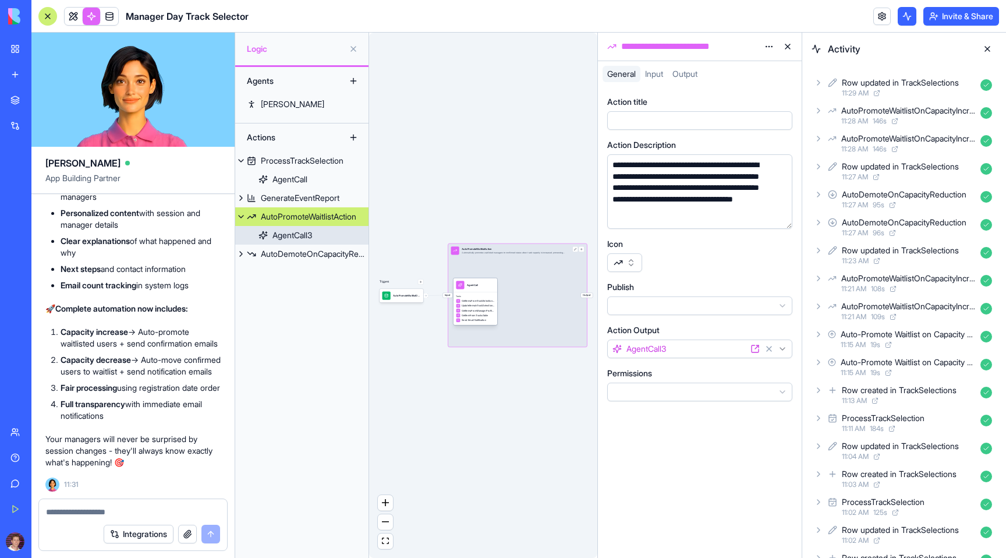
click at [293, 235] on div "AgentCall3" at bounding box center [292, 235] width 40 height 12
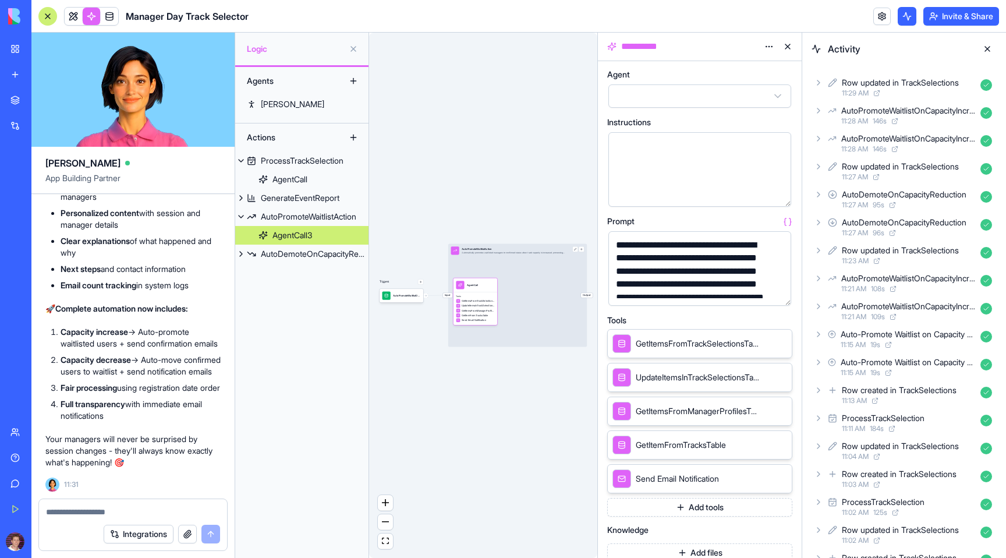
click at [780, 292] on button "button" at bounding box center [779, 294] width 19 height 19
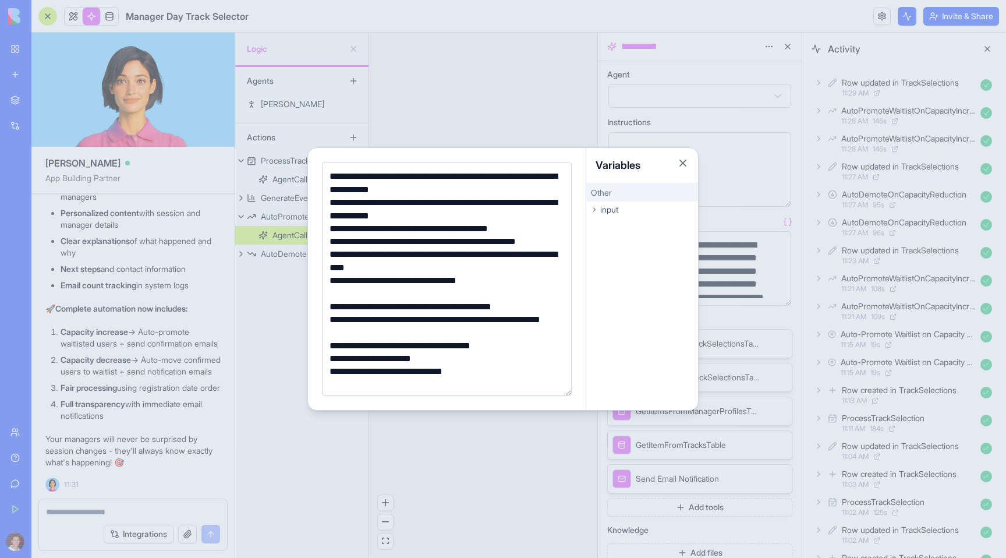
scroll to position [212, 0]
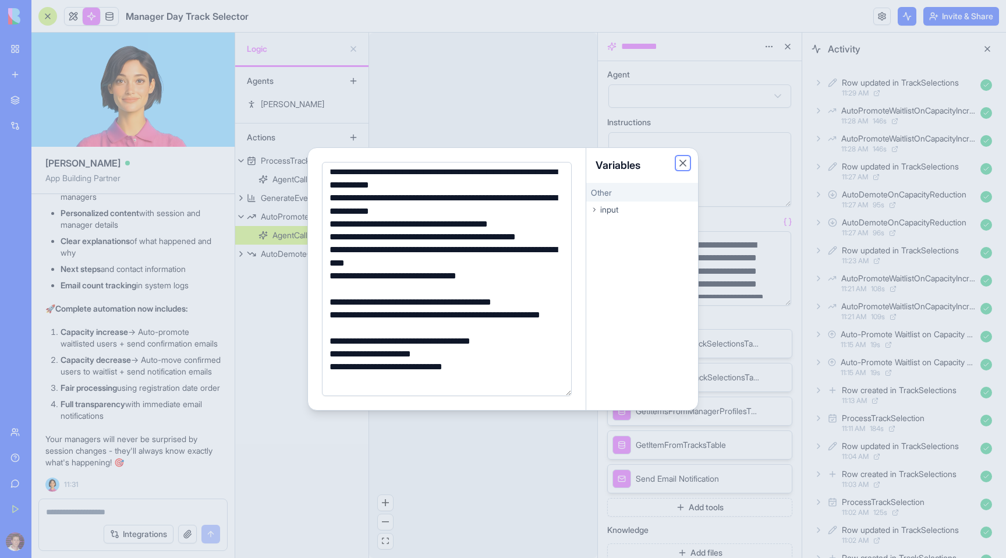
click at [682, 157] on button "Close" at bounding box center [683, 163] width 12 height 12
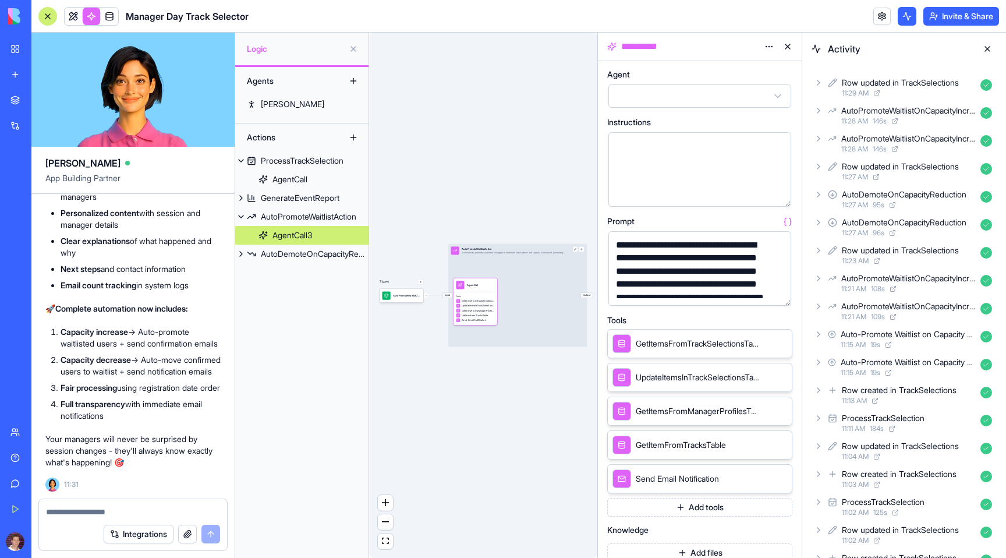
click at [987, 49] on button at bounding box center [987, 49] width 19 height 19
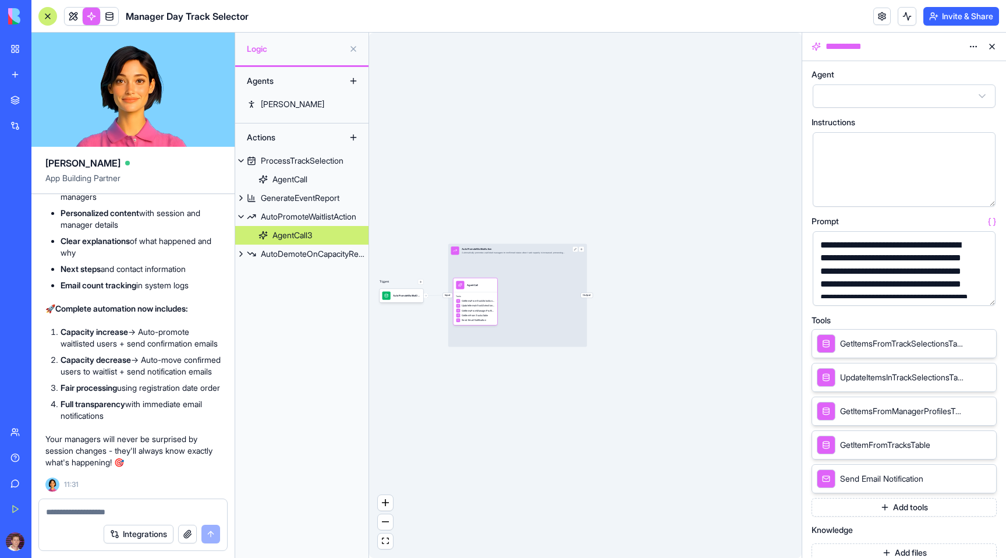
click at [987, 49] on button at bounding box center [992, 46] width 19 height 19
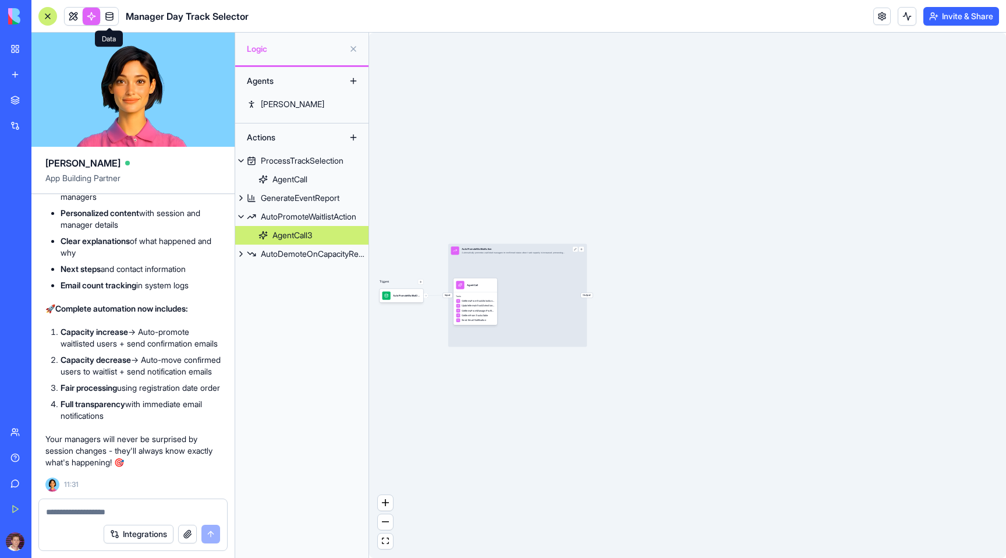
click at [110, 19] on link at bounding box center [109, 16] width 17 height 17
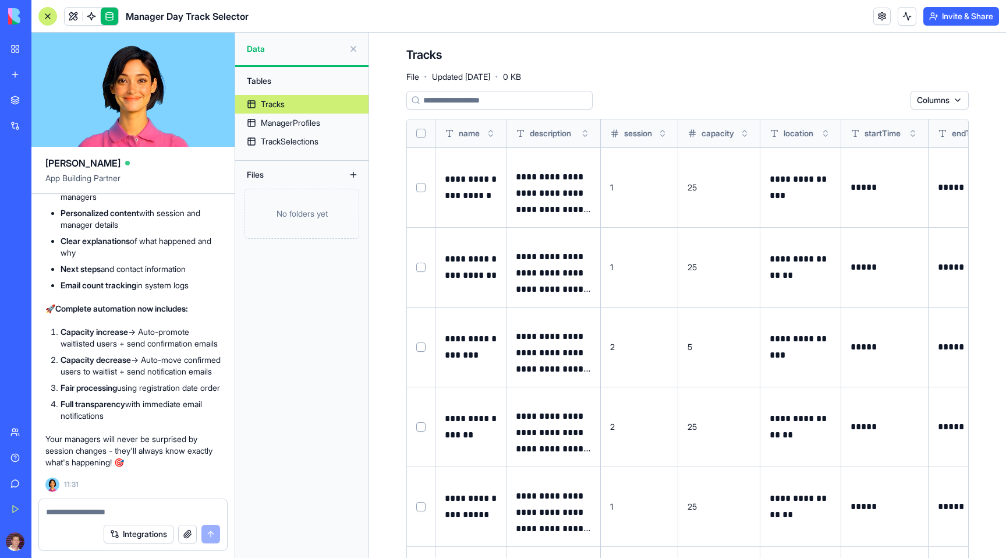
click at [0, 0] on button at bounding box center [0, 0] width 0 height 0
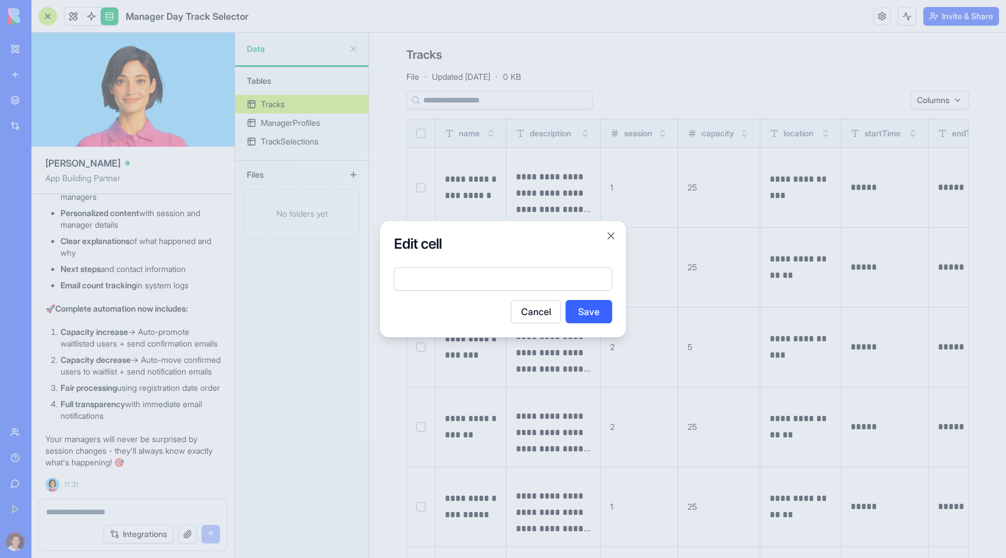
type input "*"
click at [585, 306] on button "Save" at bounding box center [589, 311] width 47 height 23
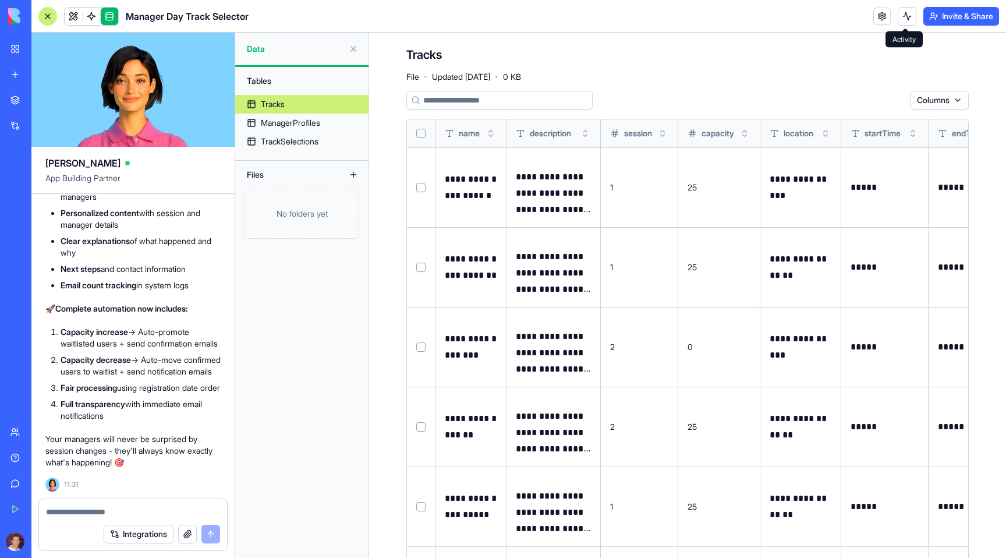
click at [905, 17] on button at bounding box center [907, 16] width 19 height 19
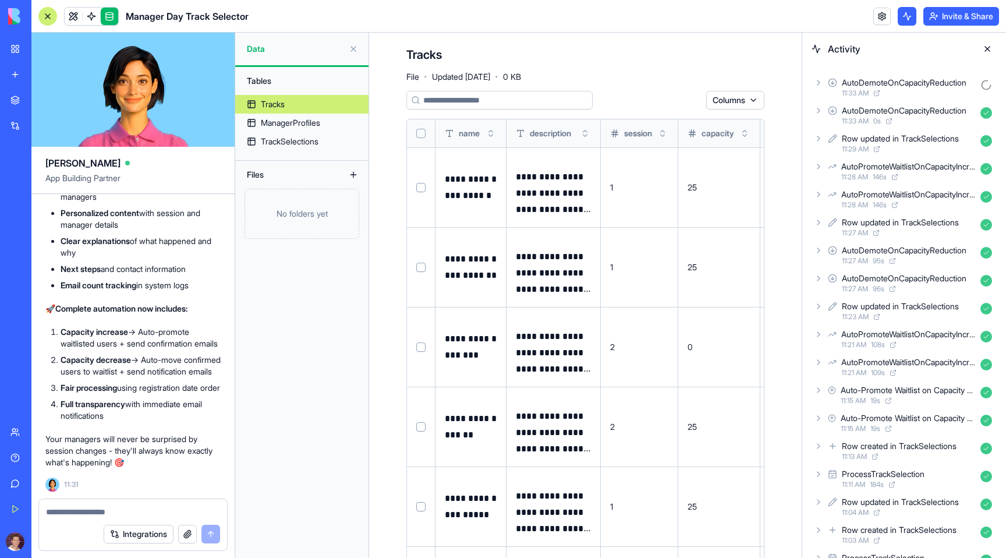
click at [813, 75] on div "AutoDemoteOnCapacityReduction 11:33 AM" at bounding box center [904, 88] width 185 height 26
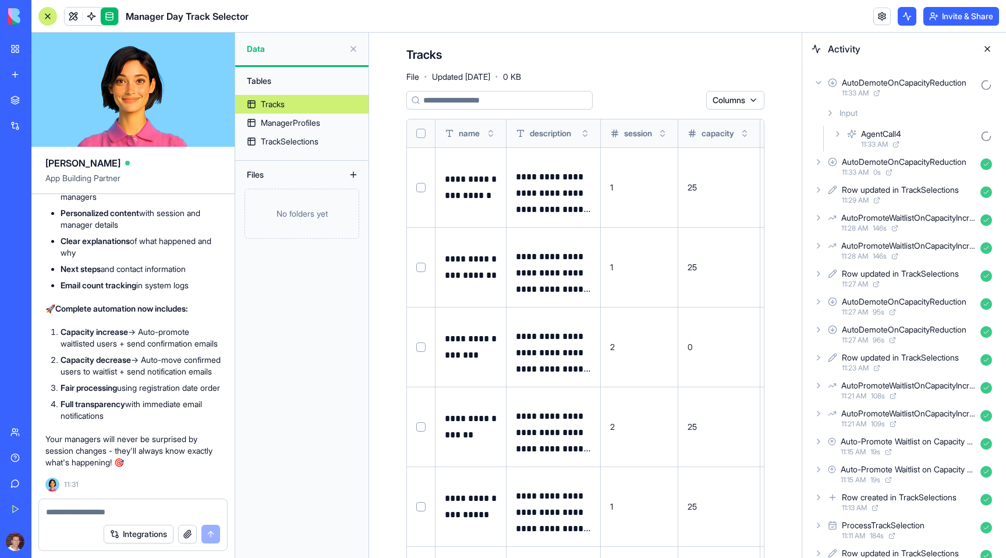
click at [831, 122] on div "Input" at bounding box center [909, 112] width 176 height 21
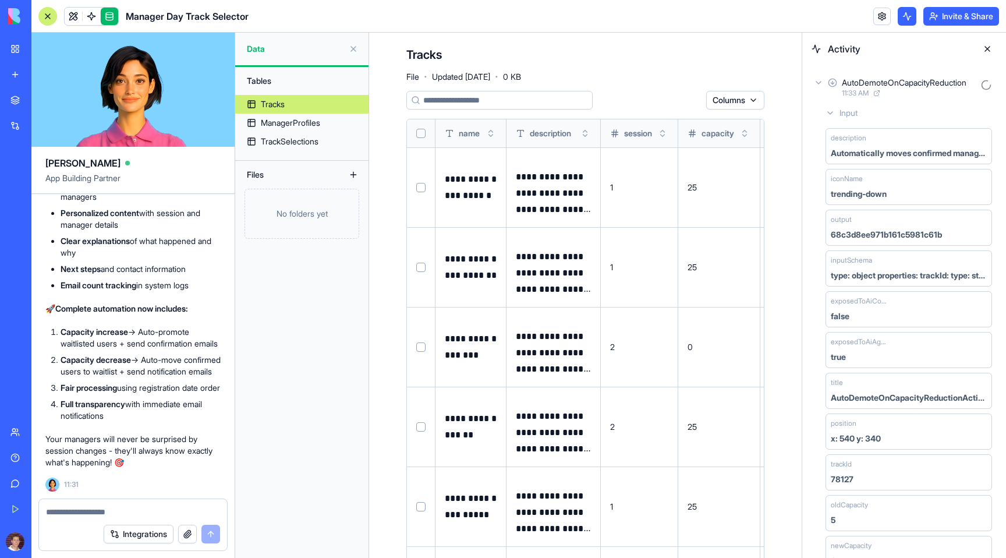
click at [830, 112] on icon at bounding box center [830, 112] width 9 height 9
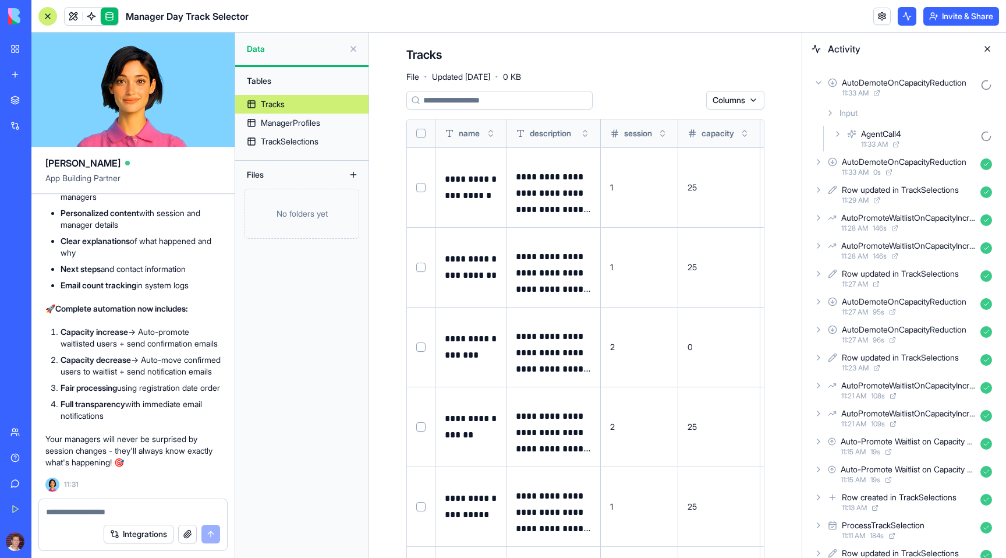
click at [840, 133] on icon at bounding box center [837, 133] width 9 height 9
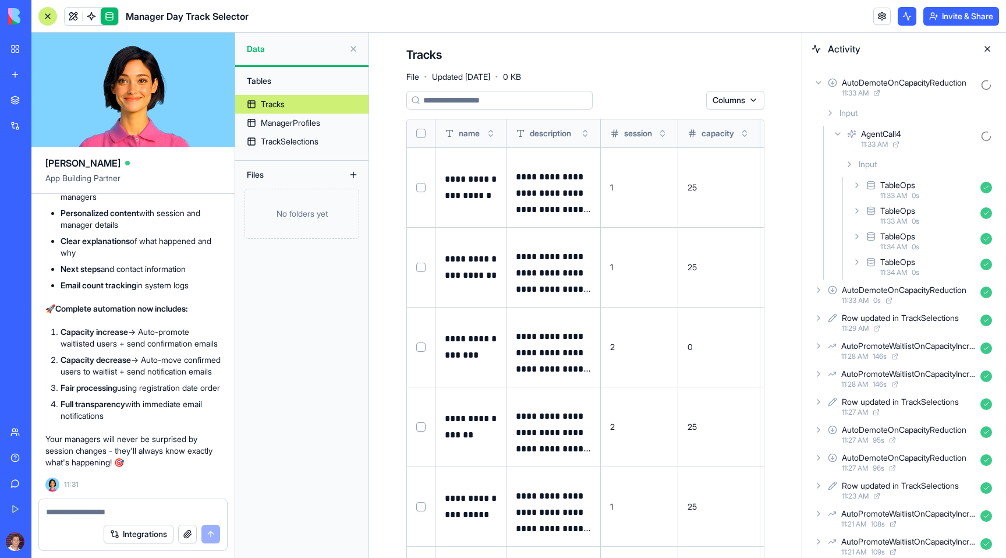
click at [871, 131] on div "AgentCall4" at bounding box center [881, 134] width 40 height 12
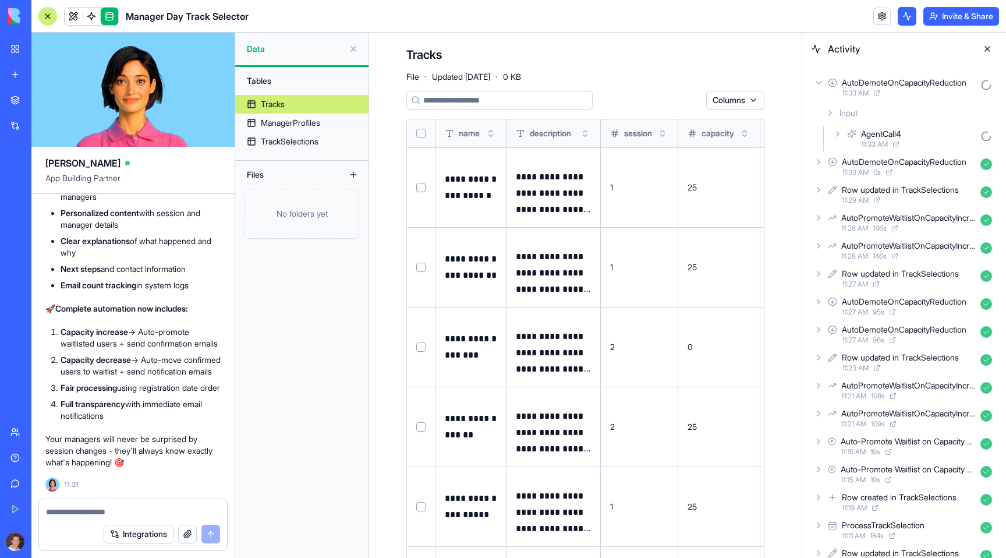
click at [851, 109] on span "Input" at bounding box center [849, 113] width 18 height 12
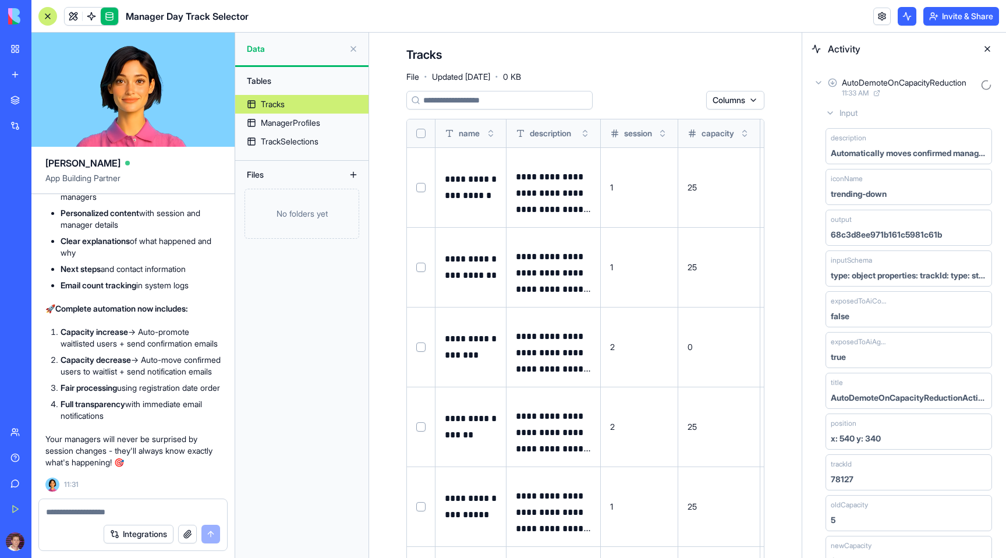
click at [827, 114] on icon at bounding box center [830, 112] width 9 height 9
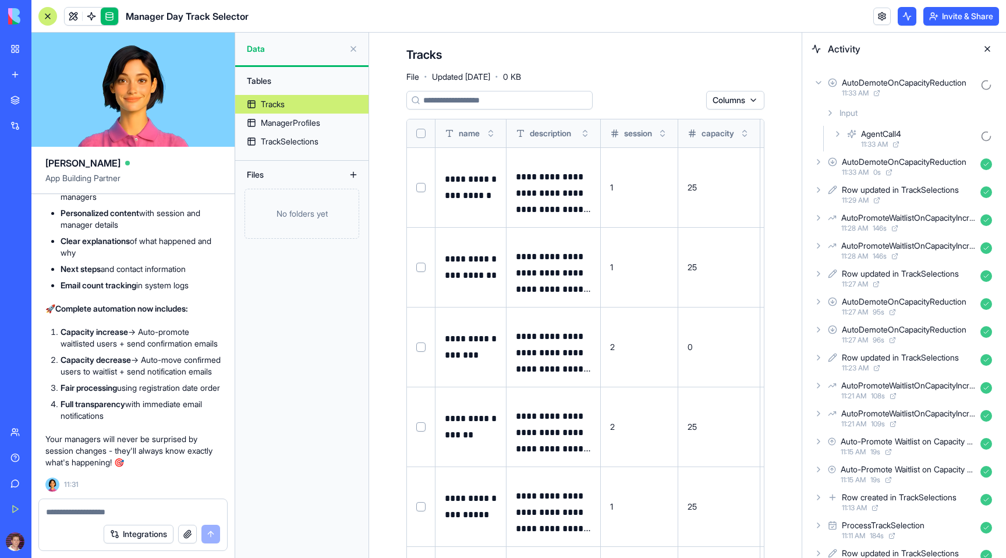
click at [833, 136] on icon at bounding box center [837, 133] width 9 height 9
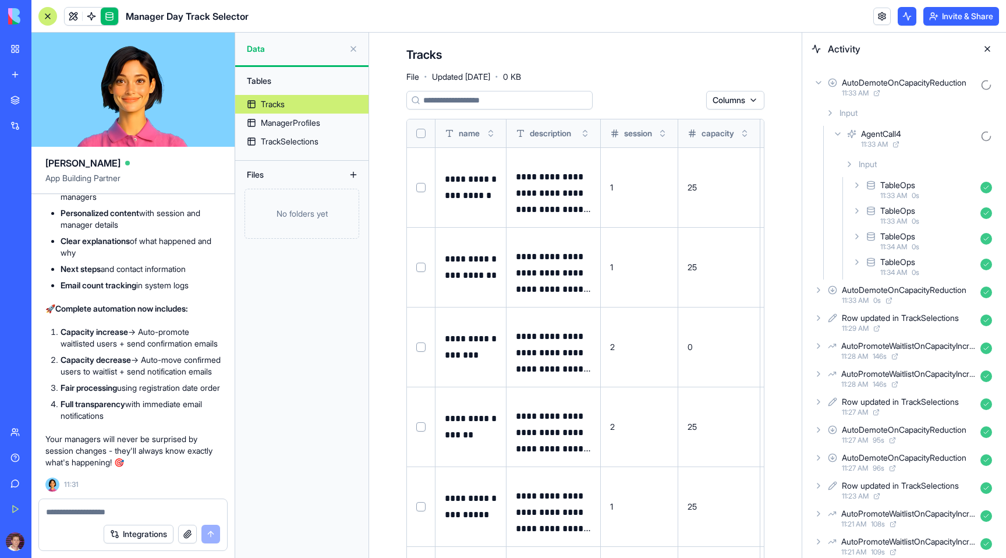
click at [857, 241] on icon at bounding box center [856, 236] width 9 height 9
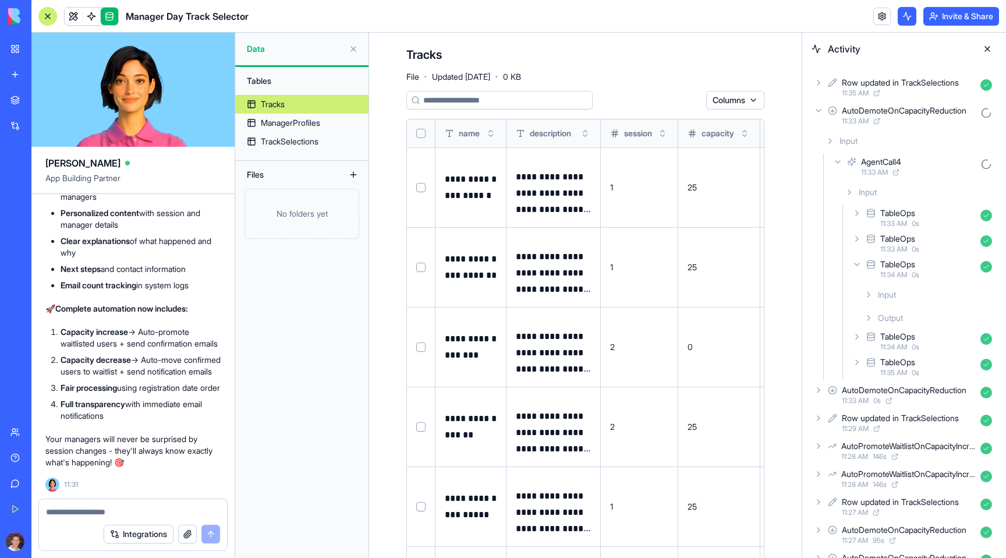
click at [857, 261] on icon at bounding box center [856, 264] width 9 height 9
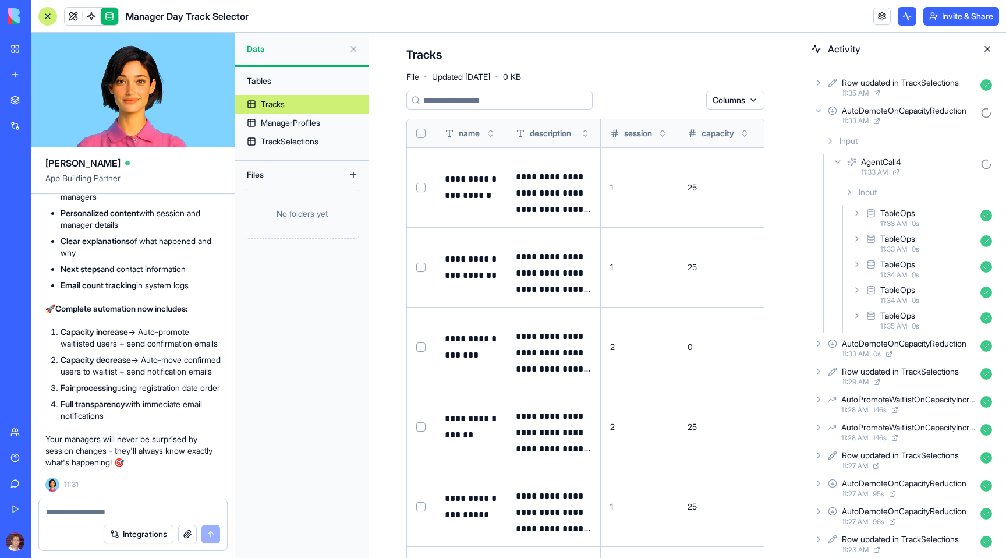
click at [858, 319] on icon at bounding box center [856, 315] width 9 height 9
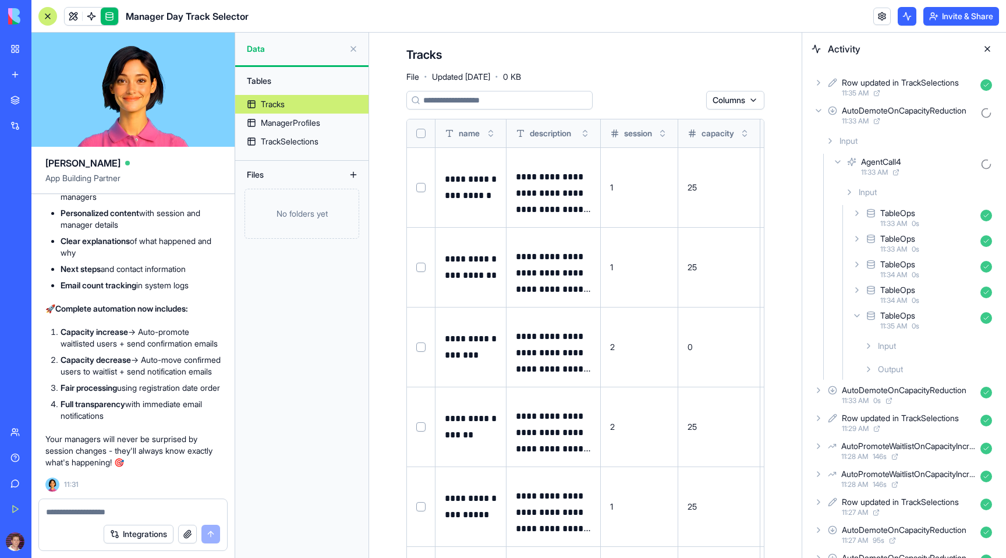
click at [872, 367] on icon at bounding box center [868, 368] width 9 height 9
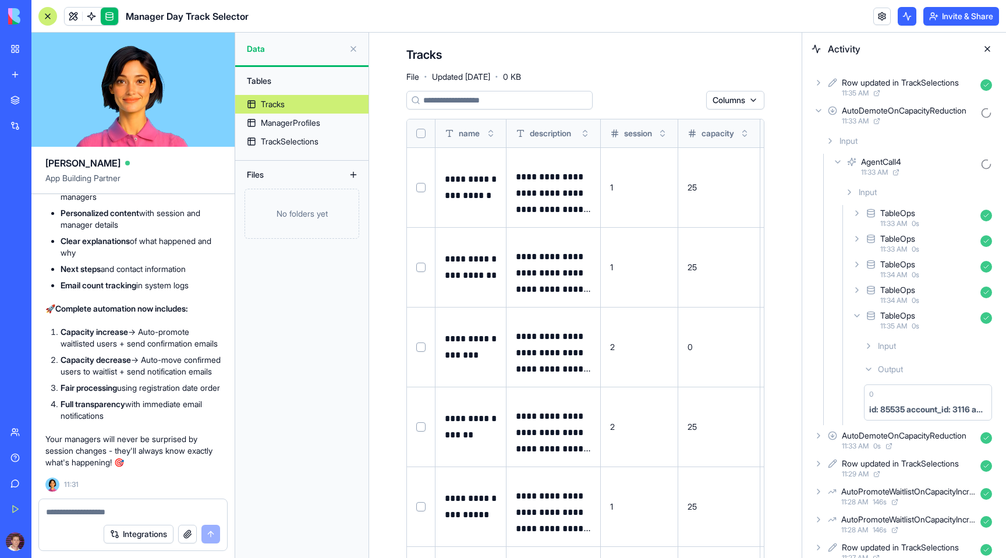
click at [818, 108] on icon at bounding box center [818, 110] width 9 height 9
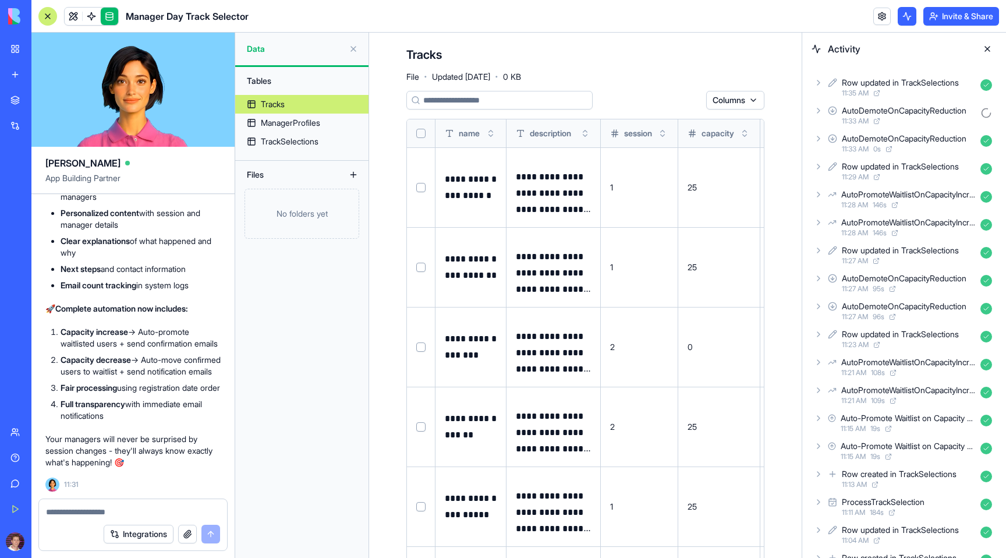
click at [817, 83] on icon at bounding box center [818, 82] width 9 height 9
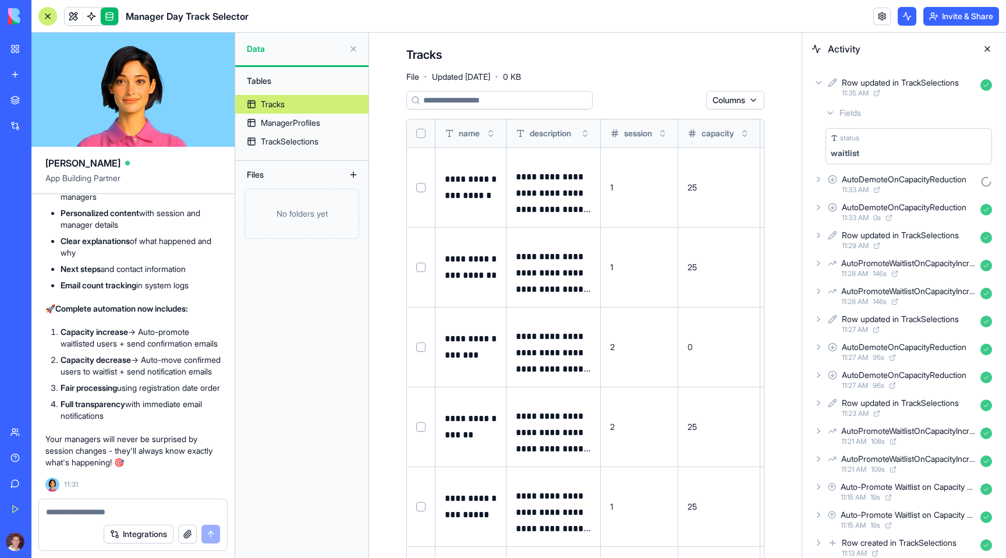
click at [817, 83] on icon at bounding box center [818, 83] width 5 height 2
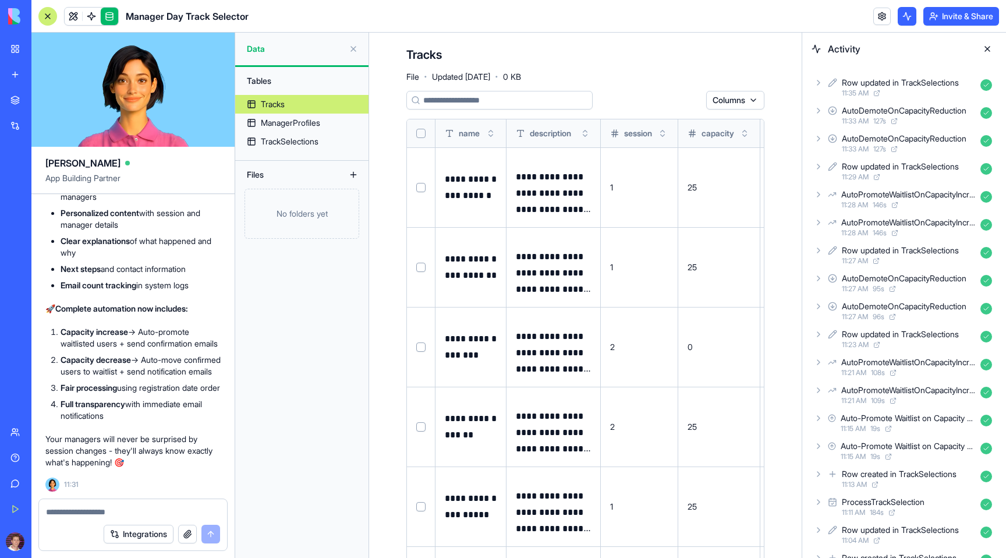
click at [0, 0] on button at bounding box center [0, 0] width 0 height 0
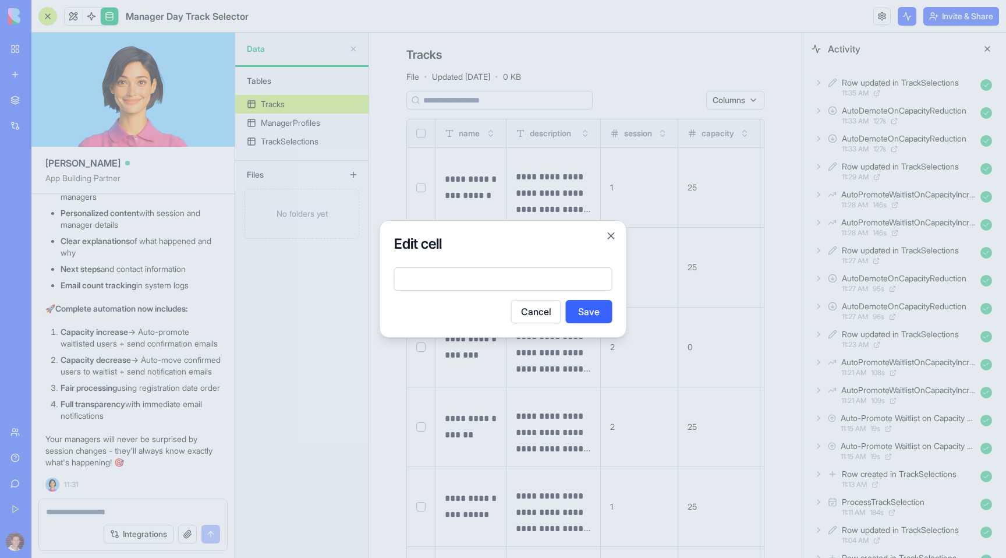
type input "*"
click at [600, 319] on button "Save" at bounding box center [589, 311] width 47 height 23
